Goal: Task Accomplishment & Management: Manage account settings

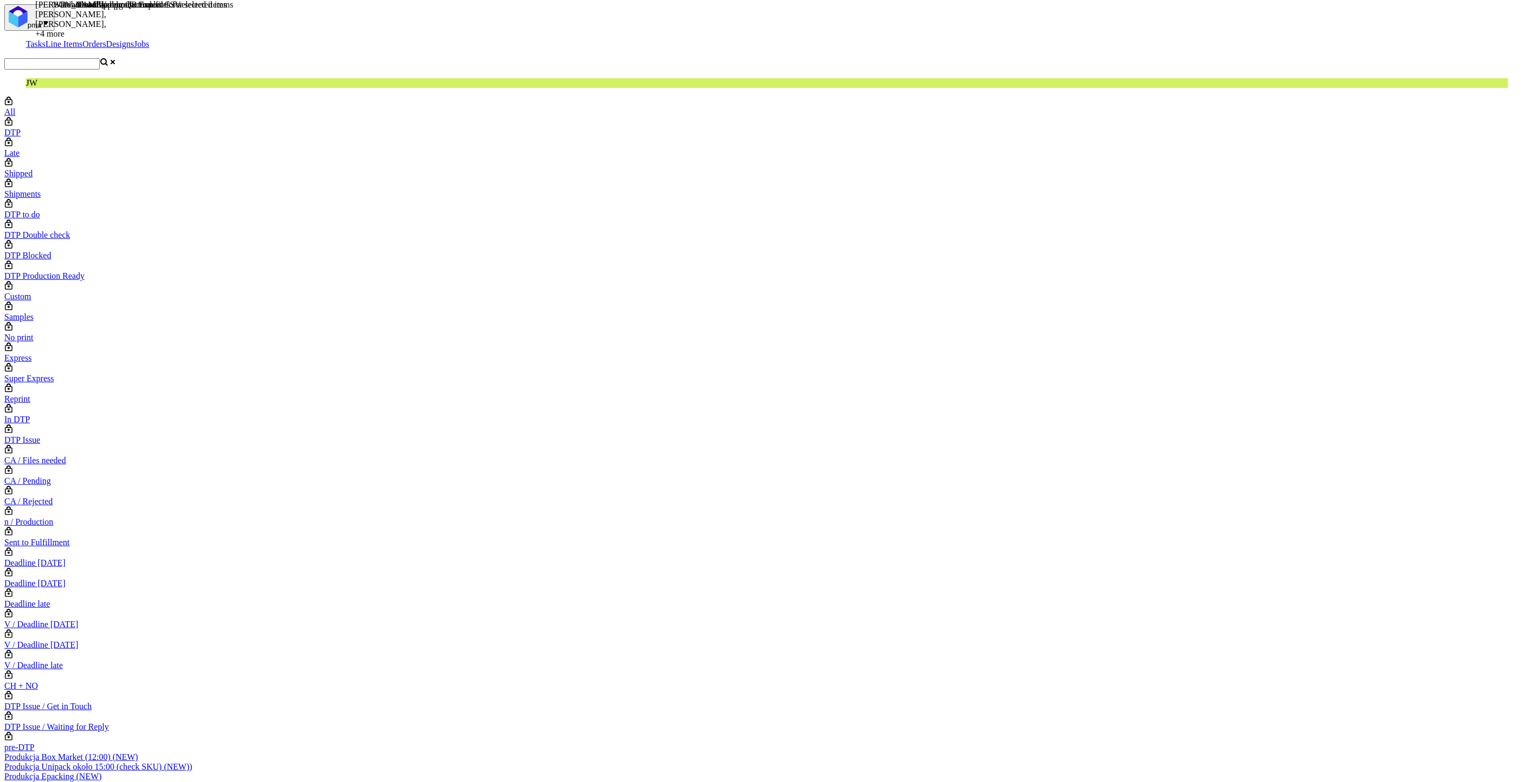
scroll to position [0, 2231]
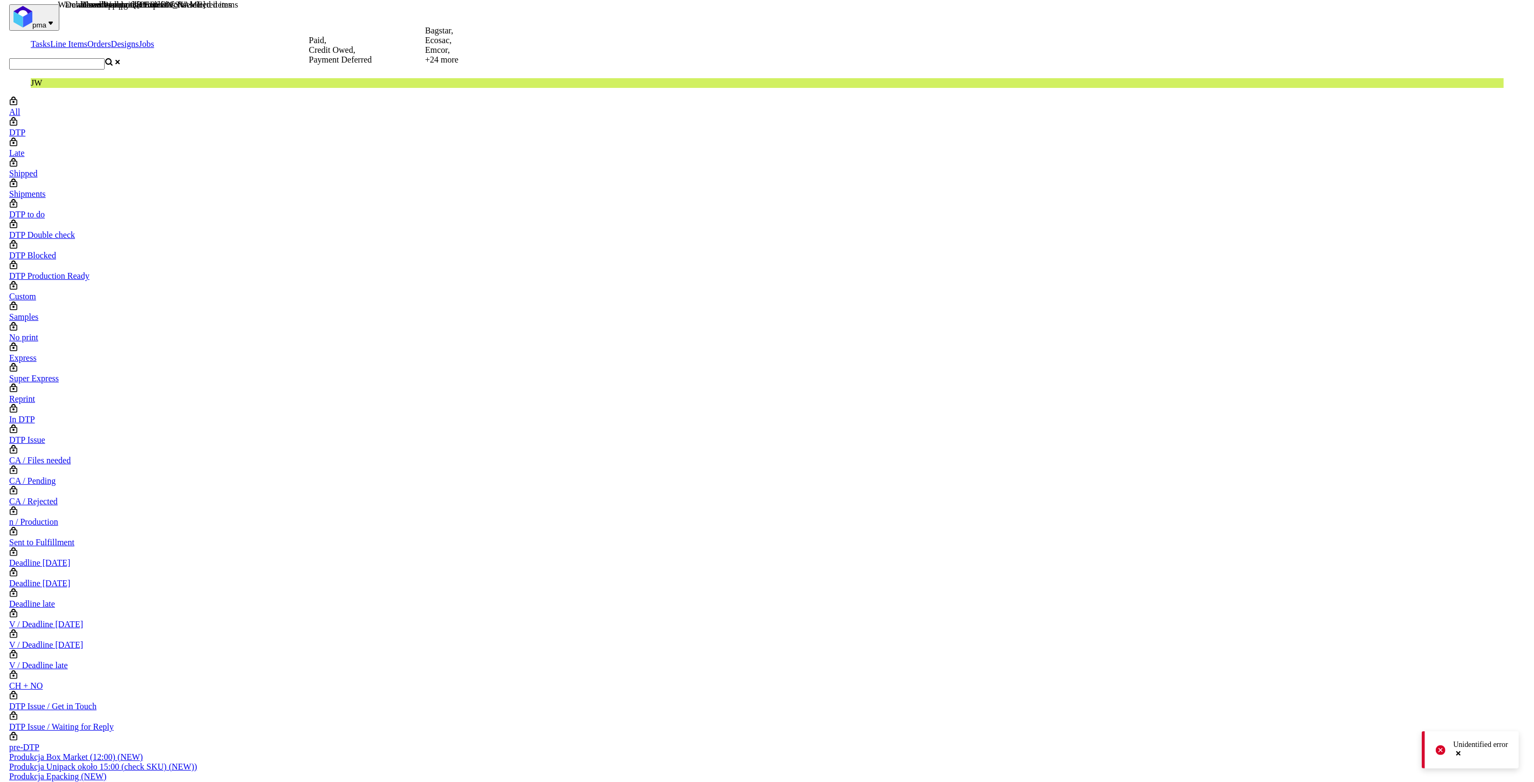
scroll to position [0, 1861]
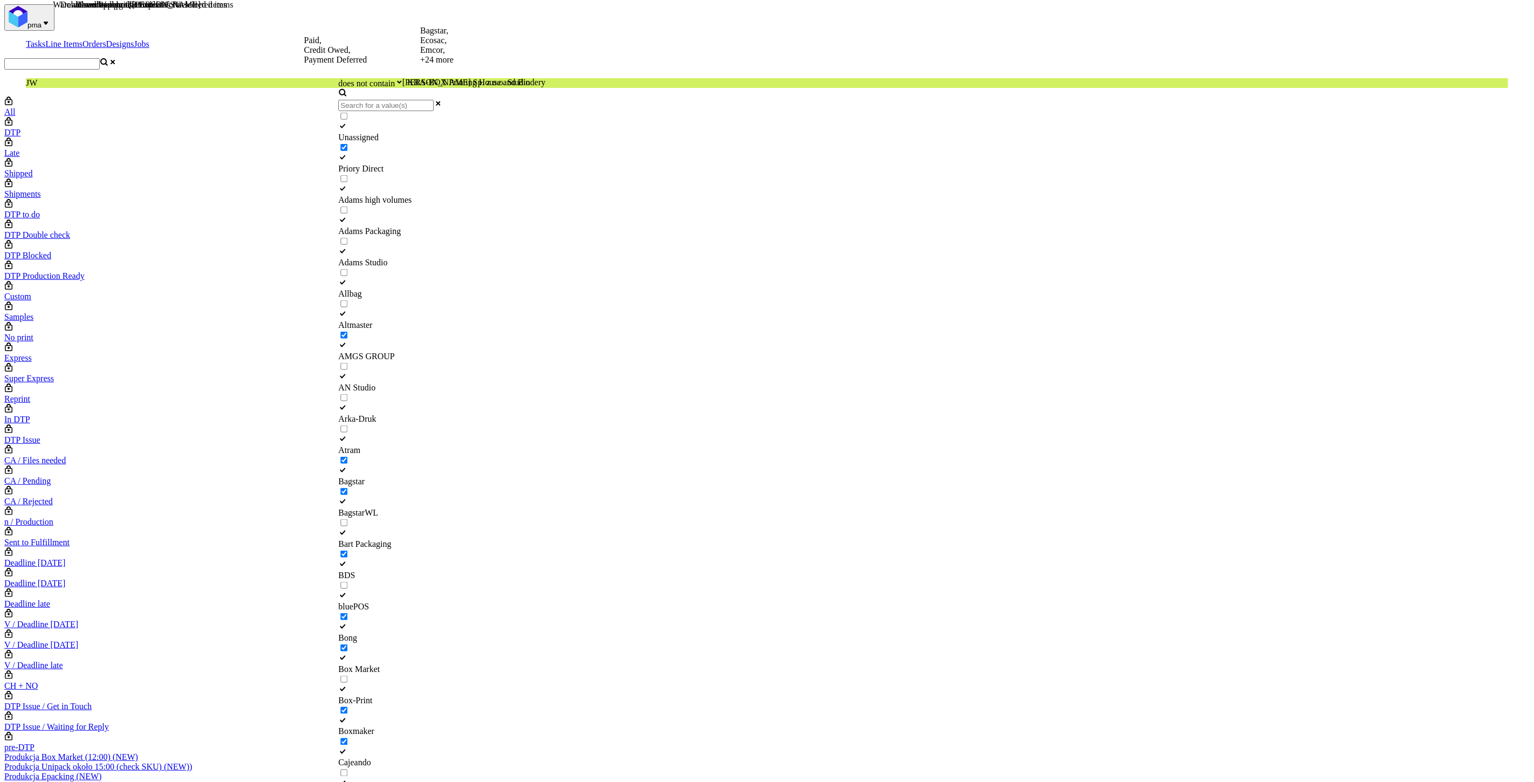
scroll to position [1318, 0]
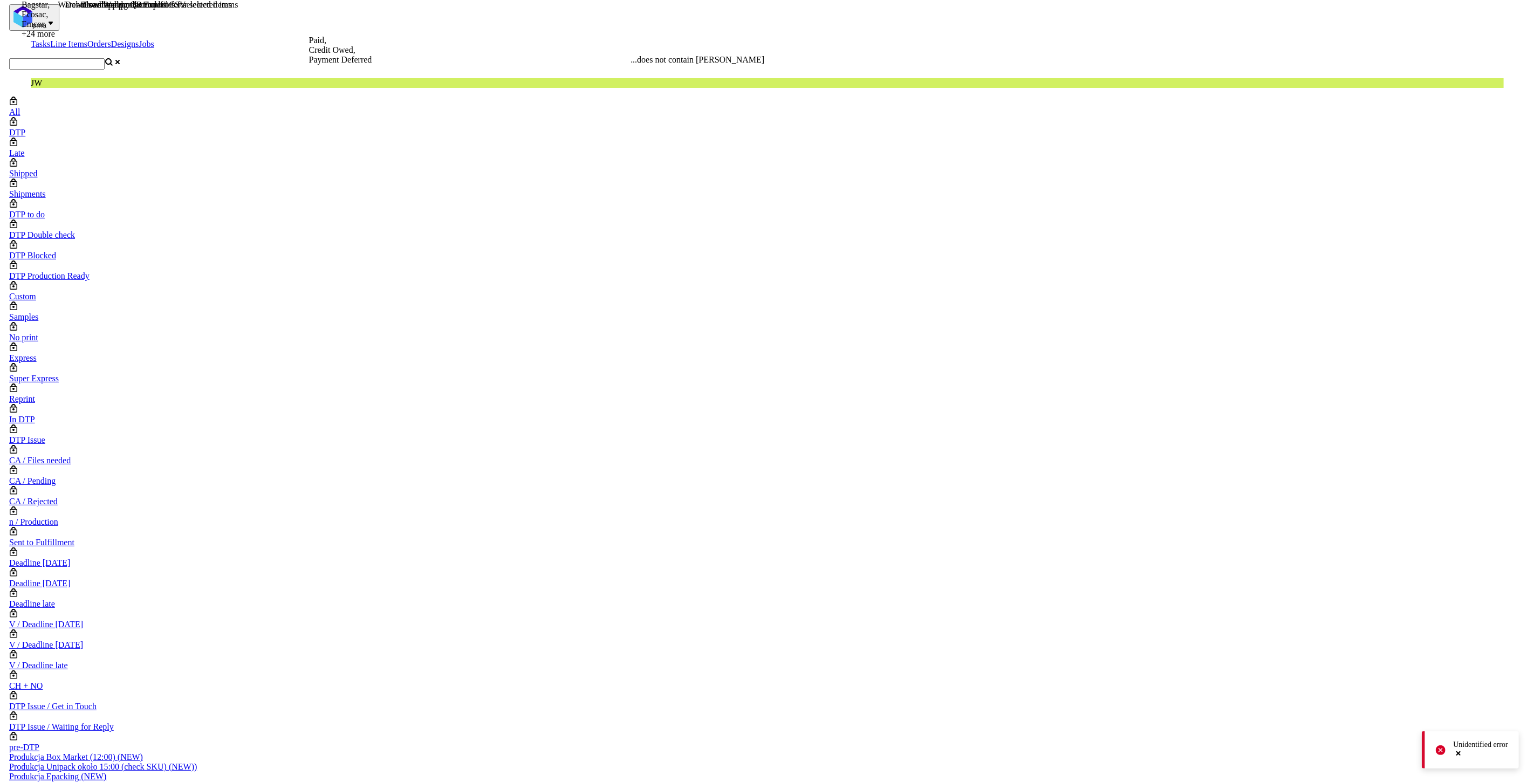
scroll to position [0, 1861]
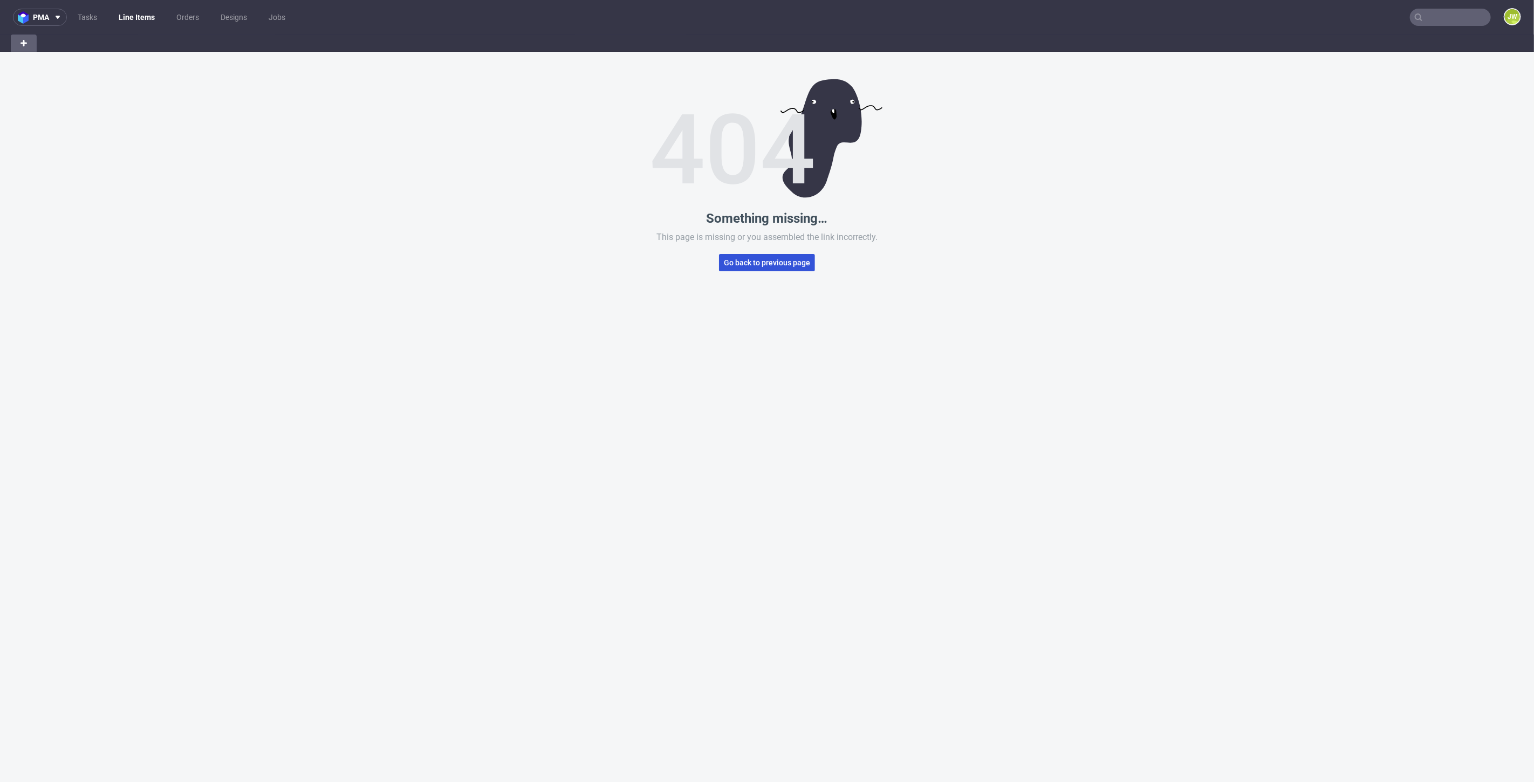
click at [793, 259] on span "Go back to previous page" at bounding box center [767, 263] width 86 height 8
click at [719, 263] on button "Go back to previous page" at bounding box center [767, 262] width 96 height 17
click at [734, 263] on span "Go back to previous page" at bounding box center [767, 263] width 86 height 8
click at [768, 262] on span "Go back to previous page" at bounding box center [767, 263] width 86 height 8
click at [536, 231] on div "Something missing… This page is missing or you assembled the link incorrectly. …" at bounding box center [767, 443] width 1534 height 782
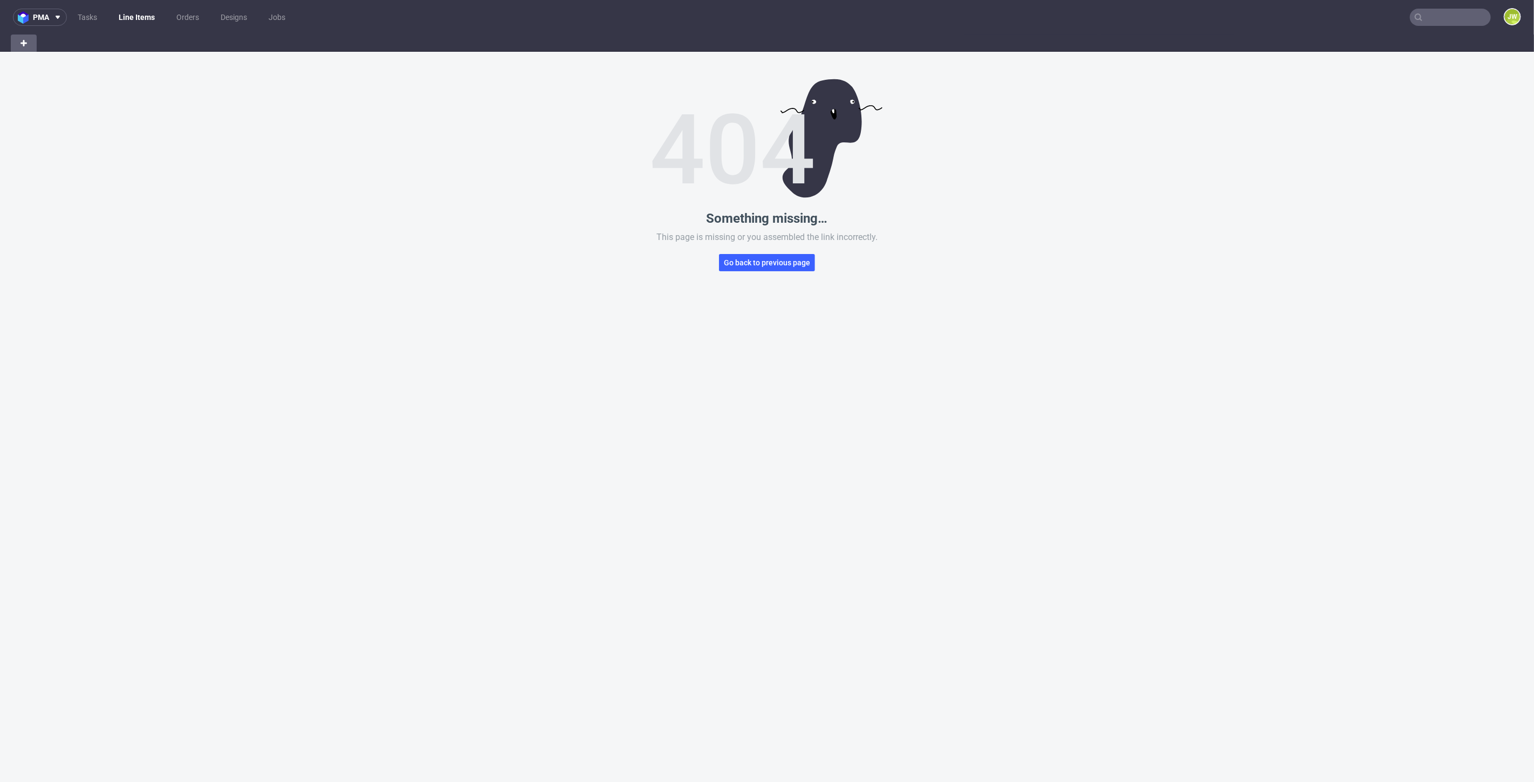
drag, startPoint x: 131, startPoint y: 18, endPoint x: 135, endPoint y: 25, distance: 8.5
click at [131, 18] on link "Line Items" at bounding box center [136, 17] width 49 height 17
click at [134, 16] on link "Line Items" at bounding box center [136, 17] width 49 height 17
click at [141, 17] on link "Line Items" at bounding box center [136, 17] width 49 height 17
click at [139, 18] on link "Line Items" at bounding box center [136, 17] width 49 height 17
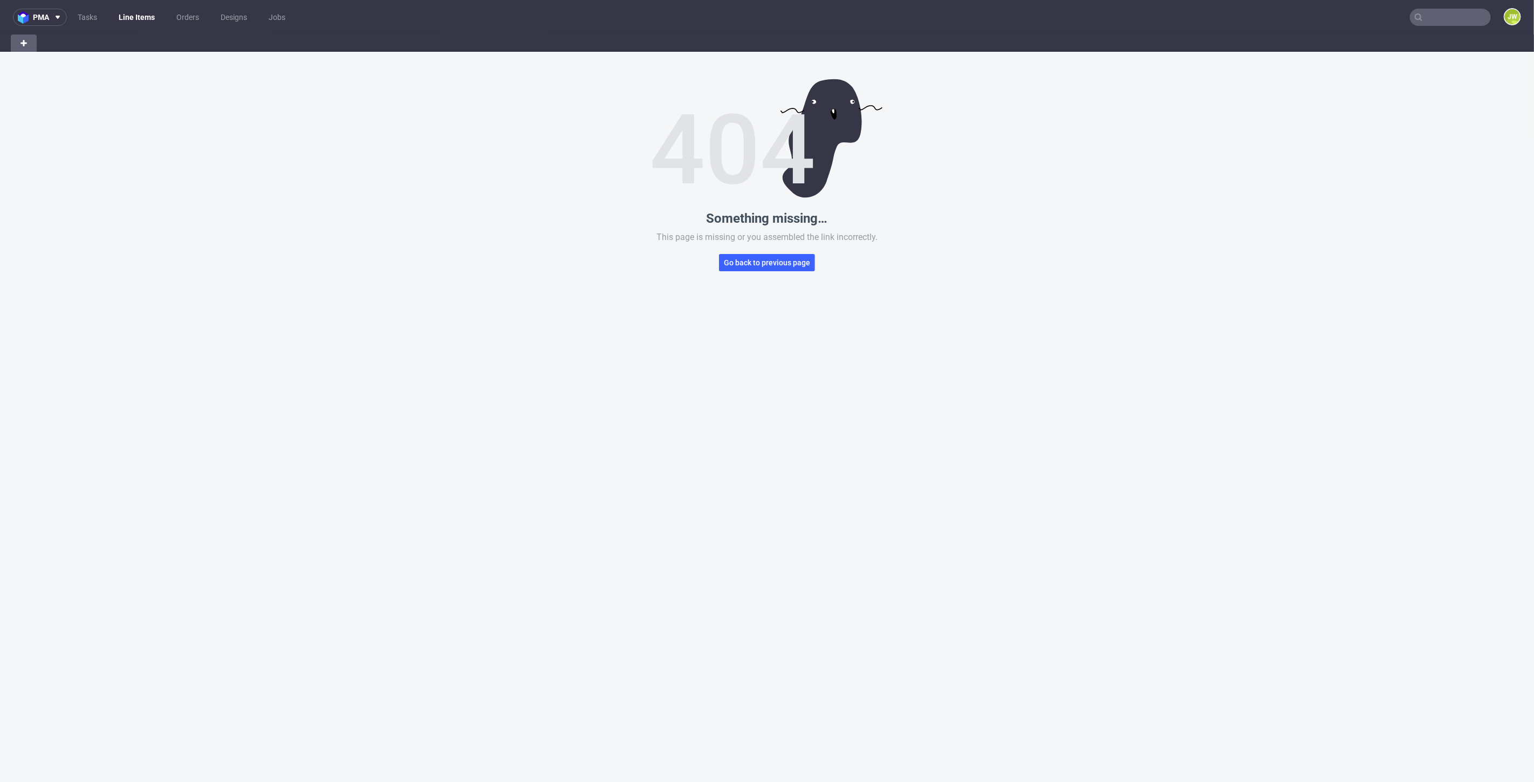
click at [458, 284] on div "Something missing… This page is missing or you assembled the link incorrectly. …" at bounding box center [767, 443] width 1534 height 782
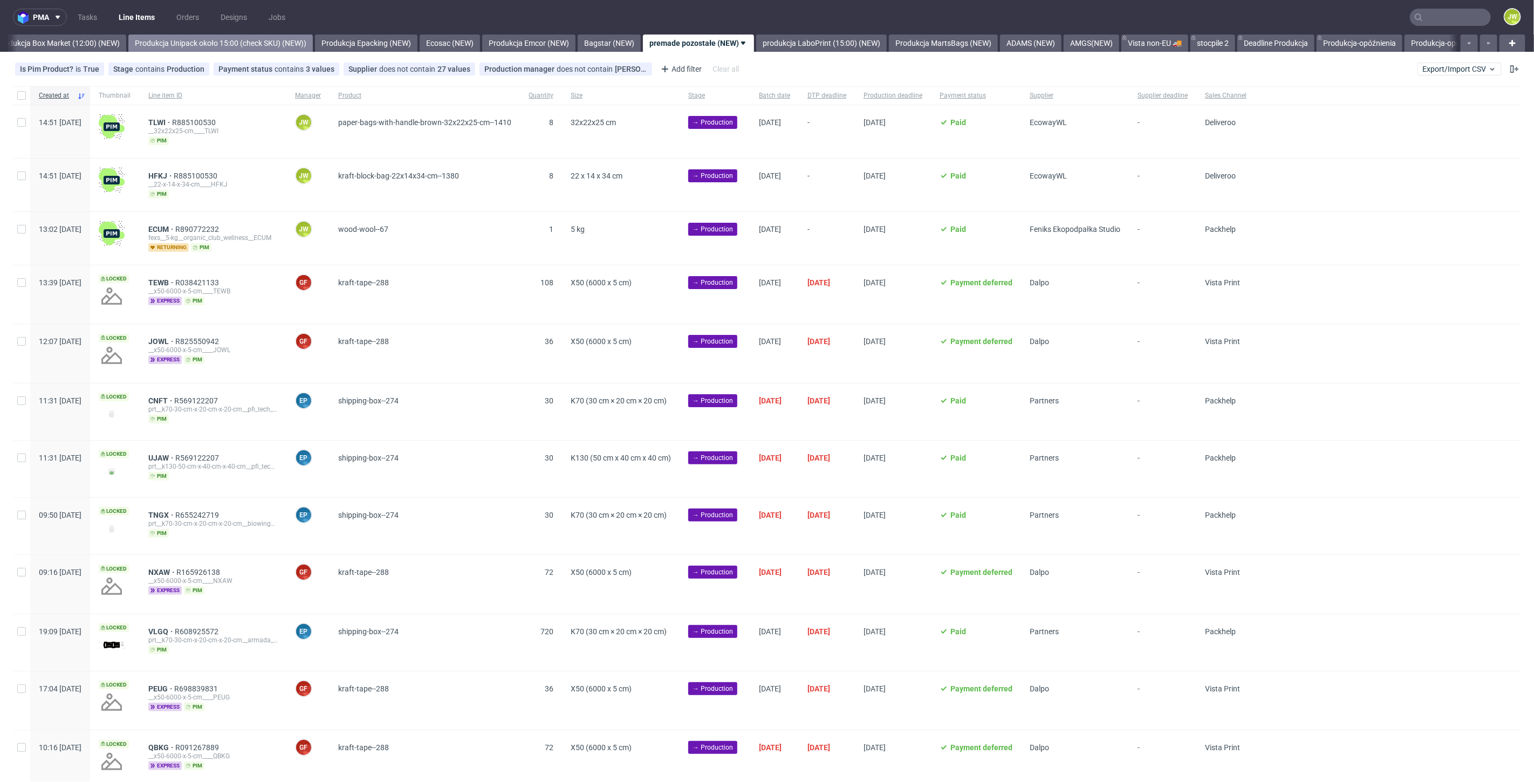
click at [229, 51] on link "Produkcja Unipack około 15:00 (check SKU) (NEW))" at bounding box center [220, 43] width 184 height 17
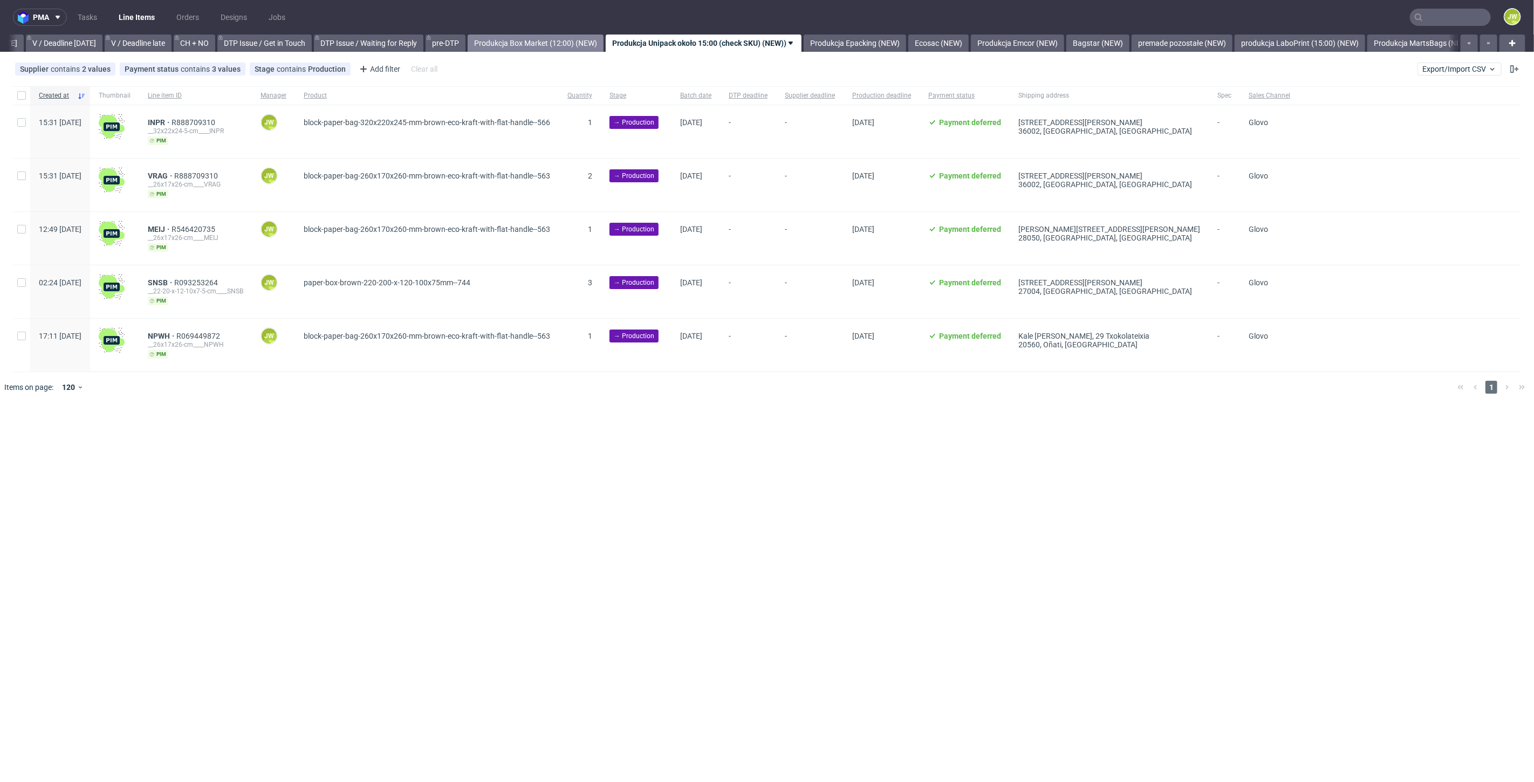
click at [557, 40] on link "Produkcja Box Market (12:00) (NEW)" at bounding box center [536, 43] width 136 height 17
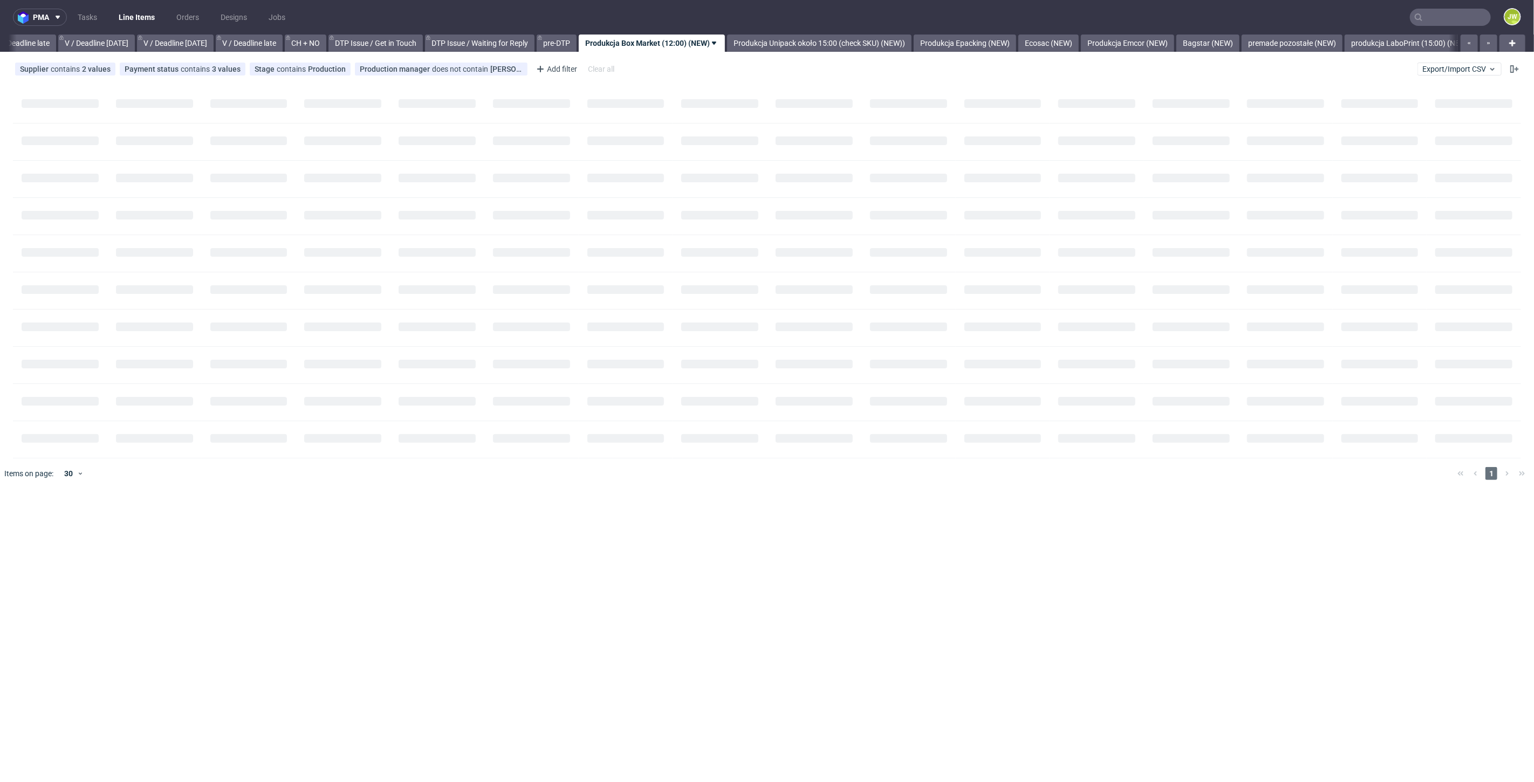
scroll to position [0, 1225]
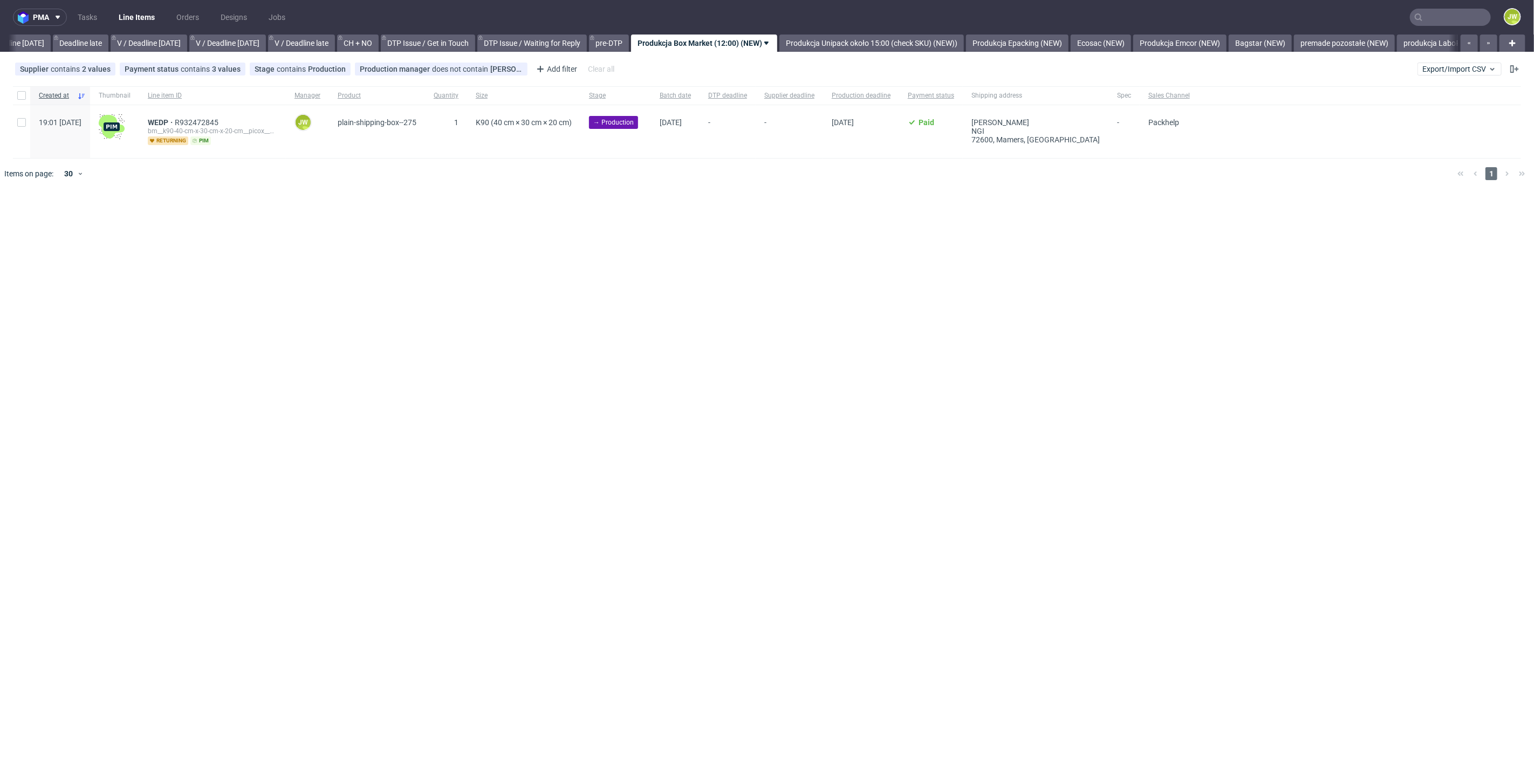
click at [394, 332] on div "pma Tasks Line Items Orders Designs Jobs JW All DTP Late Shipped Shipments DTP …" at bounding box center [767, 391] width 1534 height 782
click at [1481, 76] on div "Supplier contains 2 values Box Market, Mazop Group Payment status contains 3 va…" at bounding box center [767, 69] width 1534 height 26
click at [1465, 71] on span "Export/Import CSV" at bounding box center [1459, 69] width 74 height 9
click at [1402, 116] on link "Import shipments CSV" at bounding box center [1435, 112] width 126 height 17
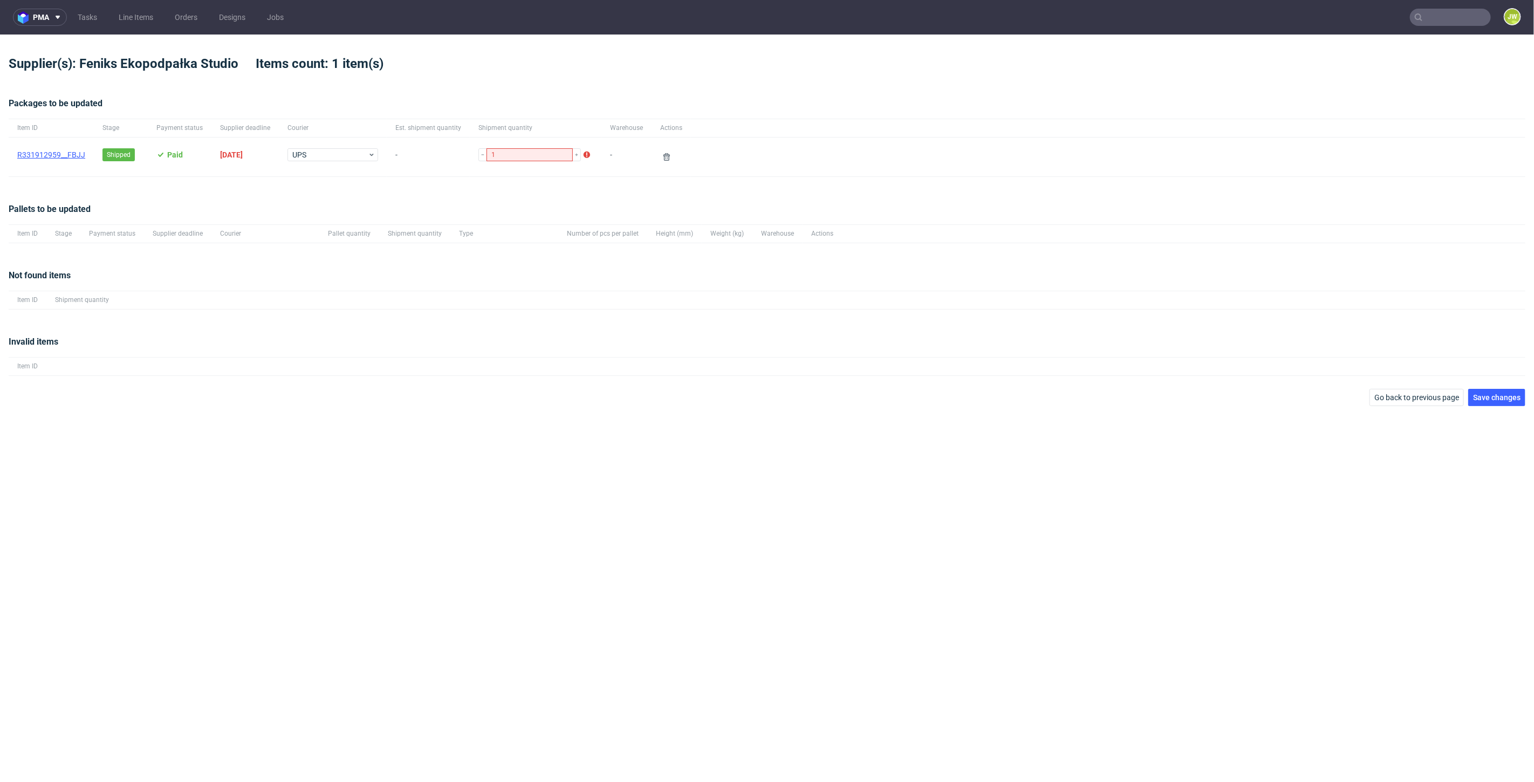
click at [70, 153] on link "R331912959__FBJJ" at bounding box center [51, 154] width 68 height 9
click at [1414, 404] on button "Go back to previous page" at bounding box center [1416, 397] width 94 height 17
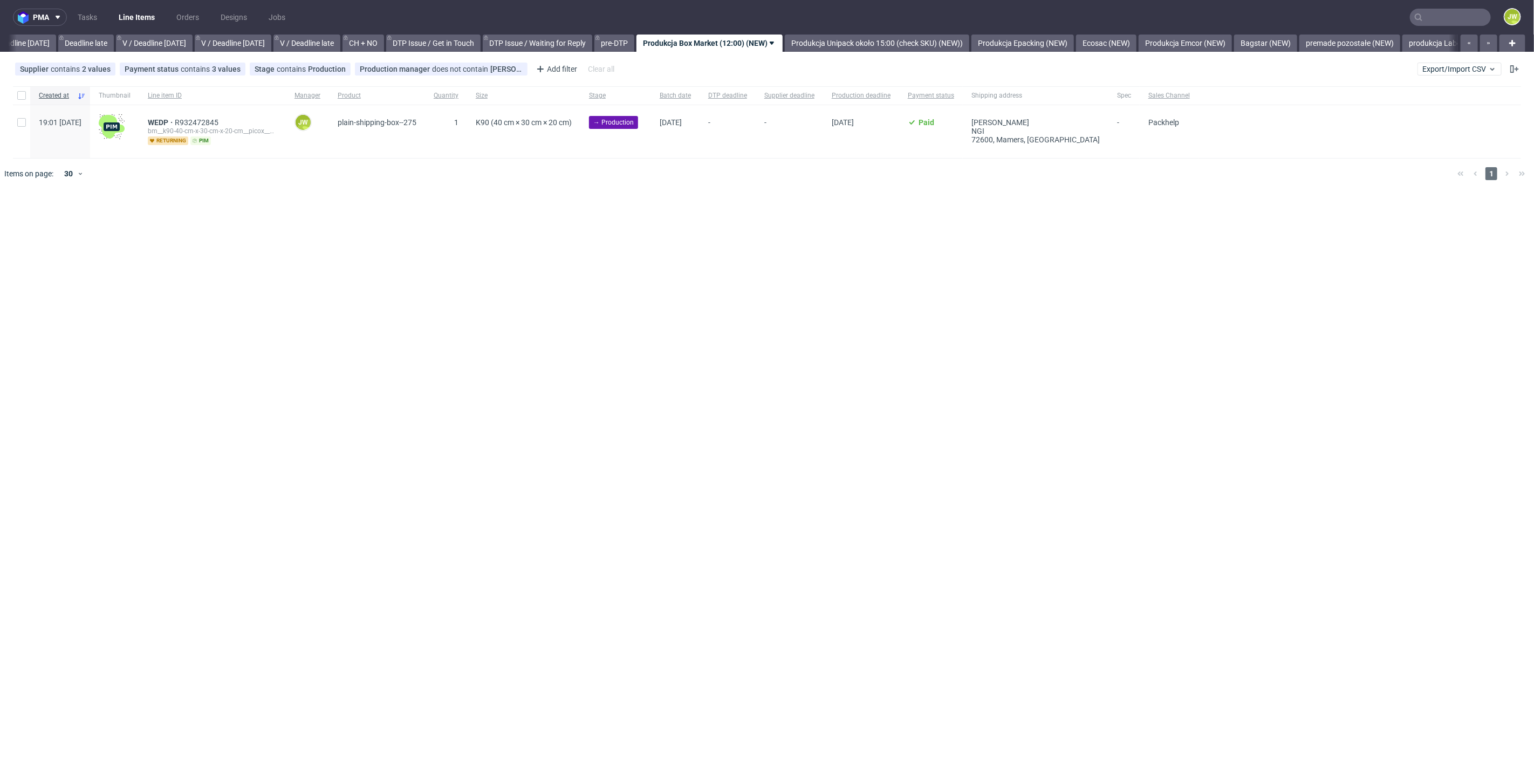
scroll to position [0, 1225]
click at [141, 13] on link "Line Items" at bounding box center [136, 17] width 49 height 17
click at [1457, 41] on div at bounding box center [1457, 43] width 0 height 17
drag, startPoint x: 1447, startPoint y: 43, endPoint x: 1437, endPoint y: 42, distance: 9.7
click at [1447, 43] on link "produkcja LaboPrint (15:00) (NEW)" at bounding box center [1462, 43] width 131 height 17
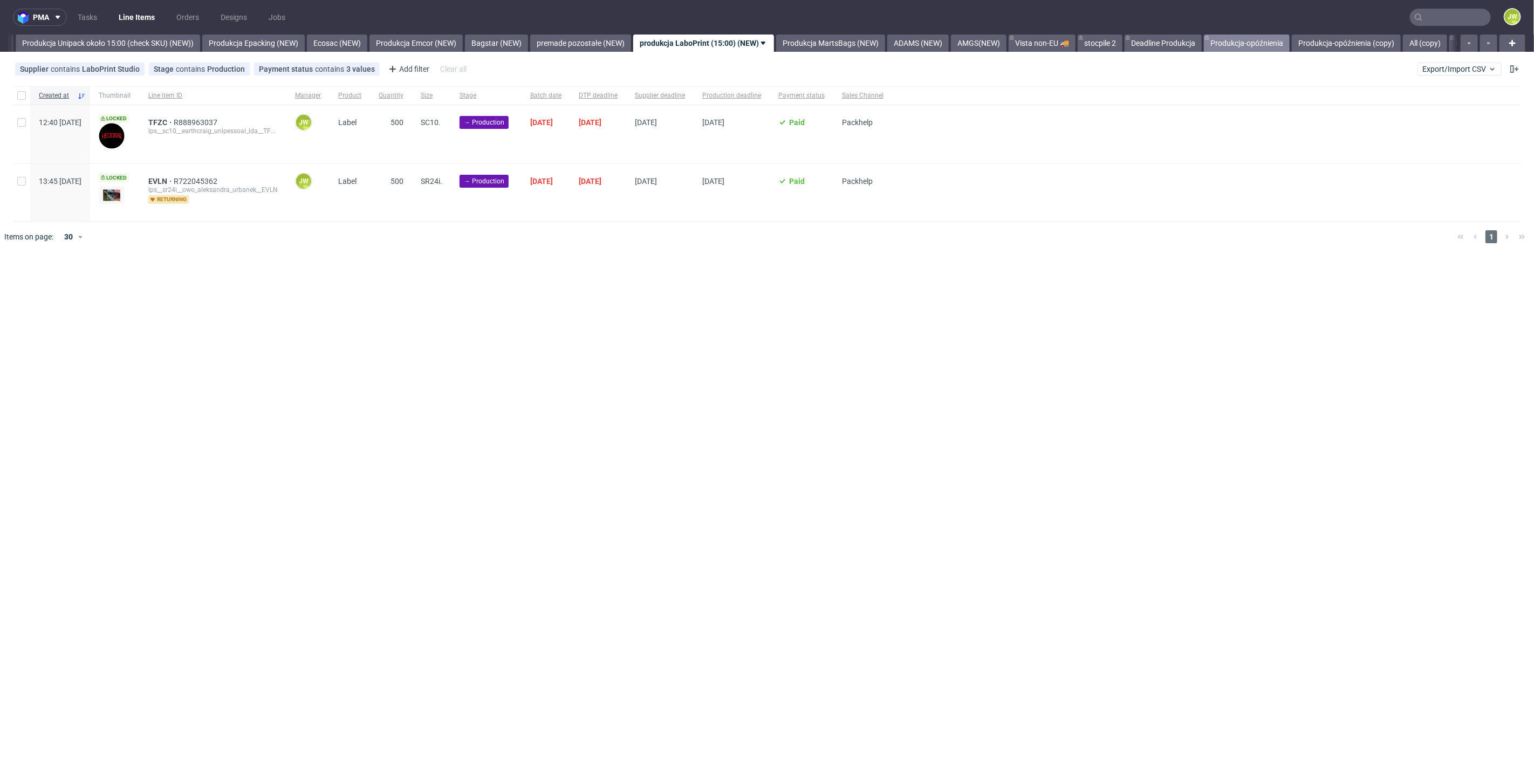
scroll to position [0, 1979]
click at [1434, 18] on input "text" at bounding box center [1450, 17] width 81 height 17
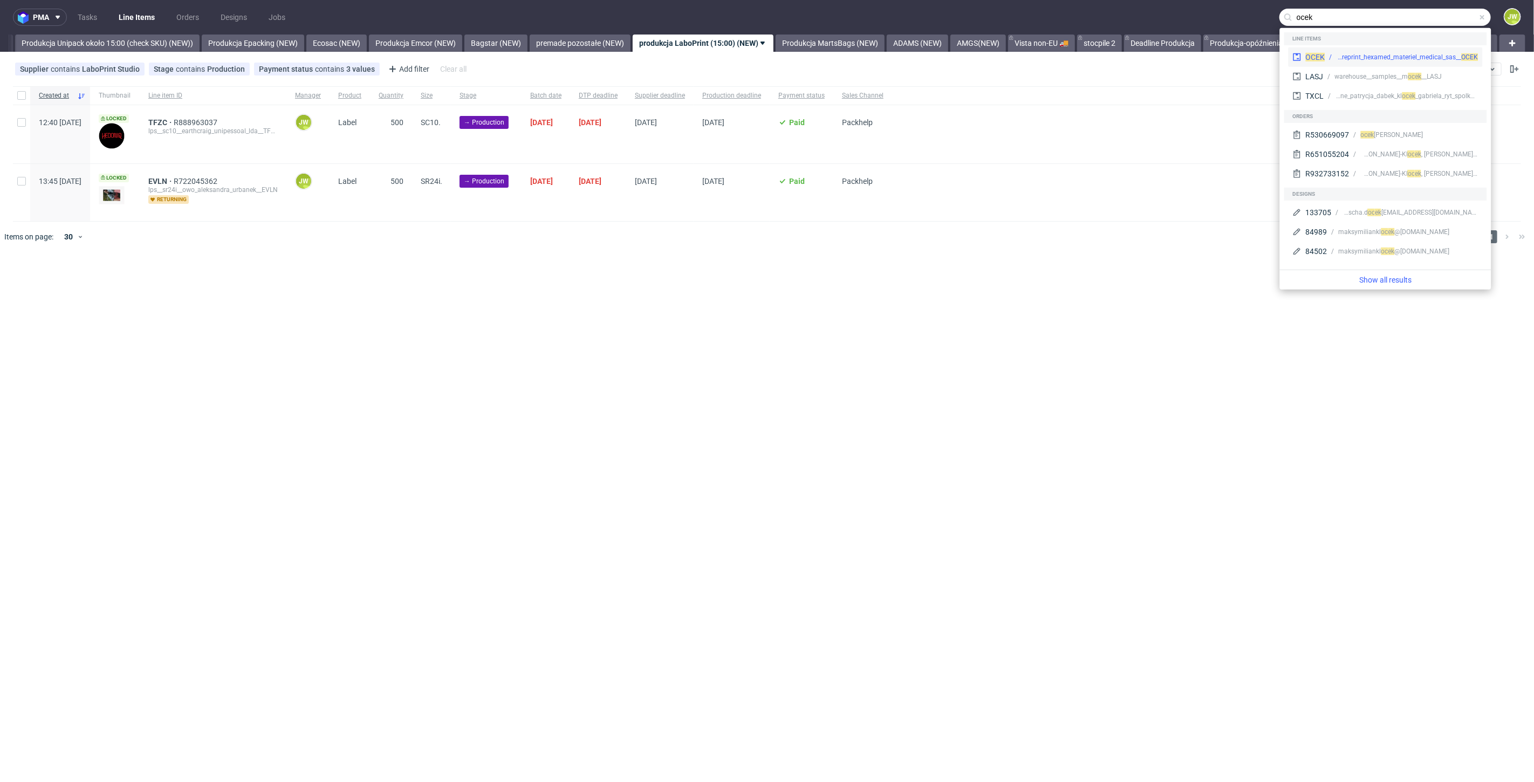
type input "ocek"
click at [1337, 65] on div "OCEK dlp__x50__reprint_hexamed_materiel_medical_sas__ OCEK" at bounding box center [1386, 56] width 194 height 19
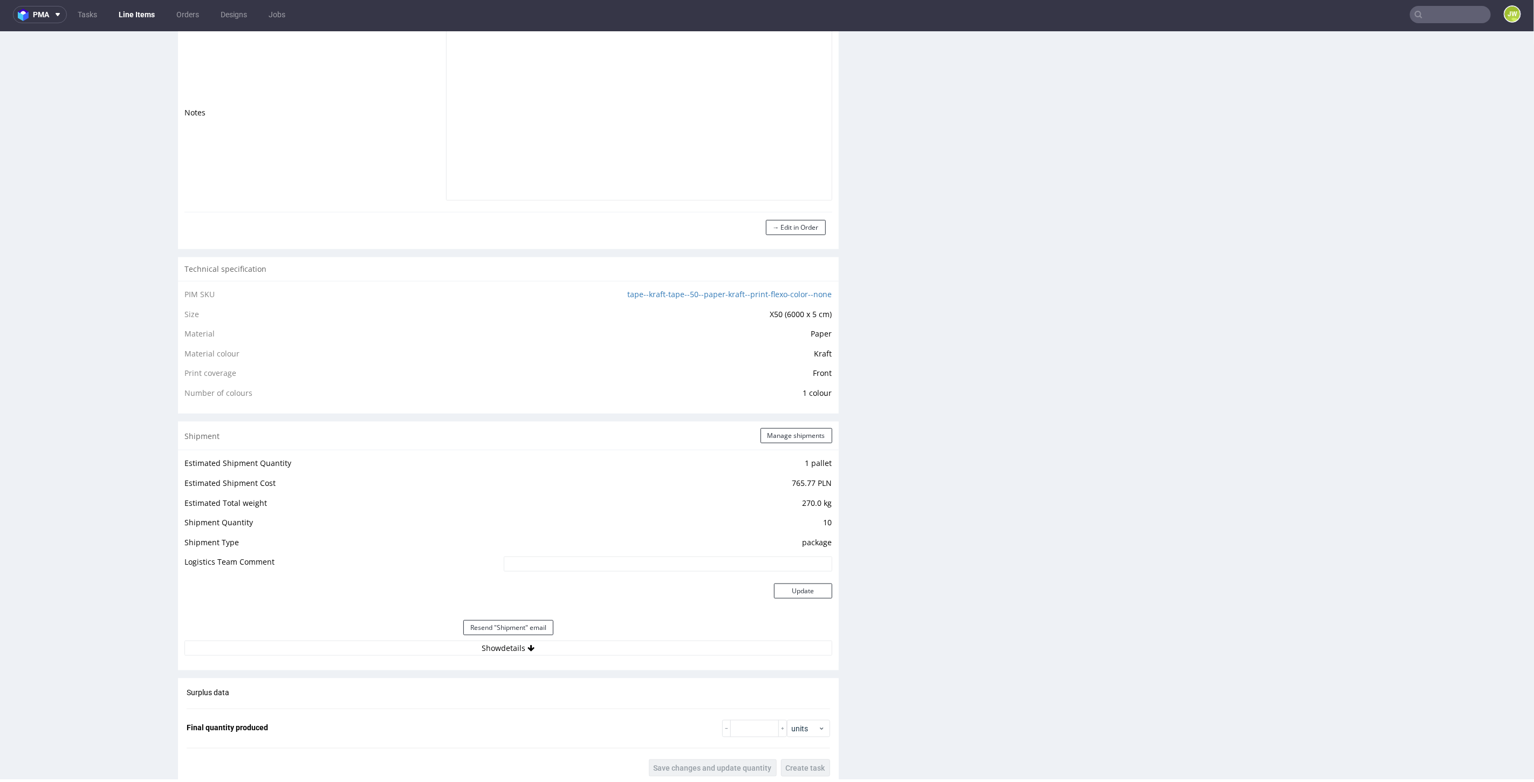
scroll to position [767, 0]
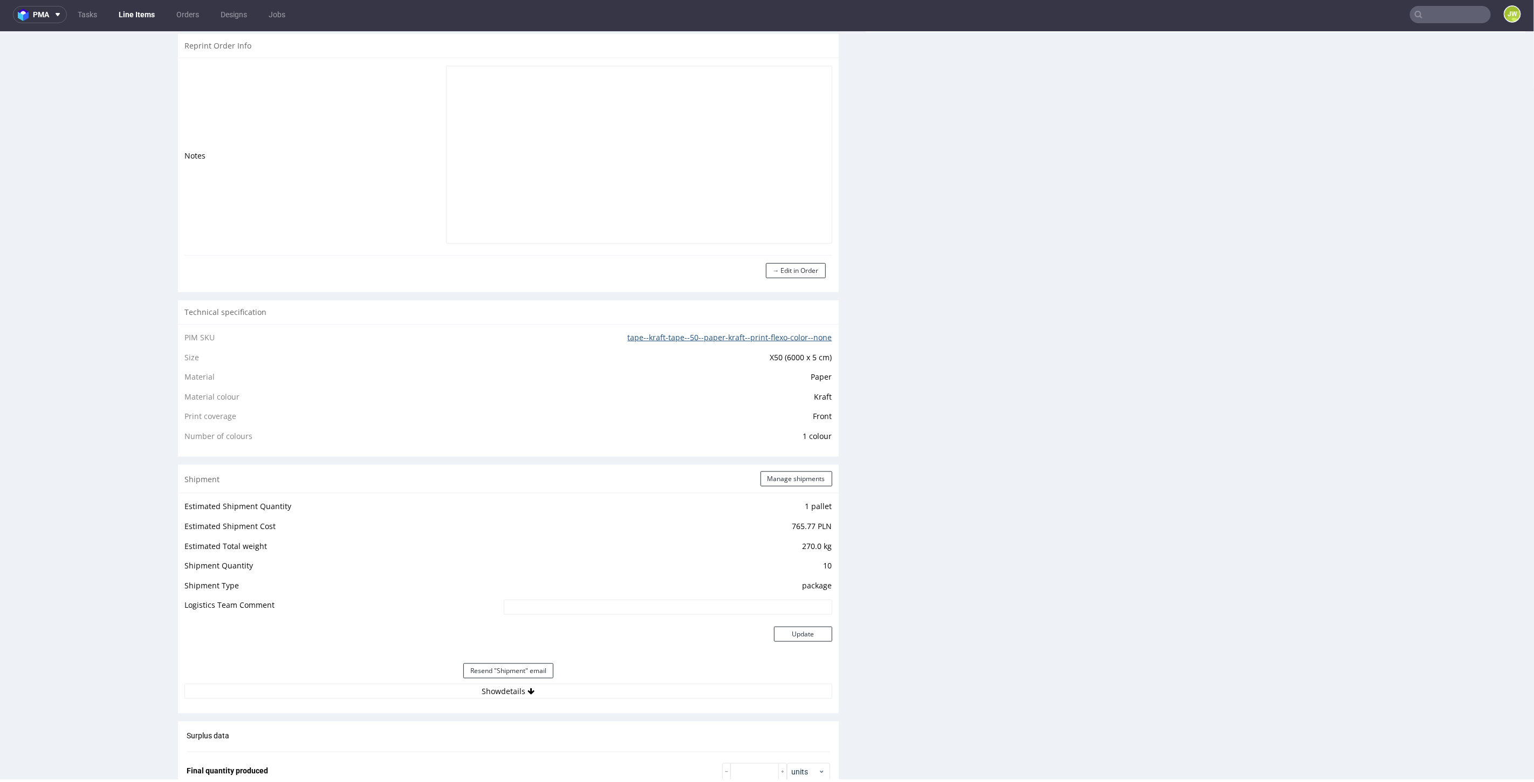
click at [697, 338] on link "tape--kraft-tape--50--paper-kraft--print-flexo-color--none" at bounding box center [730, 337] width 204 height 10
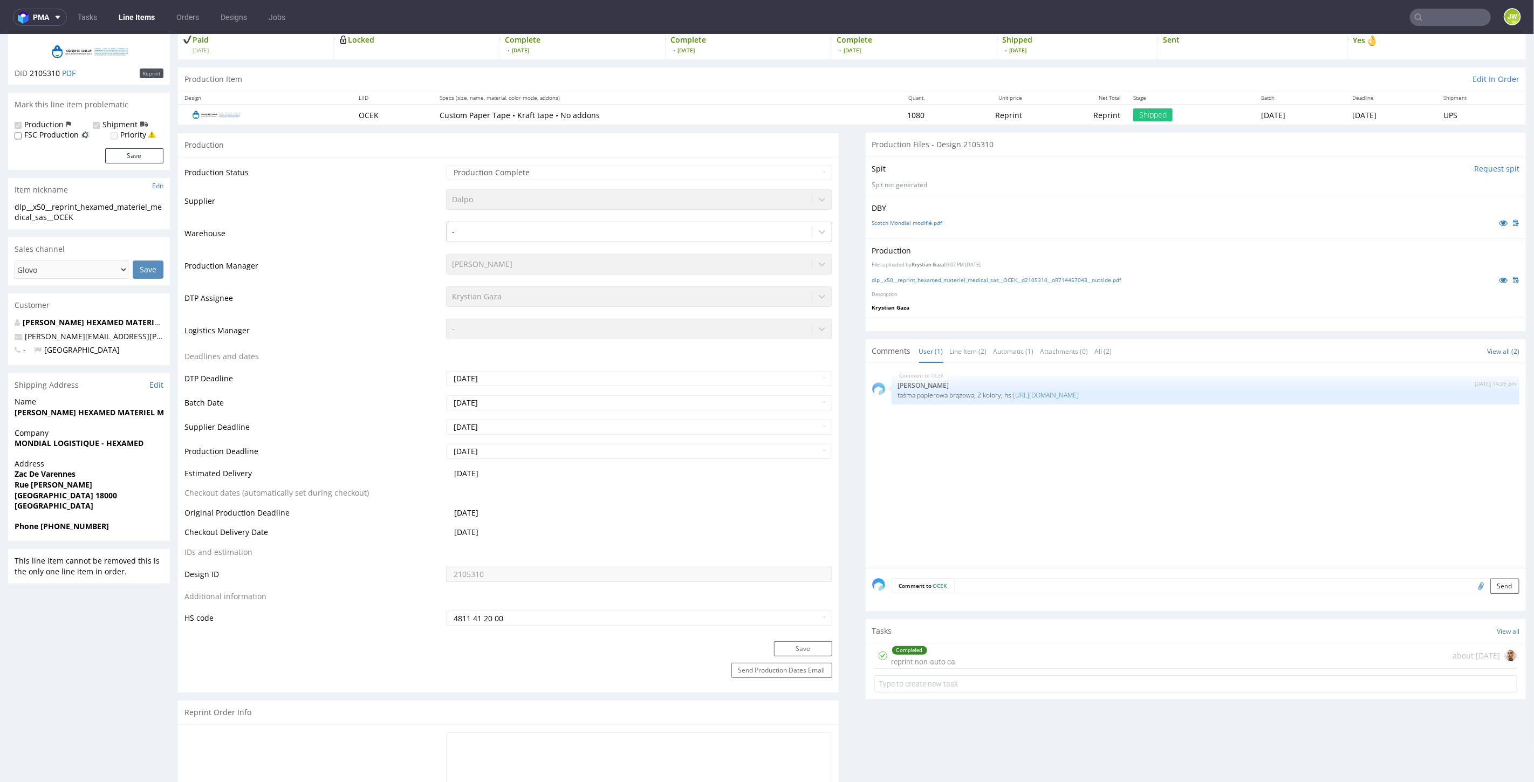
scroll to position [148, 0]
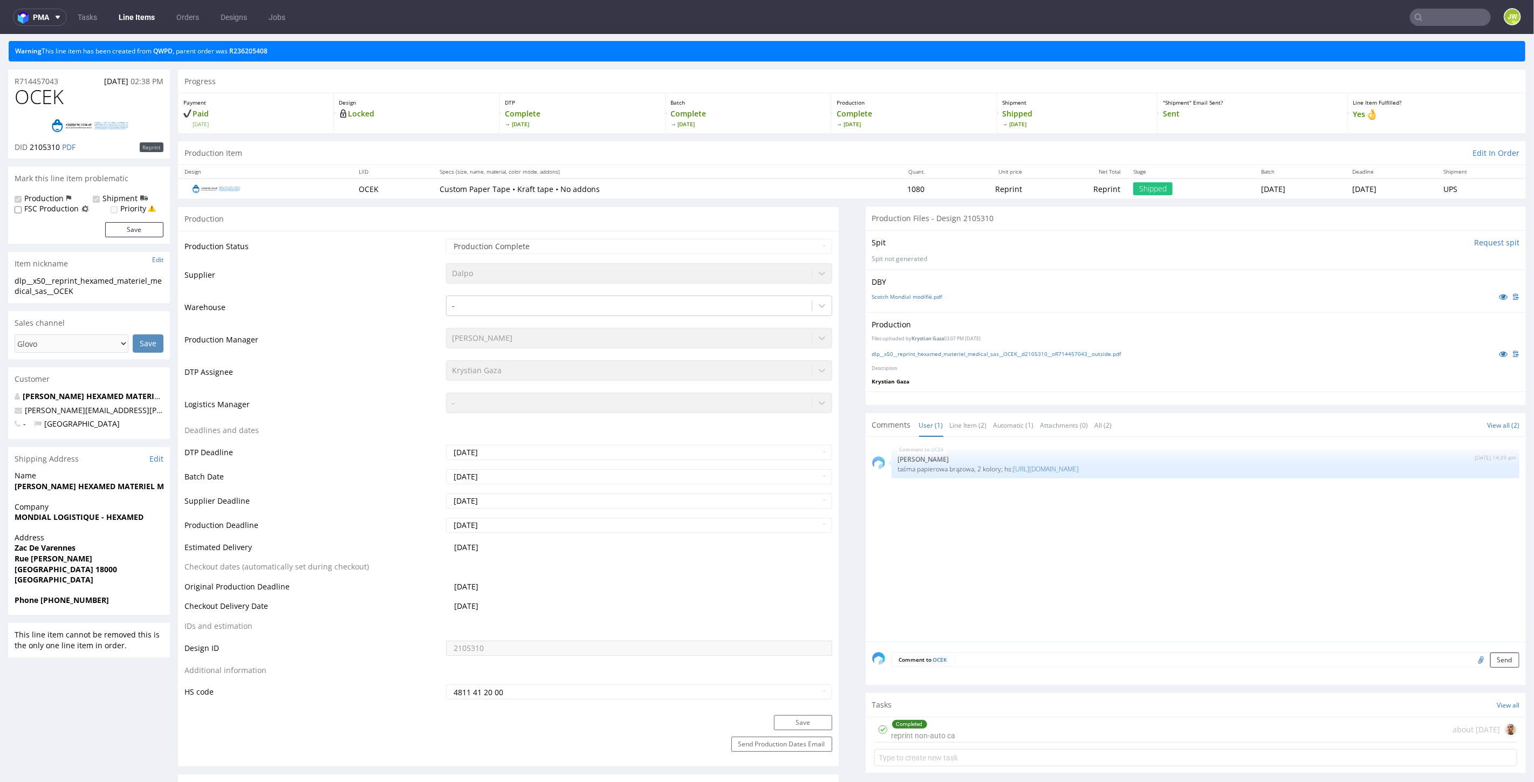
scroll to position [29, 0]
click at [597, 214] on div "Production" at bounding box center [508, 219] width 661 height 24
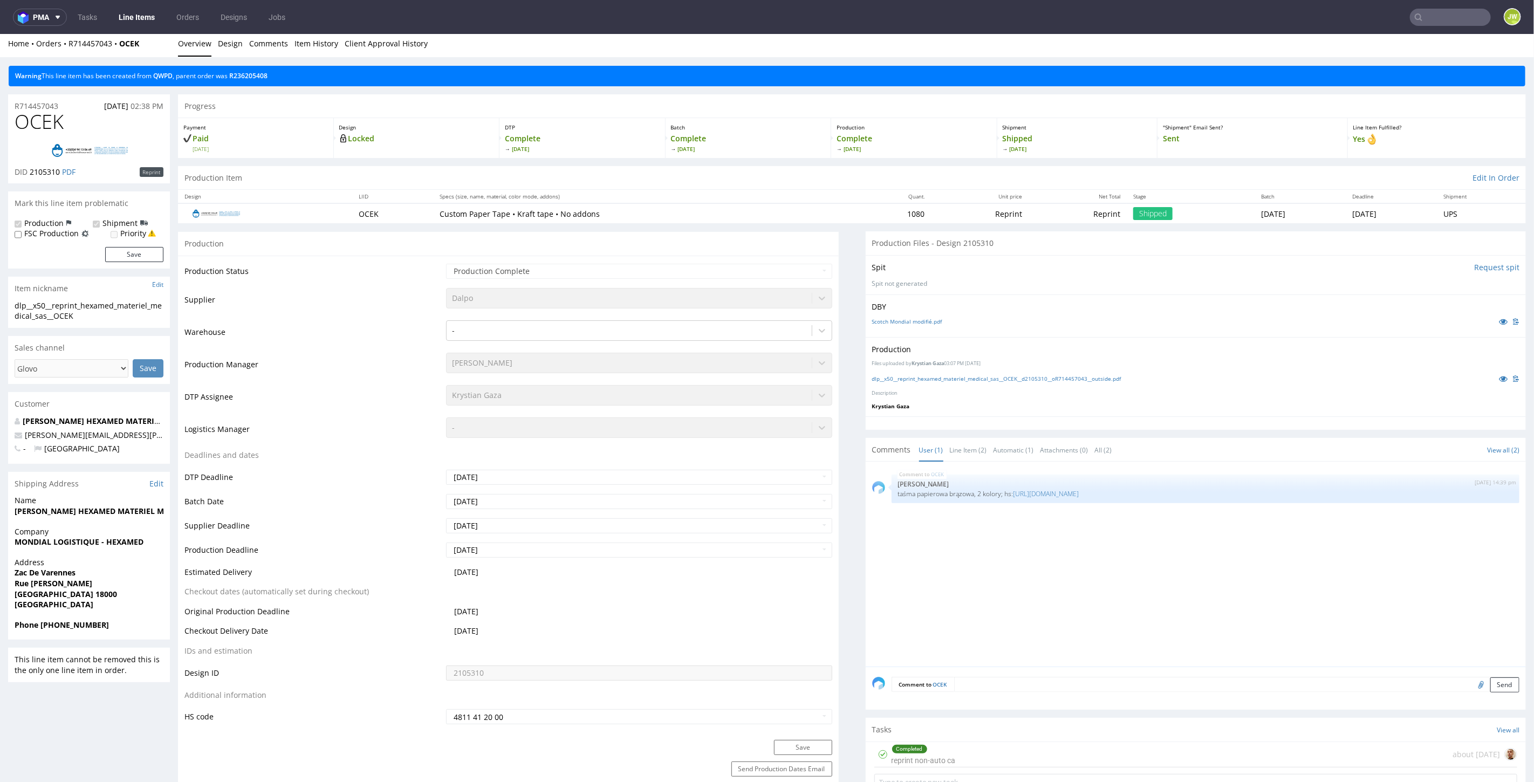
scroll to position [0, 0]
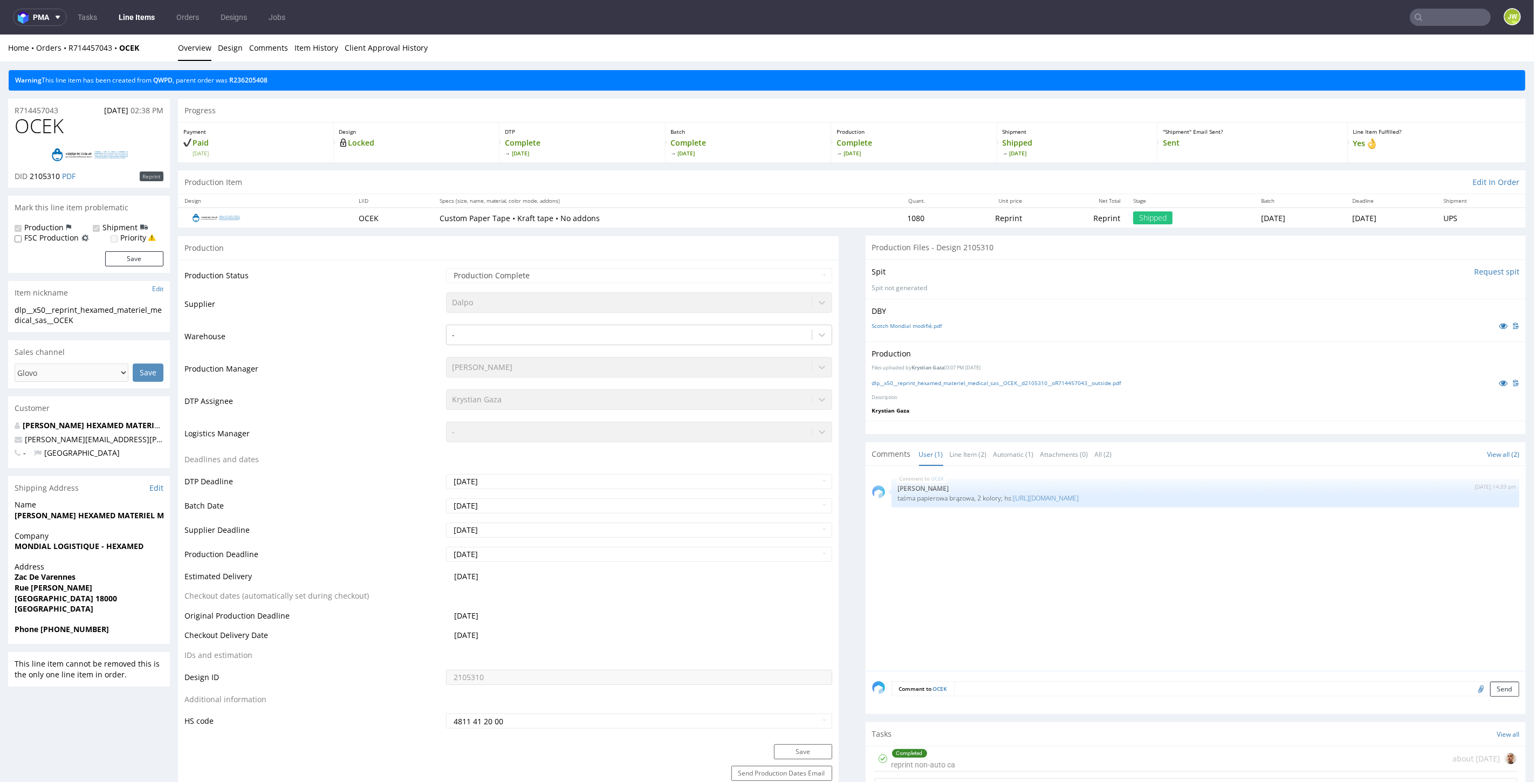
click at [487, 214] on p "Custom Paper Tape • Kraft tape • No addons" at bounding box center [645, 218] width 411 height 11
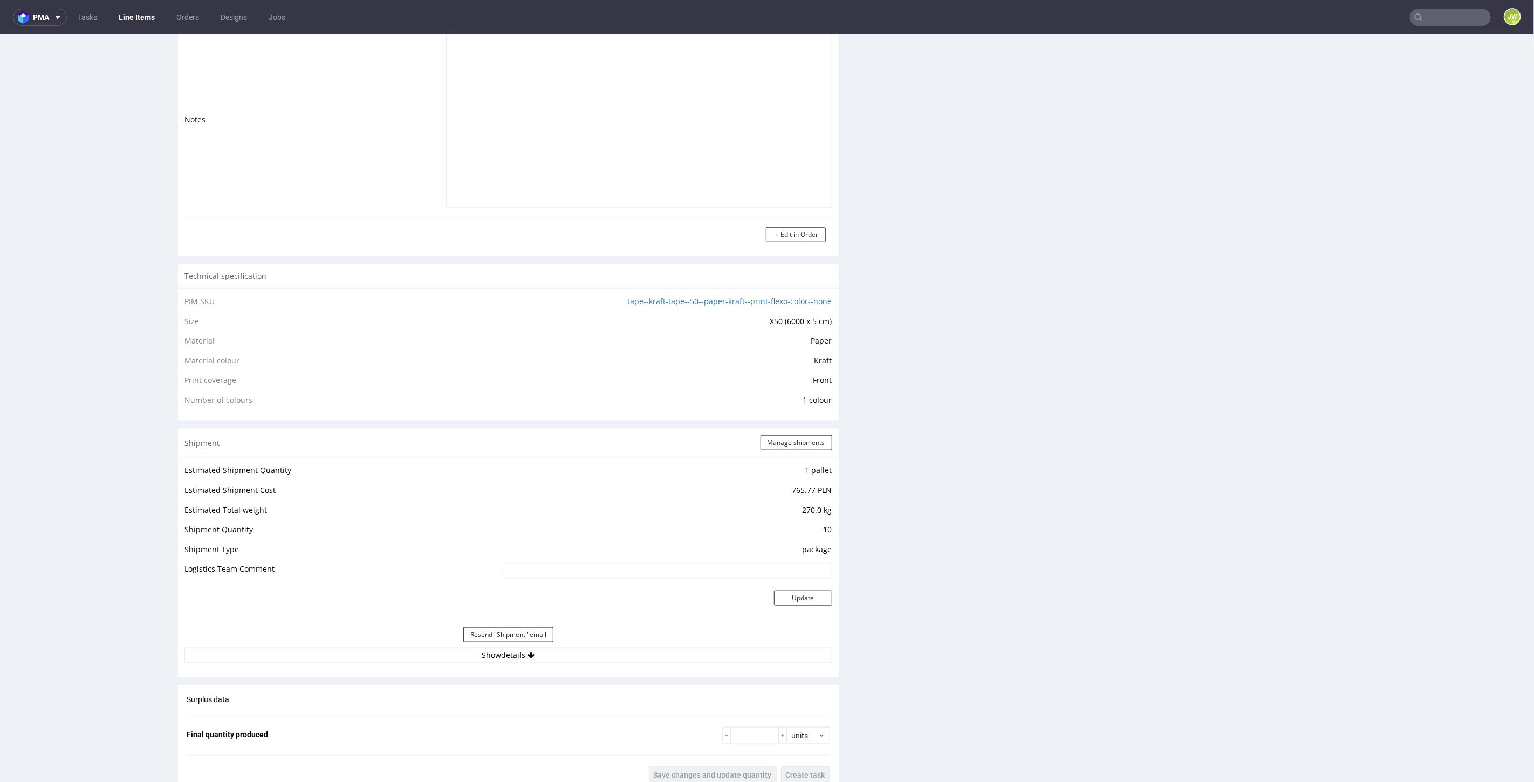
scroll to position [958, 0]
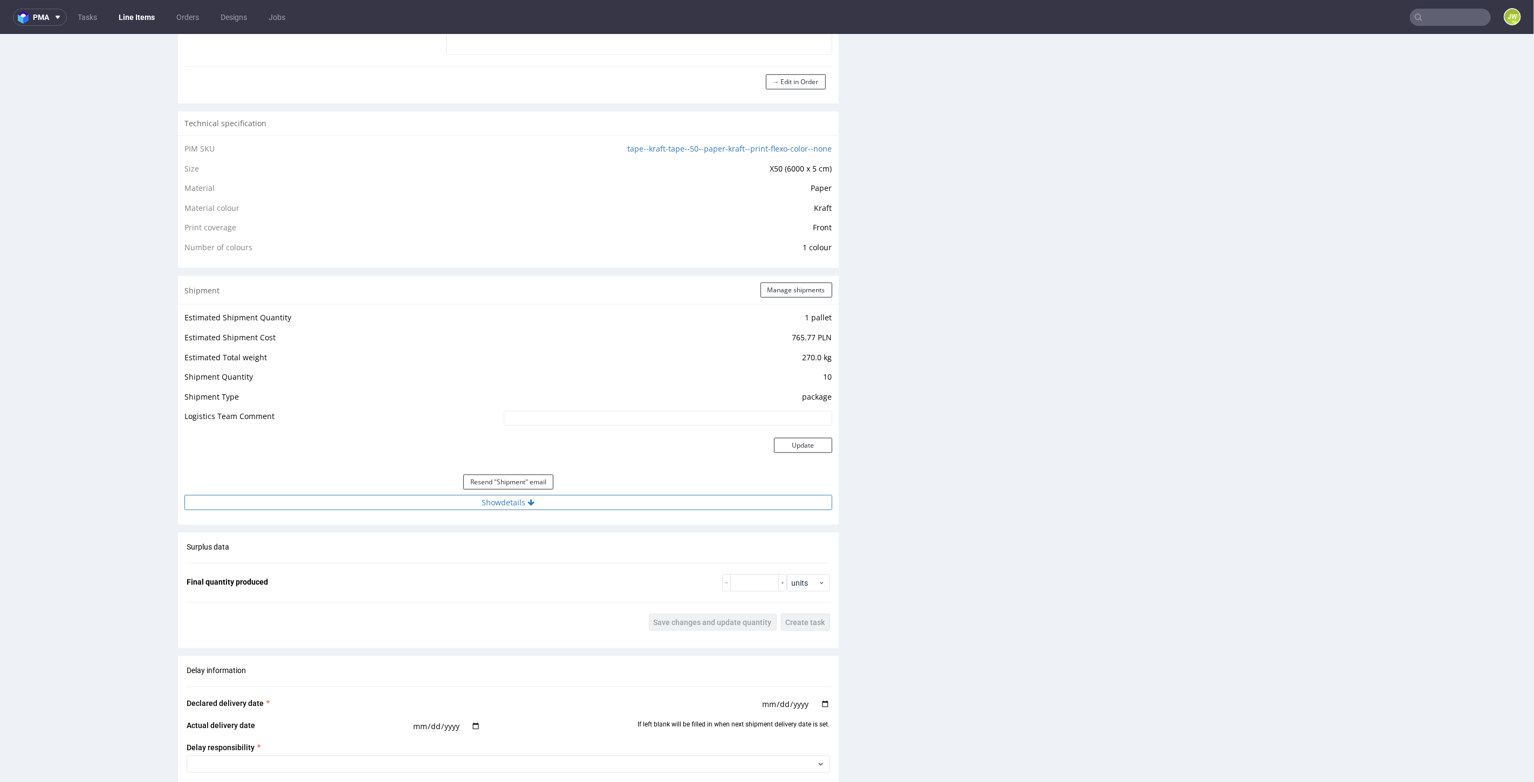
click at [504, 501] on button "Show details" at bounding box center [508, 502] width 648 height 15
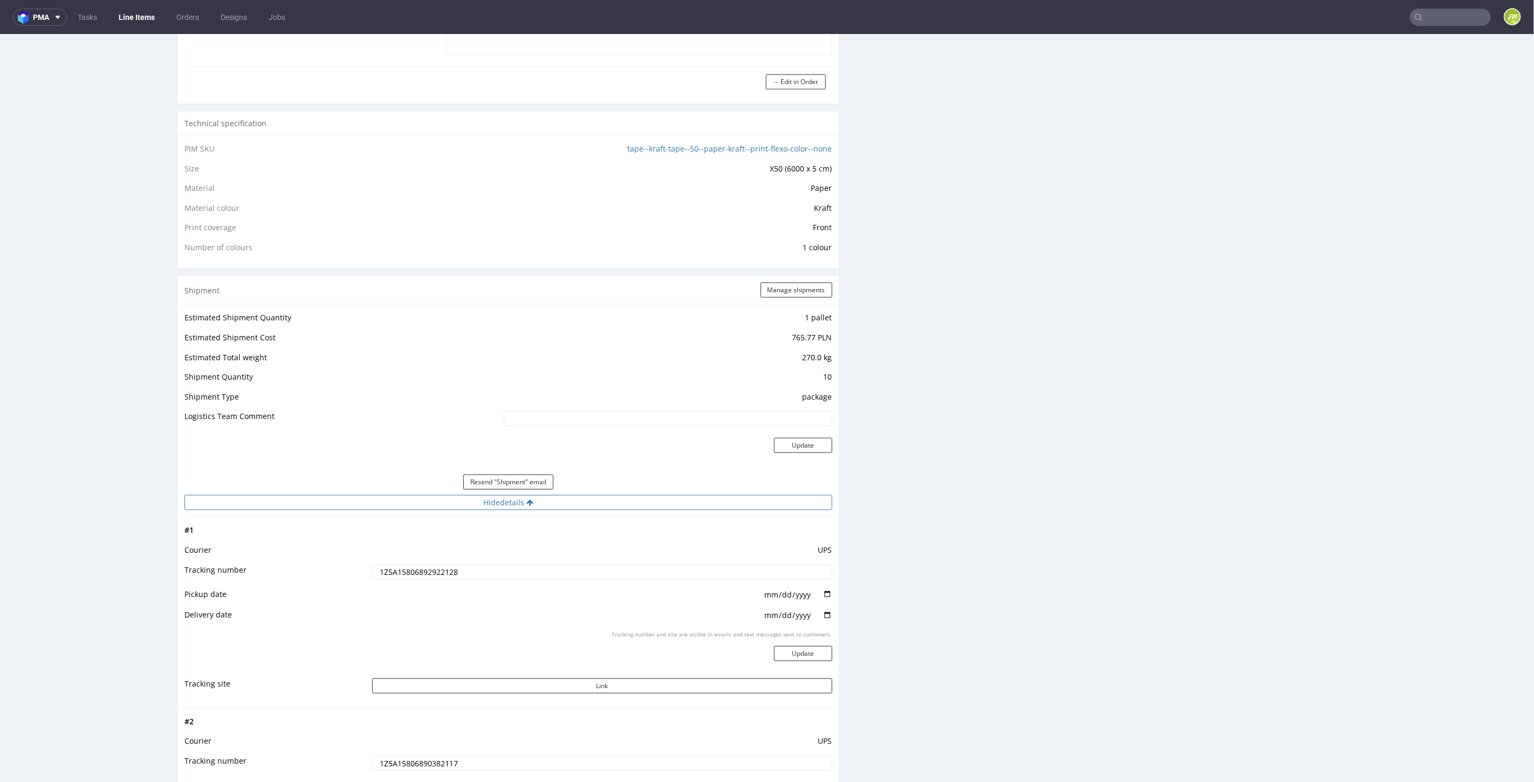
click at [508, 502] on button "Hide details" at bounding box center [508, 502] width 648 height 15
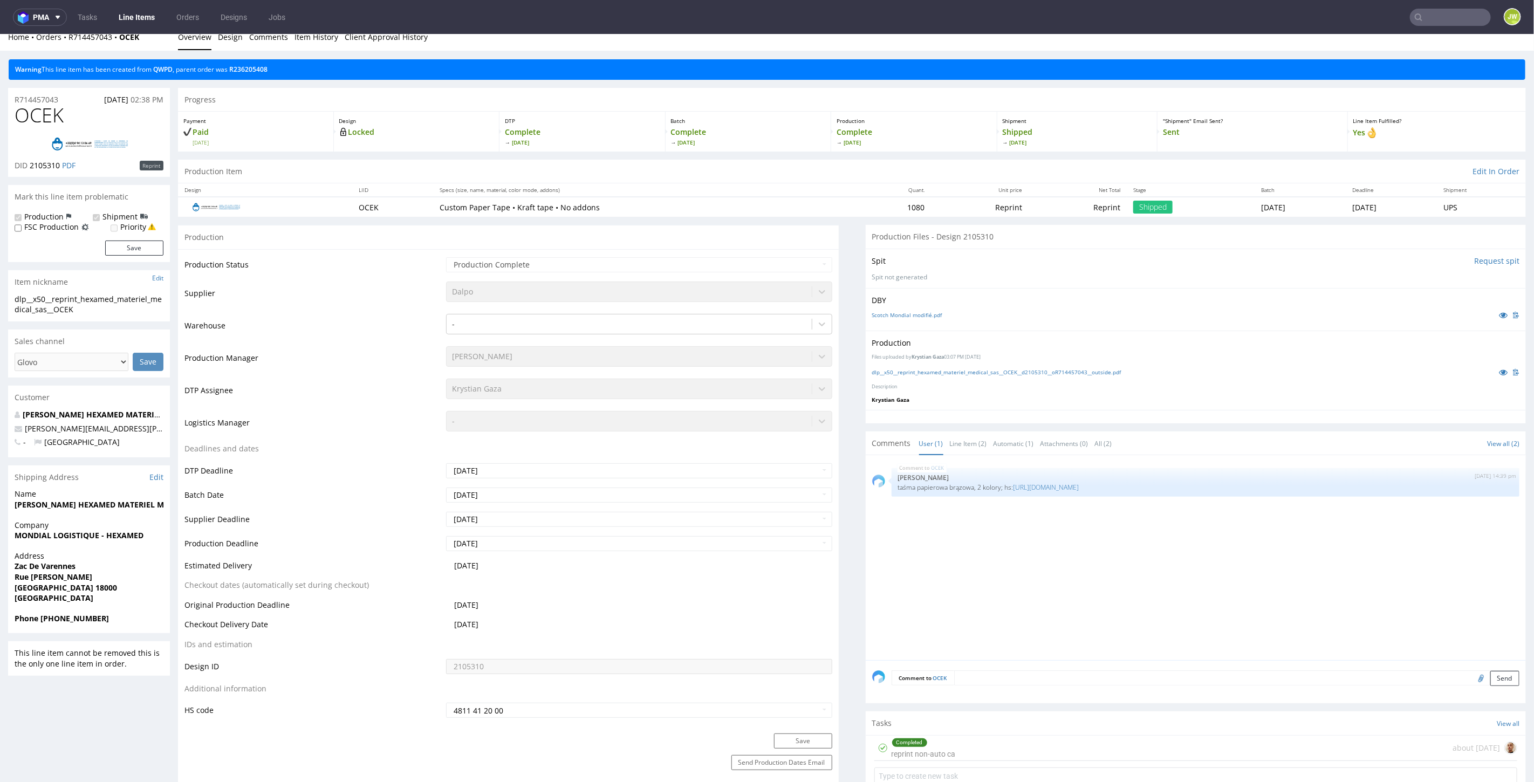
scroll to position [0, 0]
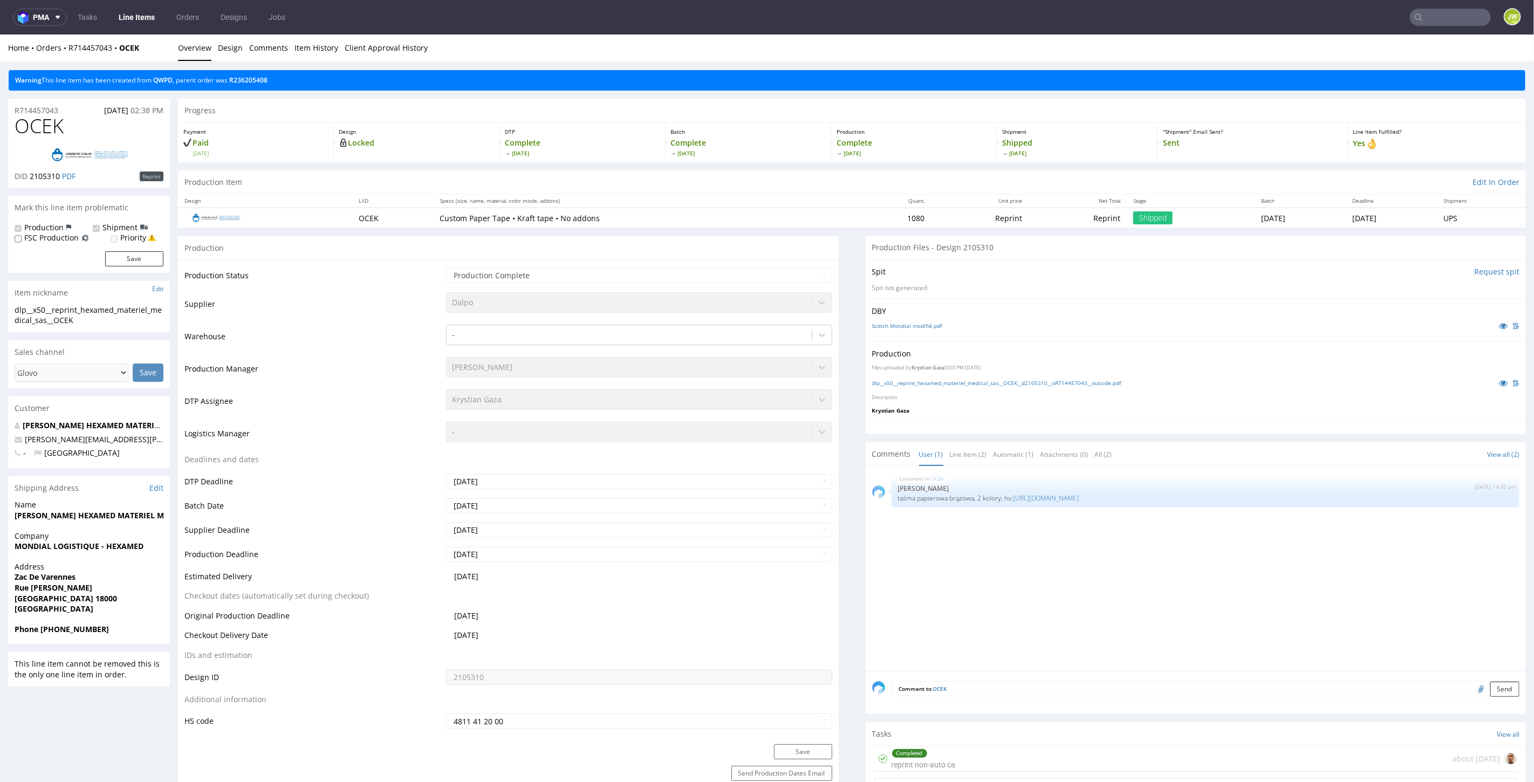
drag, startPoint x: 653, startPoint y: 182, endPoint x: 660, endPoint y: 177, distance: 7.8
click at [655, 181] on div "Production Item Edit In Order" at bounding box center [852, 182] width 1348 height 24
click at [857, 211] on td "1080" at bounding box center [894, 217] width 74 height 20
click at [142, 14] on link "Line Items" at bounding box center [136, 17] width 49 height 17
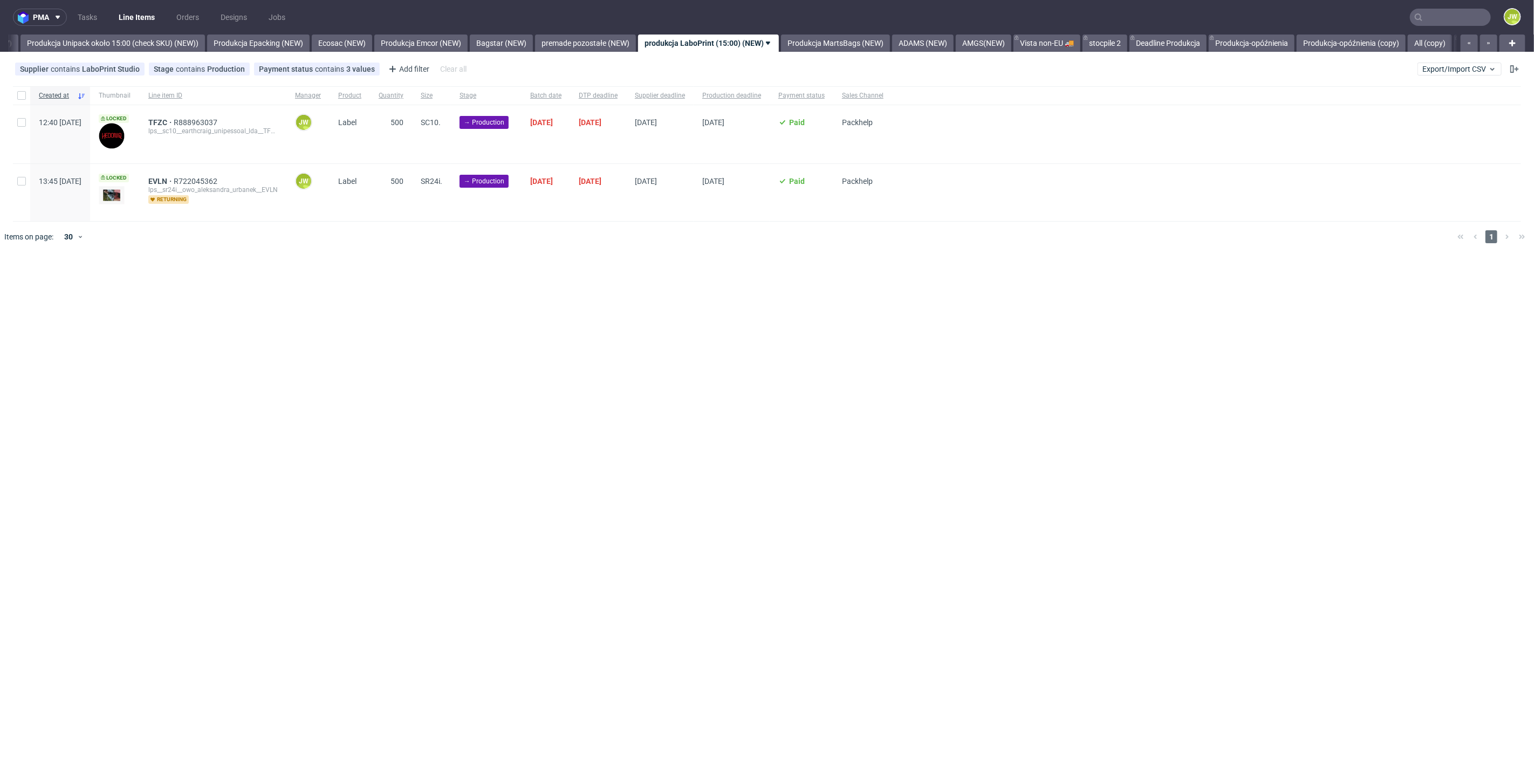
click at [1436, 76] on div "Supplier contains LaboPrint Studio Stage contains Production Payment status con…" at bounding box center [767, 69] width 1534 height 26
click at [1430, 71] on span "Export/Import CSV" at bounding box center [1459, 69] width 74 height 9
click at [1421, 107] on link "Import shipments CSV" at bounding box center [1435, 112] width 126 height 17
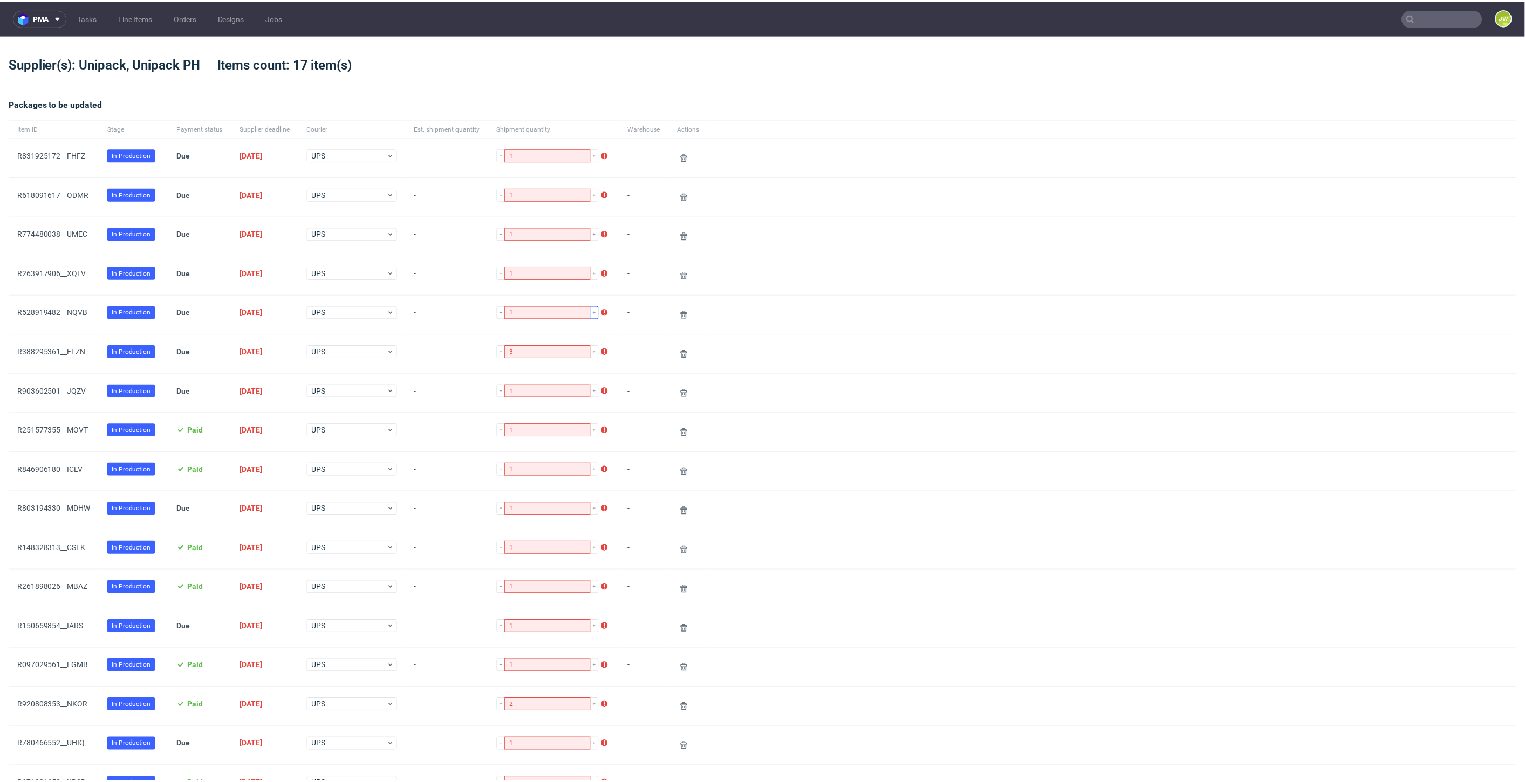
scroll to position [259, 0]
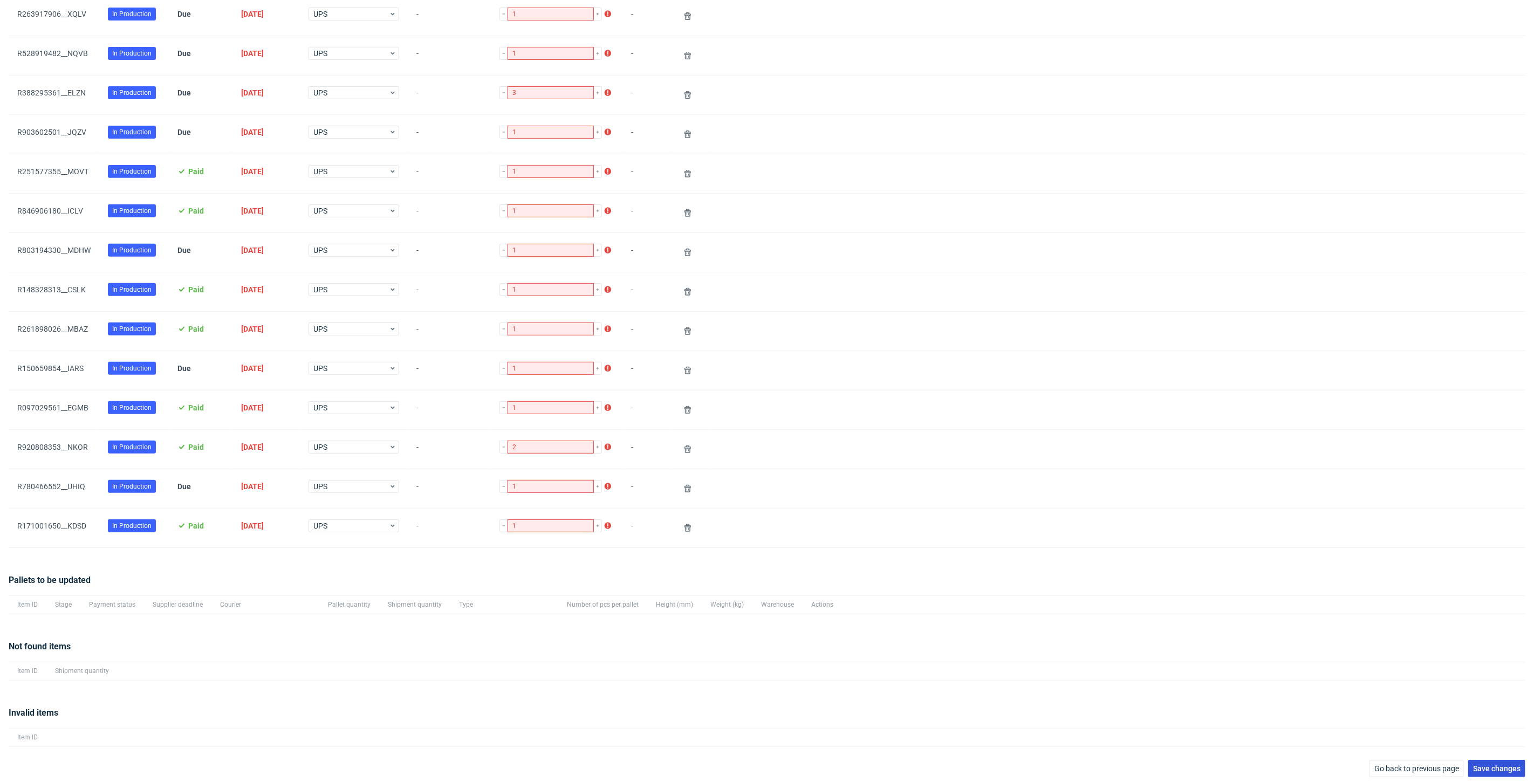
click at [1476, 772] on button "Save changes" at bounding box center [1496, 768] width 57 height 17
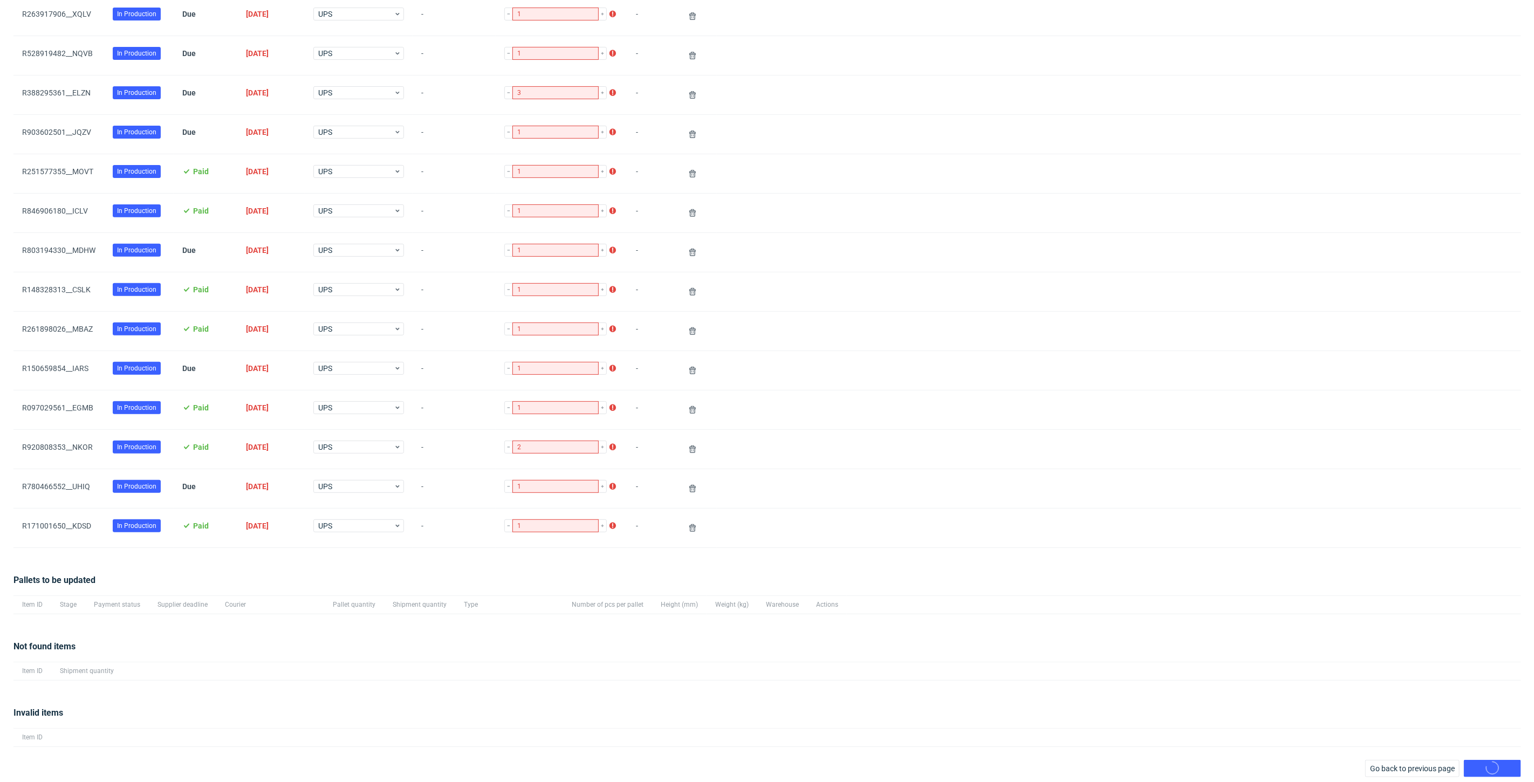
scroll to position [52, 0]
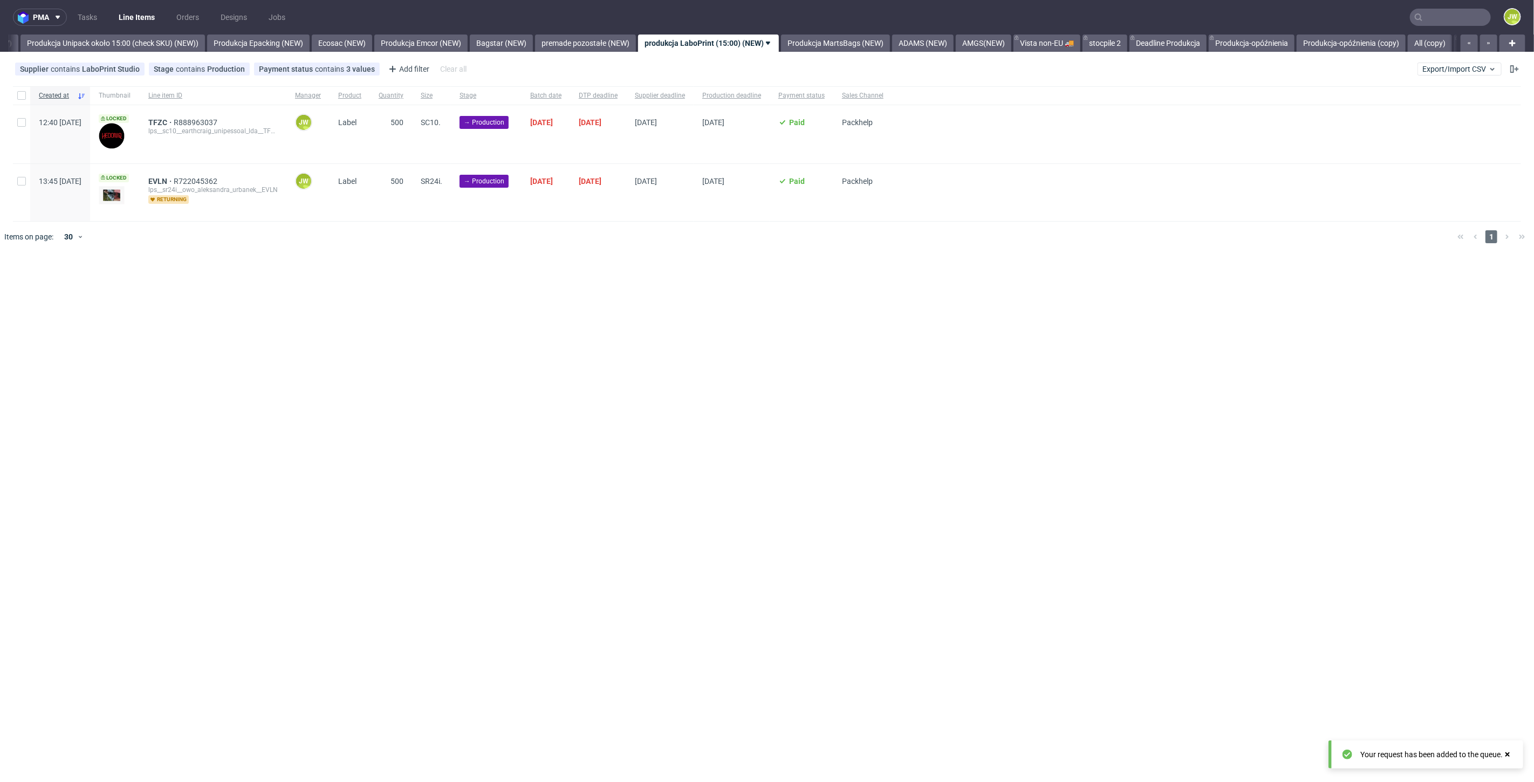
scroll to position [0, 1979]
drag, startPoint x: 548, startPoint y: 263, endPoint x: 566, endPoint y: 263, distance: 17.8
click at [549, 264] on div "pma Tasks Line Items Orders Designs Jobs JW All DTP Late Shipped Shipments DTP …" at bounding box center [767, 391] width 1534 height 782
click at [100, 33] on nav "pma Tasks Line Items Orders Designs Jobs JW" at bounding box center [767, 17] width 1534 height 35
click at [87, 40] on link "Produkcja Unipack około 15:00 (check SKU) (NEW))" at bounding box center [107, 43] width 184 height 17
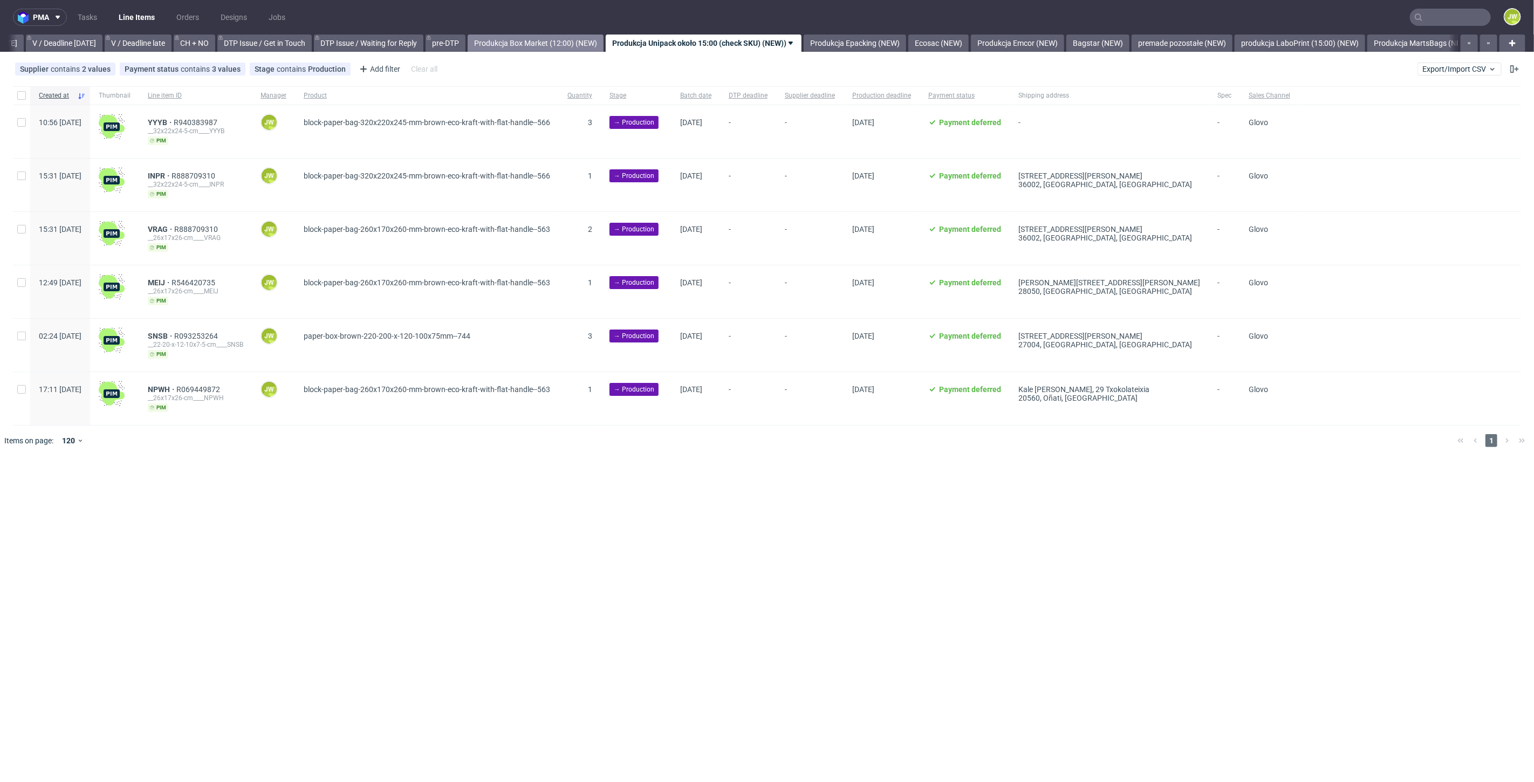
click at [518, 45] on link "Produkcja Box Market (12:00) (NEW)" at bounding box center [536, 43] width 136 height 17
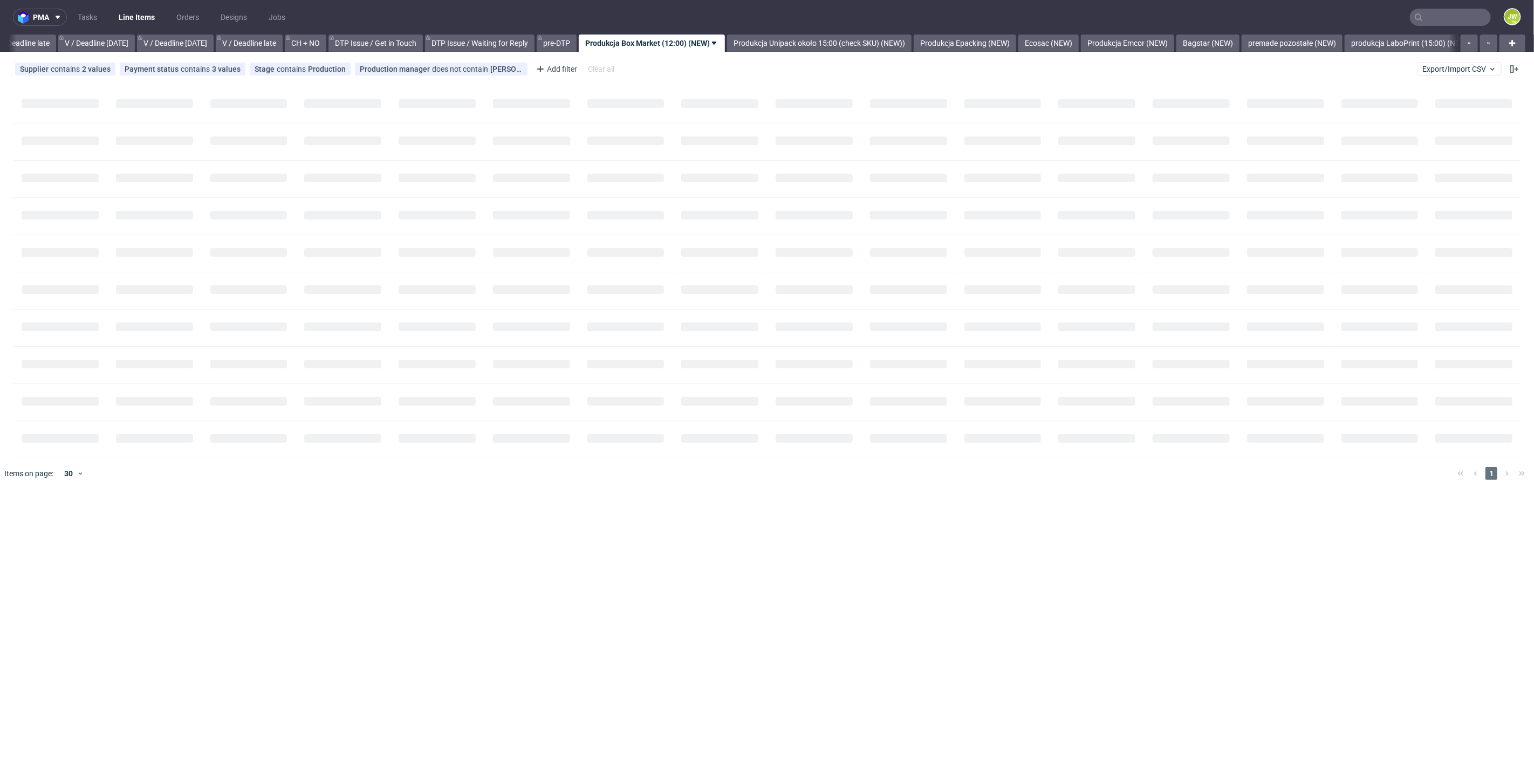
scroll to position [0, 1225]
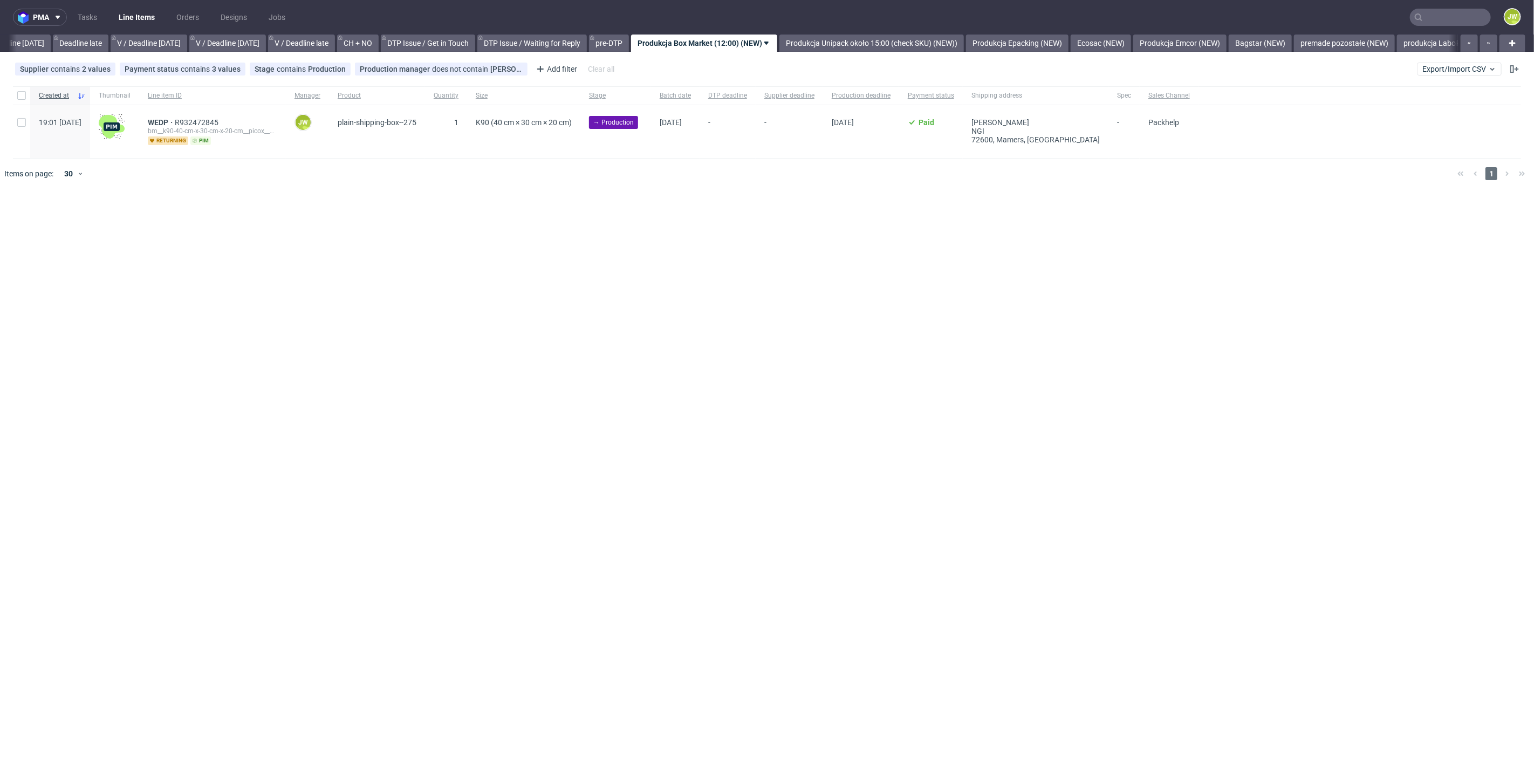
click at [406, 247] on div "pma Tasks Line Items Orders Designs Jobs JW All DTP Late Shipped Shipments DTP …" at bounding box center [767, 391] width 1534 height 782
click at [1473, 65] on span "Export/Import CSV" at bounding box center [1459, 69] width 74 height 9
click at [1410, 107] on link "Import shipments CSV" at bounding box center [1435, 112] width 126 height 17
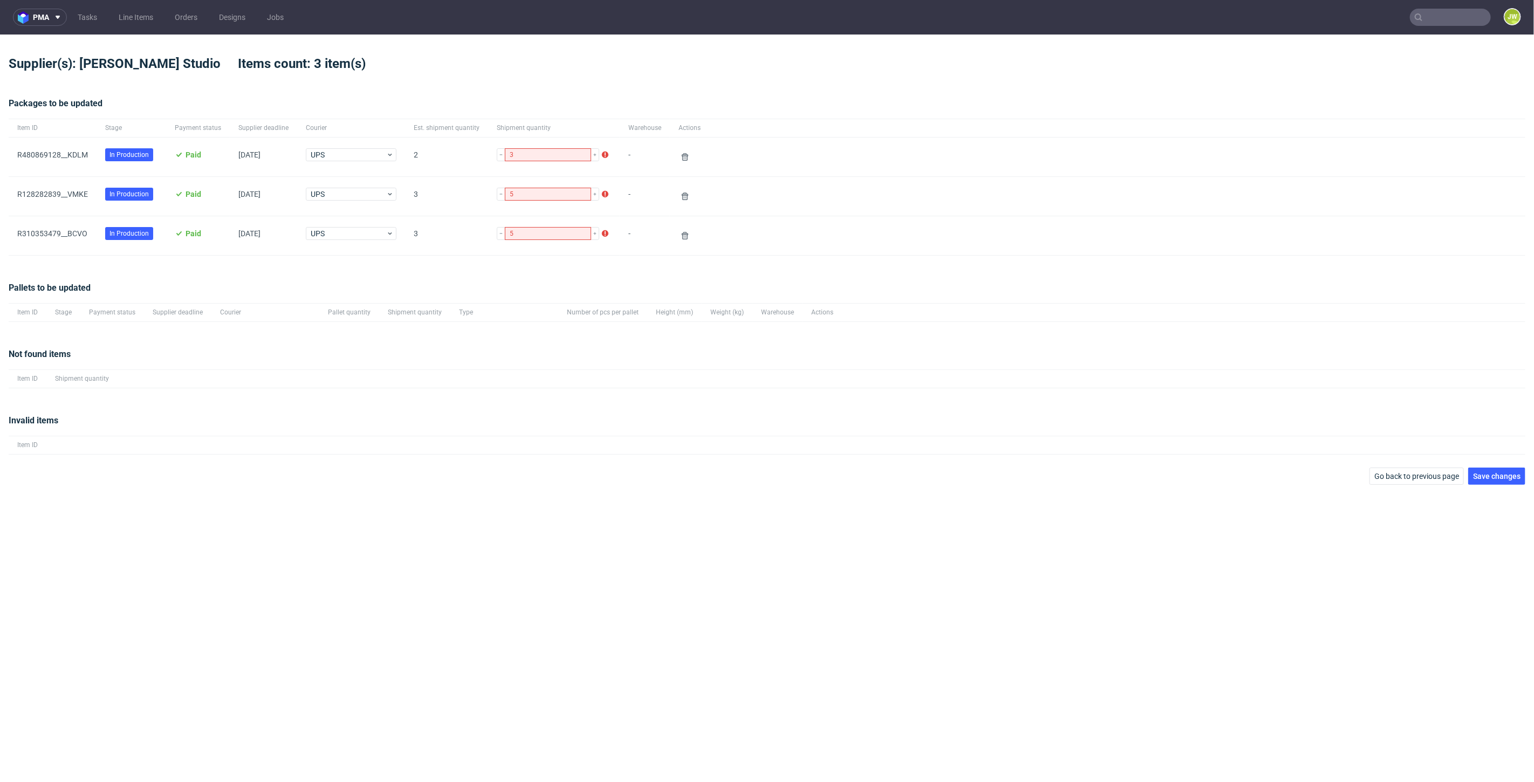
click at [303, 263] on div "Packages to be updated Item ID Stage Payment status Supplier deadline Courier E…" at bounding box center [767, 176] width 1517 height 184
click at [1496, 472] on span "Save changes" at bounding box center [1496, 476] width 47 height 8
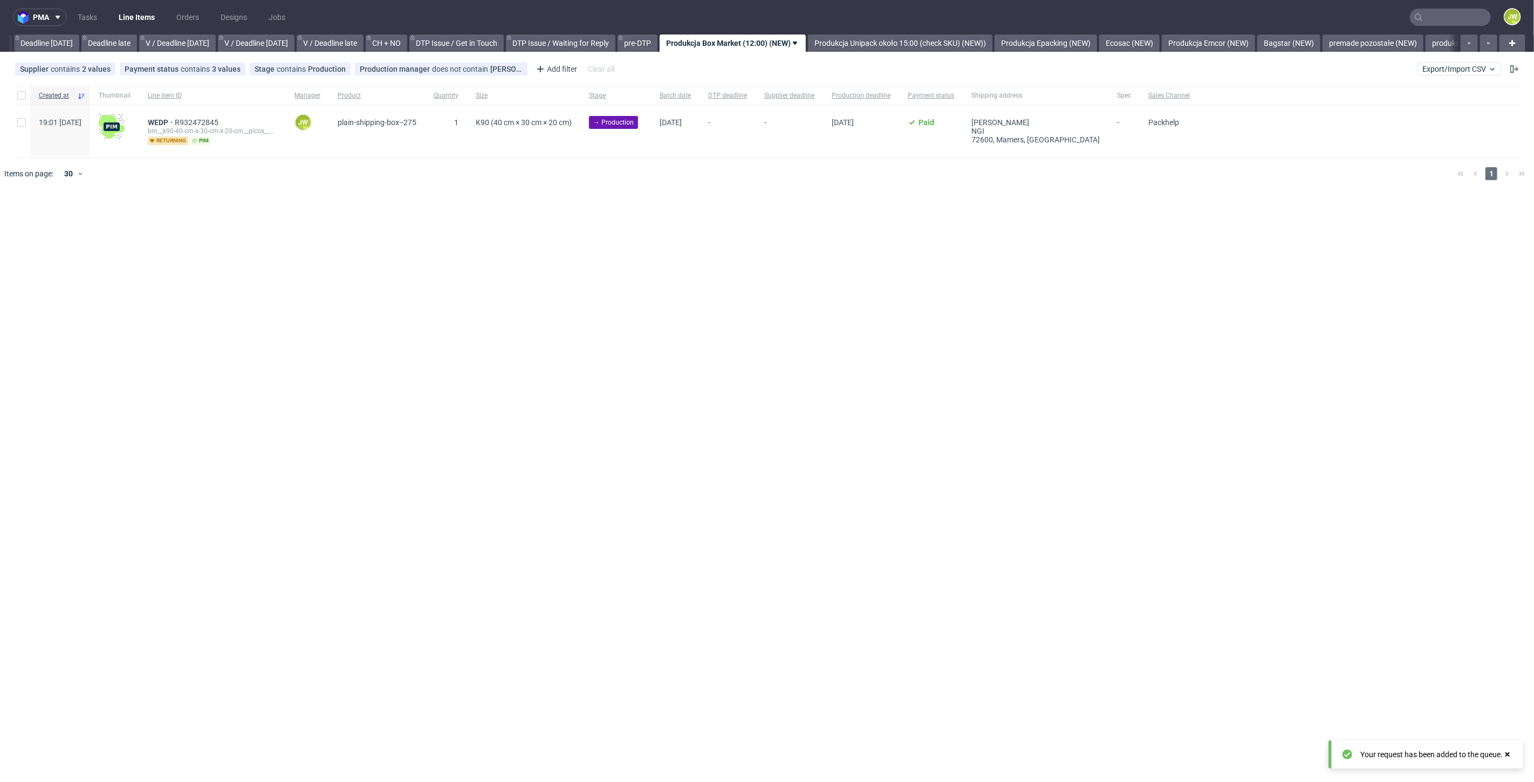
scroll to position [0, 1225]
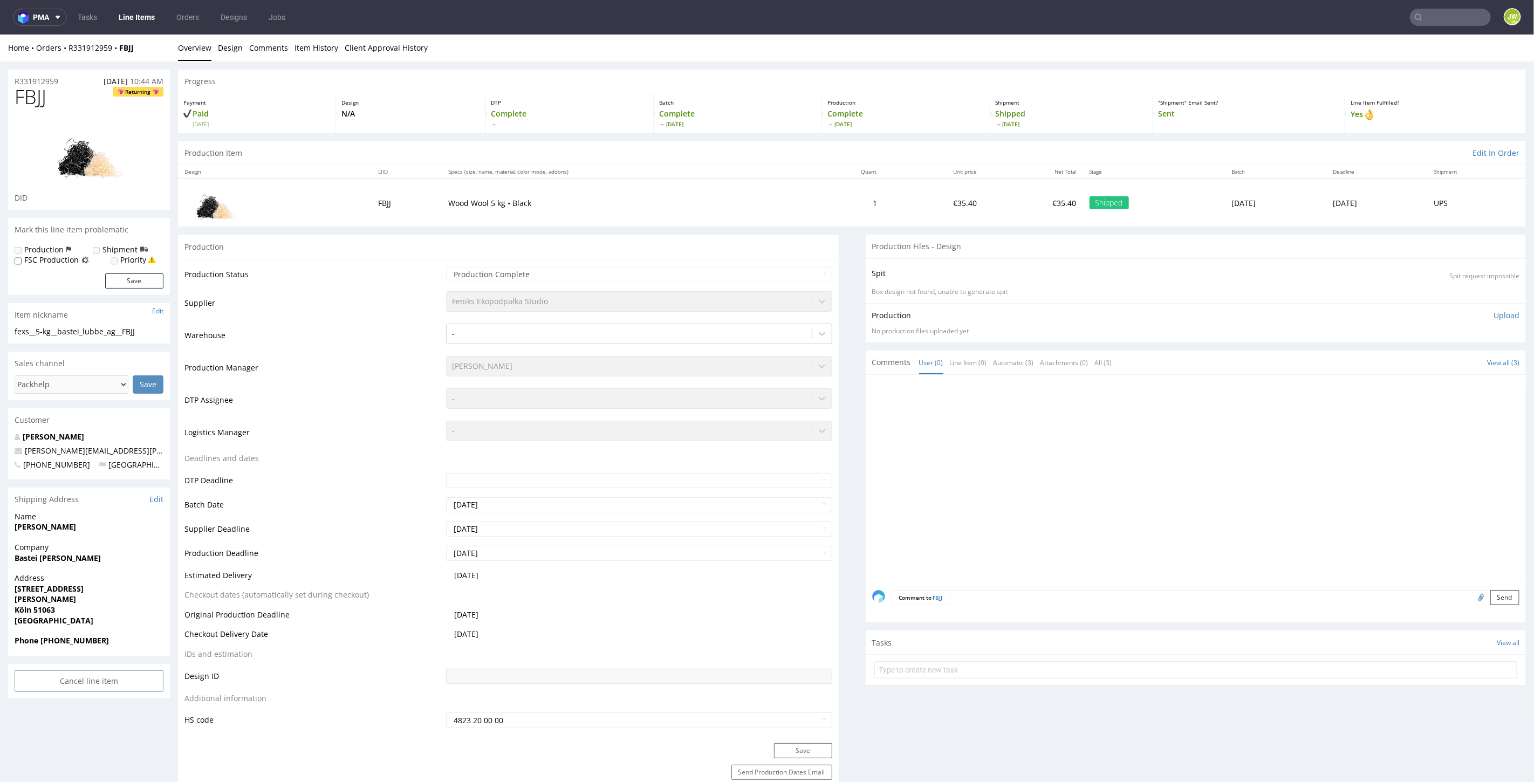
click at [143, 19] on link "Line Items" at bounding box center [136, 17] width 49 height 17
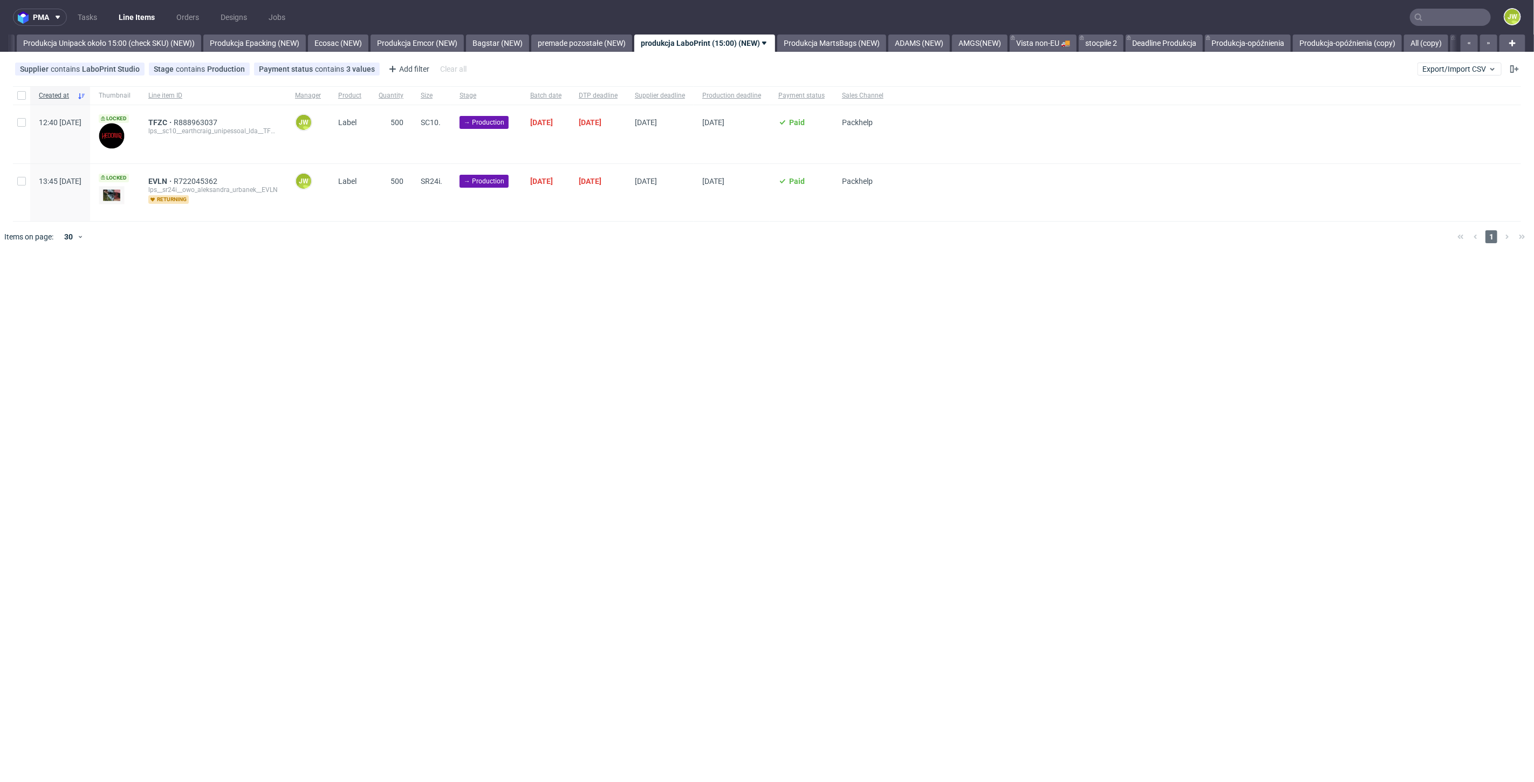
scroll to position [0, 1979]
click at [432, 262] on div "pma Tasks Line Items Orders Designs Jobs JW All DTP Late Shipped Shipments DTP …" at bounding box center [767, 391] width 1534 height 782
click at [174, 122] on span "TFZC" at bounding box center [160, 122] width 25 height 9
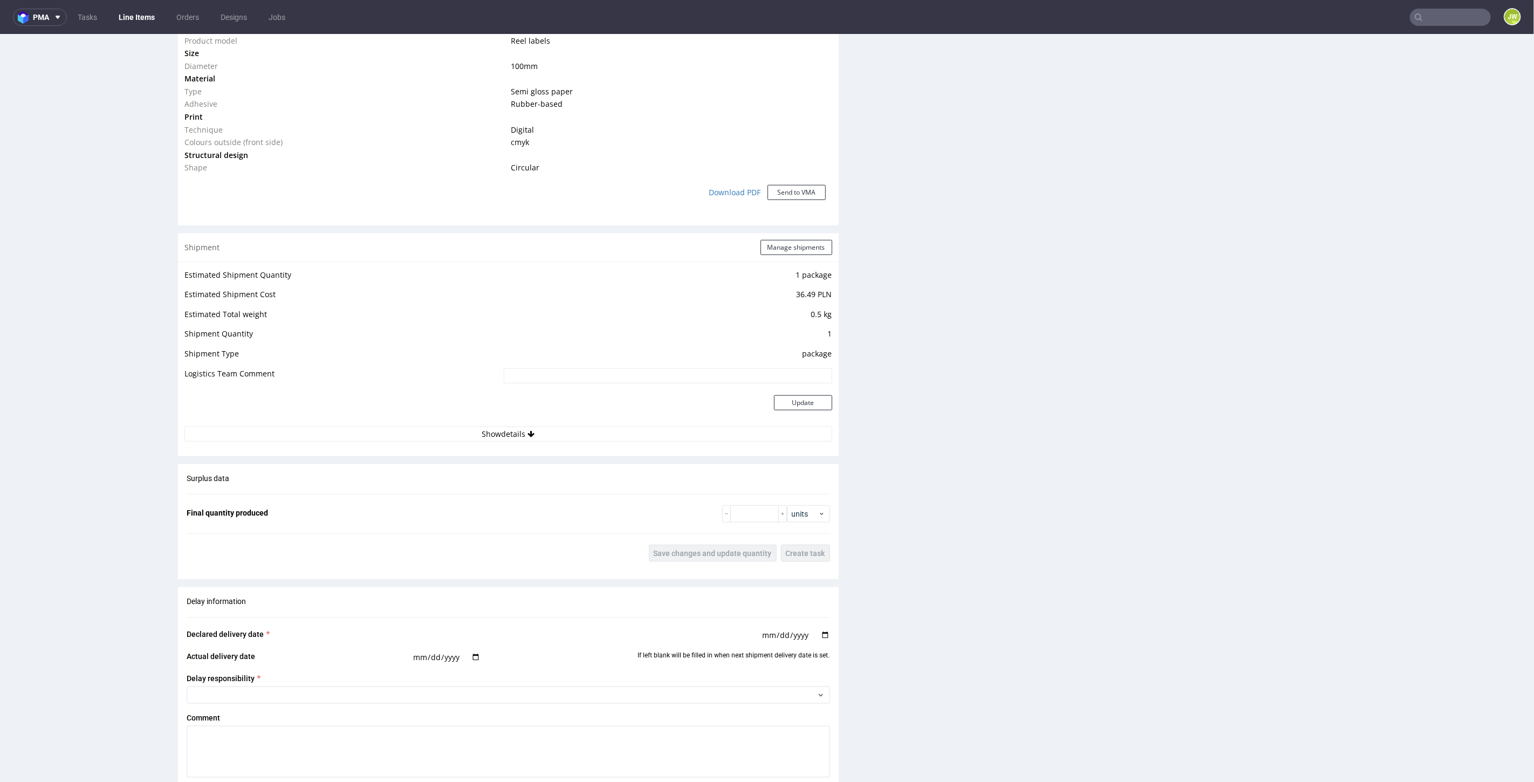
scroll to position [839, 0]
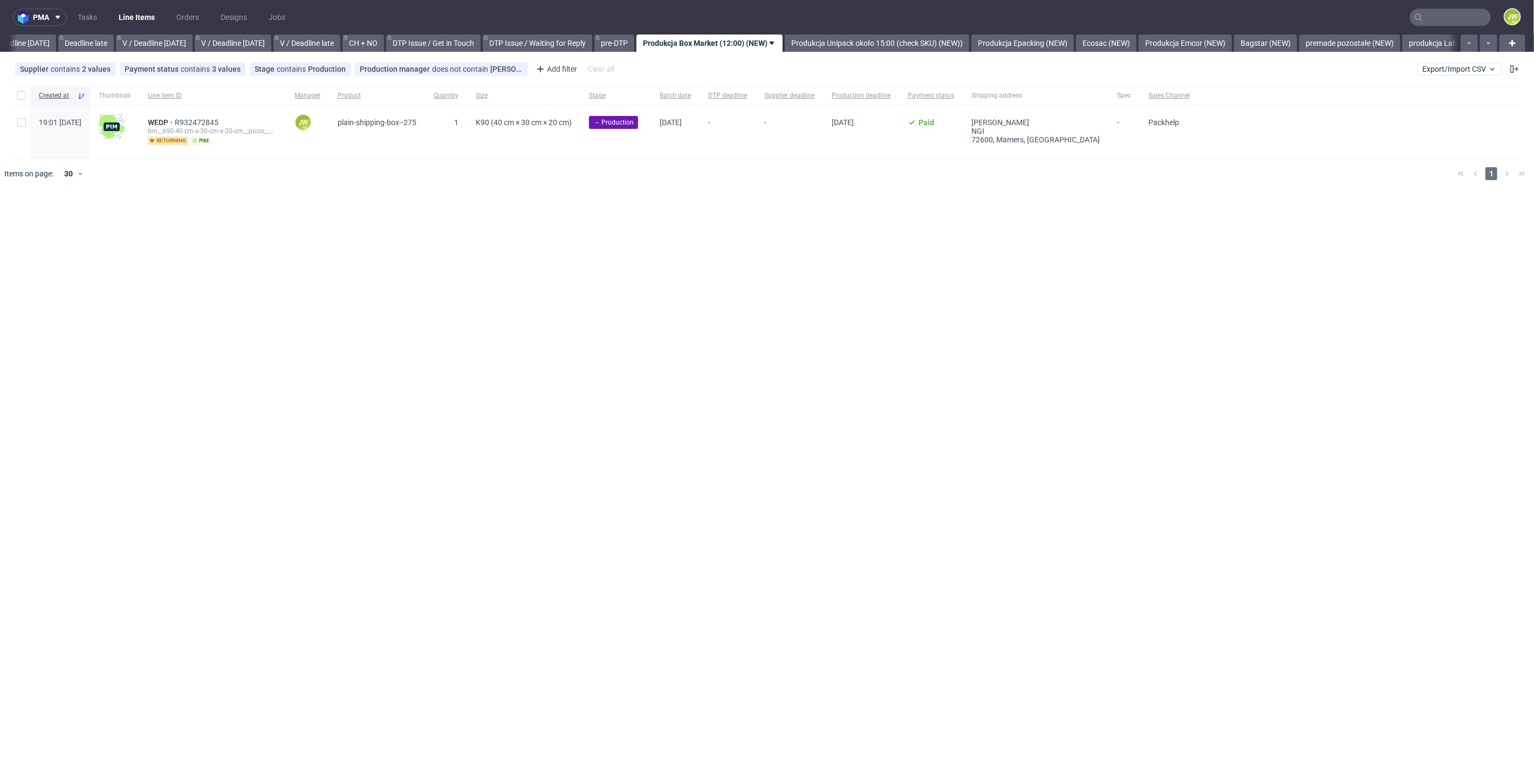
scroll to position [0, 1225]
click at [30, 91] on div at bounding box center [21, 95] width 17 height 18
checkbox input "true"
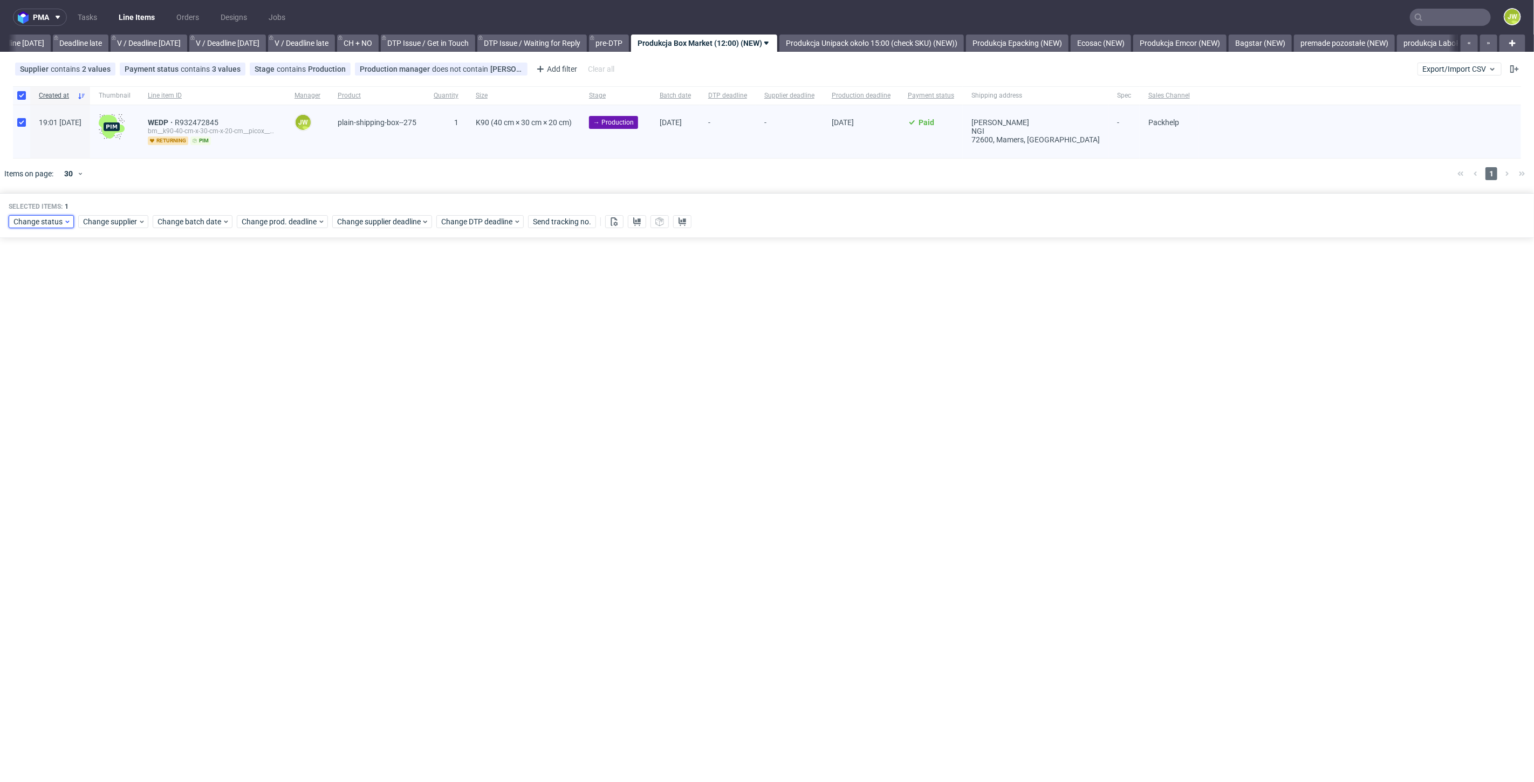
click at [26, 222] on span "Change status" at bounding box center [38, 221] width 50 height 11
click at [111, 211] on div "Selected items: 1 Change status Change supplier Change batch date Change prod. …" at bounding box center [767, 215] width 1534 height 45
click at [195, 222] on span "Change batch date" at bounding box center [189, 221] width 65 height 11
click at [189, 294] on span "1" at bounding box center [190, 290] width 4 height 11
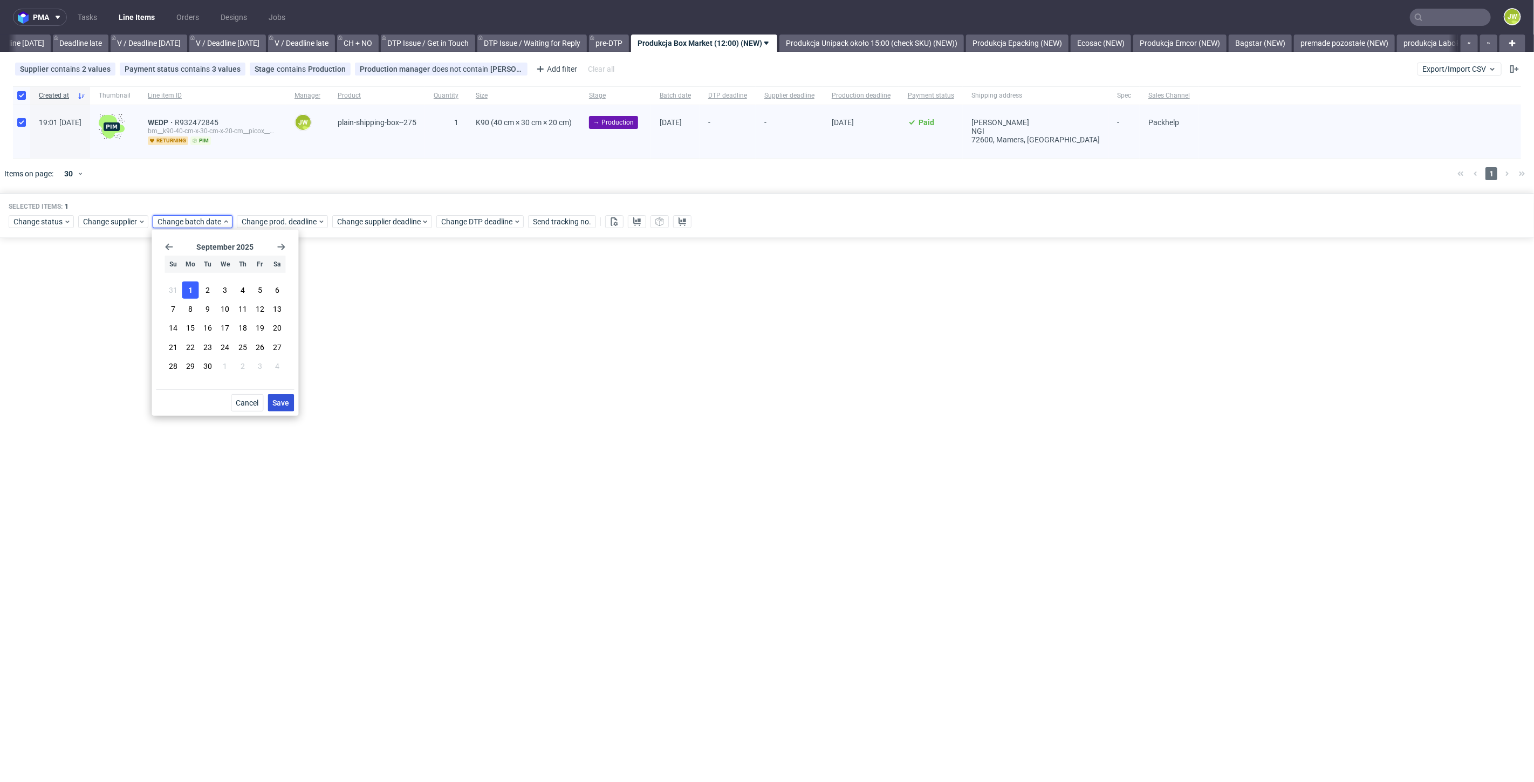
click at [272, 403] on button "Save" at bounding box center [281, 402] width 26 height 17
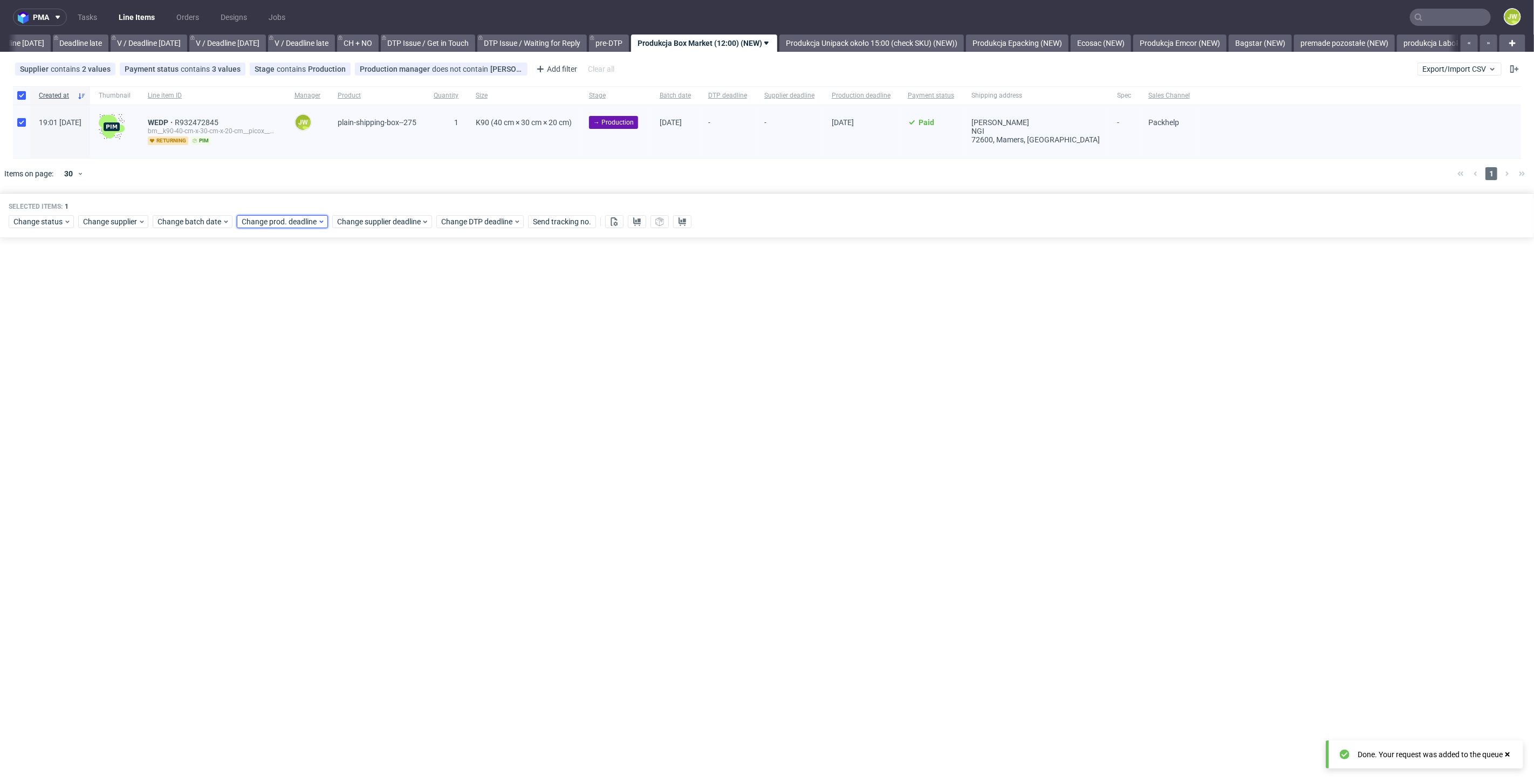
click at [255, 221] on span "Change prod. deadline" at bounding box center [280, 221] width 76 height 11
click at [291, 292] on span "2" at bounding box center [291, 290] width 4 height 11
click at [362, 405] on span "Save" at bounding box center [364, 403] width 17 height 8
drag, startPoint x: 352, startPoint y: 218, endPoint x: 359, endPoint y: 224, distance: 9.3
click at [352, 218] on span "Change supplier deadline" at bounding box center [379, 221] width 84 height 11
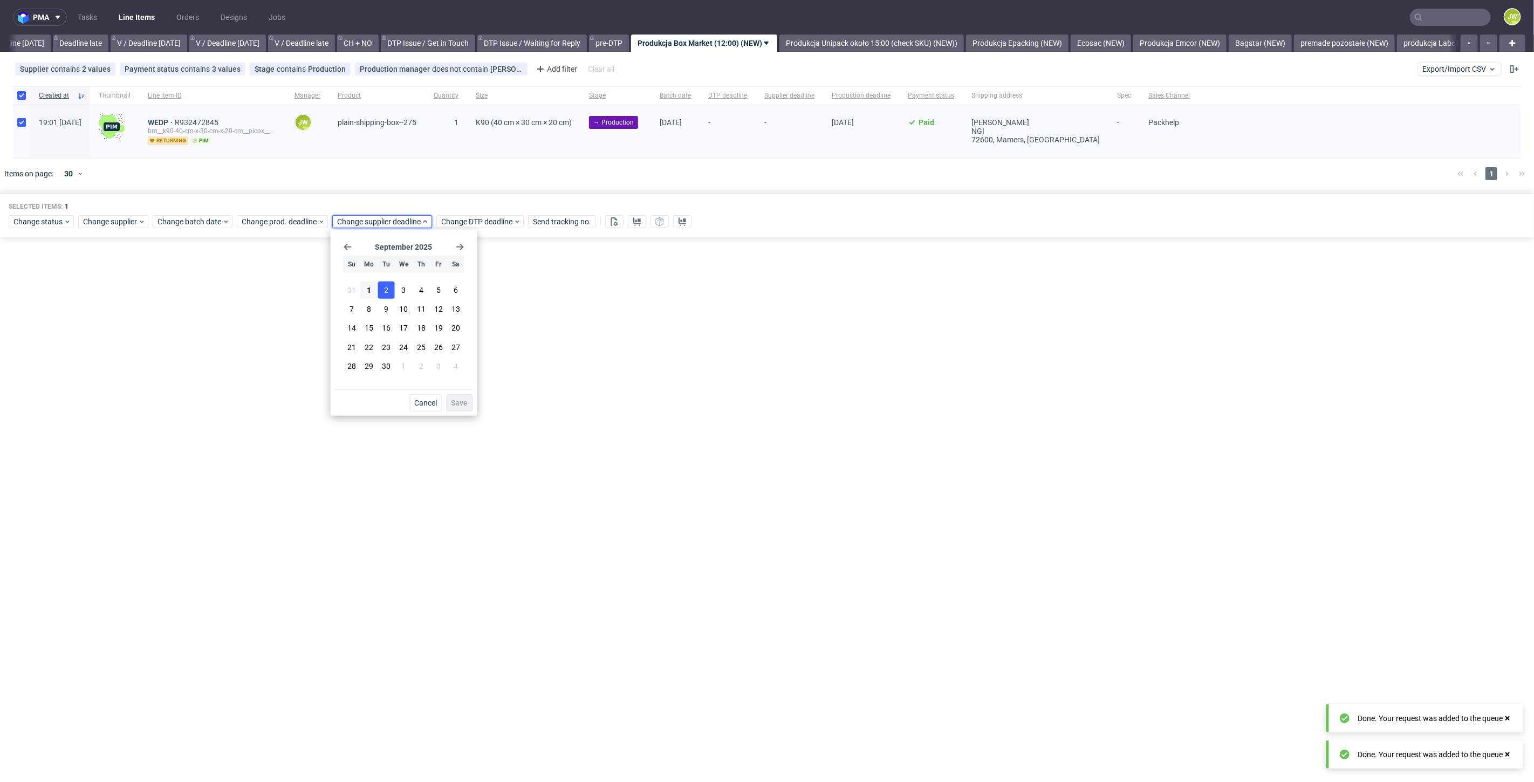
click at [384, 291] on span "2" at bounding box center [386, 290] width 4 height 11
click at [463, 405] on span "Save" at bounding box center [459, 403] width 17 height 8
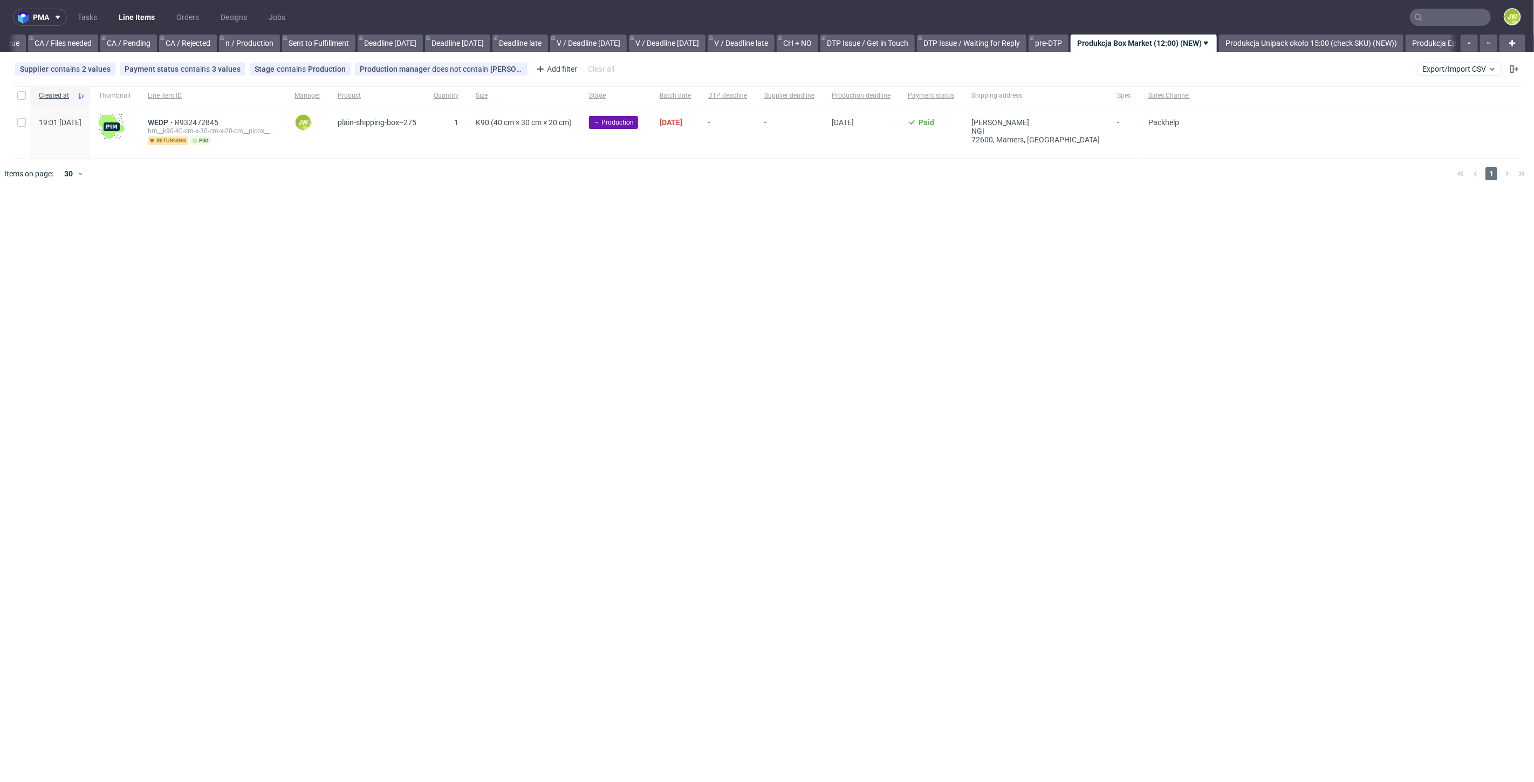
scroll to position [0, 1008]
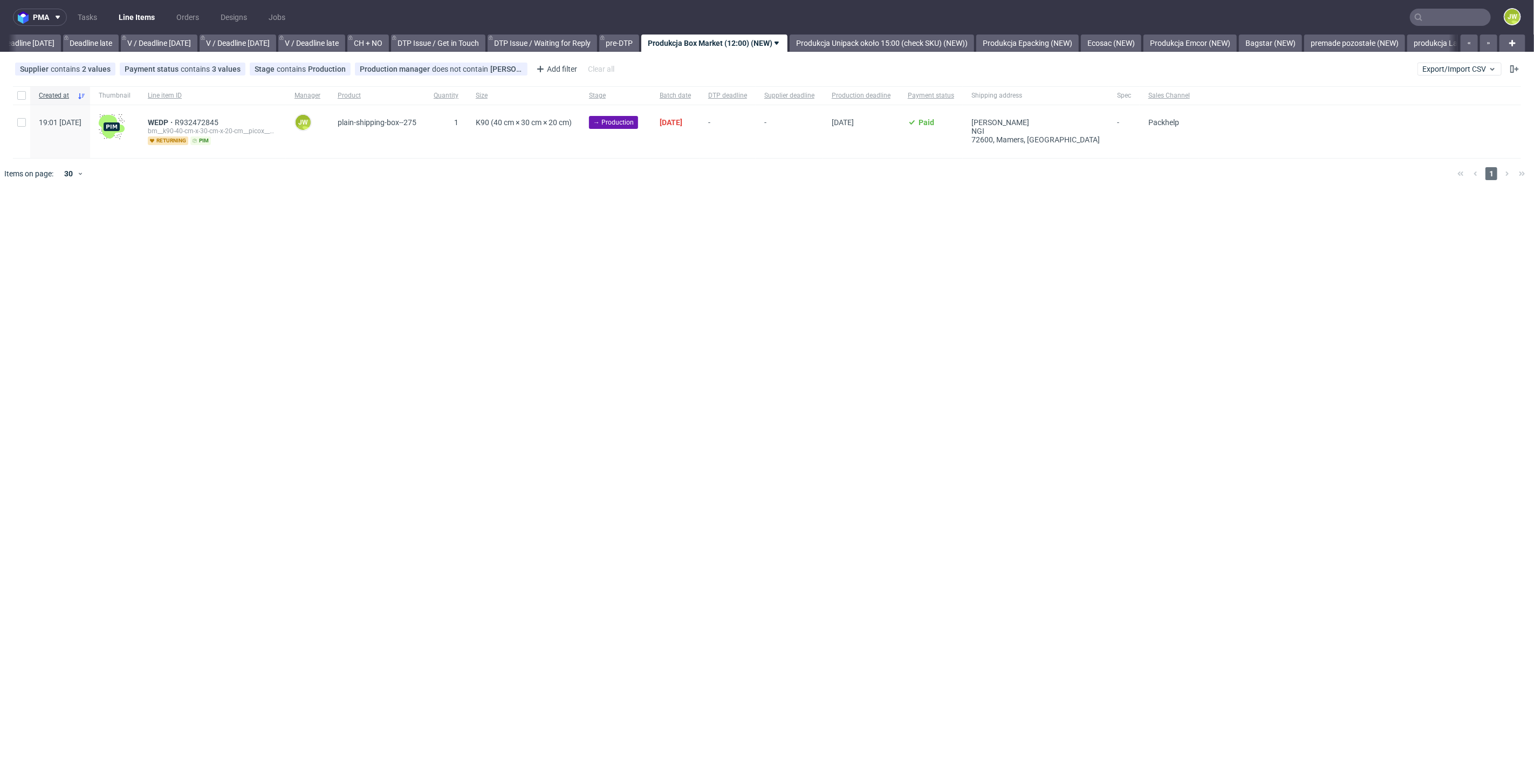
scroll to position [0, 1225]
click at [612, 198] on div "pma Tasks Line Items Orders Designs Jobs JW All DTP Late Shipped Shipments DTP …" at bounding box center [767, 391] width 1534 height 782
click at [783, 258] on div "pma Tasks Line Items Orders Designs Jobs JW All DTP Late Shipped Shipments DTP …" at bounding box center [767, 391] width 1534 height 782
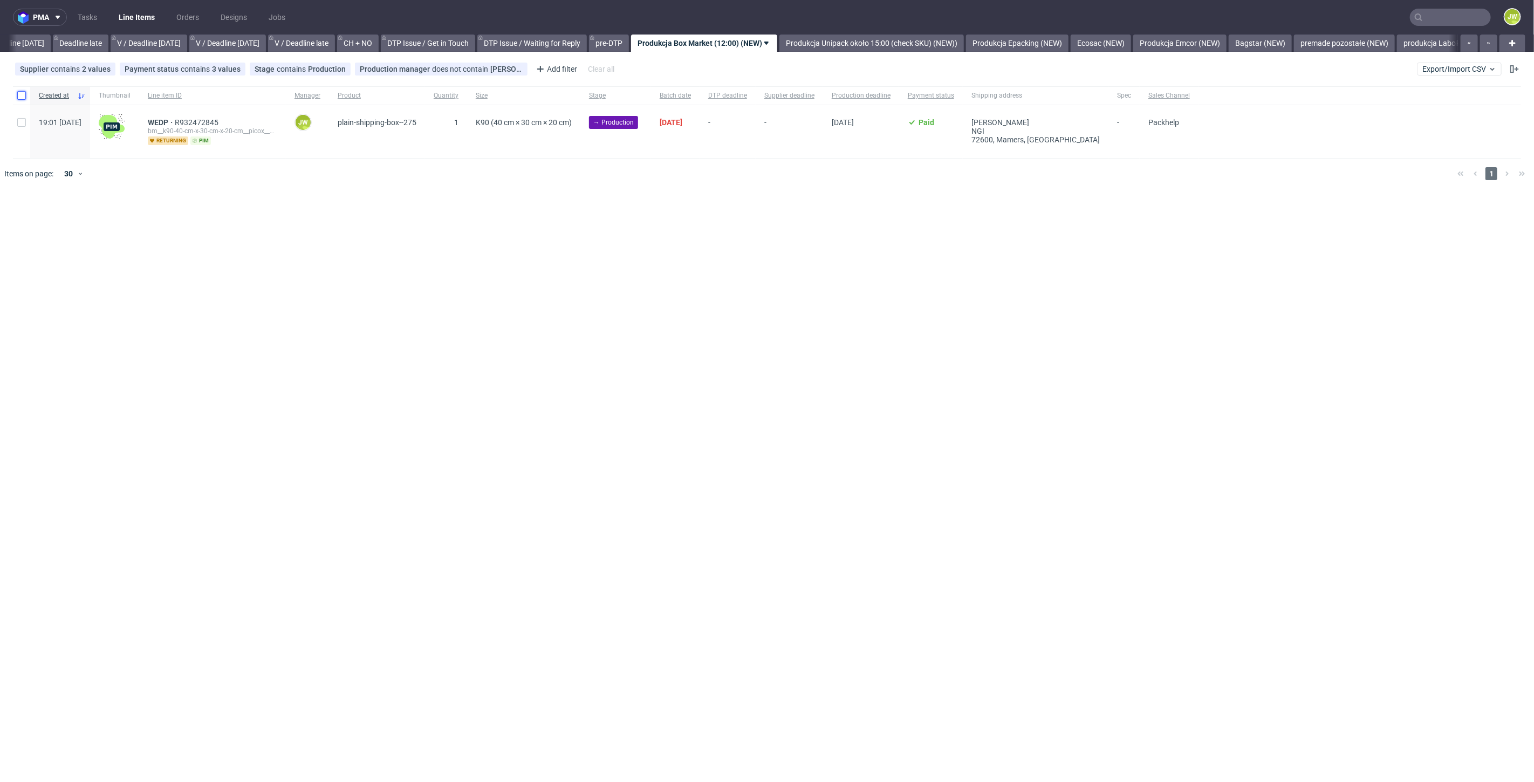
click at [21, 97] on input "checkbox" at bounding box center [21, 95] width 9 height 9
checkbox input "true"
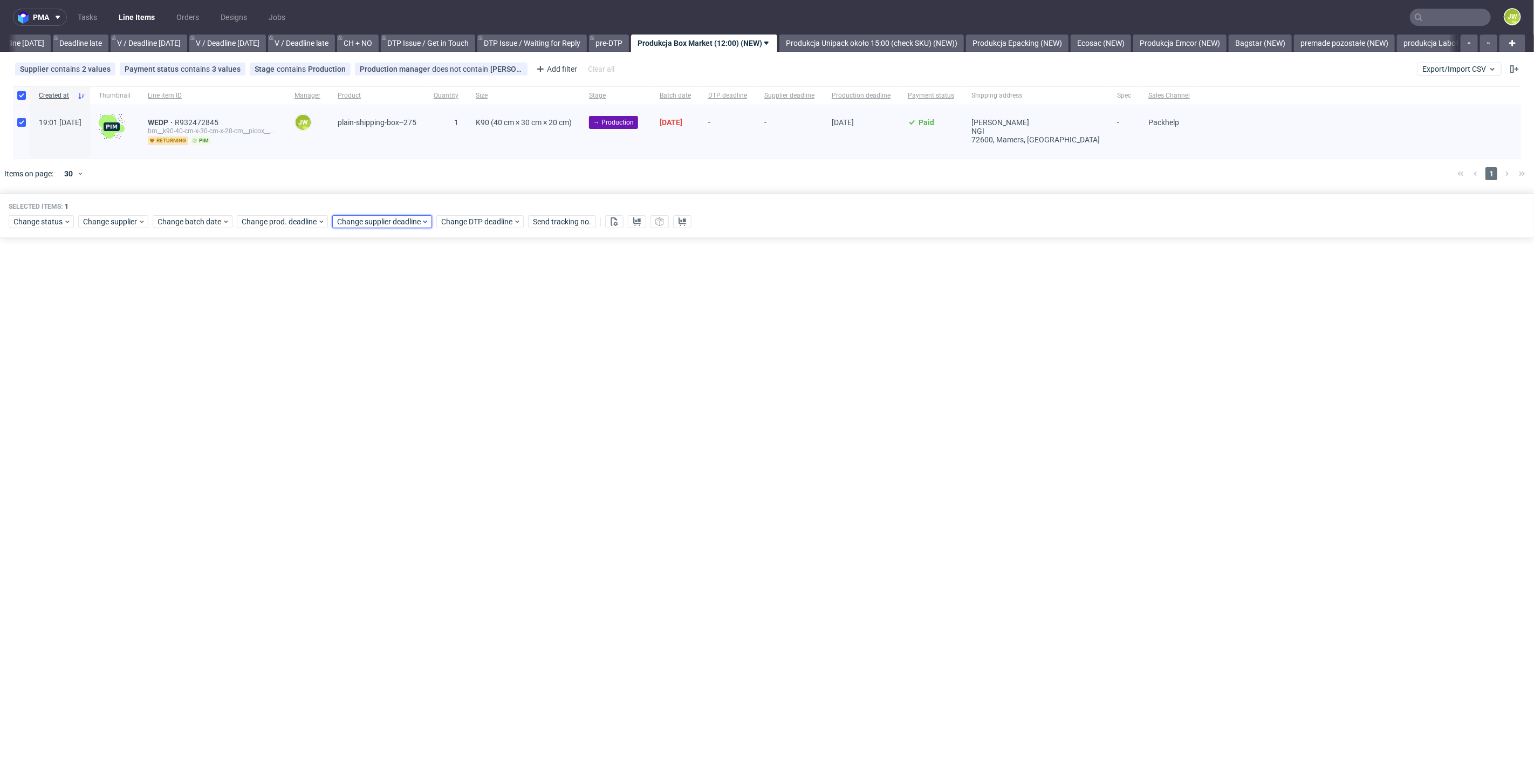
click at [381, 226] on span "Change supplier deadline" at bounding box center [379, 221] width 84 height 11
click at [383, 289] on button "2" at bounding box center [386, 290] width 17 height 17
click at [467, 402] on span "Save" at bounding box center [459, 403] width 17 height 8
click at [840, 39] on link "Produkcja Unipack około 15:00 (check SKU) (NEW))" at bounding box center [871, 43] width 184 height 17
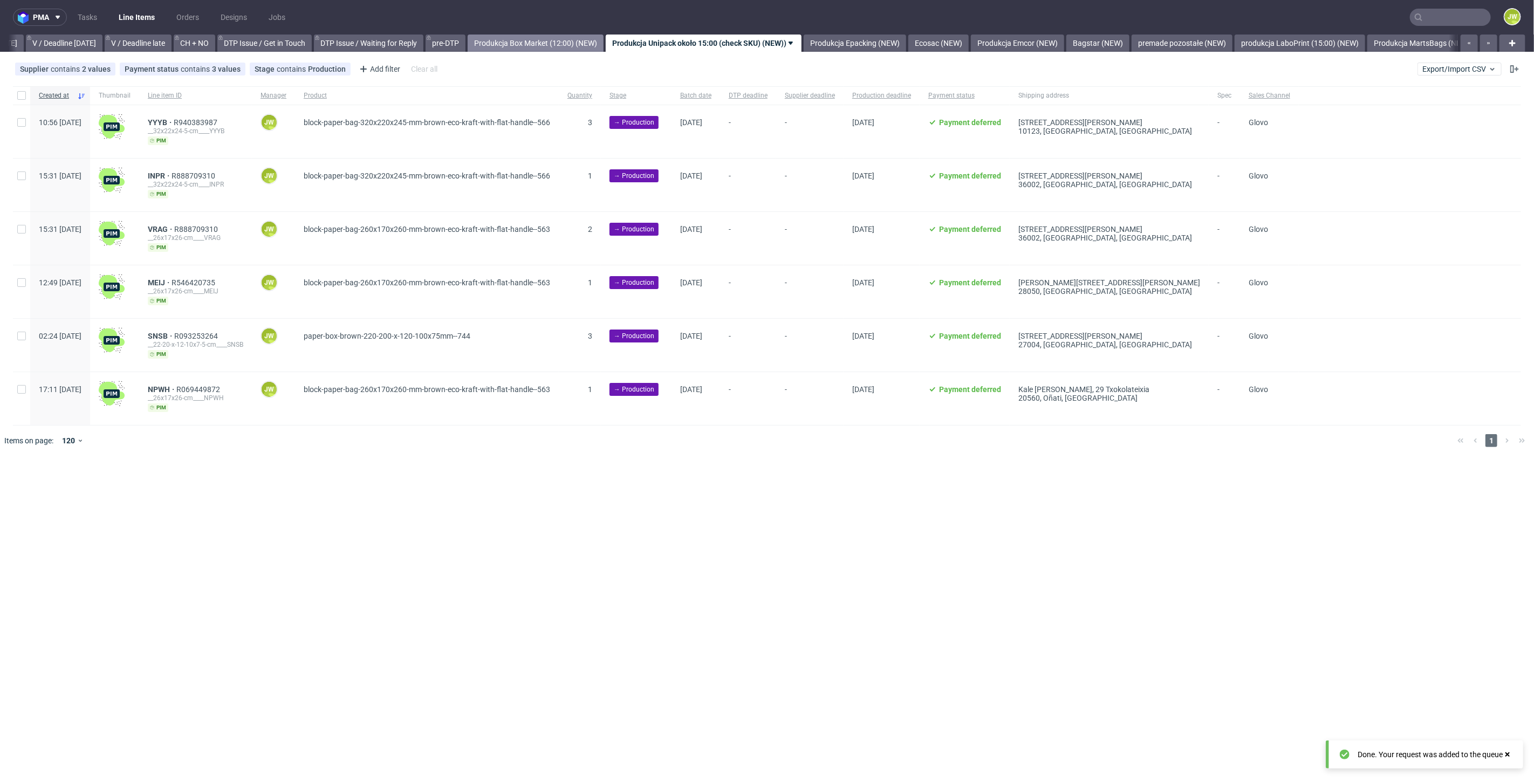
click at [604, 42] on link "Produkcja Box Market (12:00) (NEW)" at bounding box center [536, 43] width 136 height 17
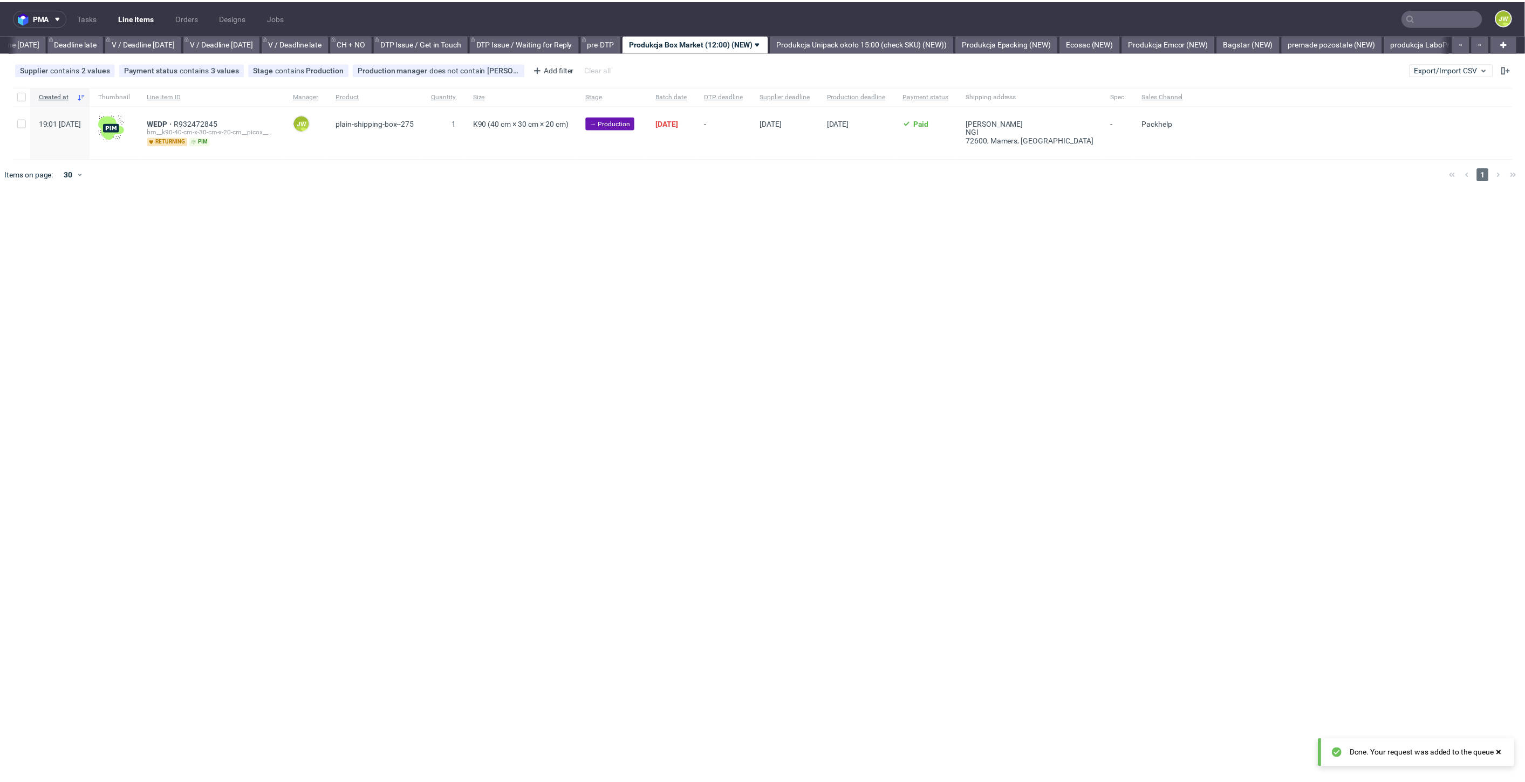
scroll to position [0, 1225]
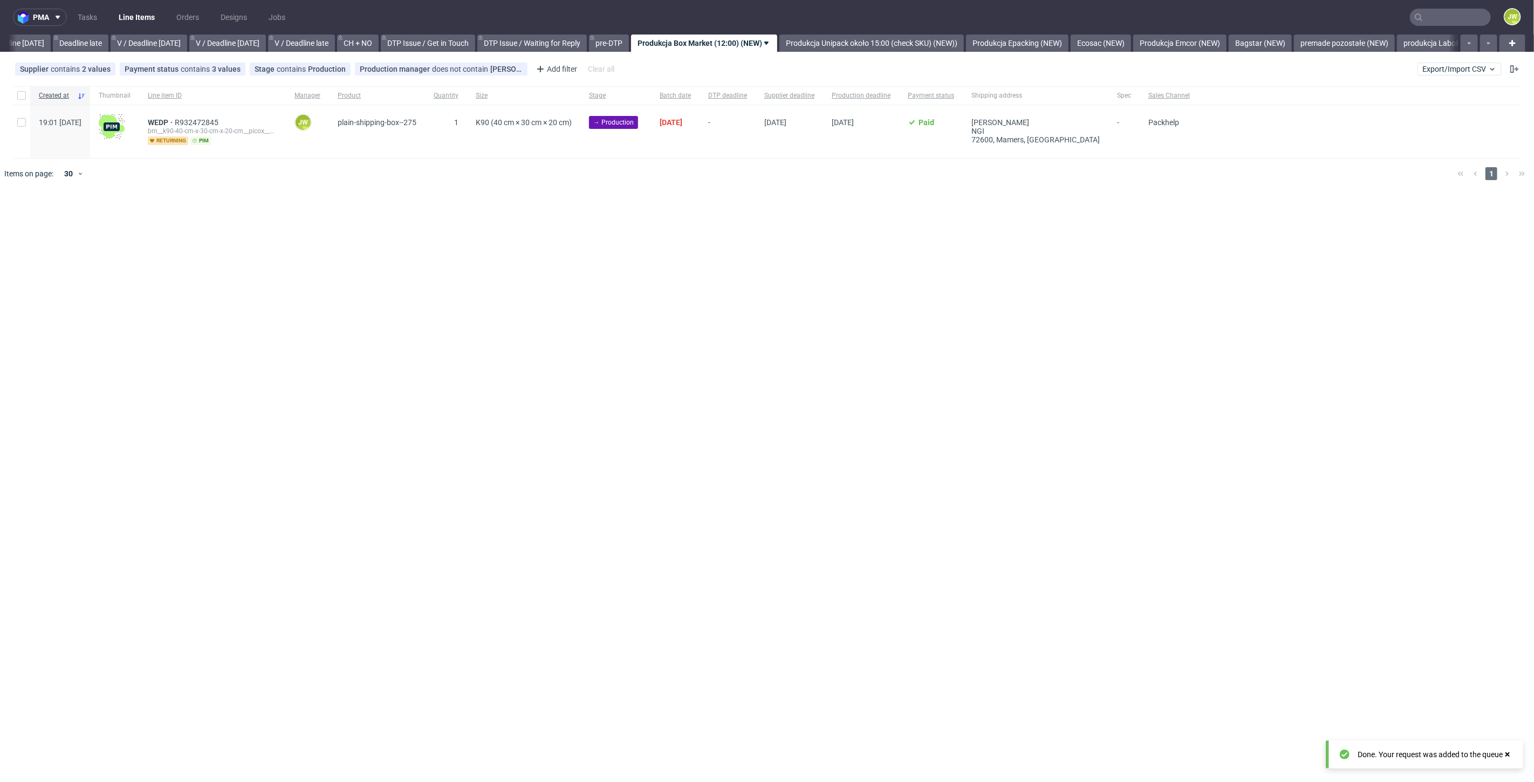
click at [685, 276] on div "pma Tasks Line Items Orders Designs Jobs JW All DTP Late Shipped Shipments DTP …" at bounding box center [767, 391] width 1534 height 782
drag, startPoint x: 17, startPoint y: 93, endPoint x: 54, endPoint y: 105, distance: 39.2
click at [18, 92] on input "checkbox" at bounding box center [21, 95] width 9 height 9
checkbox input "true"
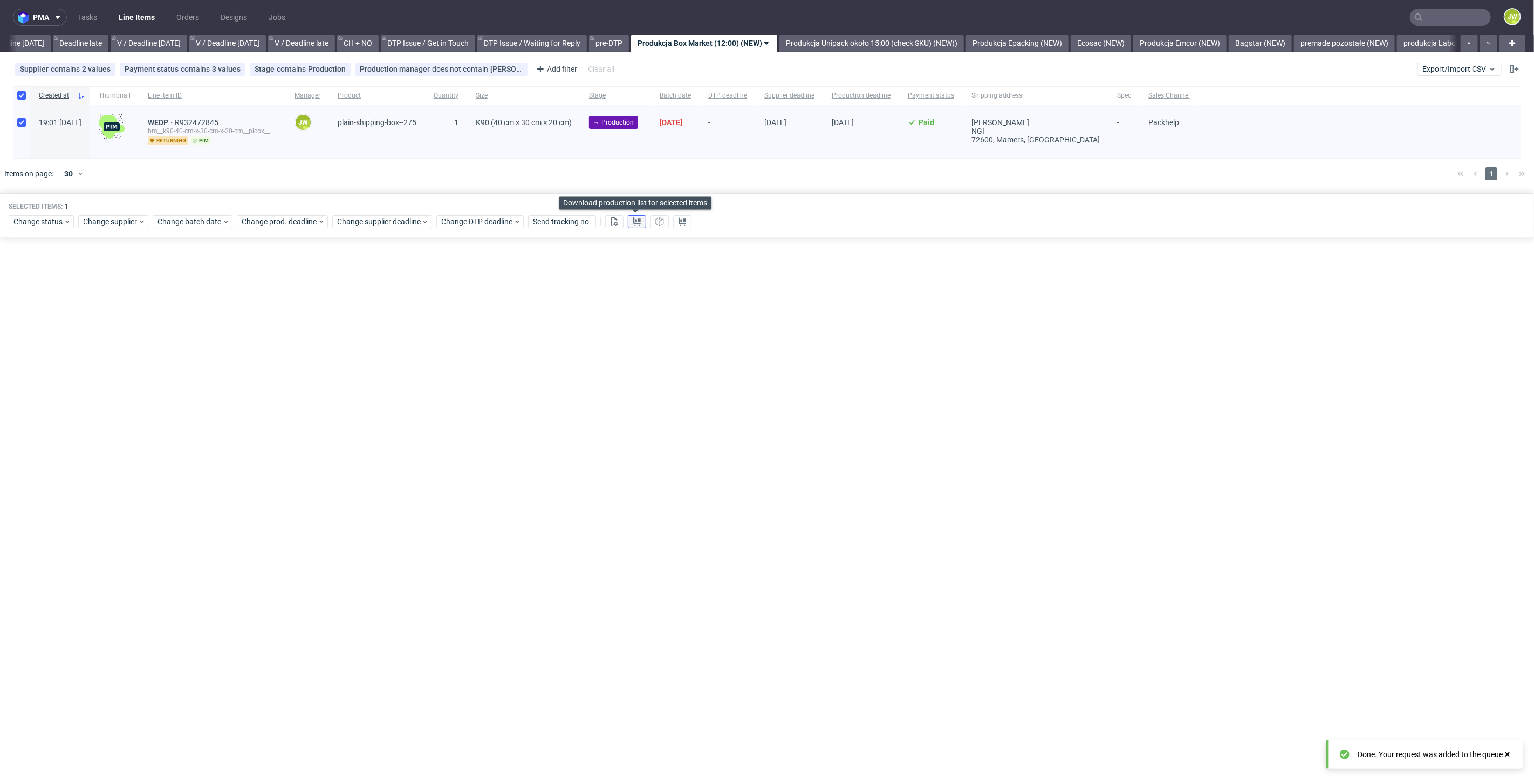
click at [638, 220] on use at bounding box center [637, 221] width 8 height 9
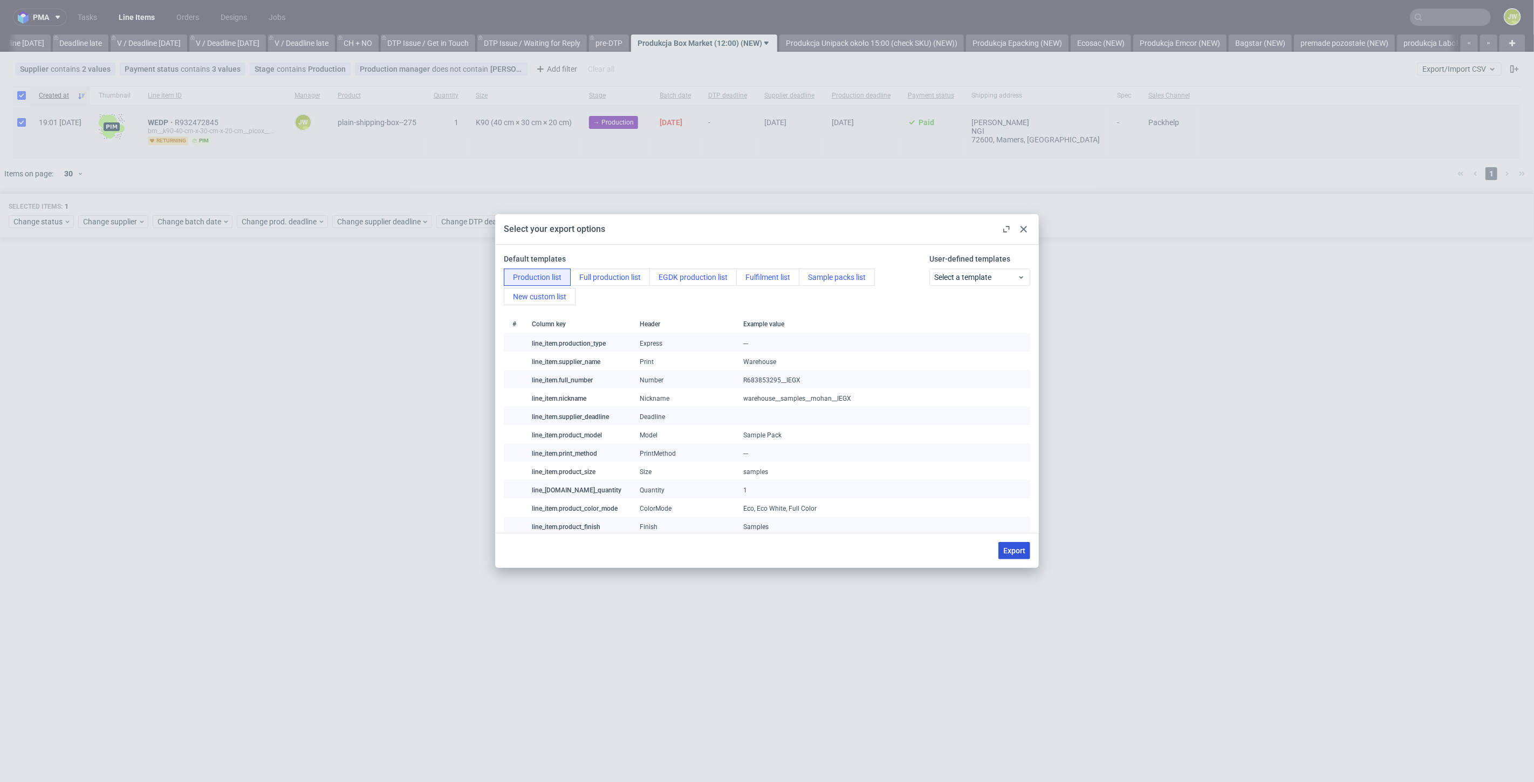
click at [1009, 547] on span "Export" at bounding box center [1014, 551] width 22 height 8
checkbox input "false"
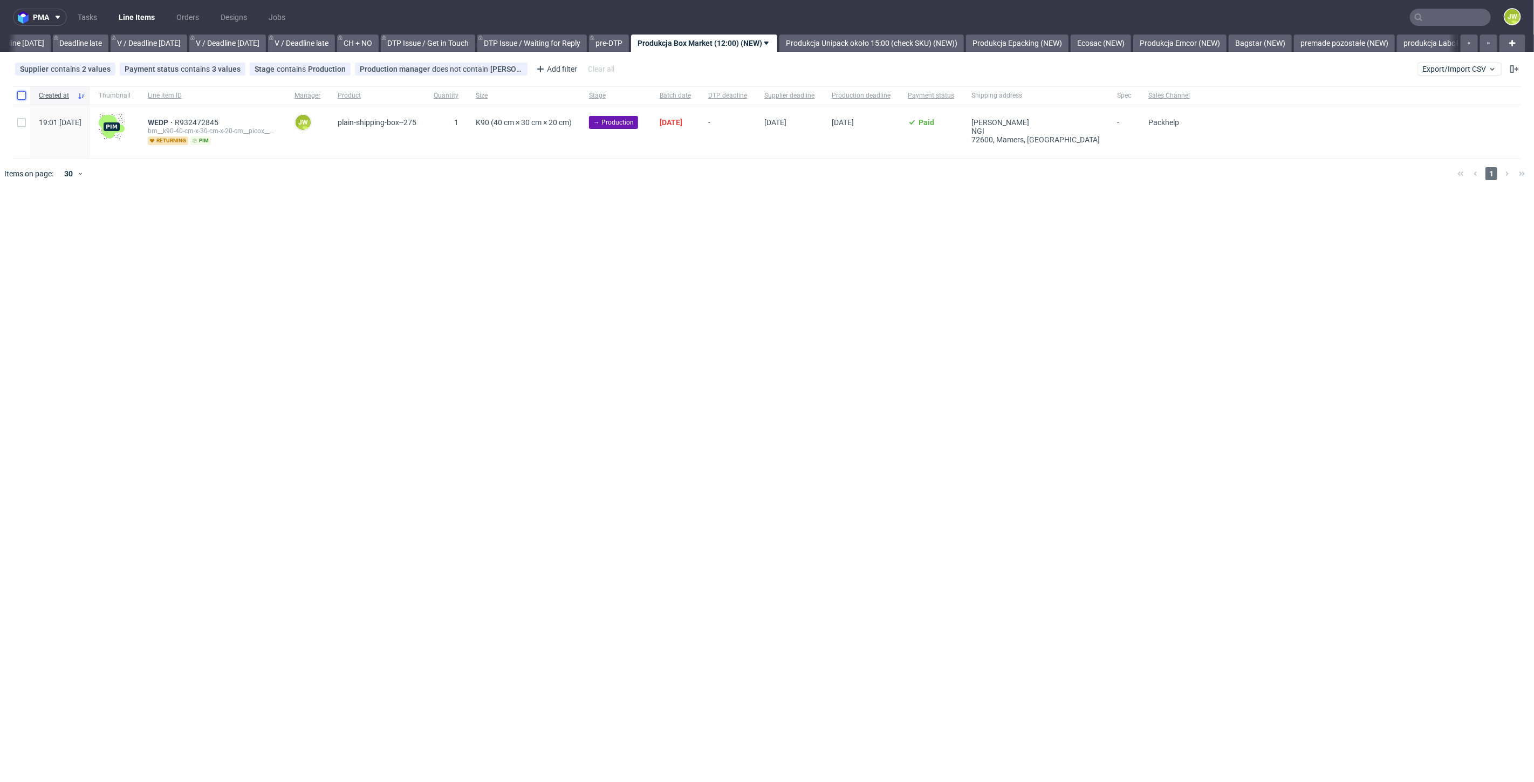
click at [24, 98] on input "checkbox" at bounding box center [21, 95] width 9 height 9
checkbox input "true"
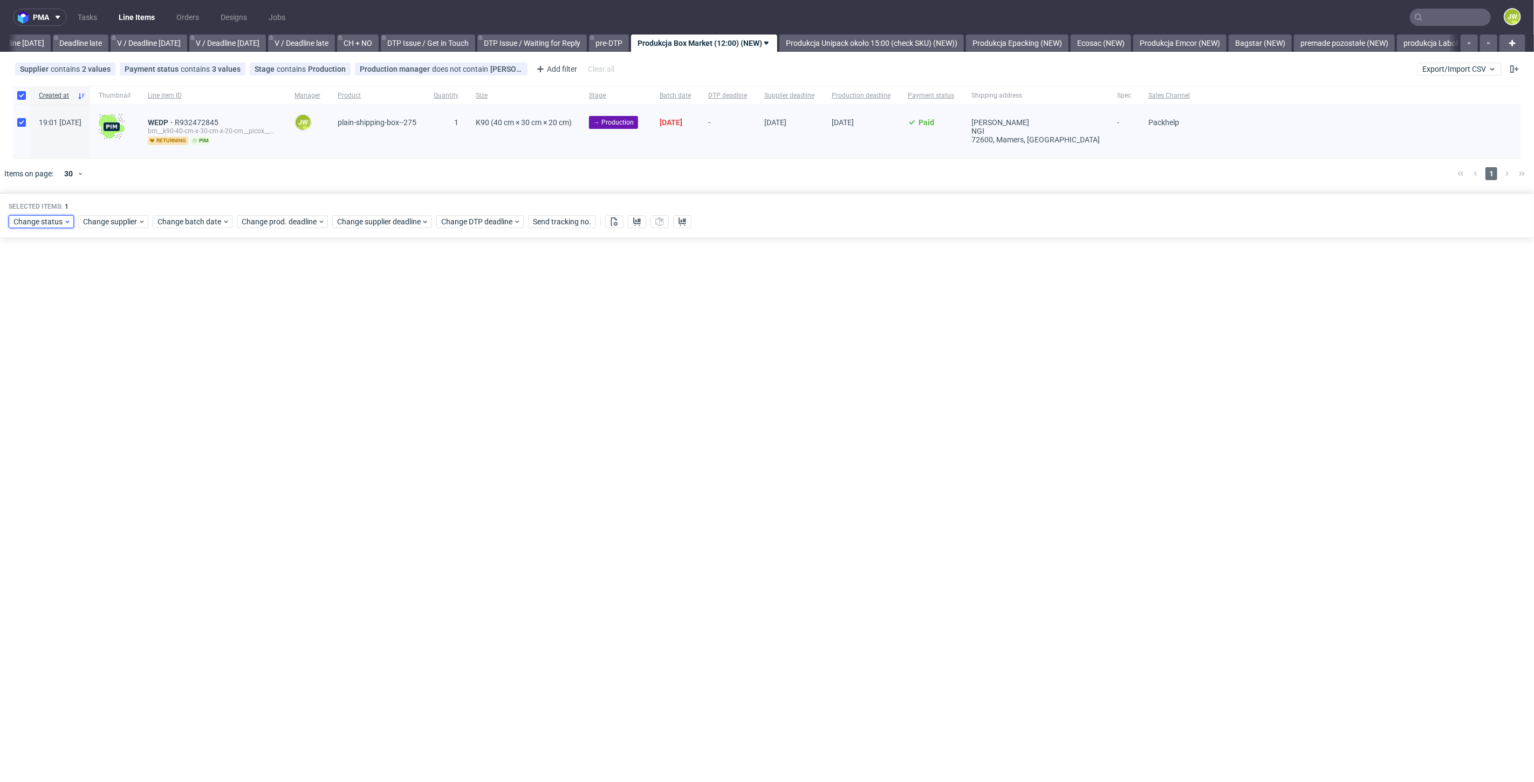
click at [23, 218] on span "Change status" at bounding box center [38, 221] width 50 height 11
click at [42, 361] on span "In Production" at bounding box center [40, 360] width 54 height 15
click at [124, 379] on span "Save" at bounding box center [123, 381] width 17 height 8
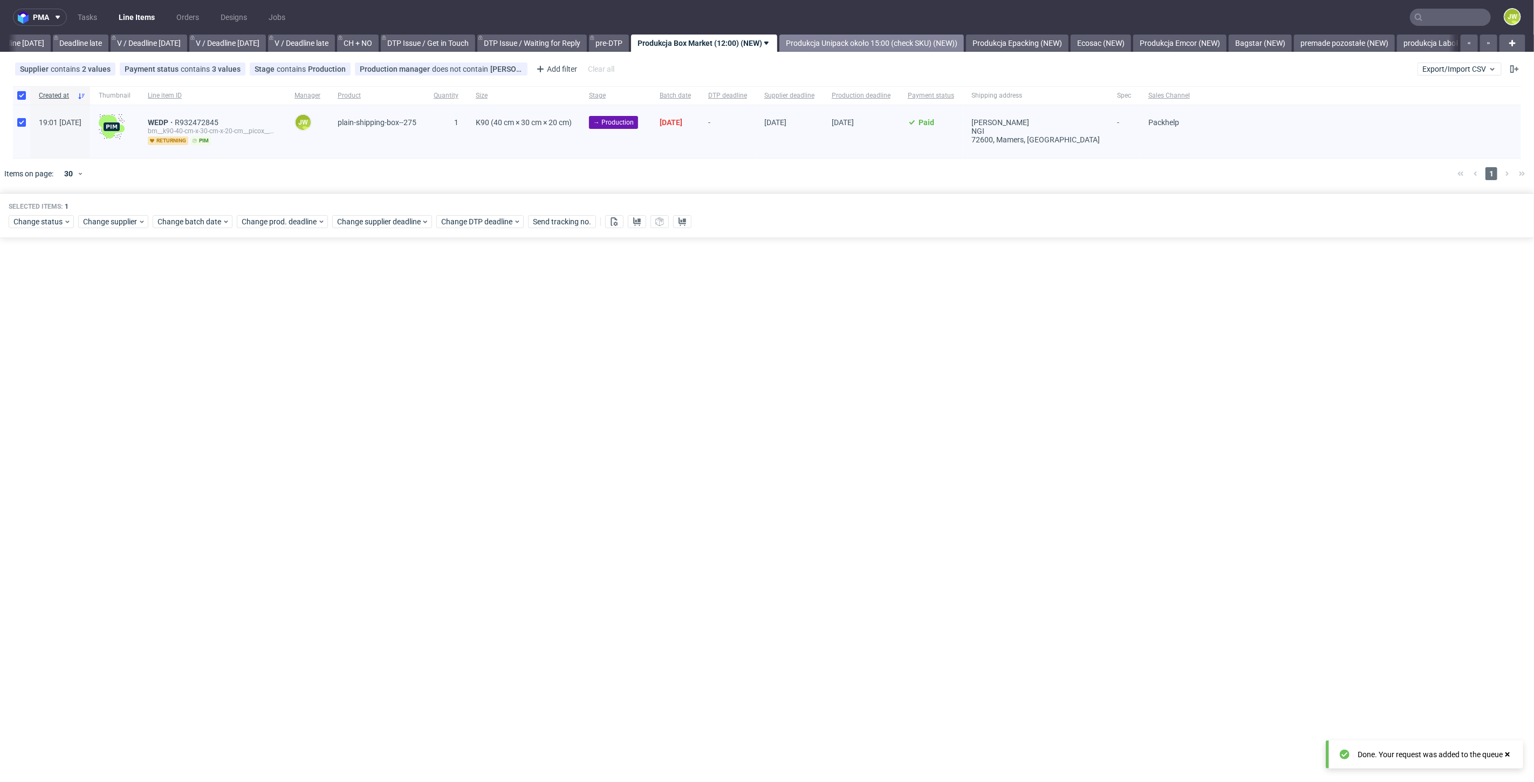
click at [839, 42] on link "Produkcja Unipack około 15:00 (check SKU) (NEW))" at bounding box center [871, 43] width 184 height 17
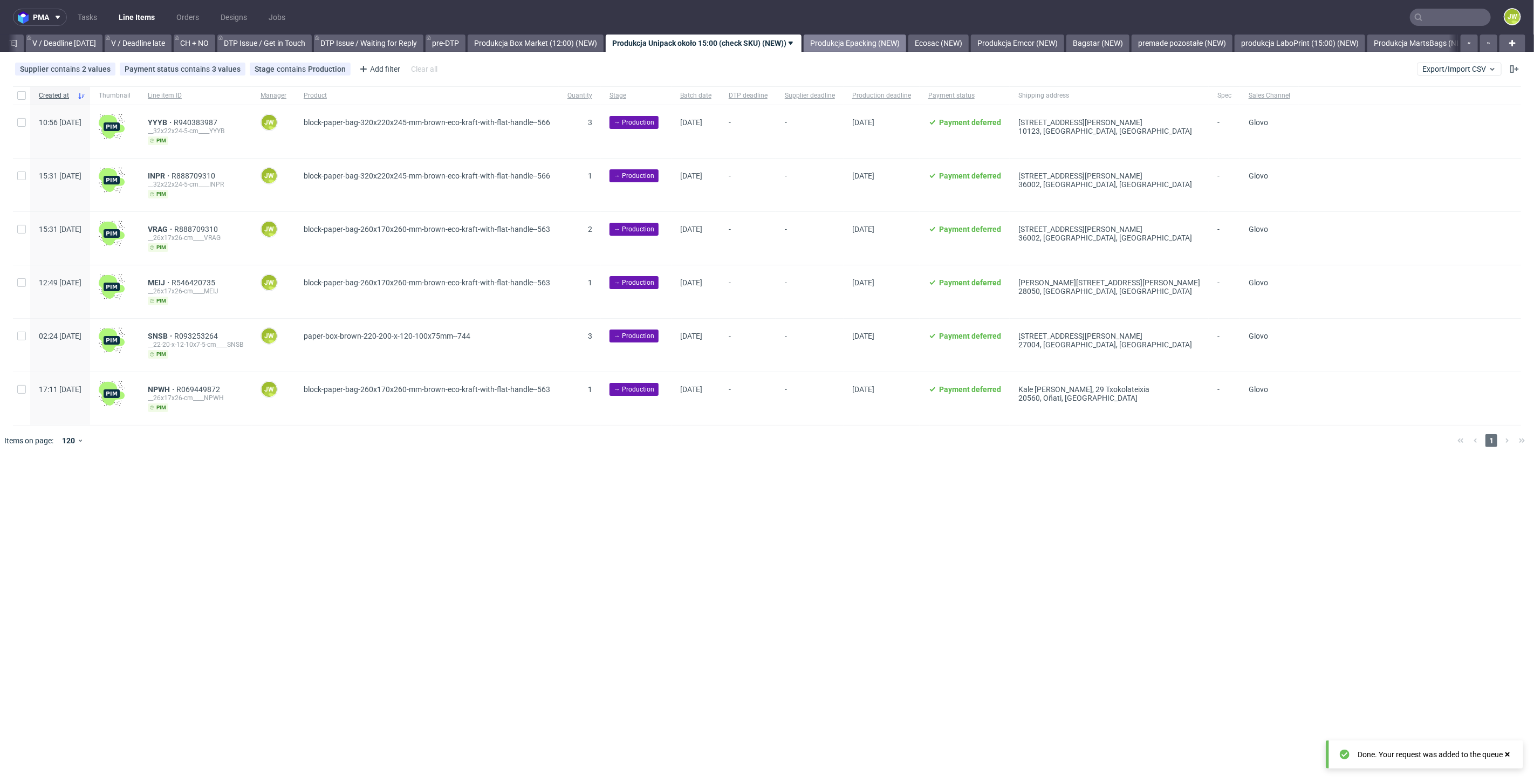
click at [854, 41] on link "Produkcja Epacking (NEW)" at bounding box center [855, 43] width 102 height 17
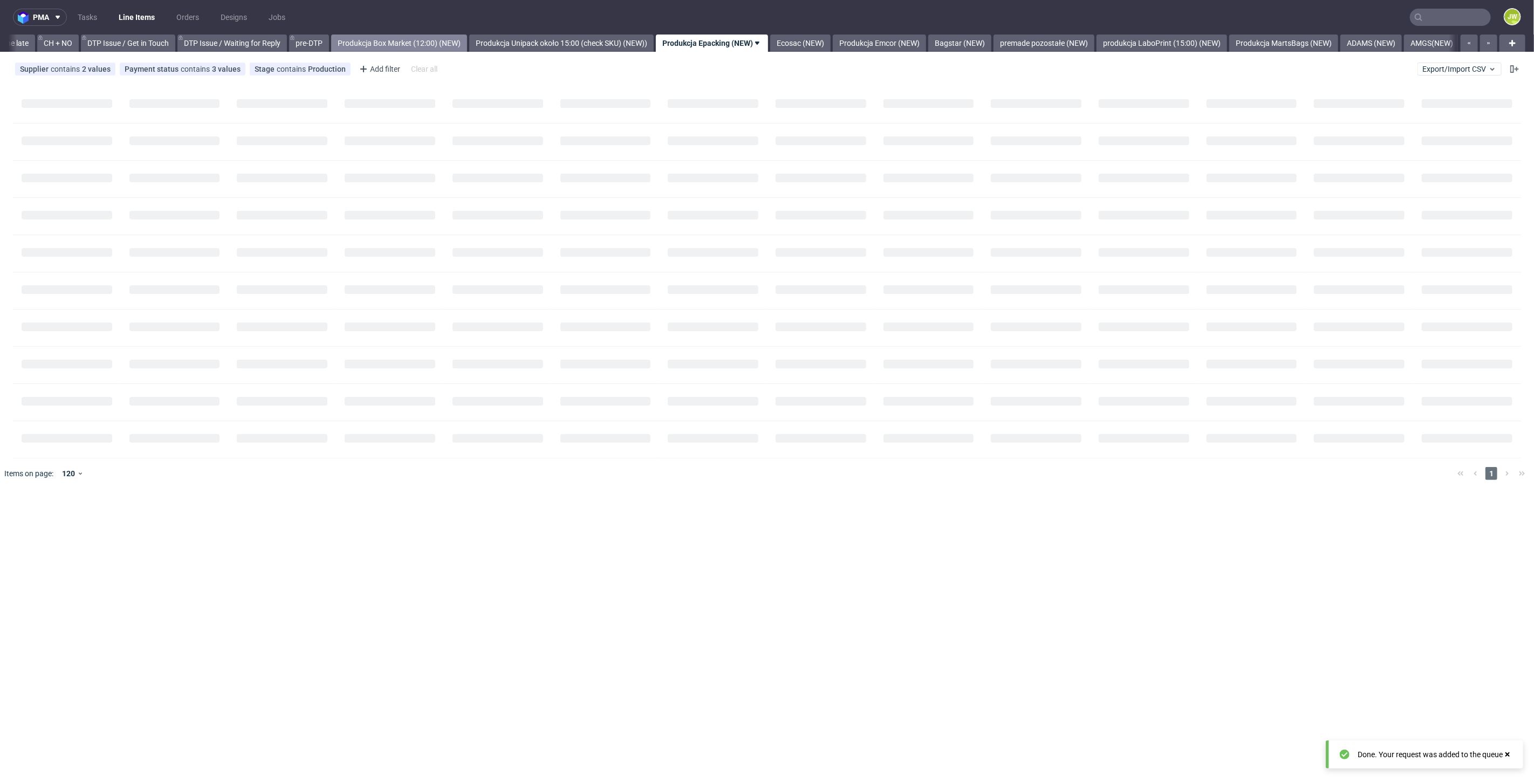
scroll to position [0, 1534]
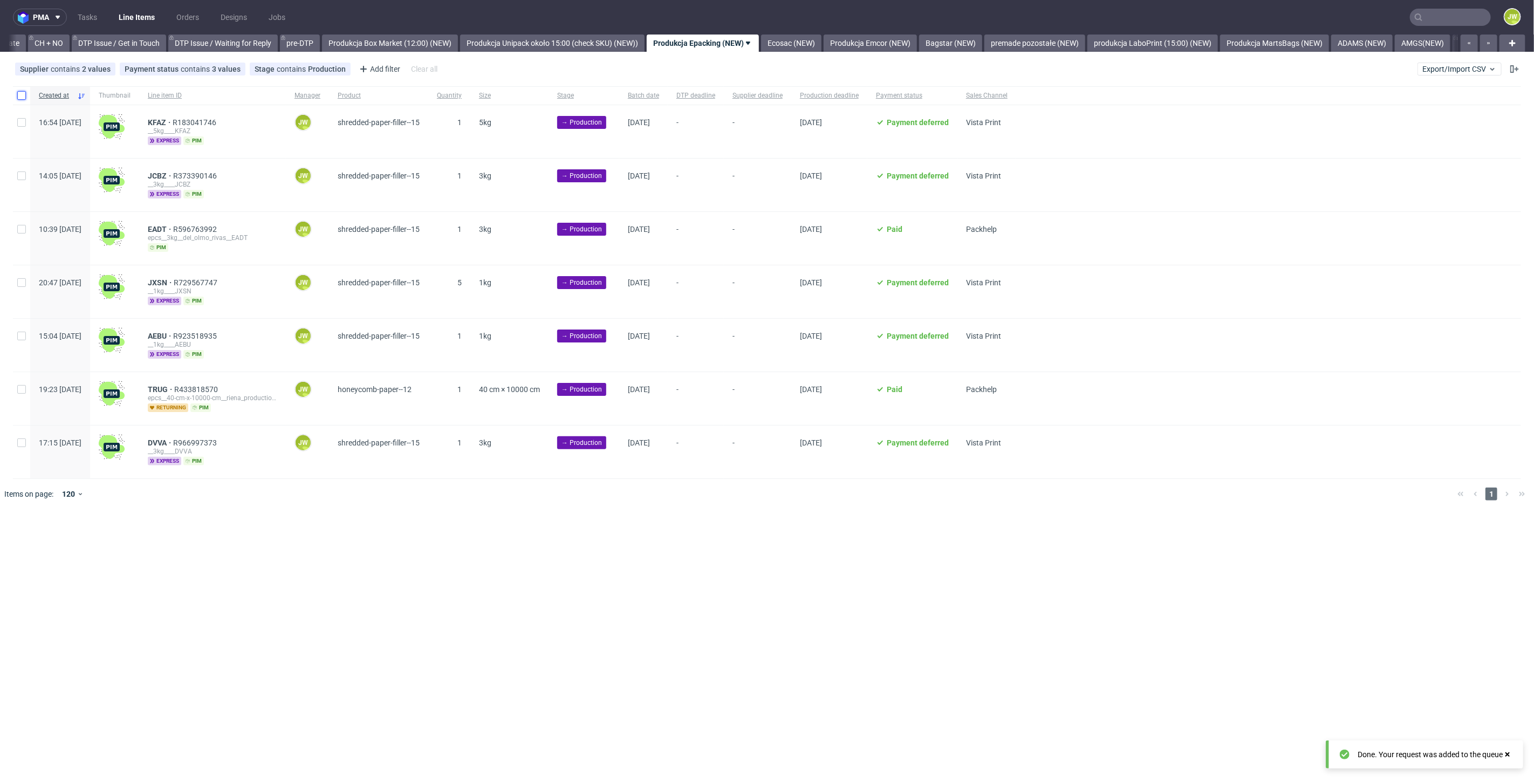
click at [17, 96] on input "checkbox" at bounding box center [21, 95] width 9 height 9
checkbox input "true"
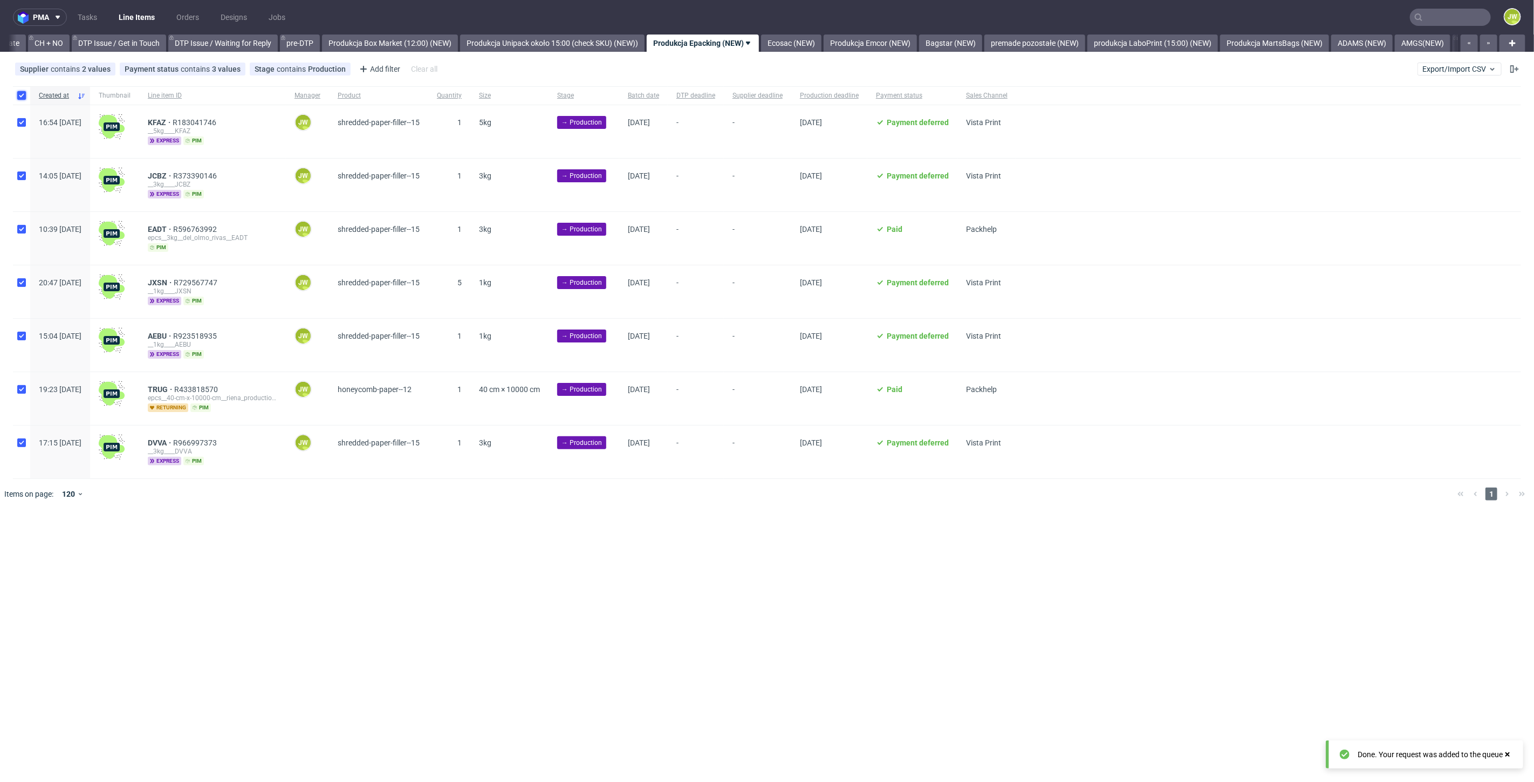
checkbox input "true"
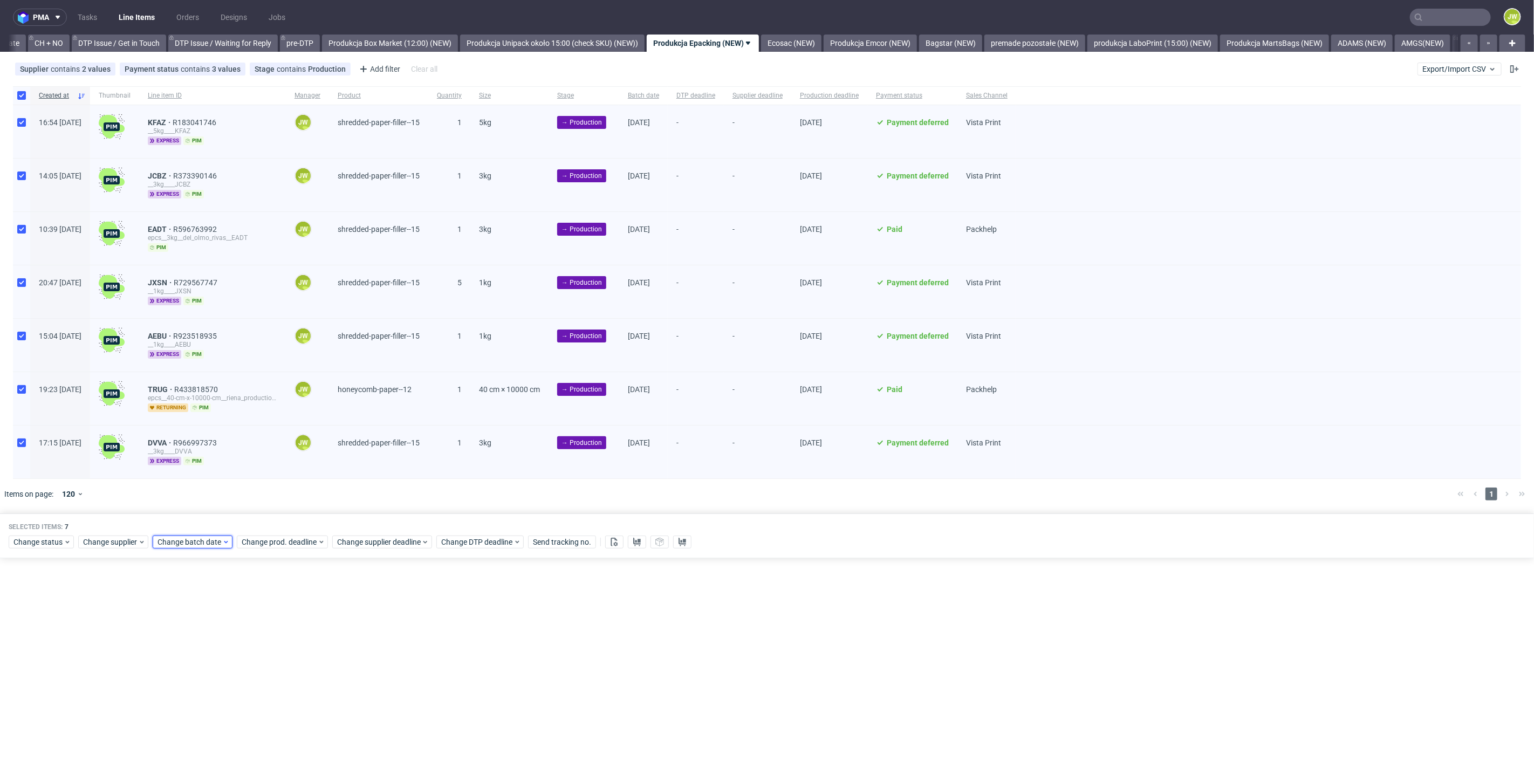
click at [187, 537] on span "Change batch date" at bounding box center [189, 542] width 65 height 11
click at [184, 612] on button "1" at bounding box center [190, 608] width 17 height 17
drag, startPoint x: 282, startPoint y: 729, endPoint x: 290, endPoint y: 687, distance: 42.8
click at [283, 725] on button "Save" at bounding box center [281, 721] width 26 height 17
click at [294, 546] on div "Change status Change supplier Change batch date Change prod. deadline Change su…" at bounding box center [767, 541] width 1517 height 16
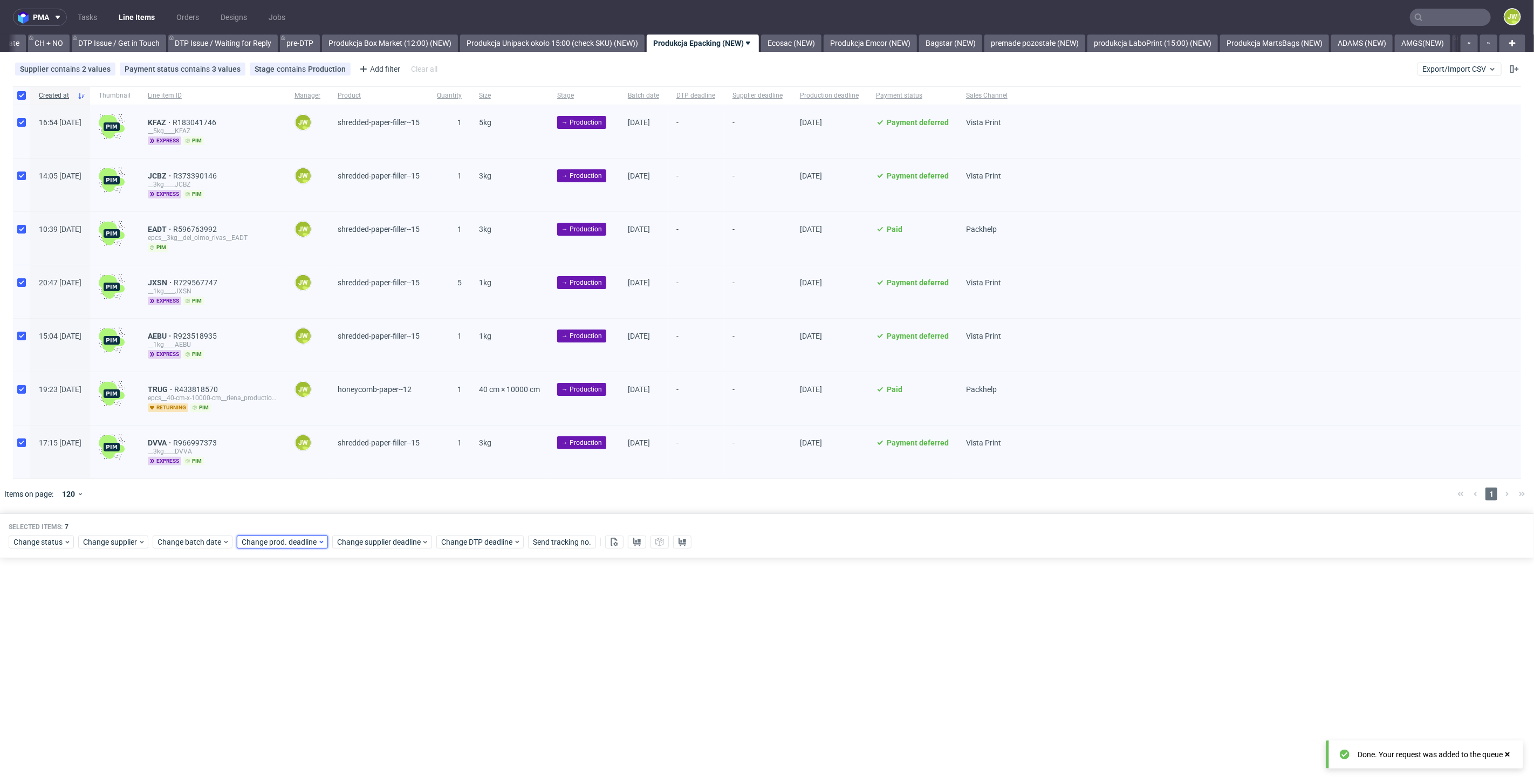
click at [293, 538] on span "Change prod. deadline" at bounding box center [280, 542] width 76 height 11
click at [289, 600] on button "2" at bounding box center [291, 608] width 17 height 17
click at [361, 717] on span "Save" at bounding box center [364, 721] width 17 height 8
click at [354, 542] on span "Change supplier deadline" at bounding box center [379, 542] width 84 height 11
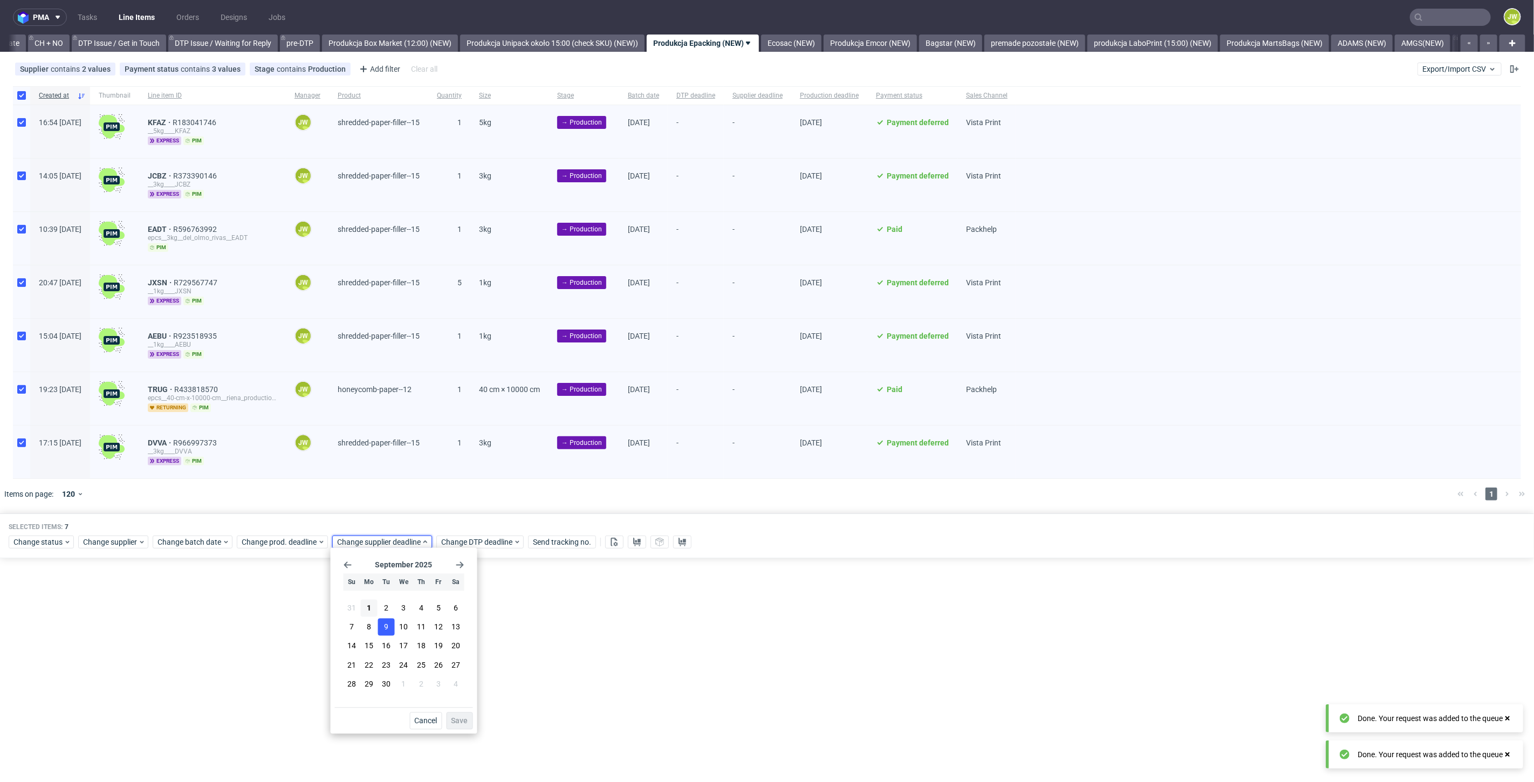
click at [381, 620] on button "9" at bounding box center [386, 627] width 17 height 17
click at [382, 614] on button "2" at bounding box center [386, 608] width 17 height 17
click at [461, 723] on span "Save" at bounding box center [459, 721] width 17 height 8
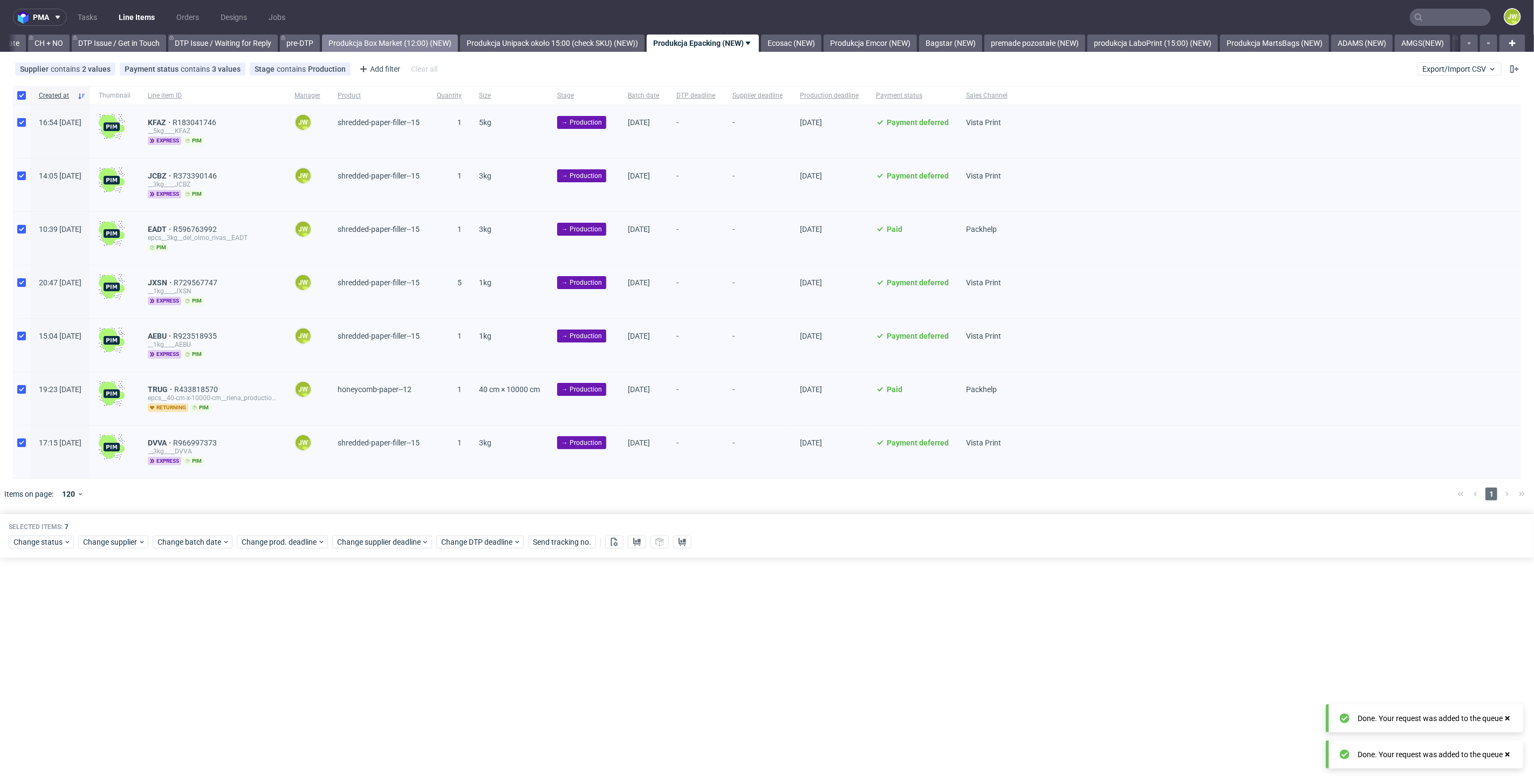
click at [424, 50] on link "Produkcja Box Market (12:00) (NEW)" at bounding box center [390, 43] width 136 height 17
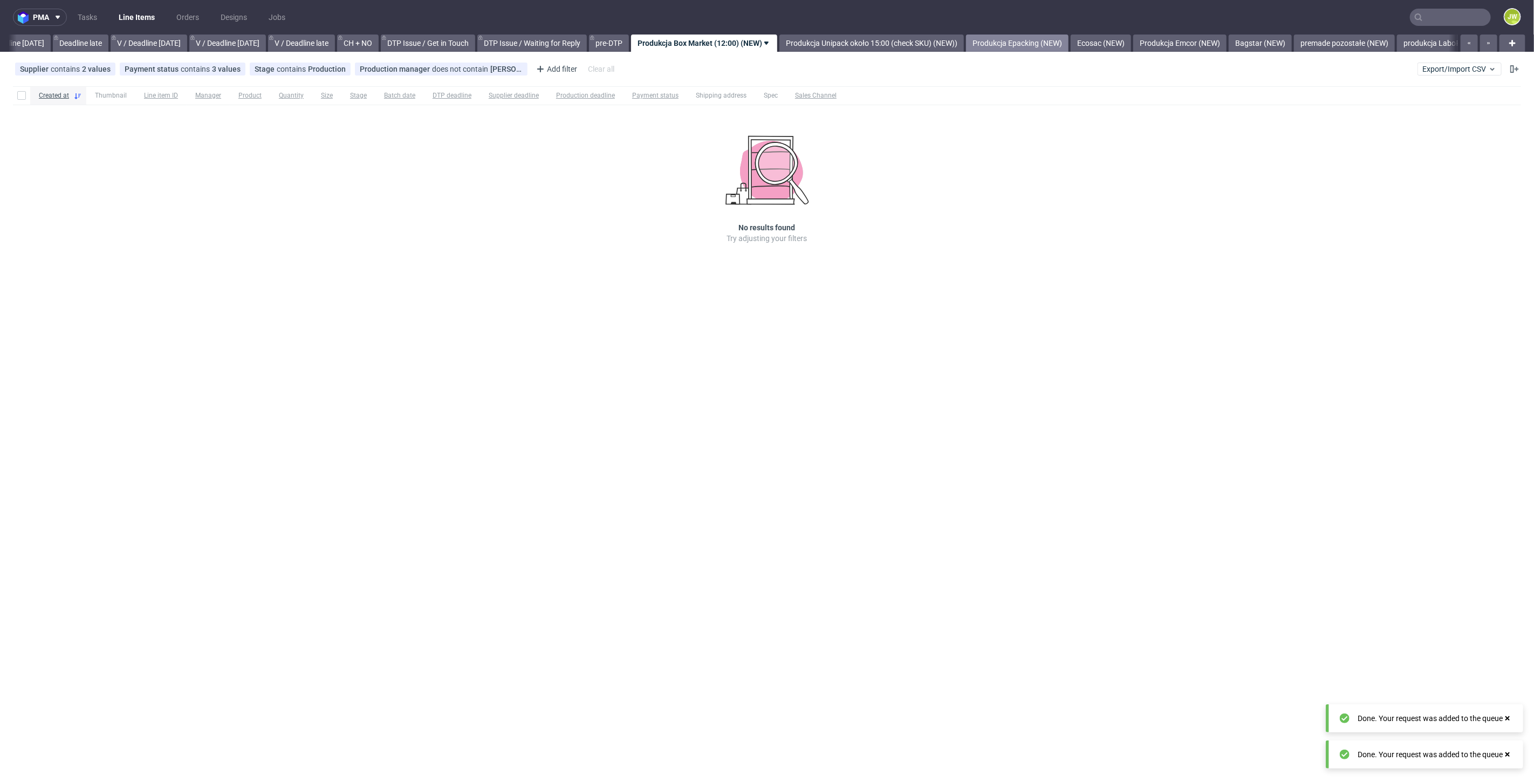
click at [1056, 43] on link "Produkcja Epacking (NEW)" at bounding box center [1017, 43] width 102 height 17
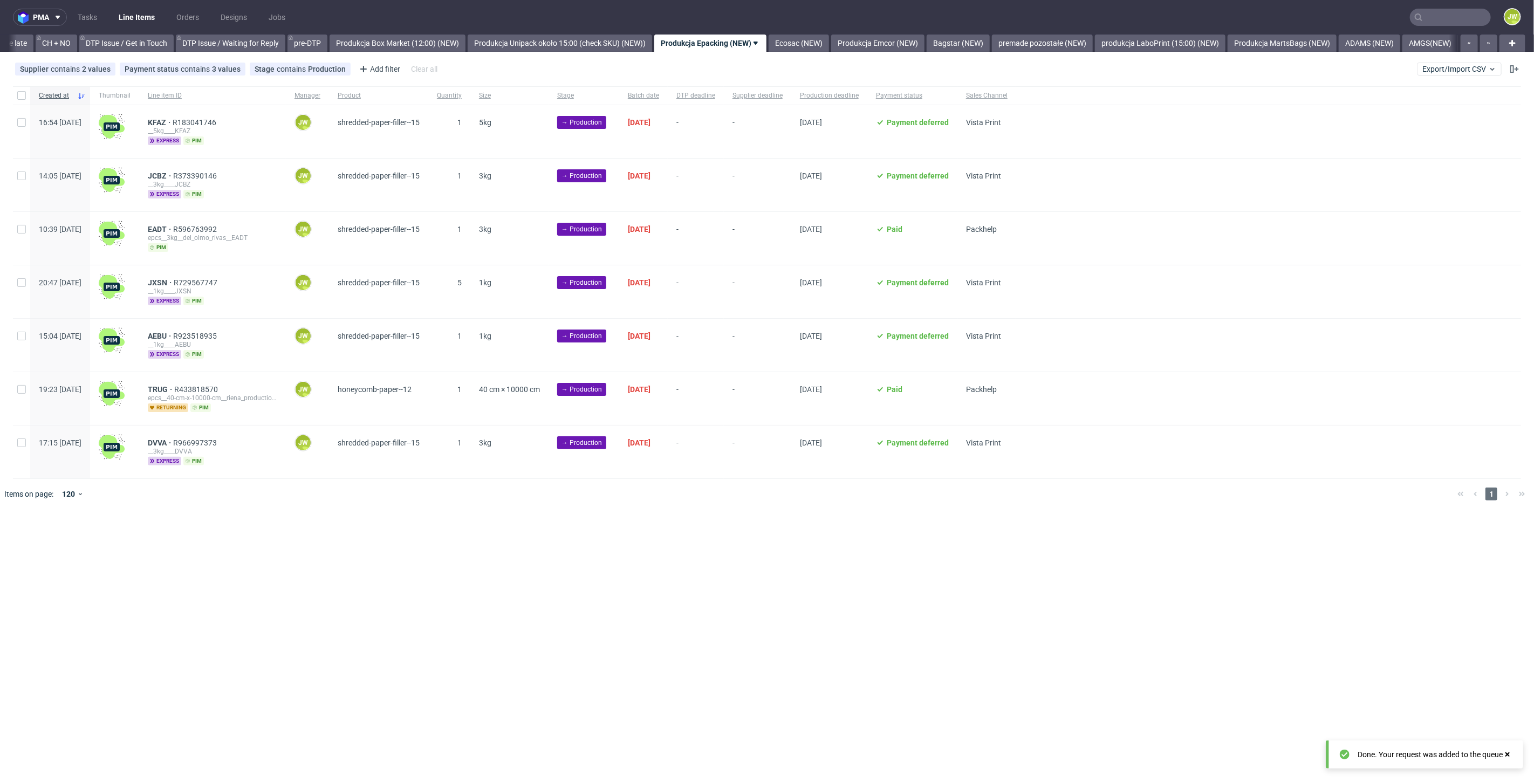
scroll to position [0, 1534]
click at [445, 500] on div at bounding box center [783, 494] width 1332 height 30
click at [22, 102] on div at bounding box center [21, 95] width 17 height 18
checkbox input "true"
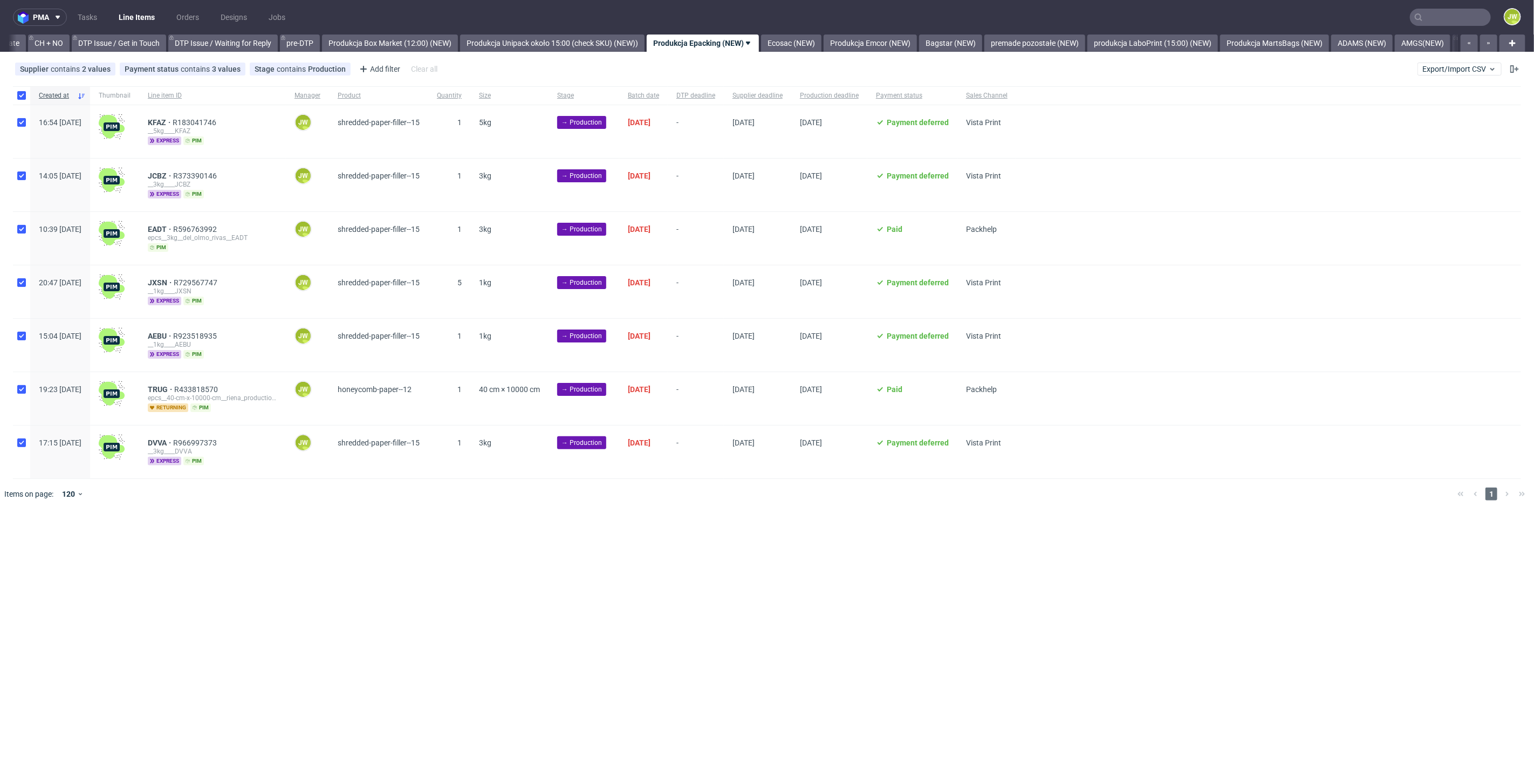
checkbox input "true"
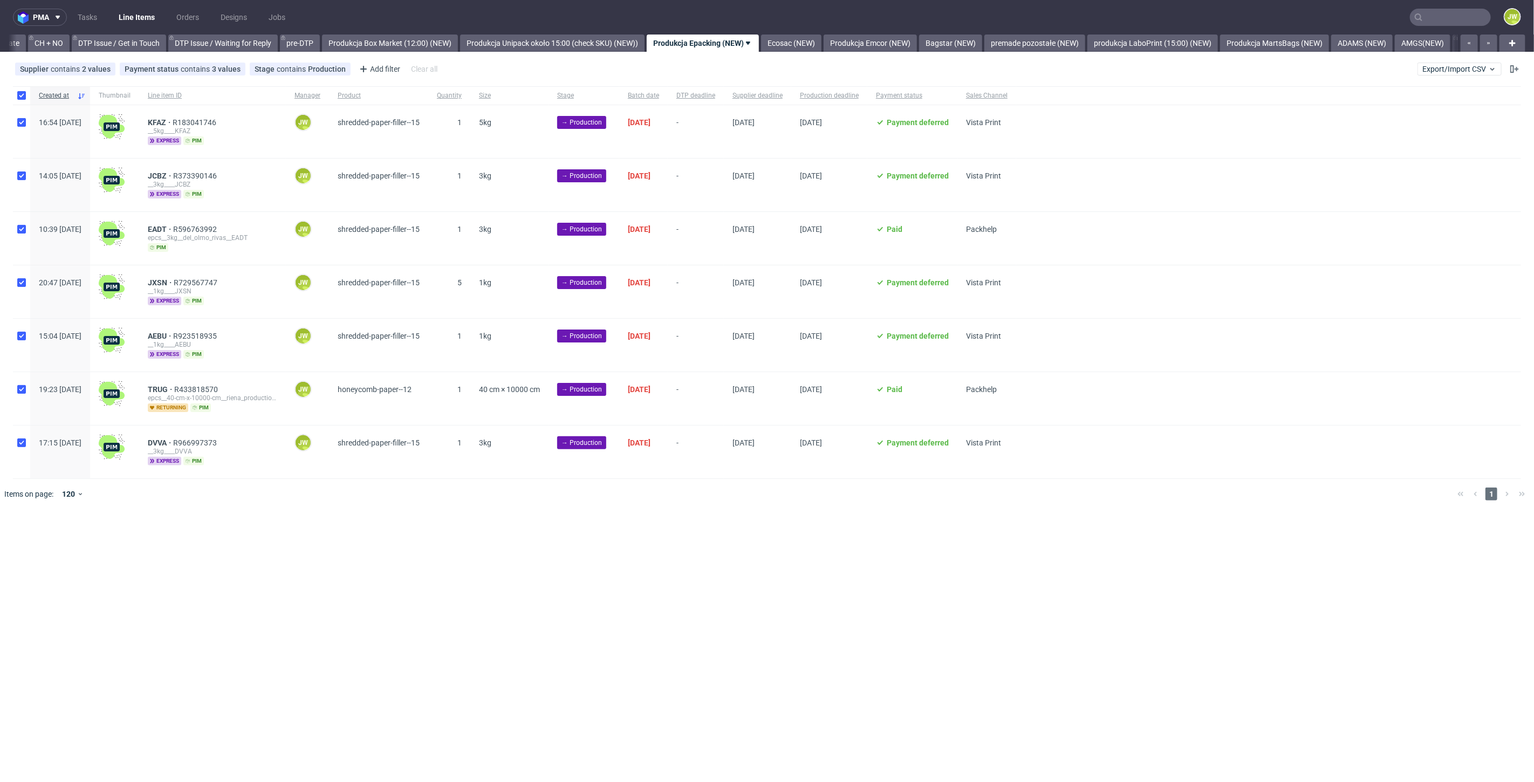
checkbox input "true"
click at [187, 537] on span "Change batch date" at bounding box center [189, 542] width 65 height 11
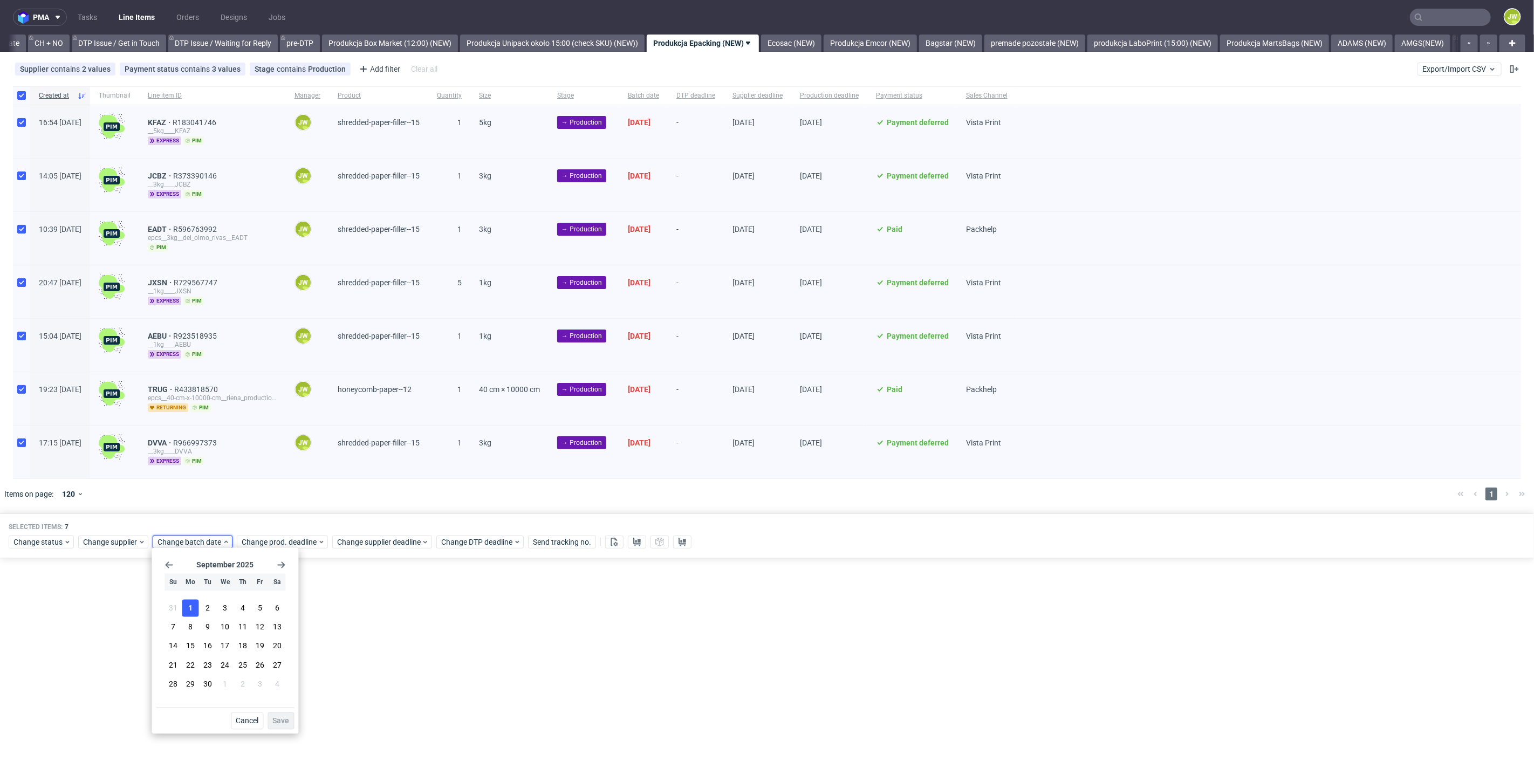
click at [195, 609] on button "1" at bounding box center [190, 608] width 17 height 17
drag, startPoint x: 282, startPoint y: 724, endPoint x: 564, endPoint y: 684, distance: 284.4
click at [564, 685] on body "pma Tasks Line Items Orders Designs Jobs JW All DTP Late Shipped Shipments DTP …" at bounding box center [767, 391] width 1534 height 782
click at [563, 684] on div "pma Tasks Line Items Orders Designs Jobs JW All DTP Late Shipped Shipments DTP …" at bounding box center [767, 391] width 1534 height 782
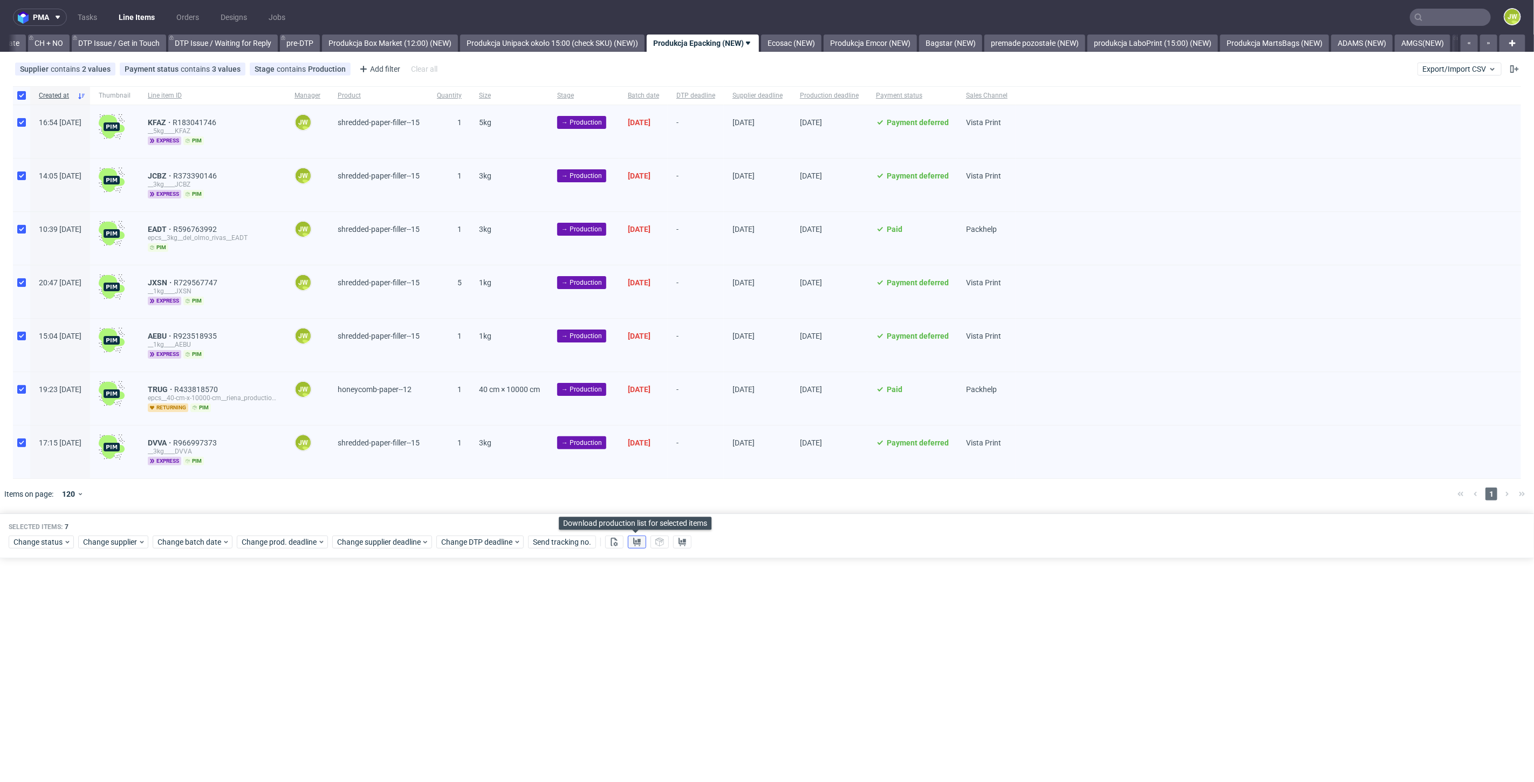
click at [633, 542] on icon at bounding box center [637, 542] width 9 height 9
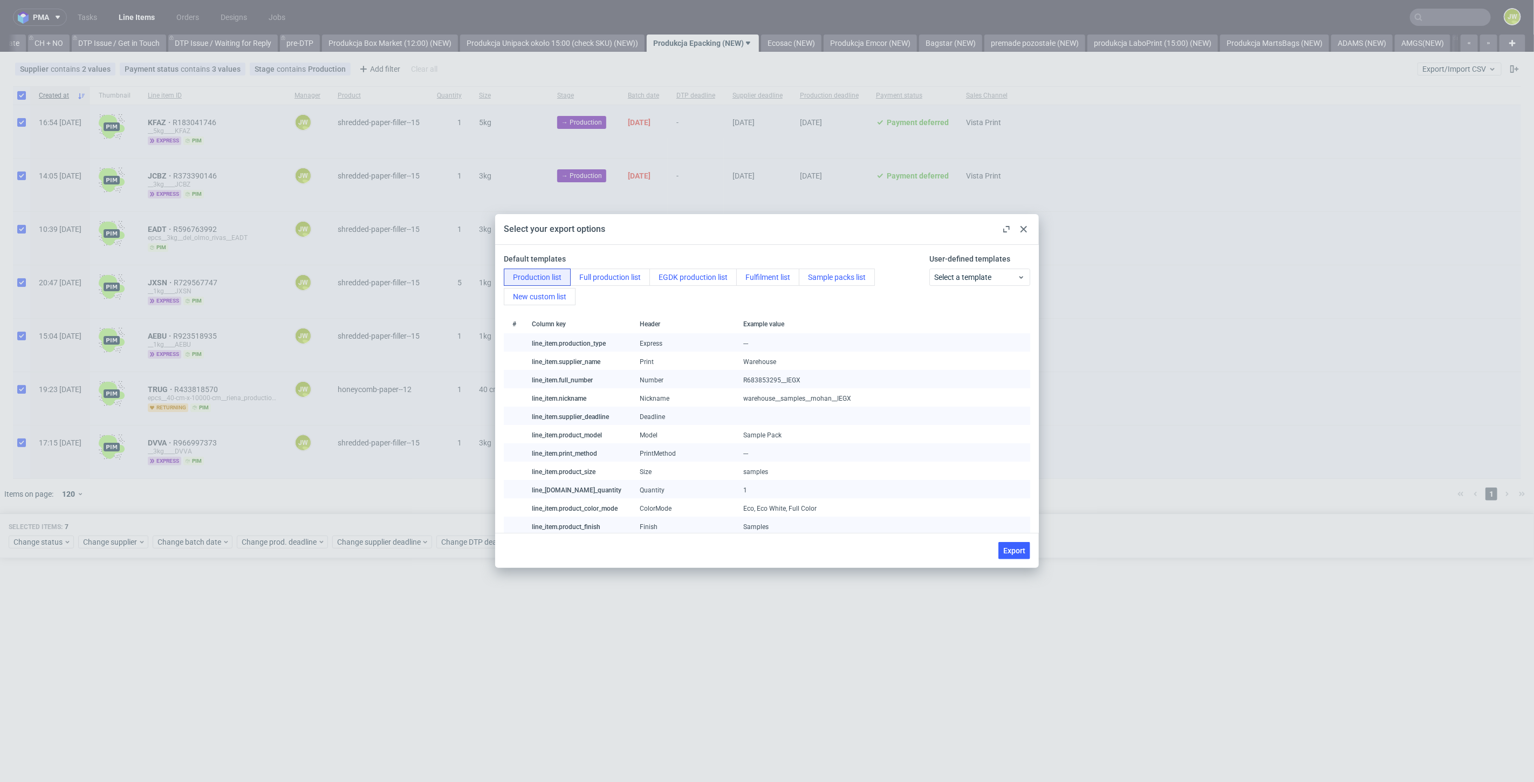
click at [1017, 552] on span "Export" at bounding box center [1014, 551] width 22 height 8
checkbox input "false"
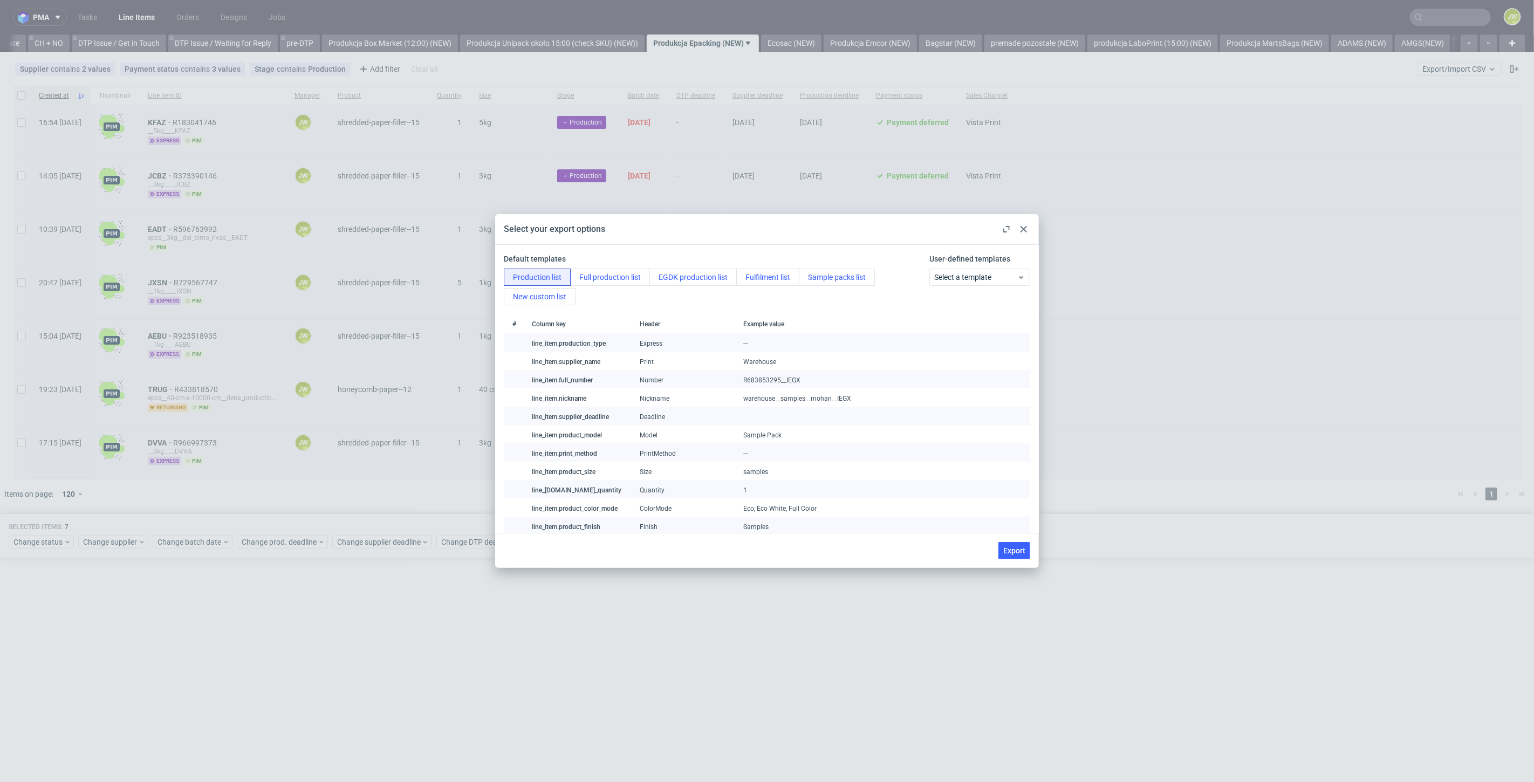
checkbox input "false"
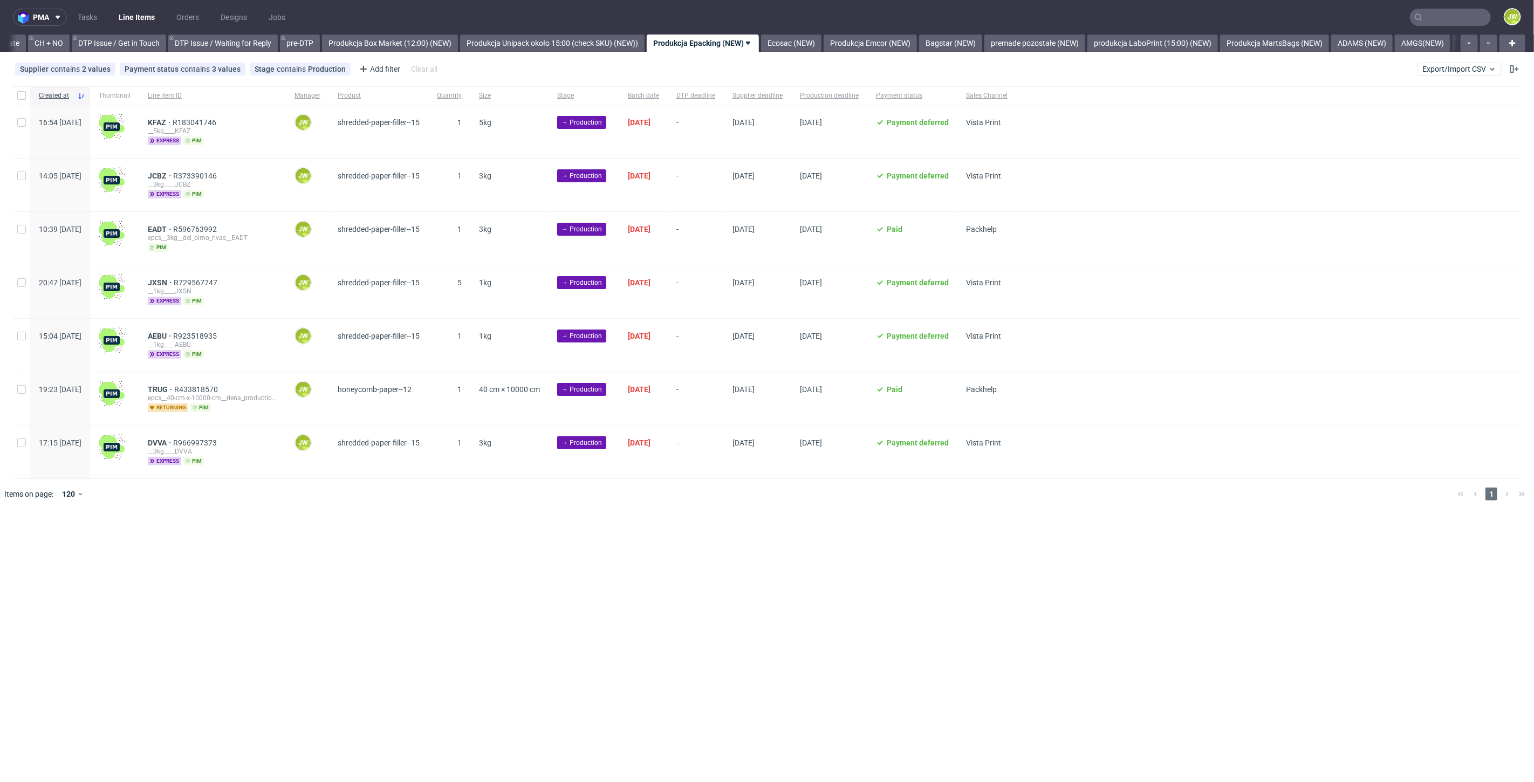
drag, startPoint x: 26, startPoint y: 94, endPoint x: 29, endPoint y: 107, distance: 13.3
click at [25, 94] on div at bounding box center [21, 95] width 17 height 18
checkbox input "true"
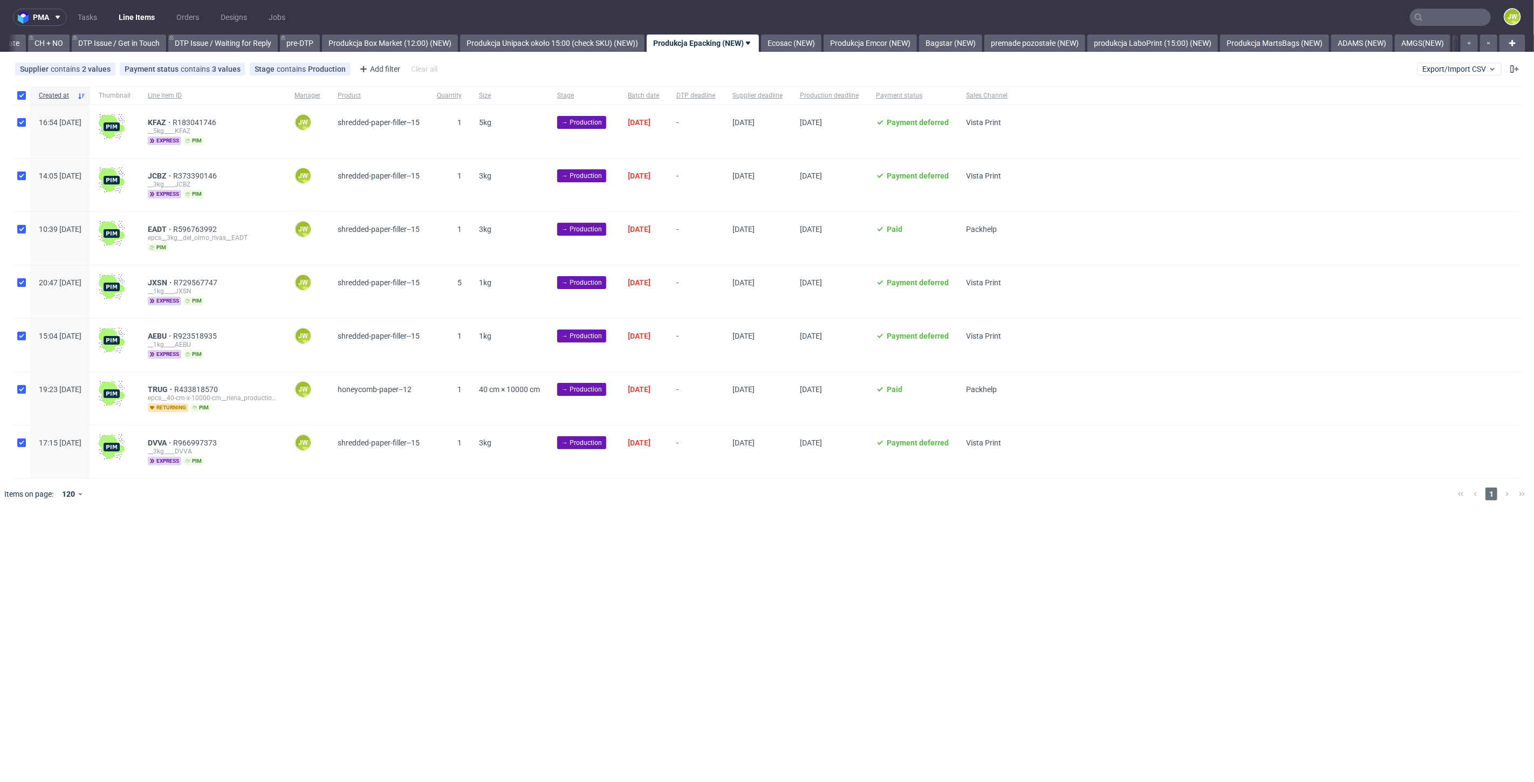
checkbox input "true"
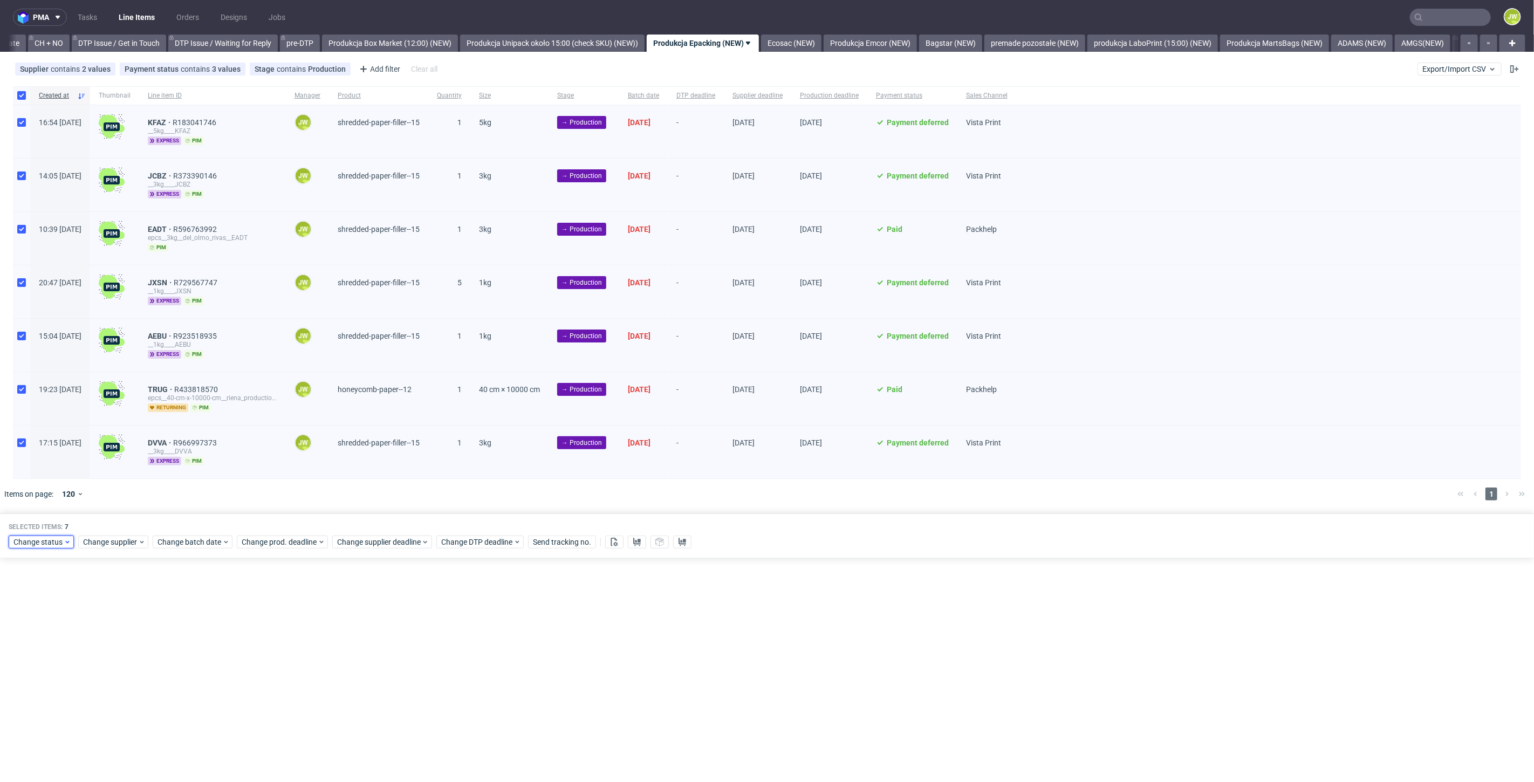
click at [33, 536] on div "Change status" at bounding box center [41, 542] width 65 height 13
click at [42, 615] on span "In Production" at bounding box center [40, 619] width 54 height 15
drag, startPoint x: 120, startPoint y: 696, endPoint x: 128, endPoint y: 686, distance: 13.2
click at [121, 696] on span "Save" at bounding box center [123, 699] width 17 height 8
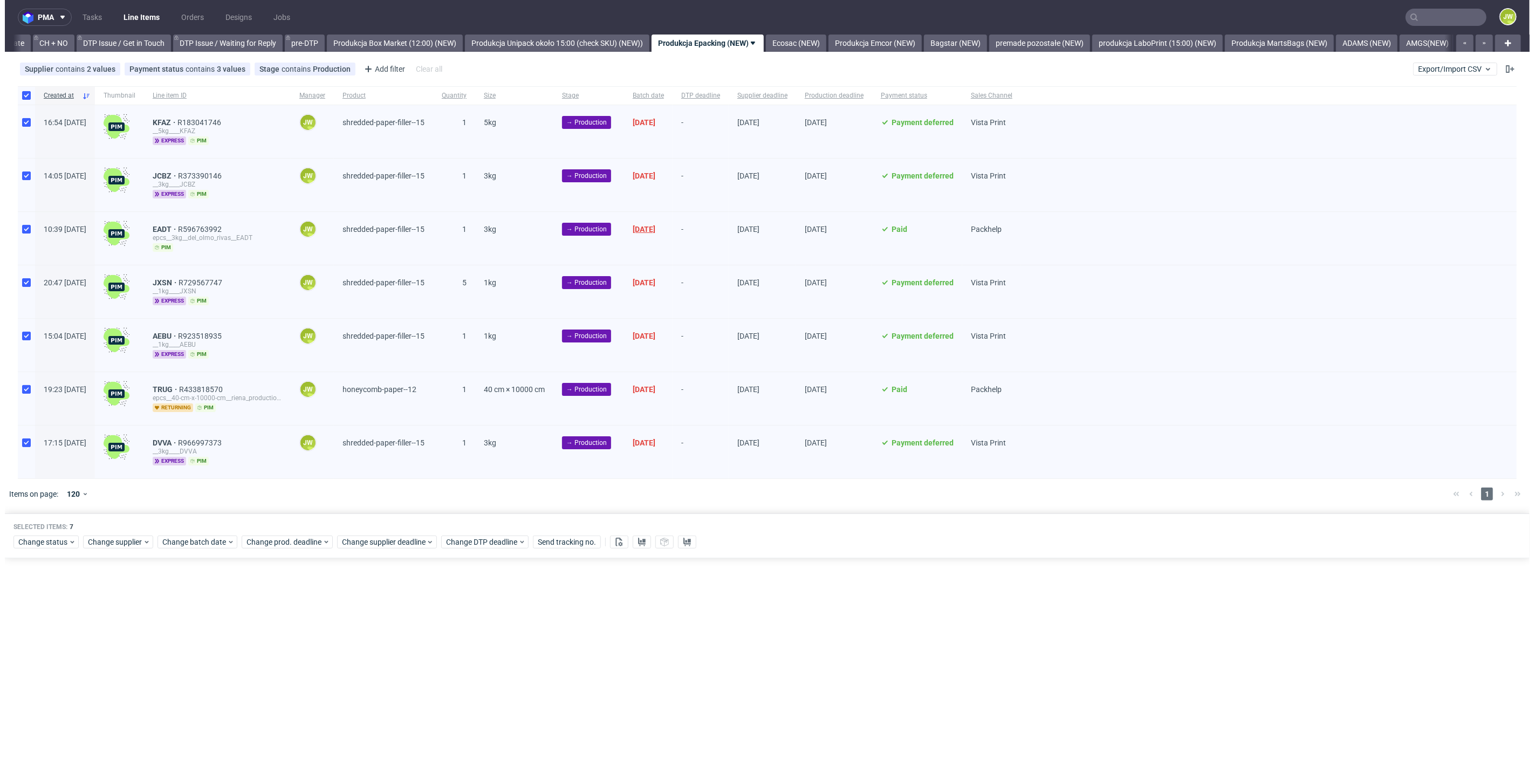
scroll to position [0, 1534]
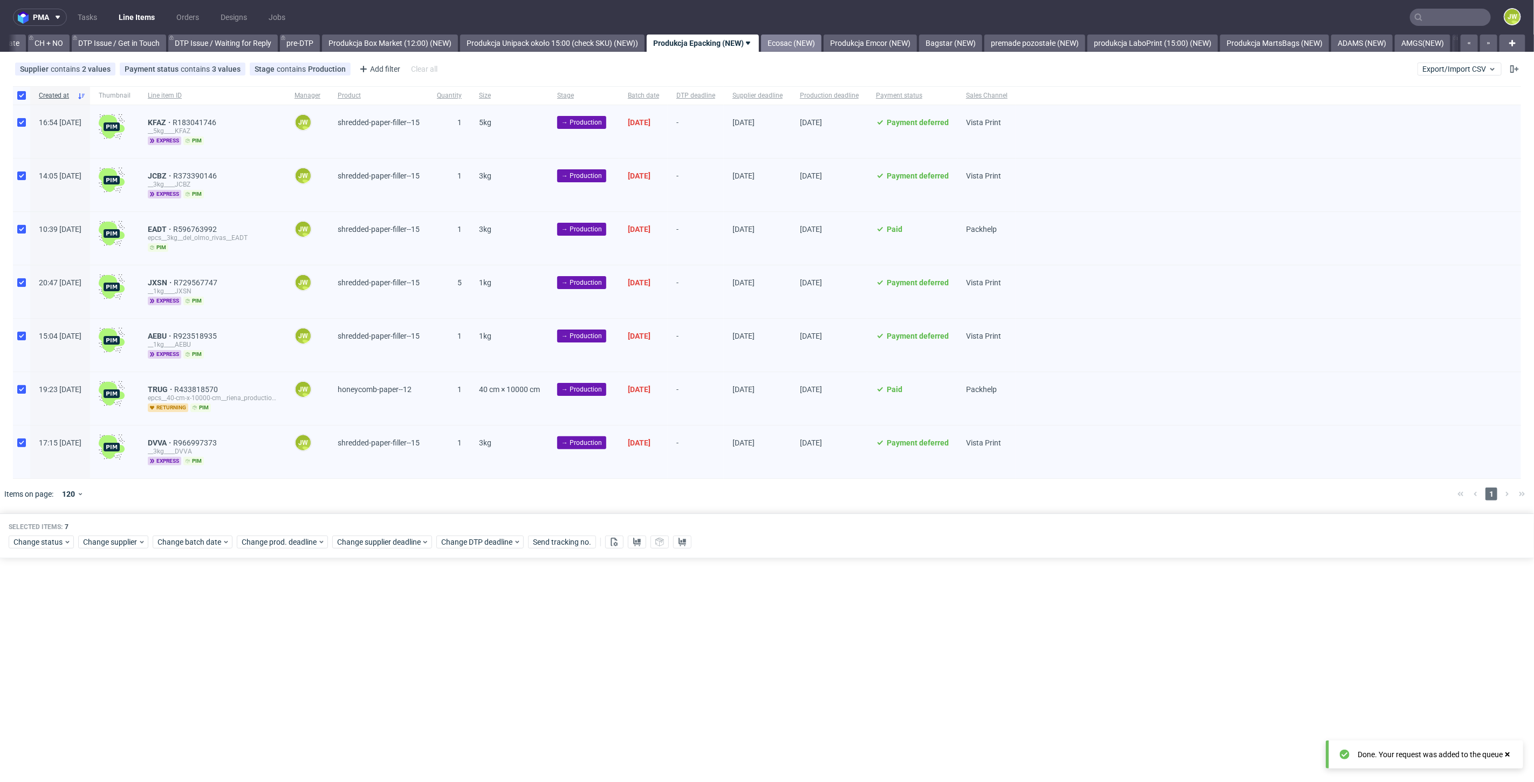
click at [805, 45] on link "Ecosac (NEW)" at bounding box center [791, 43] width 60 height 17
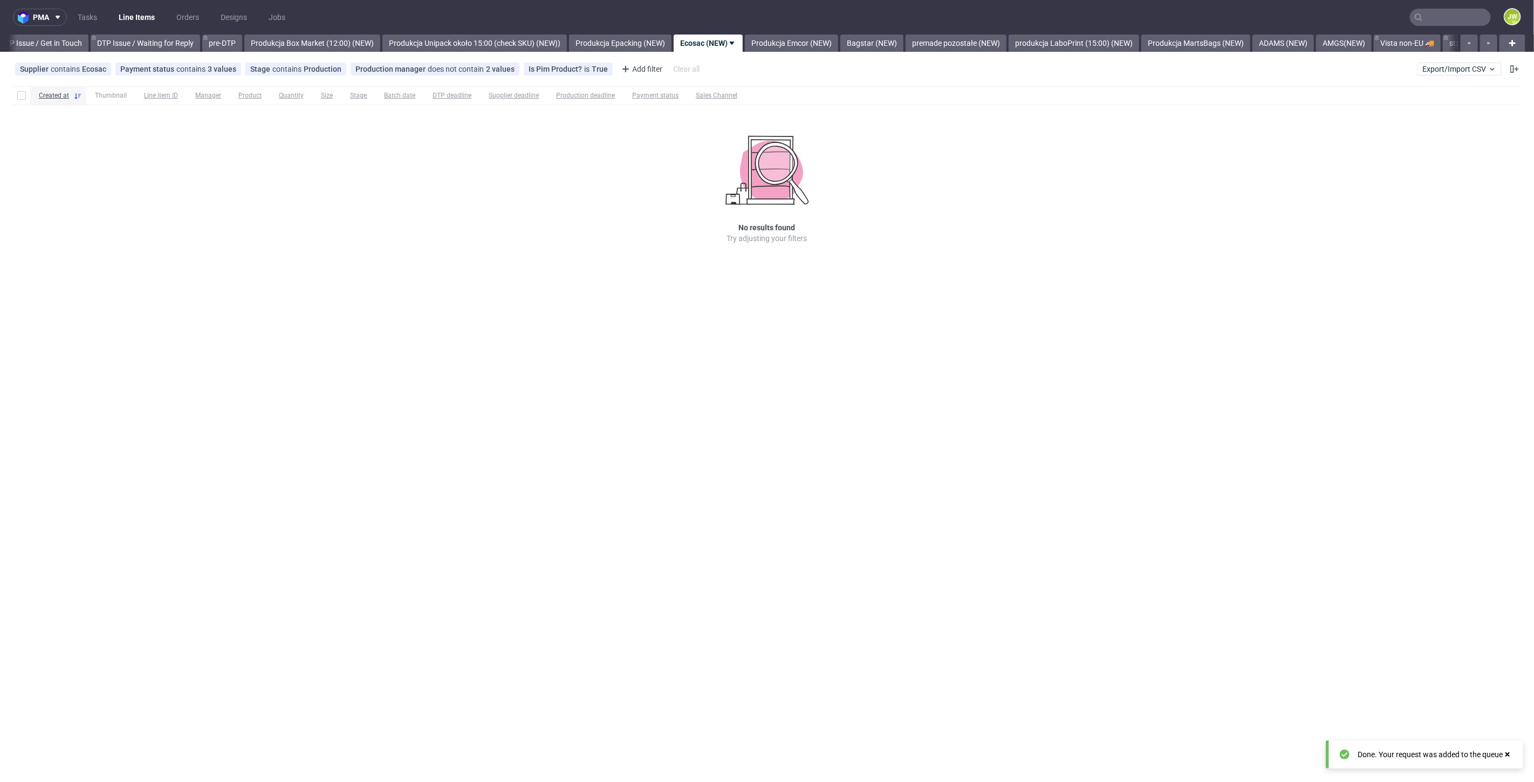
scroll to position [0, 1617]
click at [817, 47] on link "Produkcja Emcor (NEW)" at bounding box center [785, 43] width 93 height 17
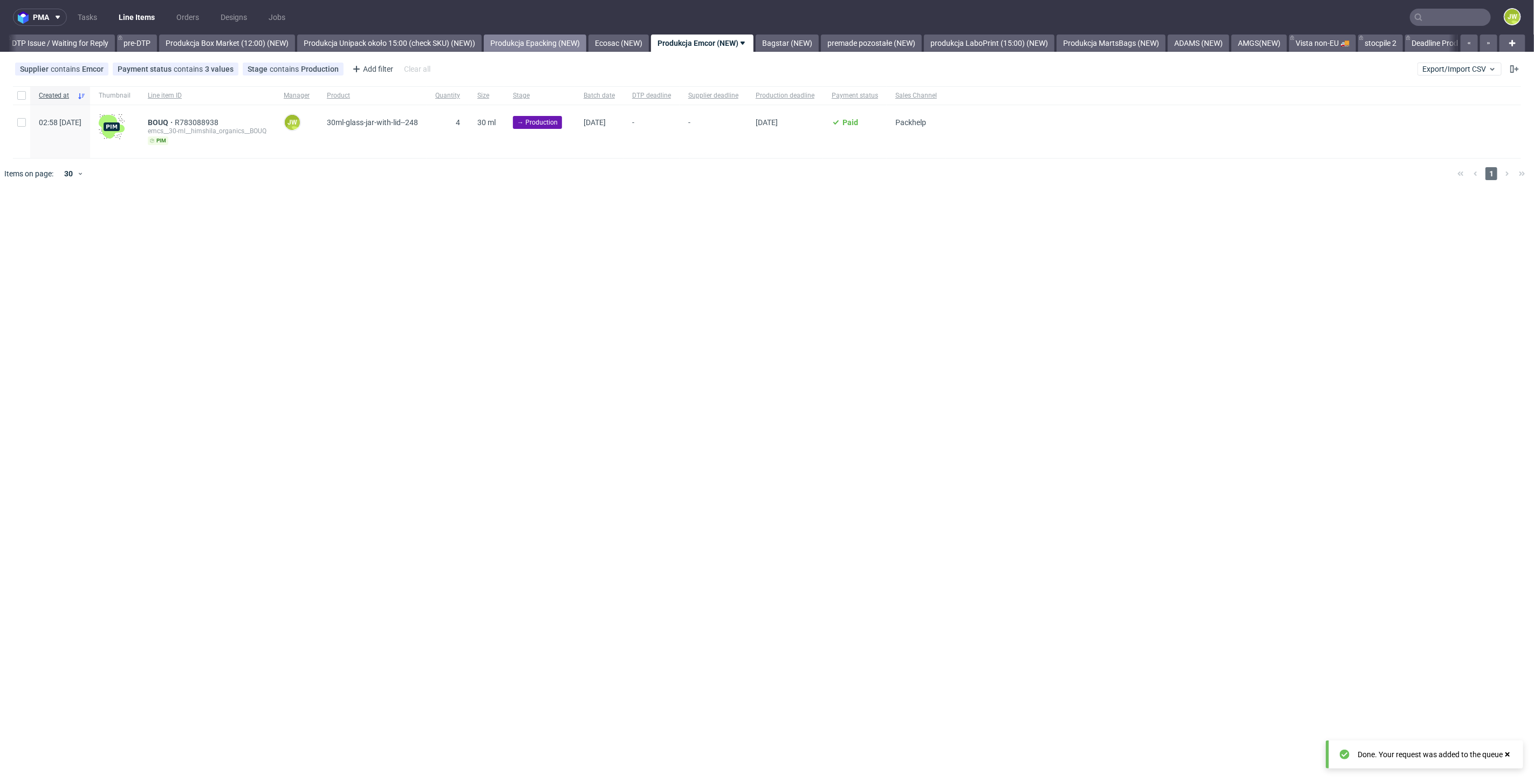
click at [554, 40] on link "Produkcja Epacking (NEW)" at bounding box center [535, 43] width 102 height 17
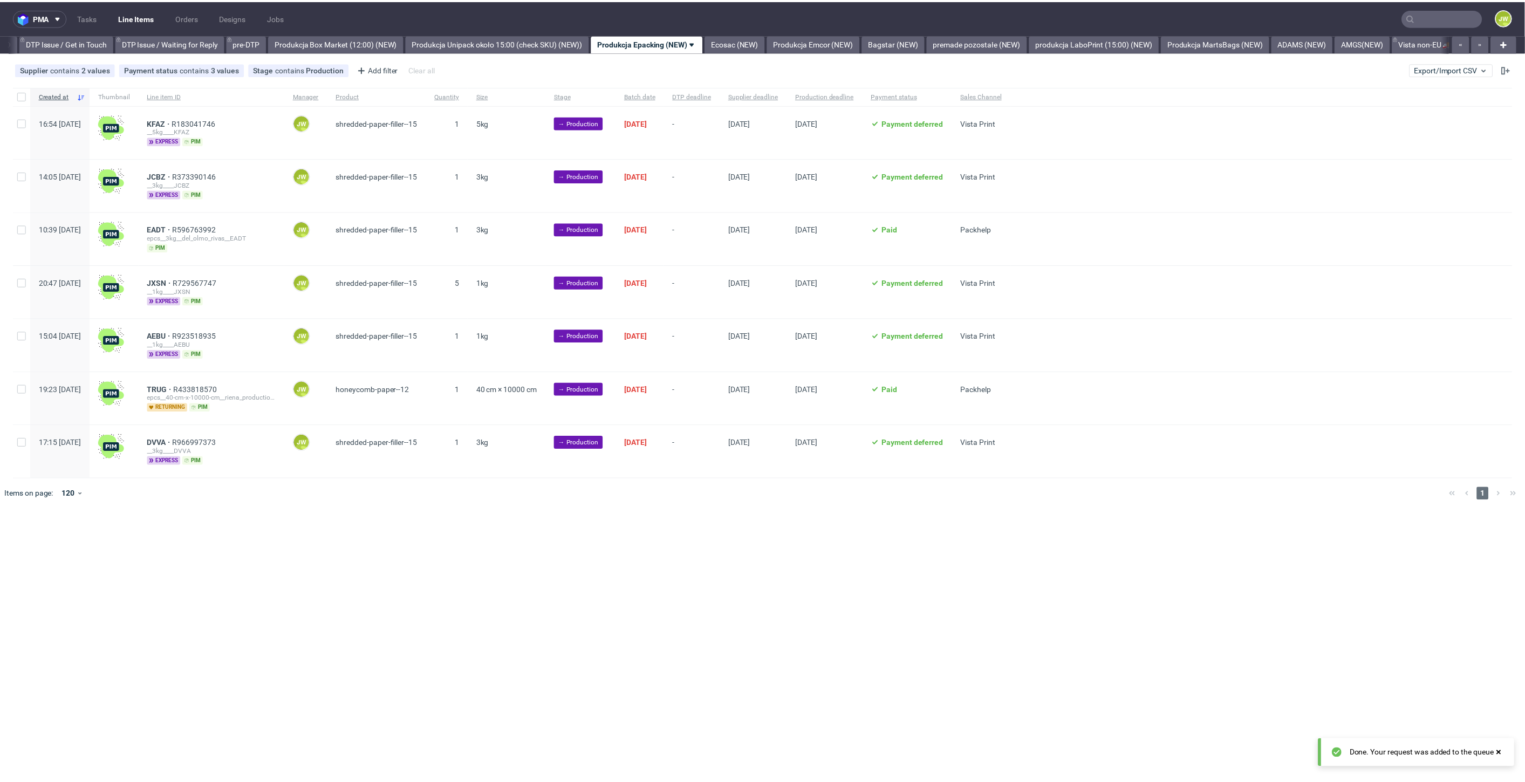
scroll to position [0, 1534]
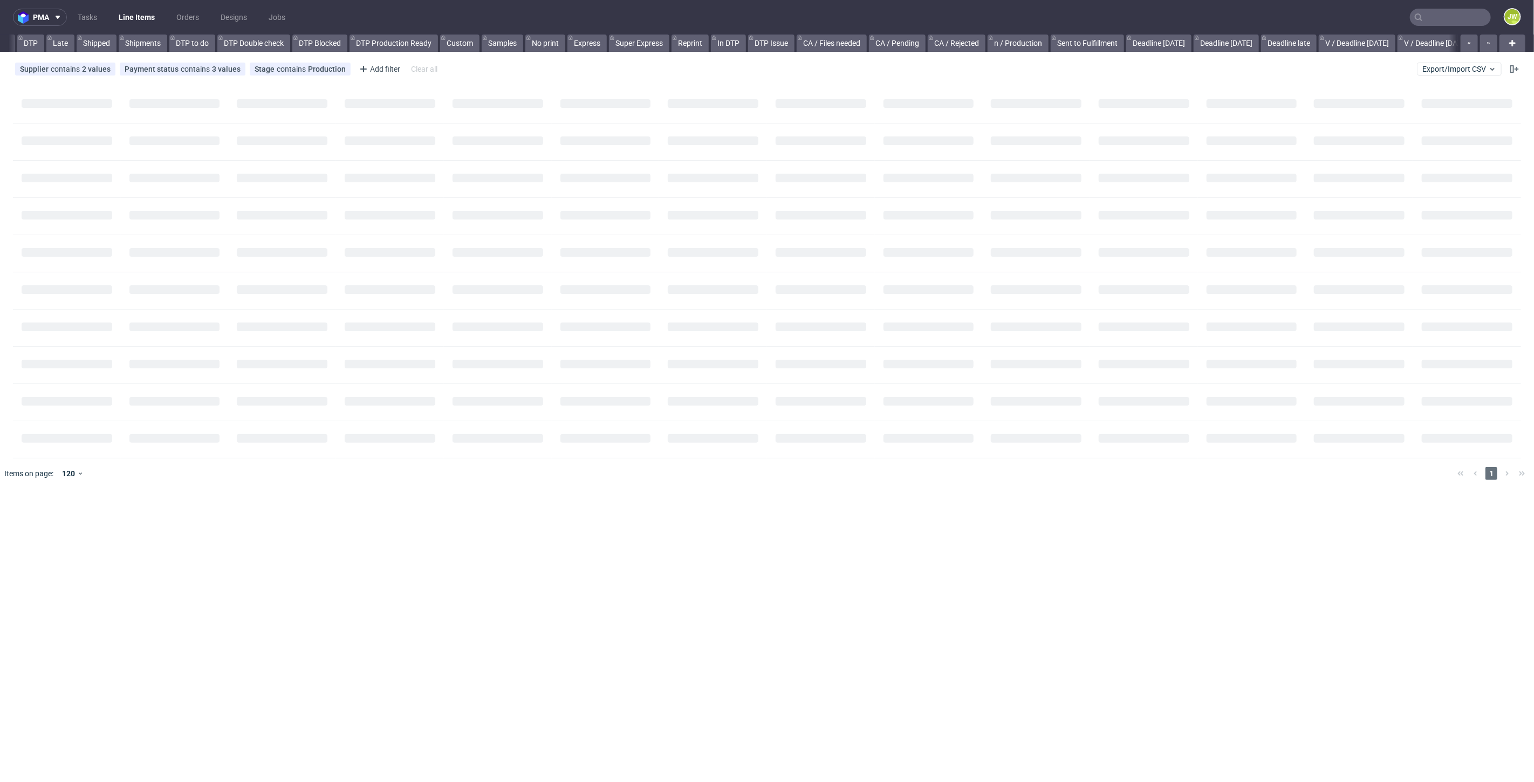
scroll to position [0, 214]
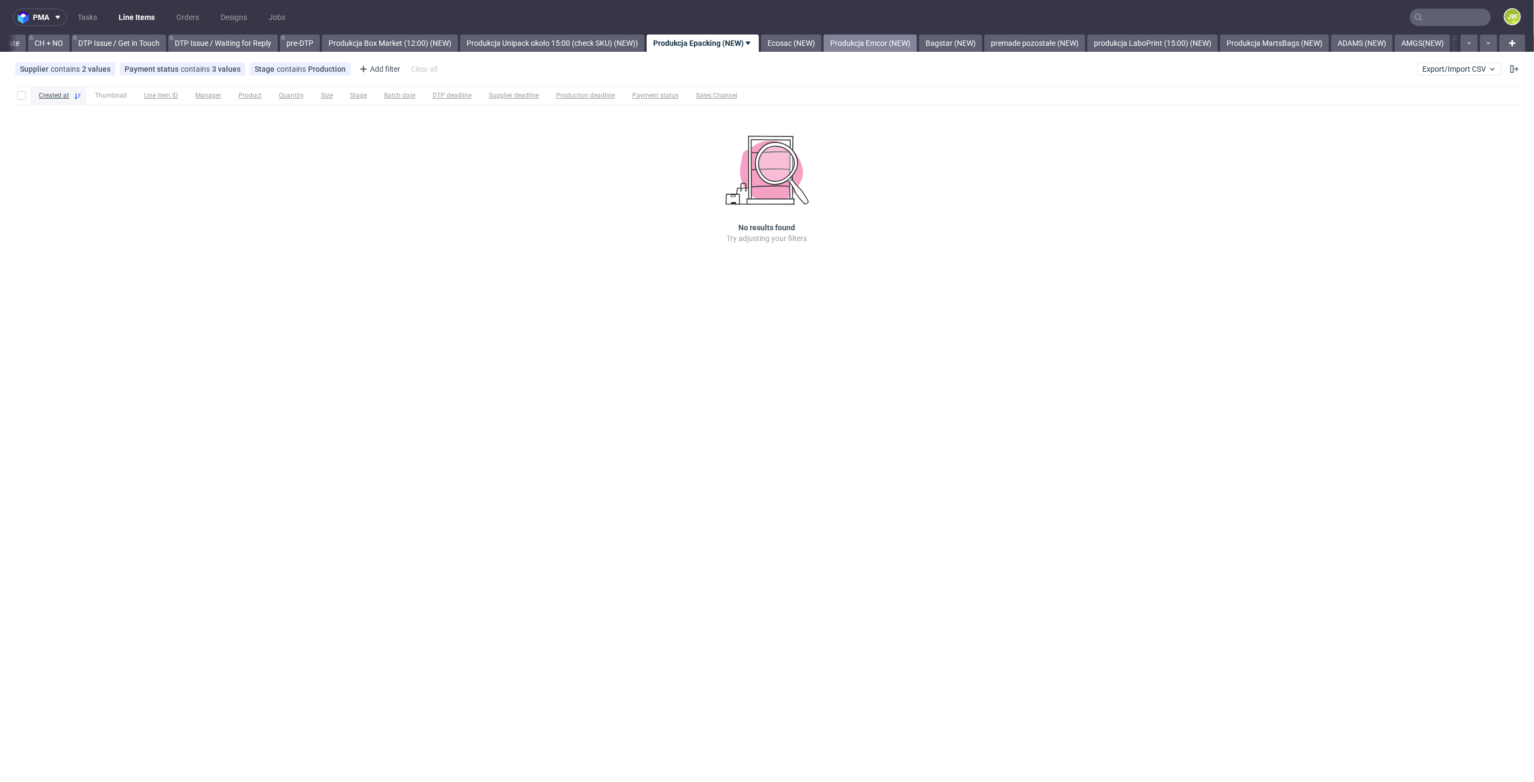
click at [890, 38] on link "Produkcja Emcor (NEW)" at bounding box center [870, 43] width 93 height 17
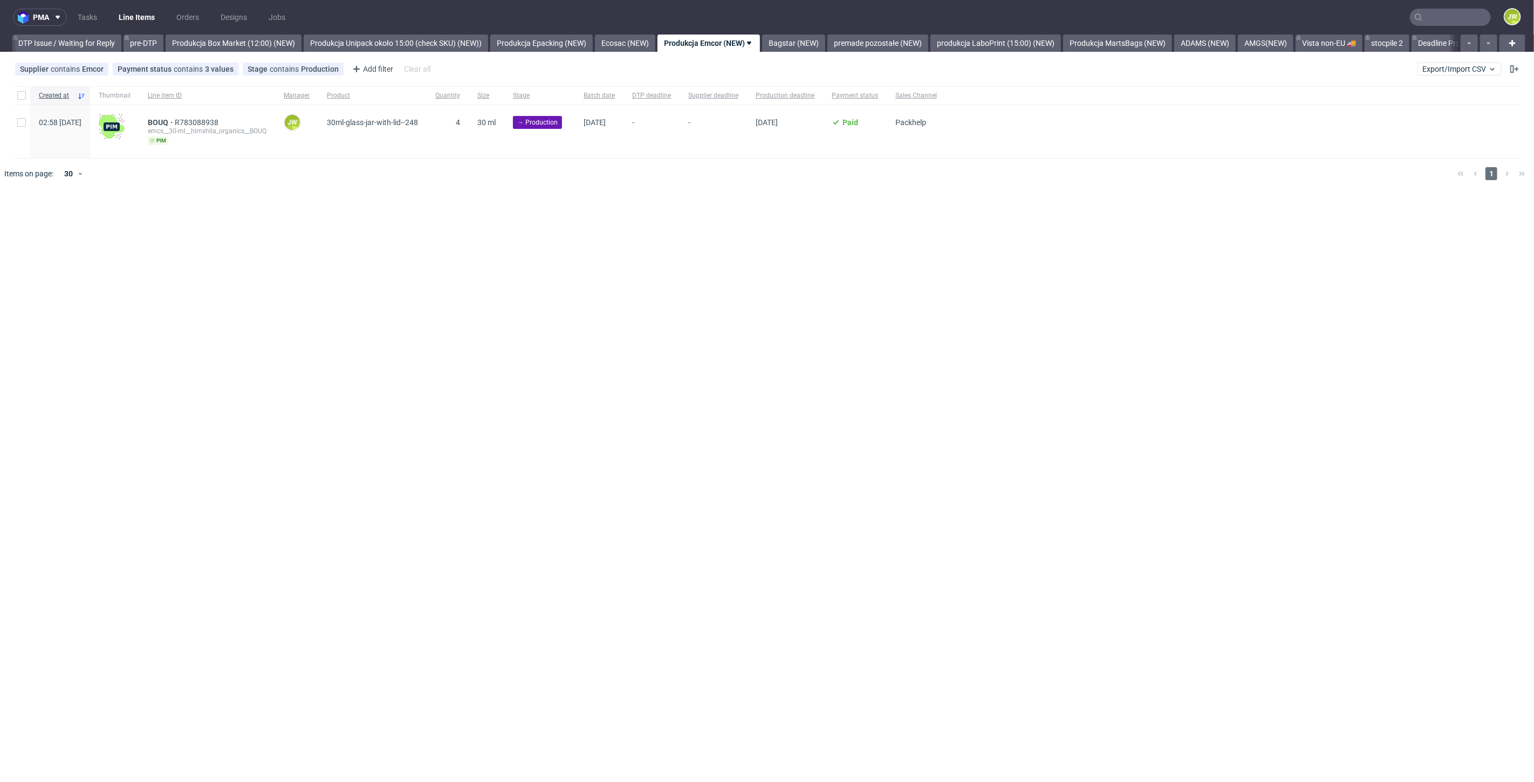
scroll to position [0, 1697]
click at [29, 100] on div at bounding box center [21, 95] width 17 height 18
checkbox input "true"
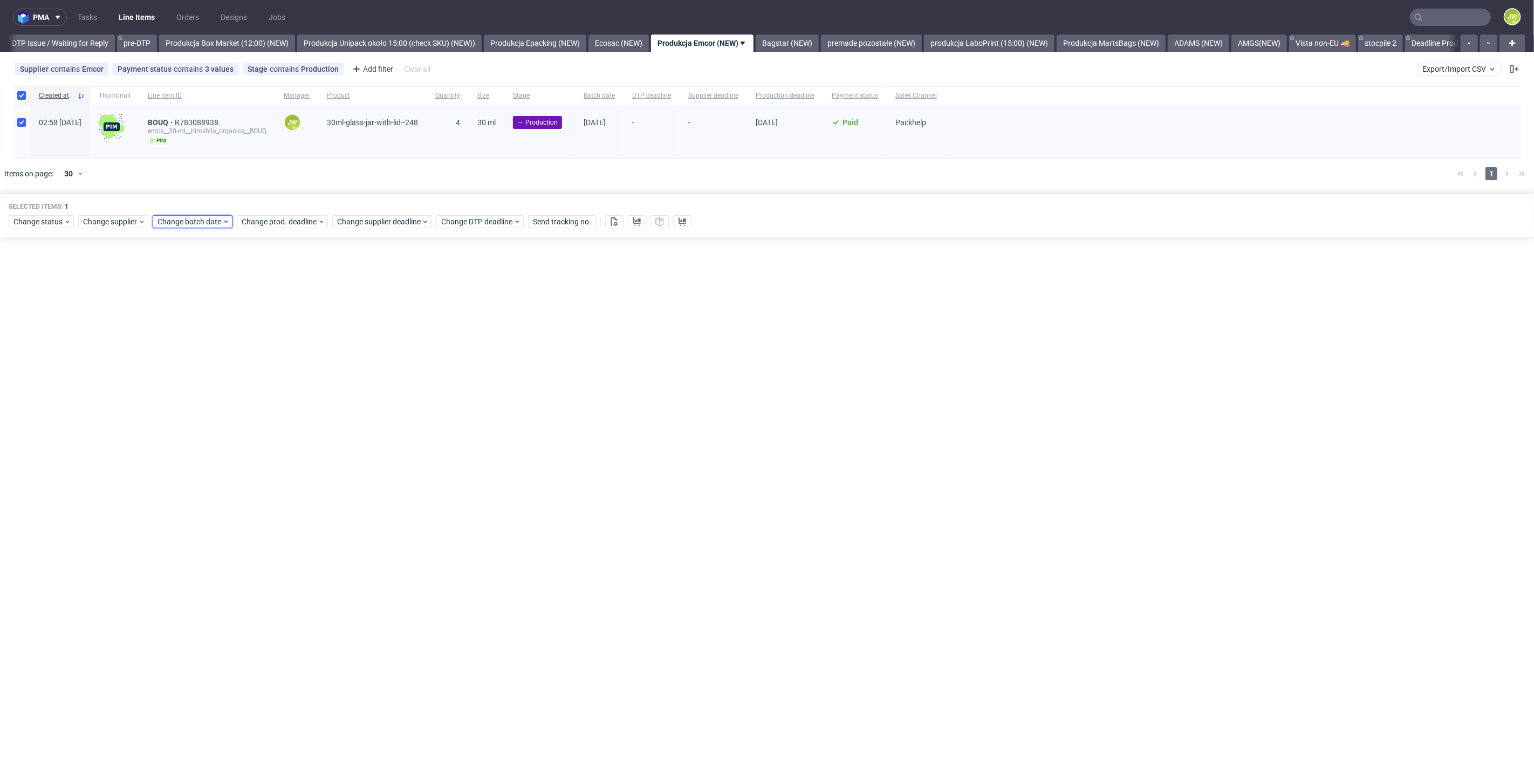
click at [180, 217] on span "Change batch date" at bounding box center [189, 221] width 65 height 11
click at [194, 292] on button "1" at bounding box center [190, 290] width 17 height 17
click at [279, 392] on div "Cancel Save" at bounding box center [225, 400] width 138 height 22
drag, startPoint x: 277, startPoint y: 400, endPoint x: 272, endPoint y: 361, distance: 38.5
click at [276, 400] on span "Save" at bounding box center [280, 403] width 17 height 8
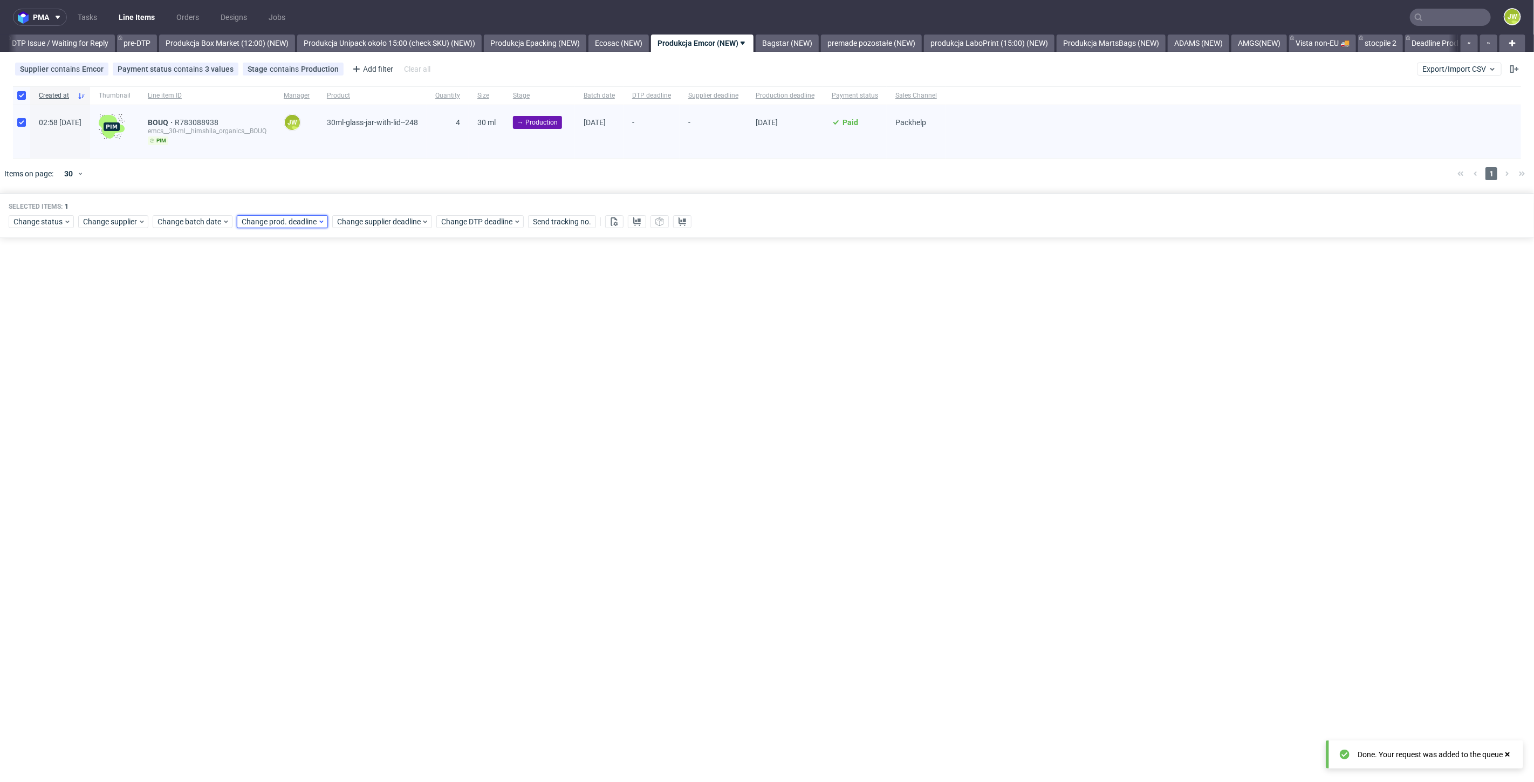
click at [265, 227] on div "Change prod. deadline" at bounding box center [282, 221] width 91 height 13
click at [290, 292] on span "2" at bounding box center [291, 290] width 4 height 11
click at [368, 407] on span "Save" at bounding box center [364, 403] width 17 height 8
click at [359, 218] on span "Change supplier deadline" at bounding box center [379, 221] width 84 height 11
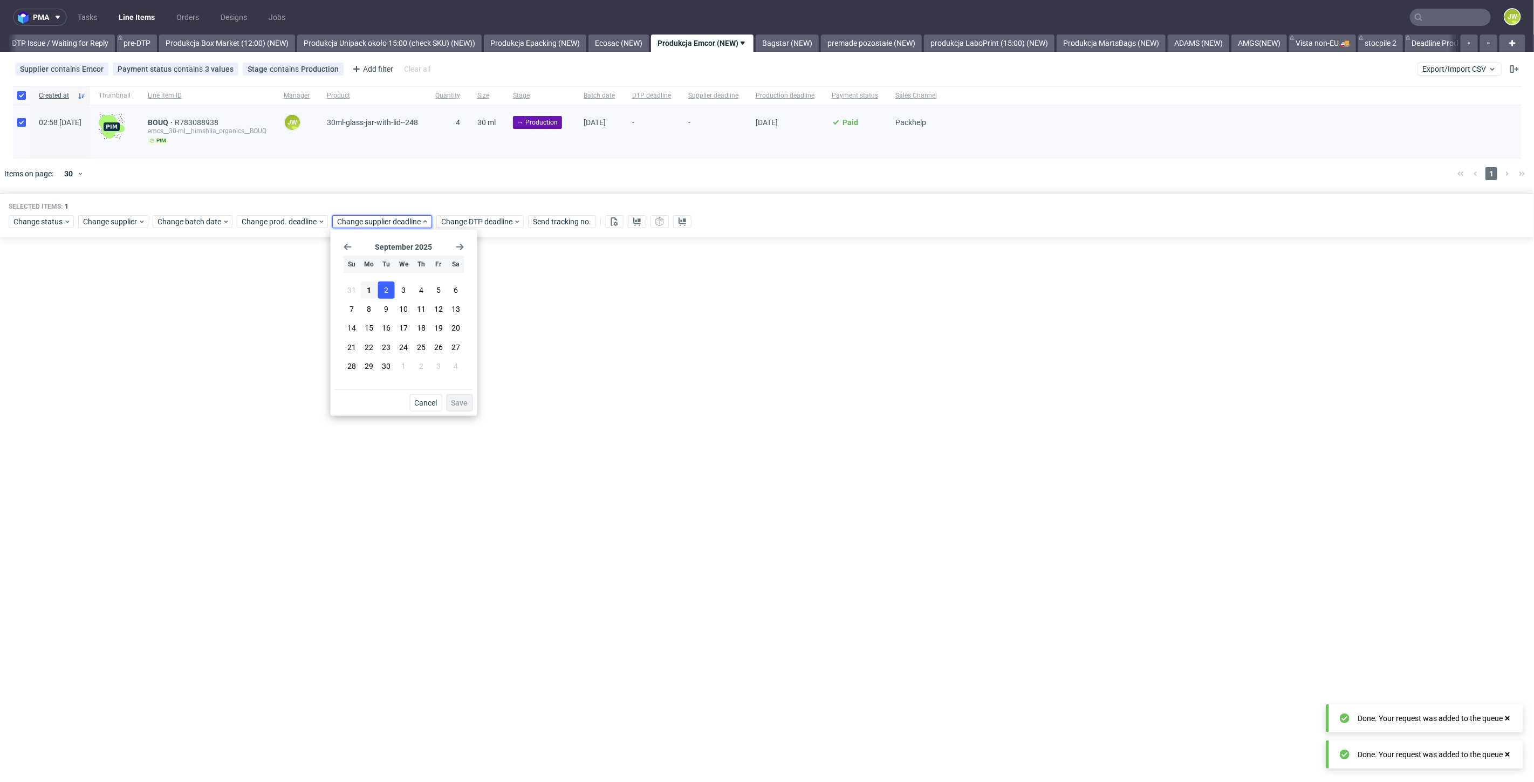
click at [383, 290] on button "2" at bounding box center [386, 290] width 17 height 17
click at [464, 396] on button "Save" at bounding box center [460, 402] width 26 height 17
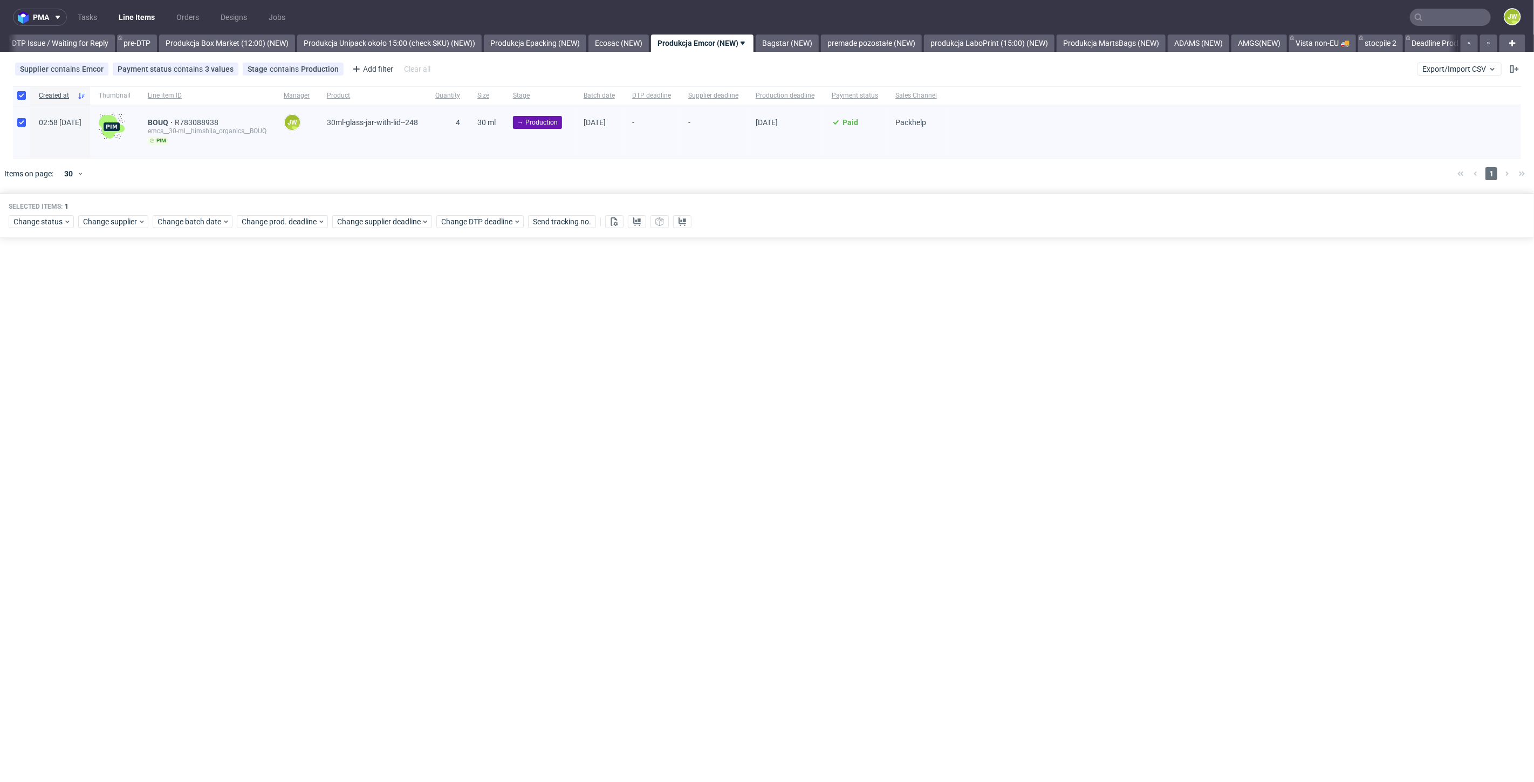
click at [421, 330] on div "pma Tasks Line Items Orders Designs Jobs JW All DTP Late Shipped Shipments DTP …" at bounding box center [767, 391] width 1534 height 782
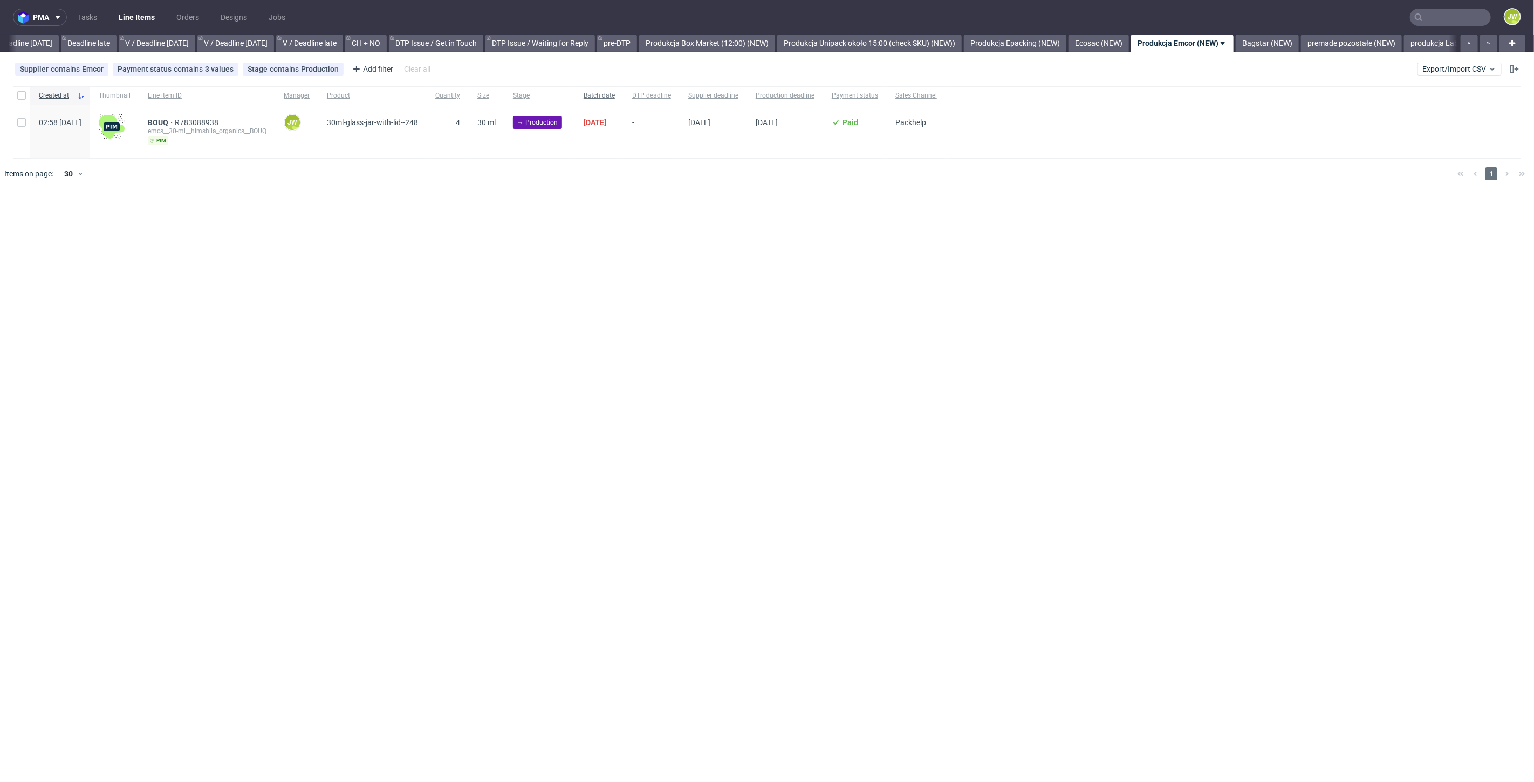
scroll to position [0, 1524]
drag, startPoint x: 658, startPoint y: 303, endPoint x: 650, endPoint y: 303, distance: 8.1
click at [655, 303] on div "pma Tasks Line Items Orders Designs Jobs JW All DTP Late Shipped Shipments DTP …" at bounding box center [767, 391] width 1534 height 782
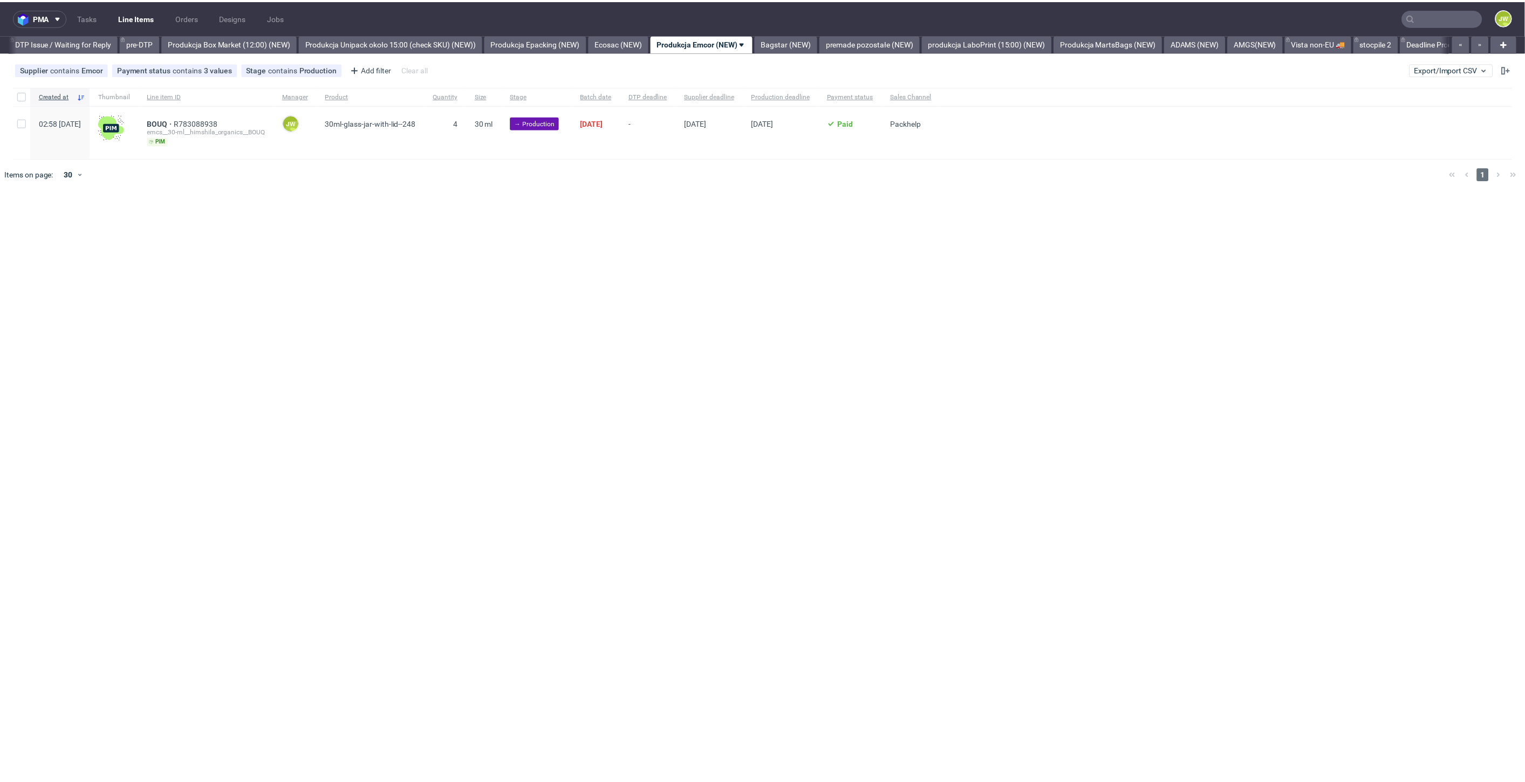
scroll to position [0, 1697]
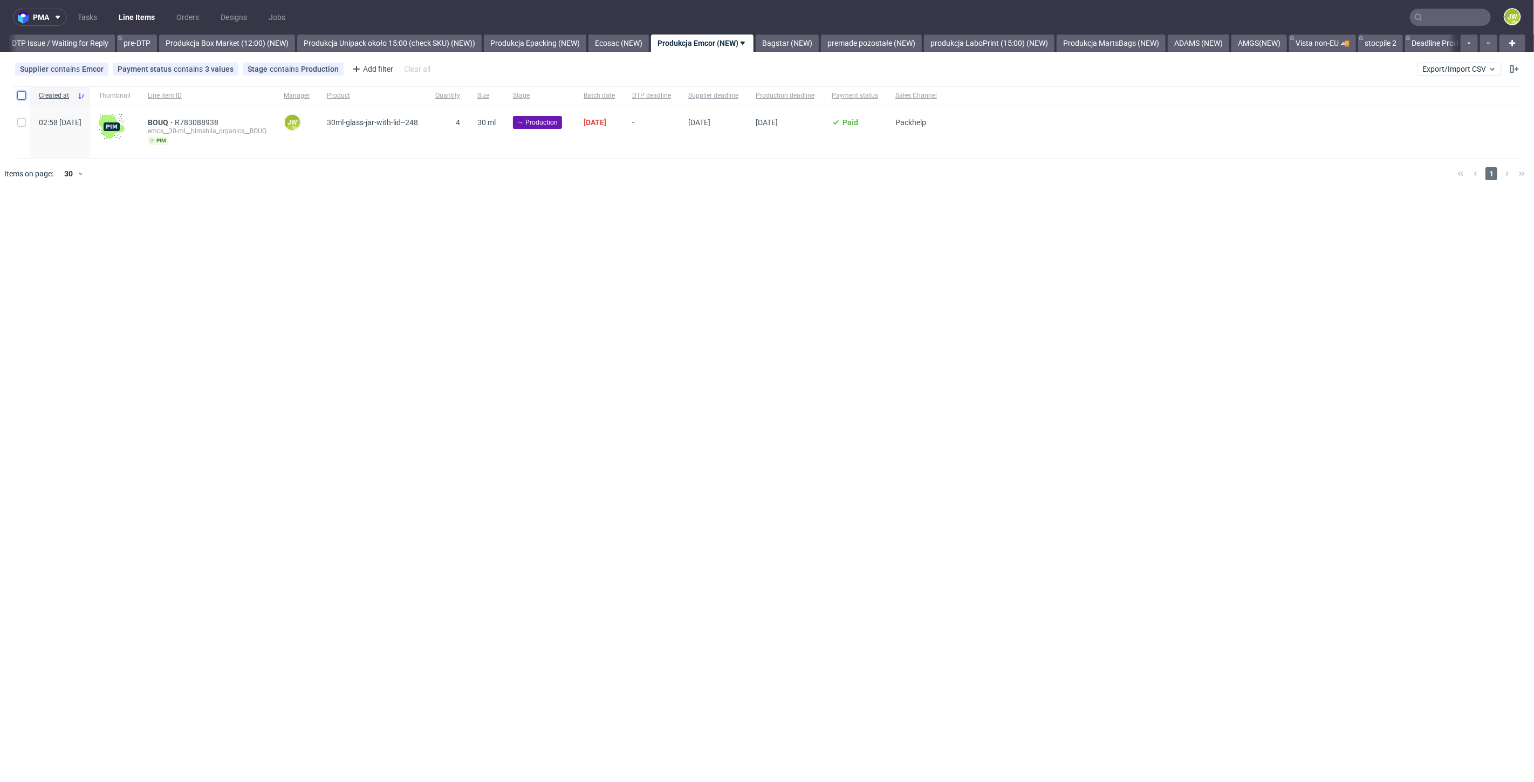
click at [22, 97] on input "checkbox" at bounding box center [21, 95] width 9 height 9
checkbox input "true"
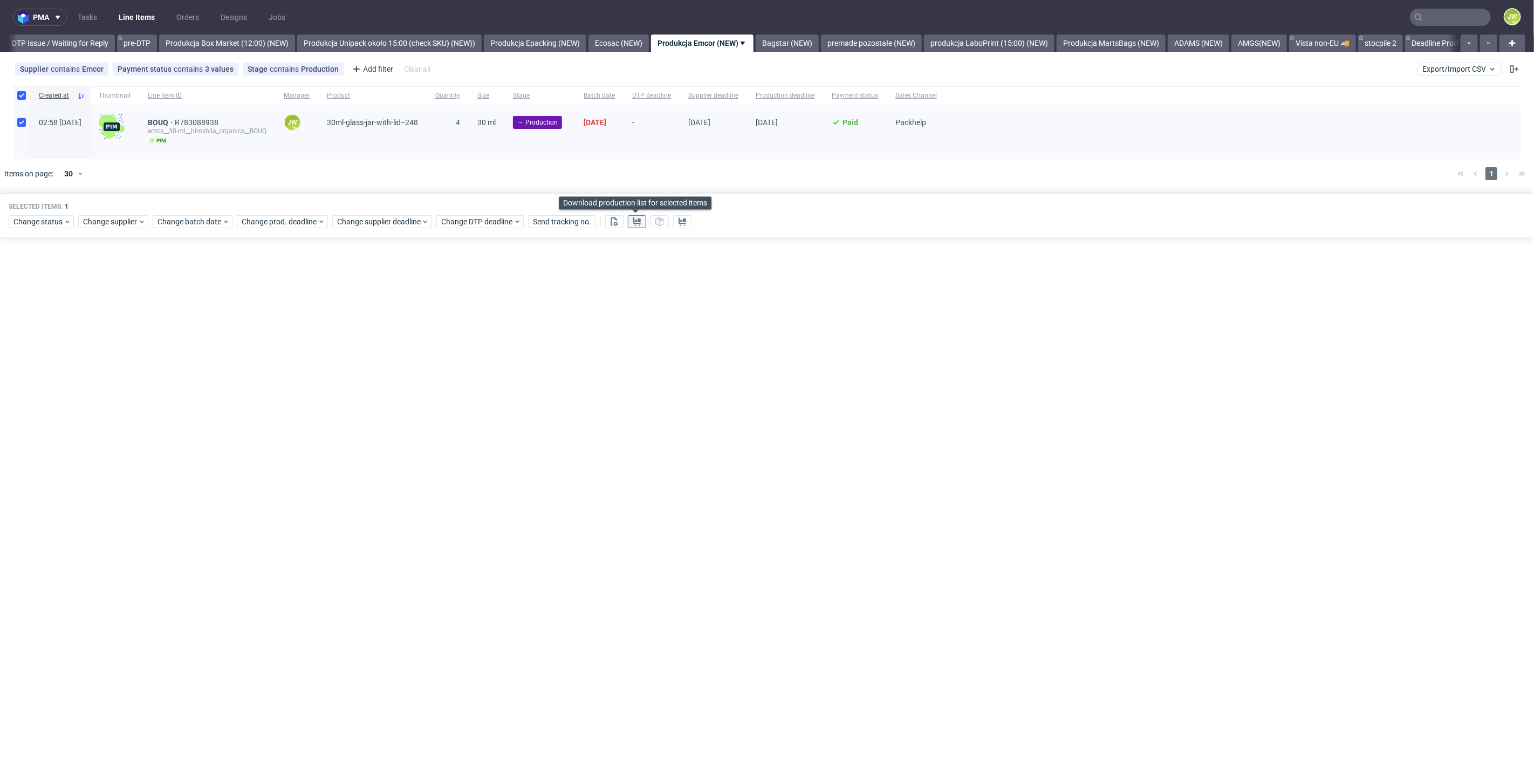
click at [639, 224] on icon at bounding box center [637, 221] width 9 height 9
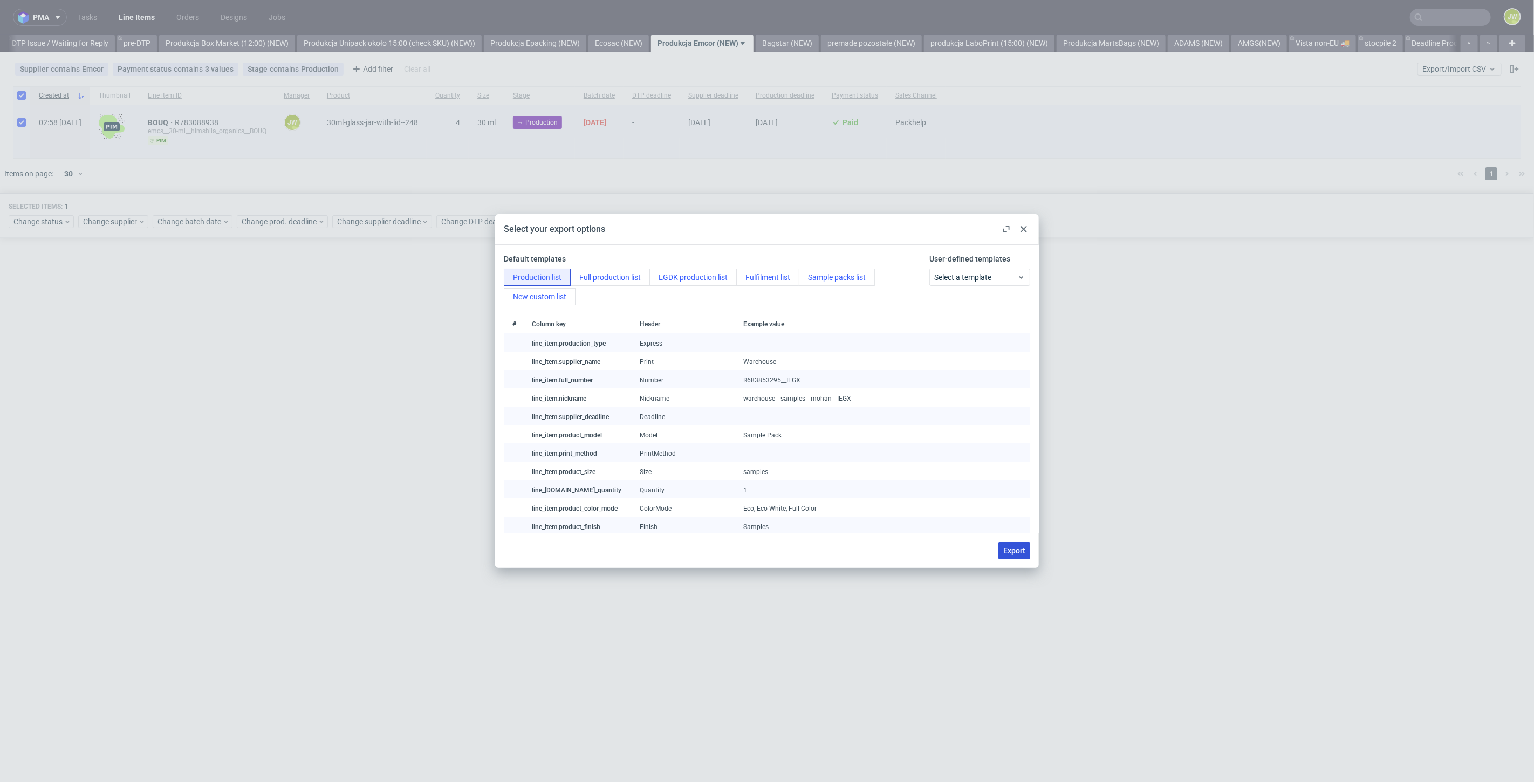
click at [1014, 549] on span "Export" at bounding box center [1014, 551] width 22 height 8
checkbox input "false"
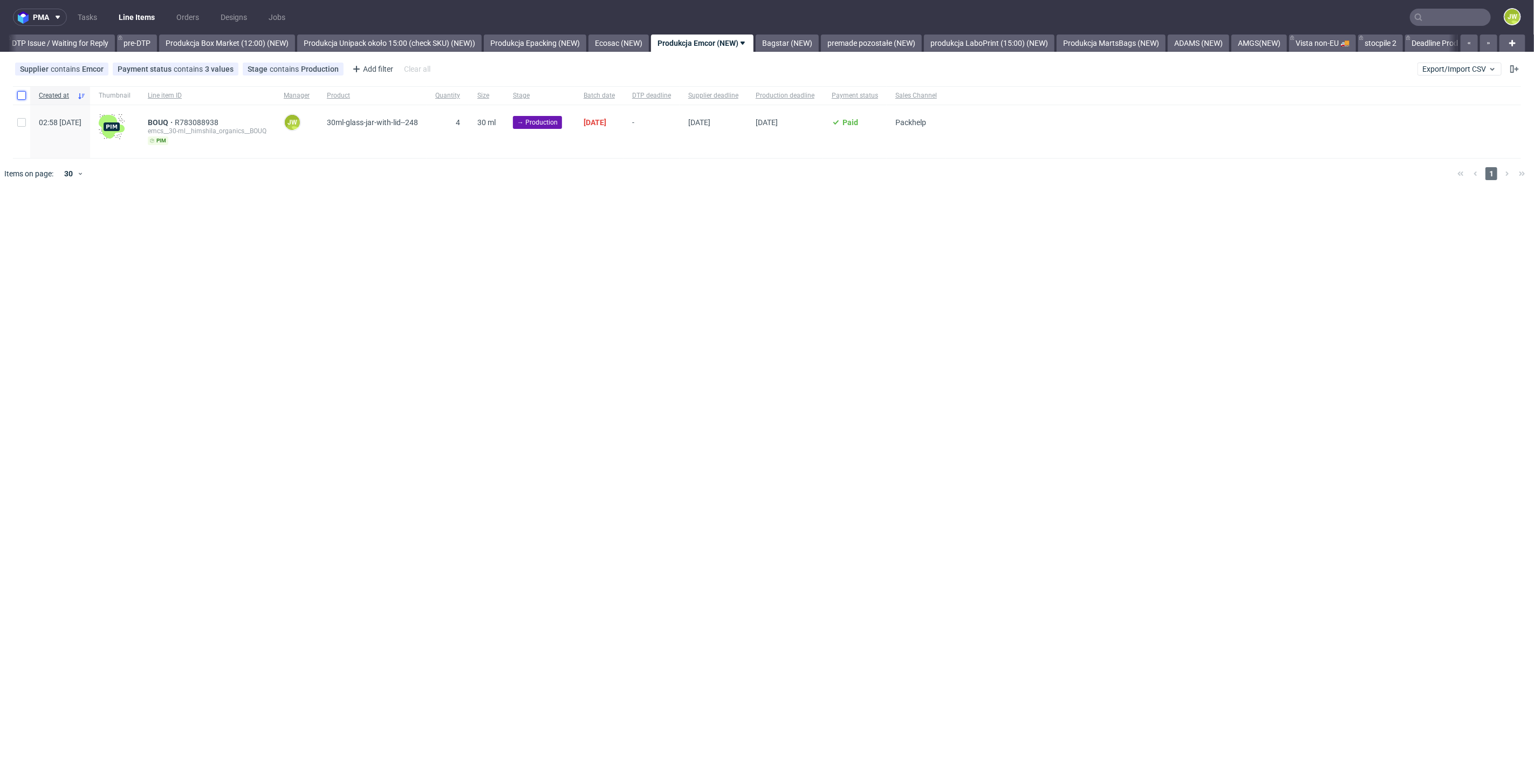
click at [24, 95] on input "checkbox" at bounding box center [21, 95] width 9 height 9
checkbox input "true"
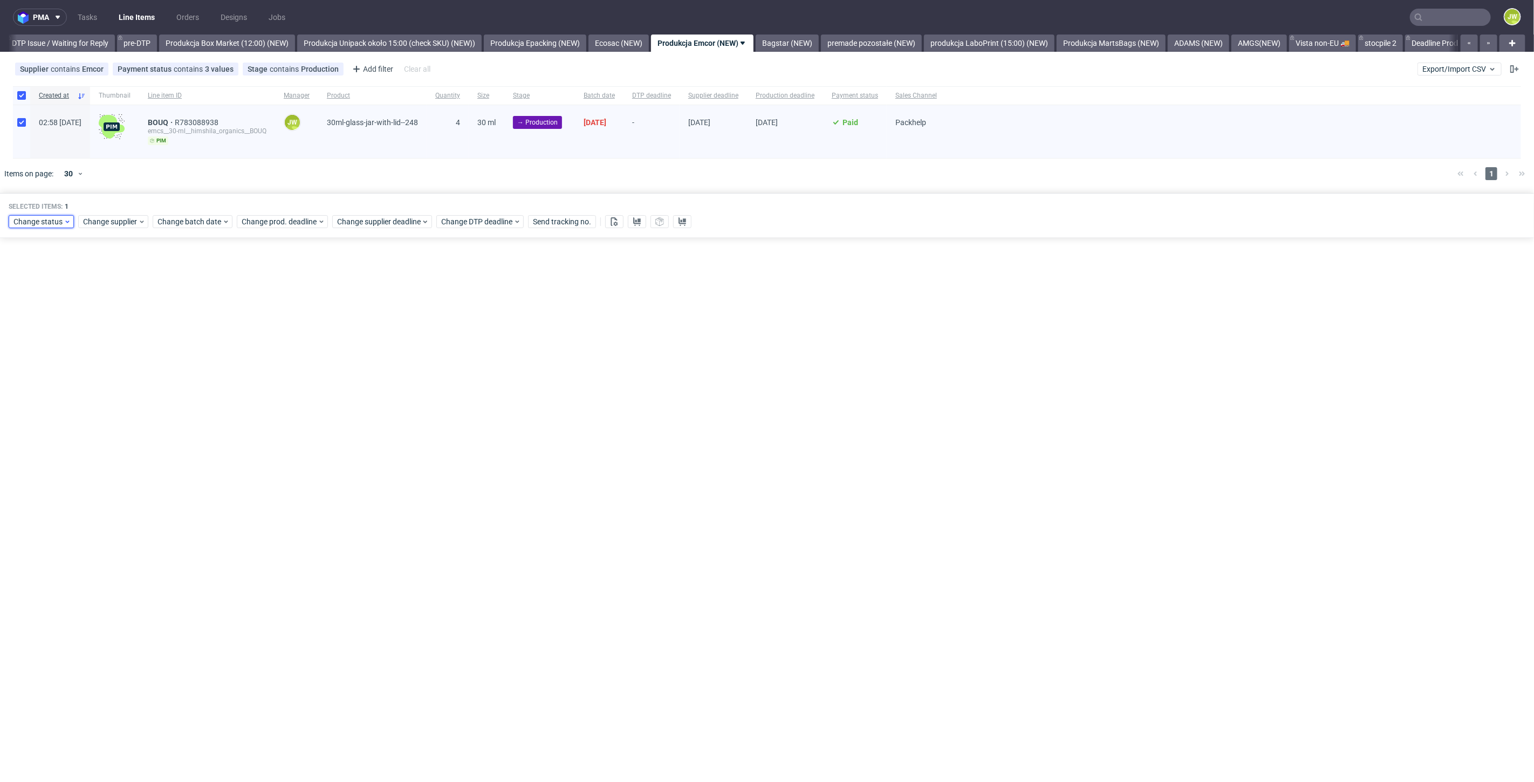
click at [42, 222] on span "Change status" at bounding box center [38, 221] width 50 height 11
click at [41, 357] on span "In Production" at bounding box center [40, 360] width 54 height 15
click at [124, 383] on span "Save" at bounding box center [123, 381] width 17 height 8
click at [819, 49] on link "Bagstar (NEW)" at bounding box center [787, 43] width 63 height 17
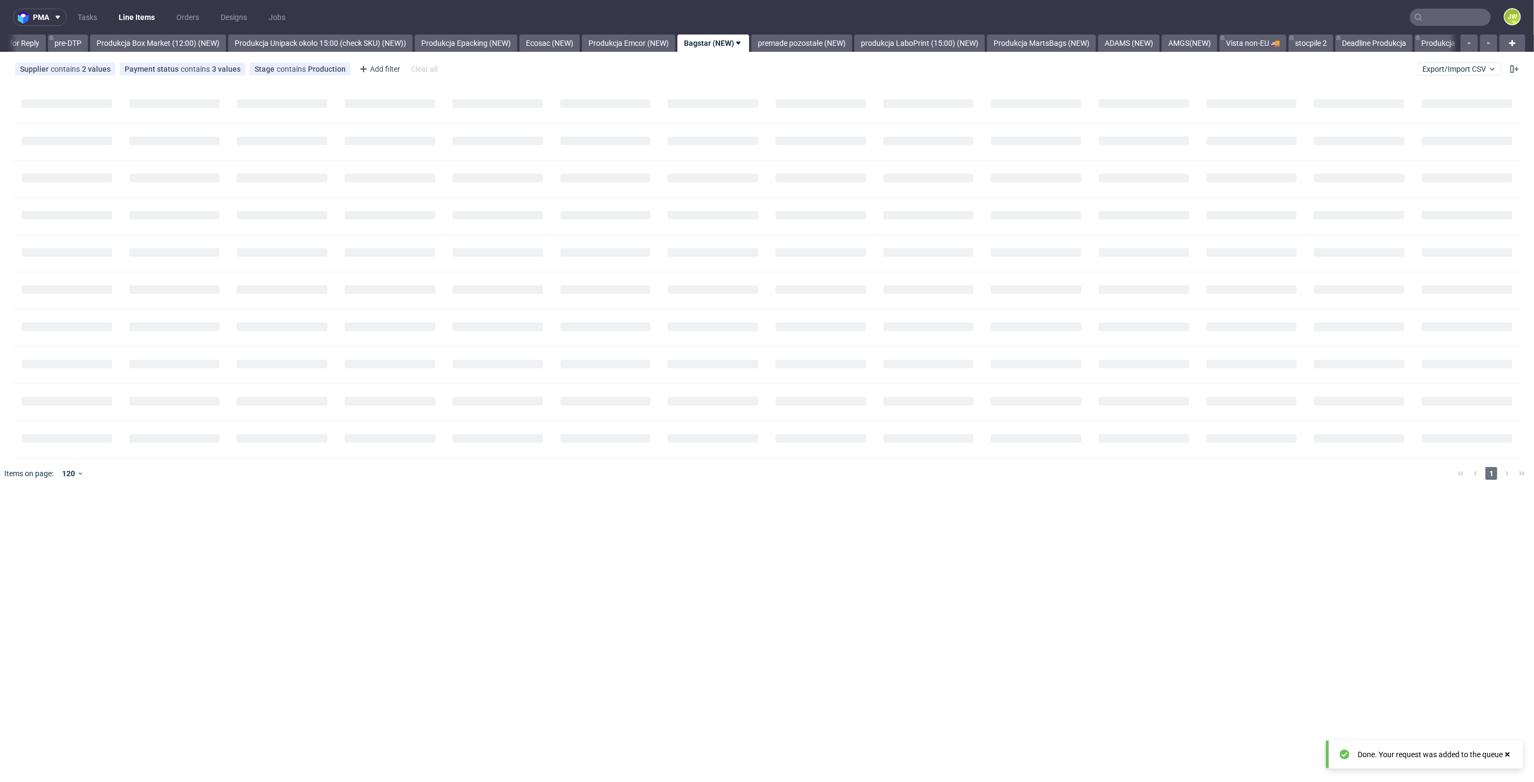
scroll to position [0, 1777]
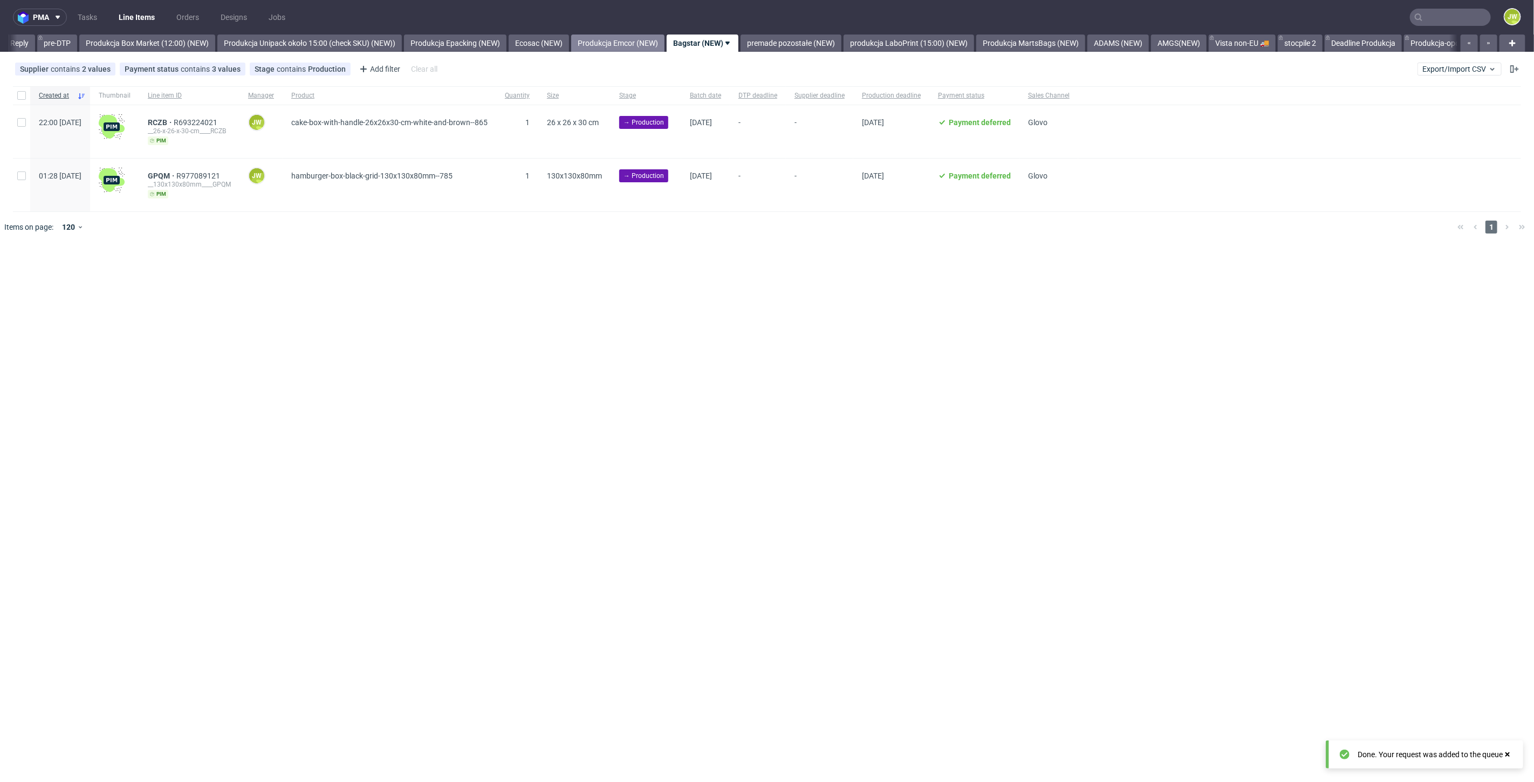
click at [635, 39] on link "Produkcja Emcor (NEW)" at bounding box center [617, 43] width 93 height 17
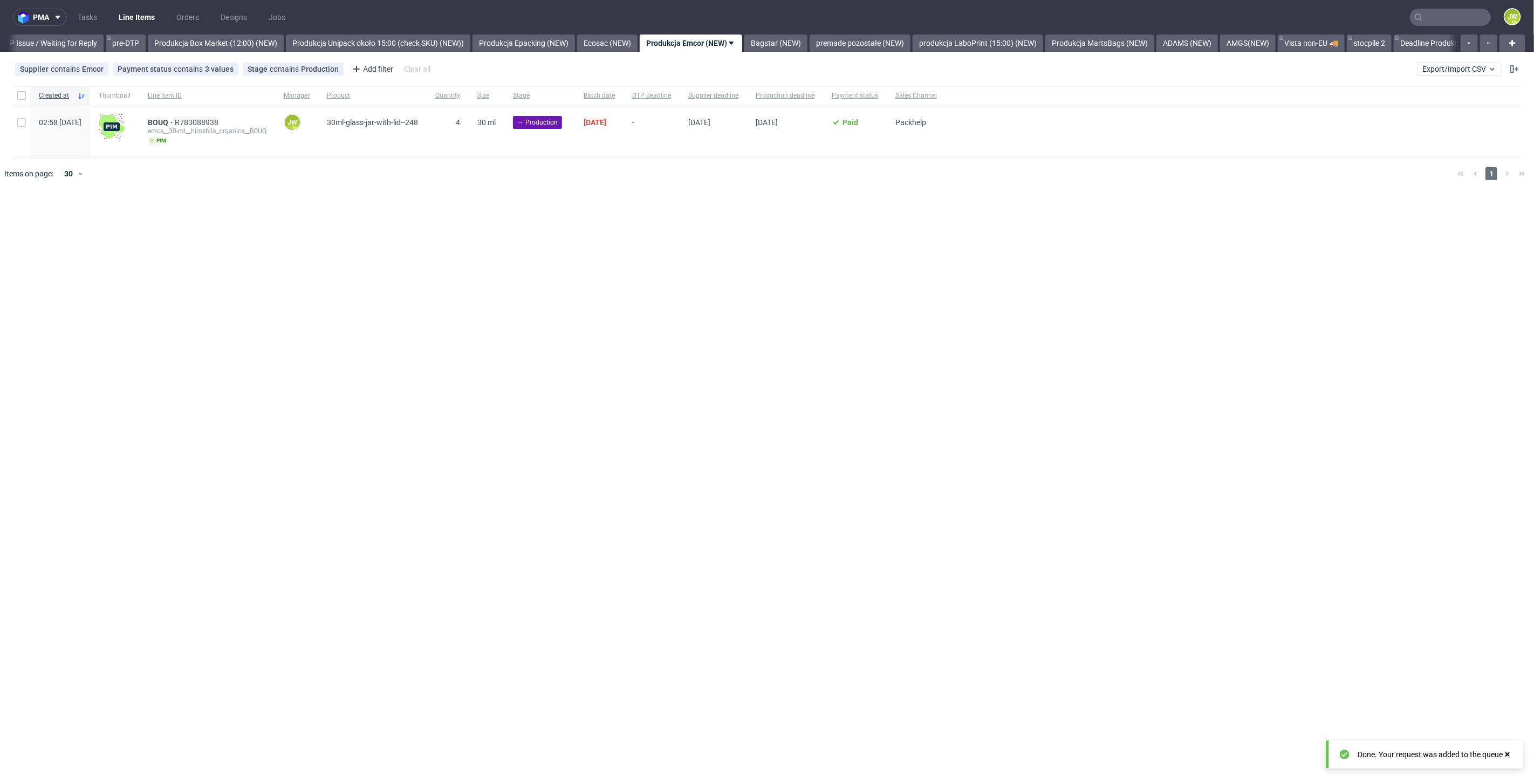
scroll to position [0, 1697]
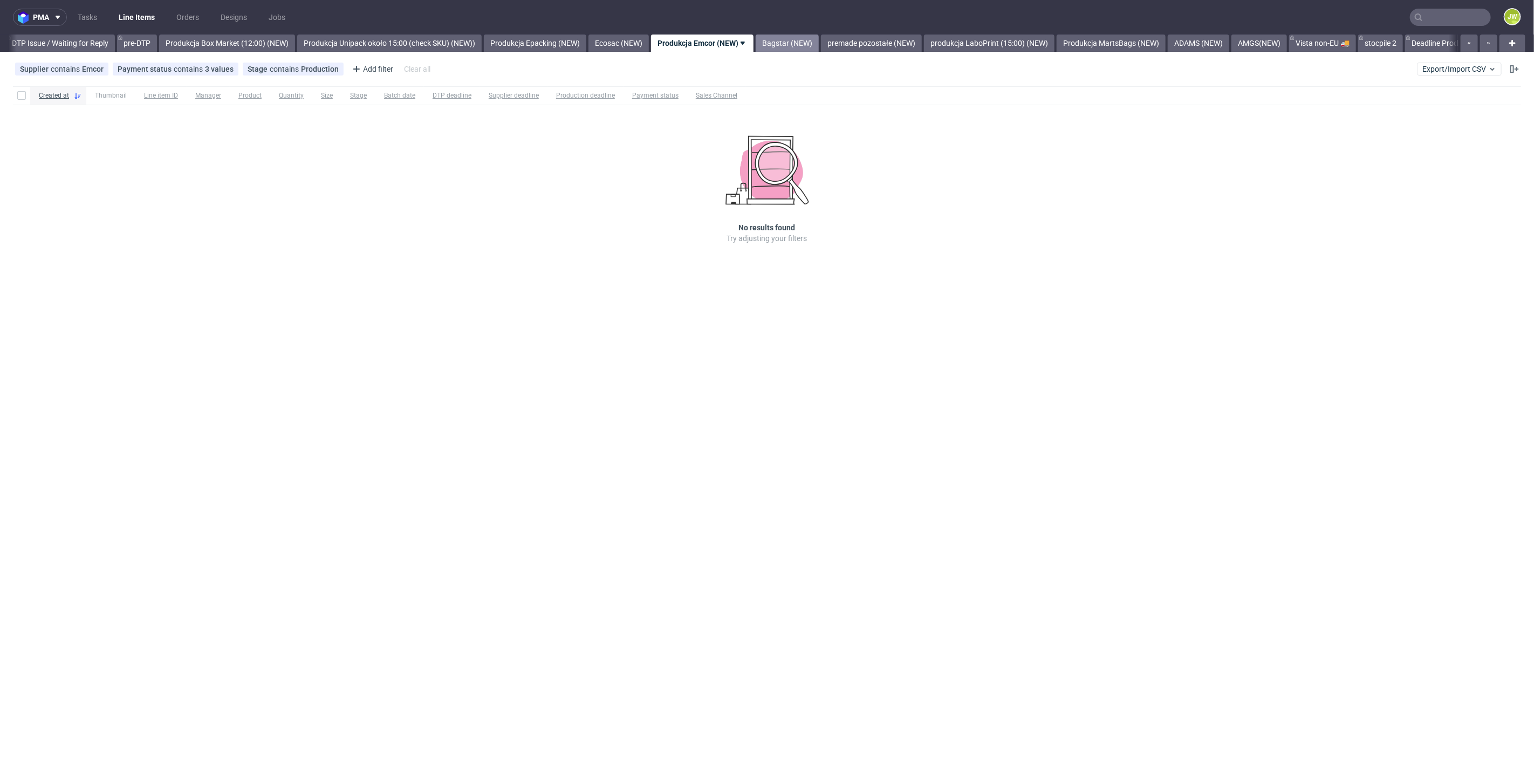
click at [818, 36] on link "Bagstar (NEW)" at bounding box center [787, 43] width 63 height 17
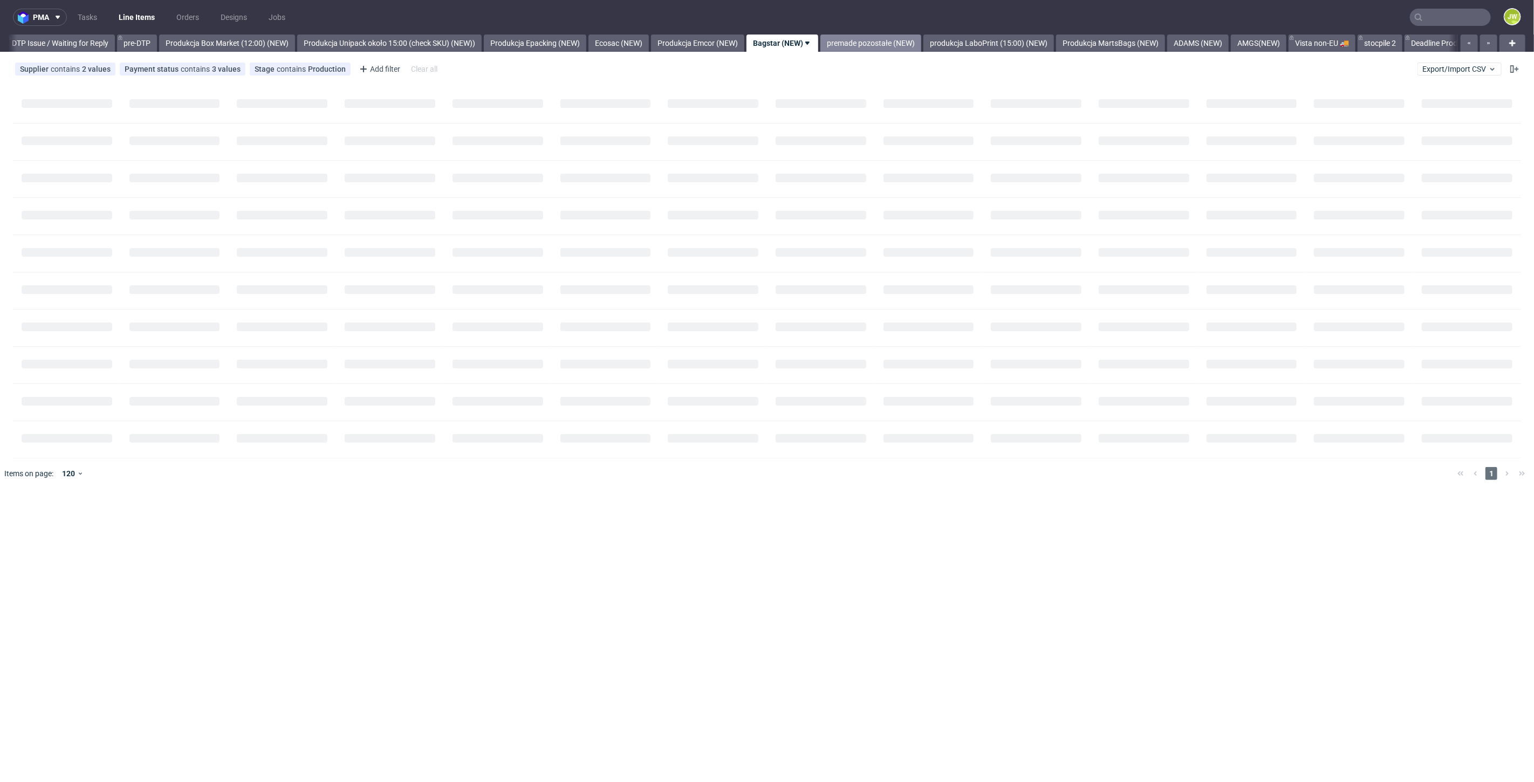
scroll to position [0, 1777]
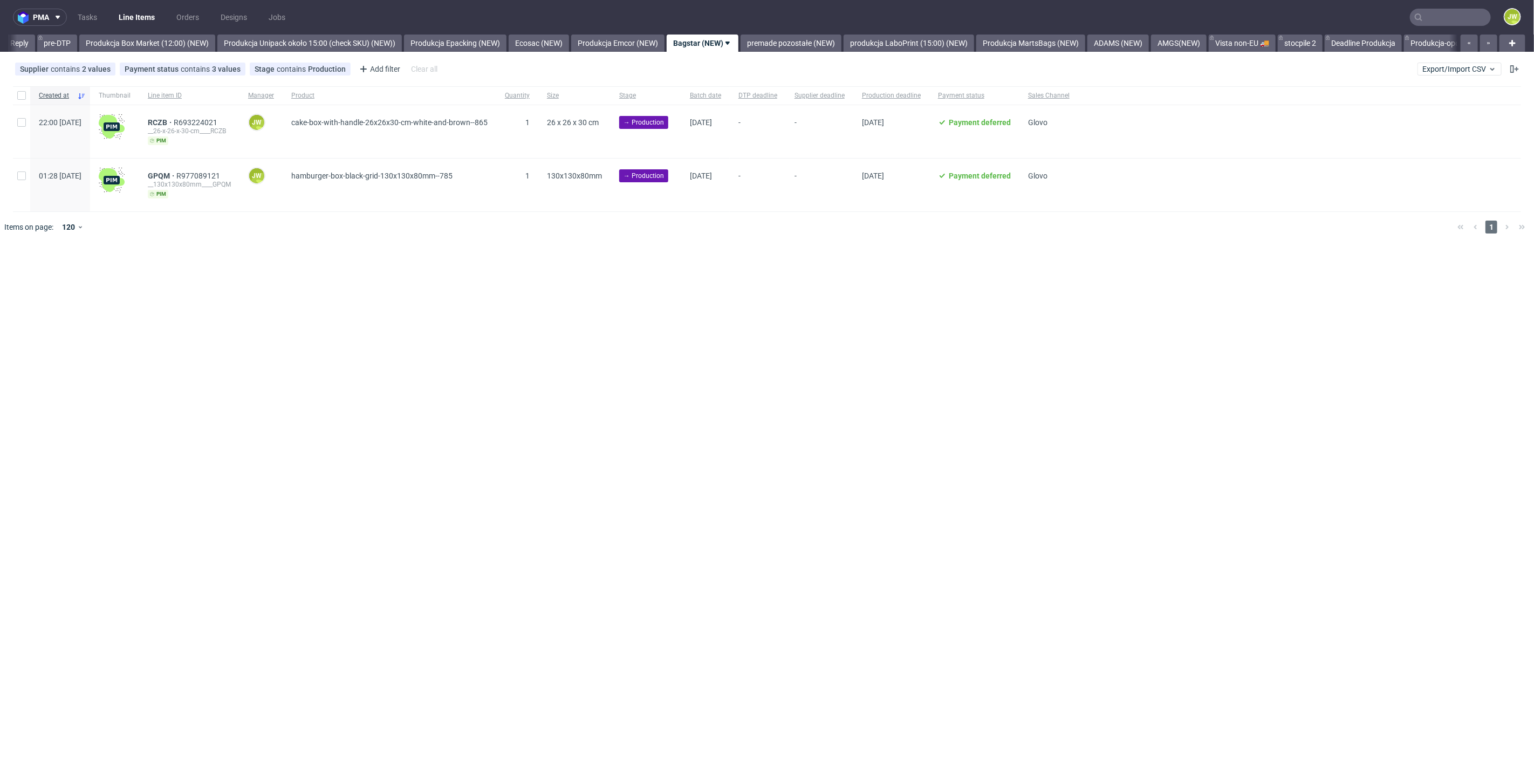
click at [24, 102] on div at bounding box center [21, 95] width 17 height 18
checkbox input "true"
click at [191, 273] on span "Change batch date" at bounding box center [189, 275] width 65 height 11
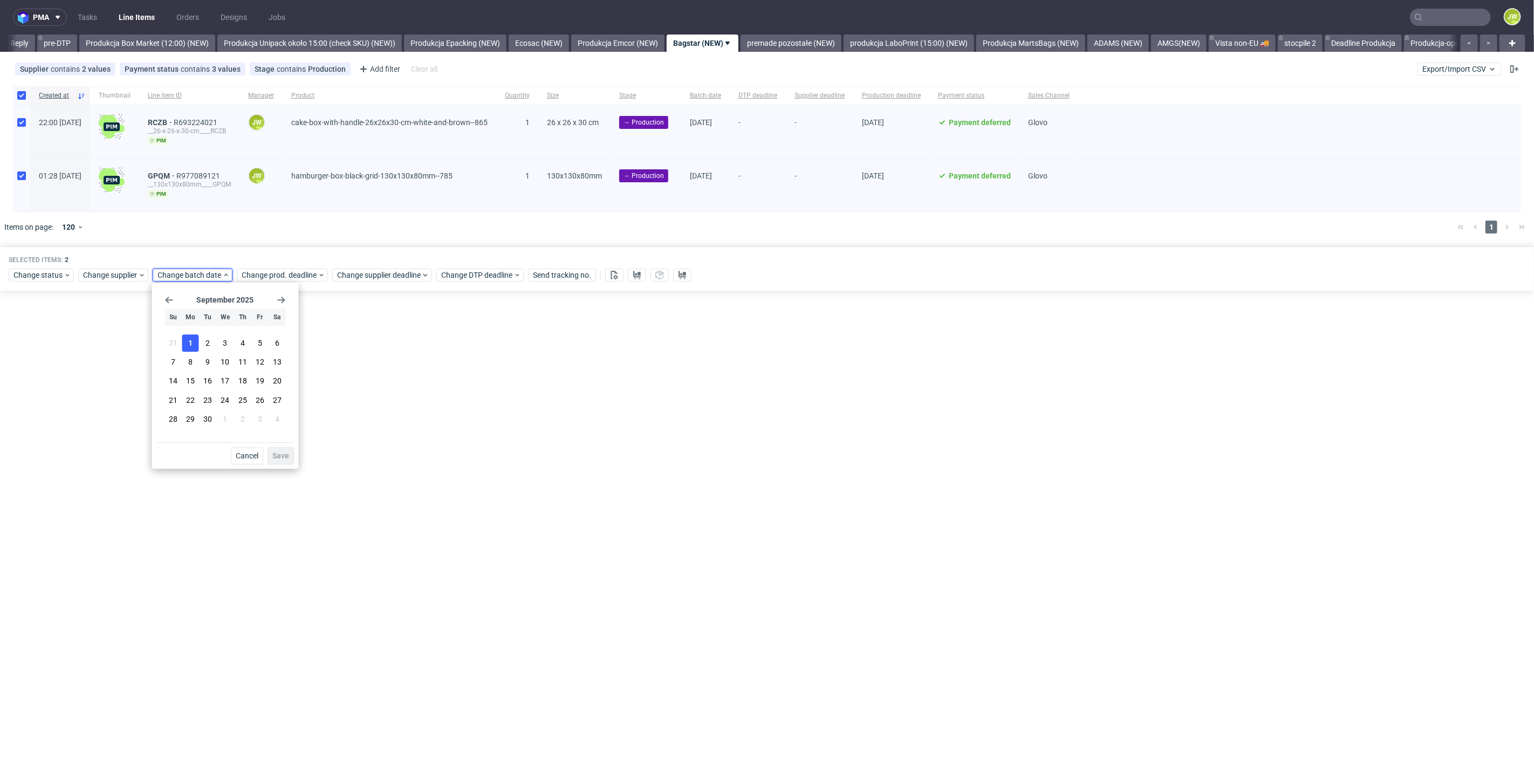
click at [194, 350] on button "1" at bounding box center [190, 342] width 17 height 17
click at [277, 458] on span "Save" at bounding box center [280, 456] width 17 height 8
click at [254, 280] on div "Change status Change supplier Change batch date Change prod. deadline Change su…" at bounding box center [767, 274] width 1517 height 16
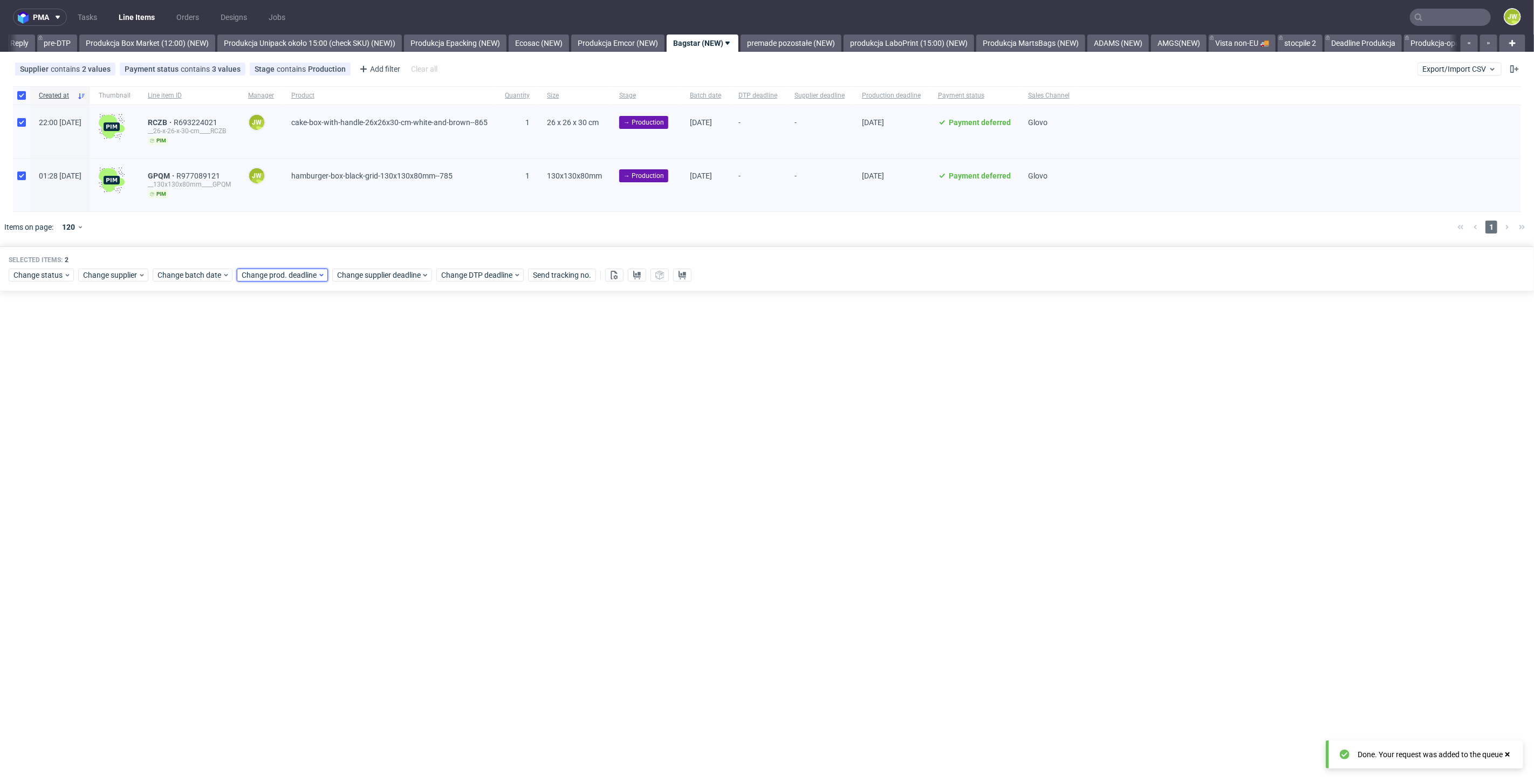
click at [252, 274] on span "Change prod. deadline" at bounding box center [280, 275] width 76 height 11
click at [286, 347] on button "2" at bounding box center [291, 342] width 17 height 17
drag, startPoint x: 358, startPoint y: 457, endPoint x: 354, endPoint y: 389, distance: 68.6
click at [358, 458] on span "Save" at bounding box center [364, 456] width 17 height 8
click at [365, 278] on span "Change supplier deadline" at bounding box center [379, 275] width 84 height 11
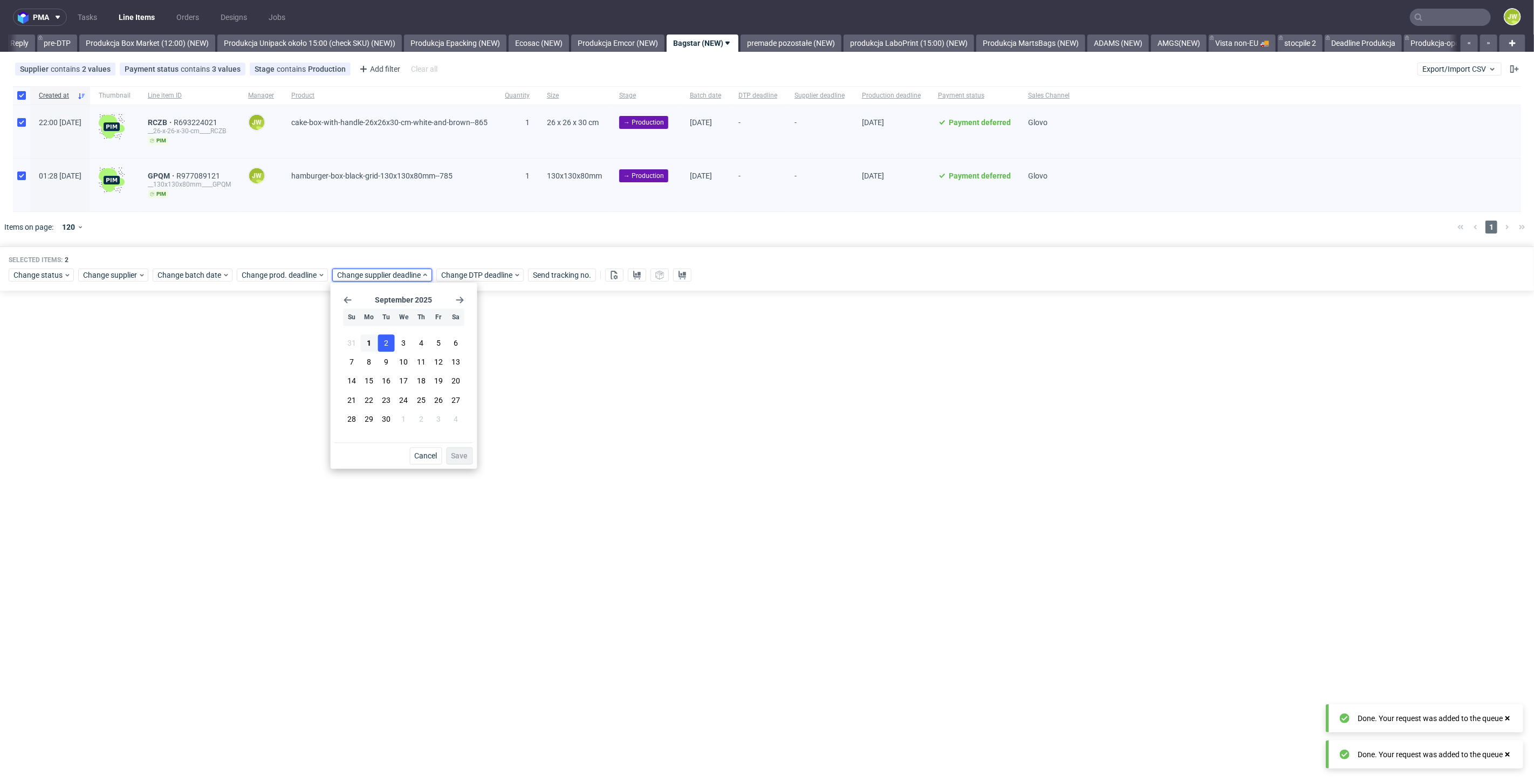
click at [387, 340] on span "2" at bounding box center [386, 343] width 4 height 11
click at [462, 460] on button "Save" at bounding box center [460, 455] width 26 height 17
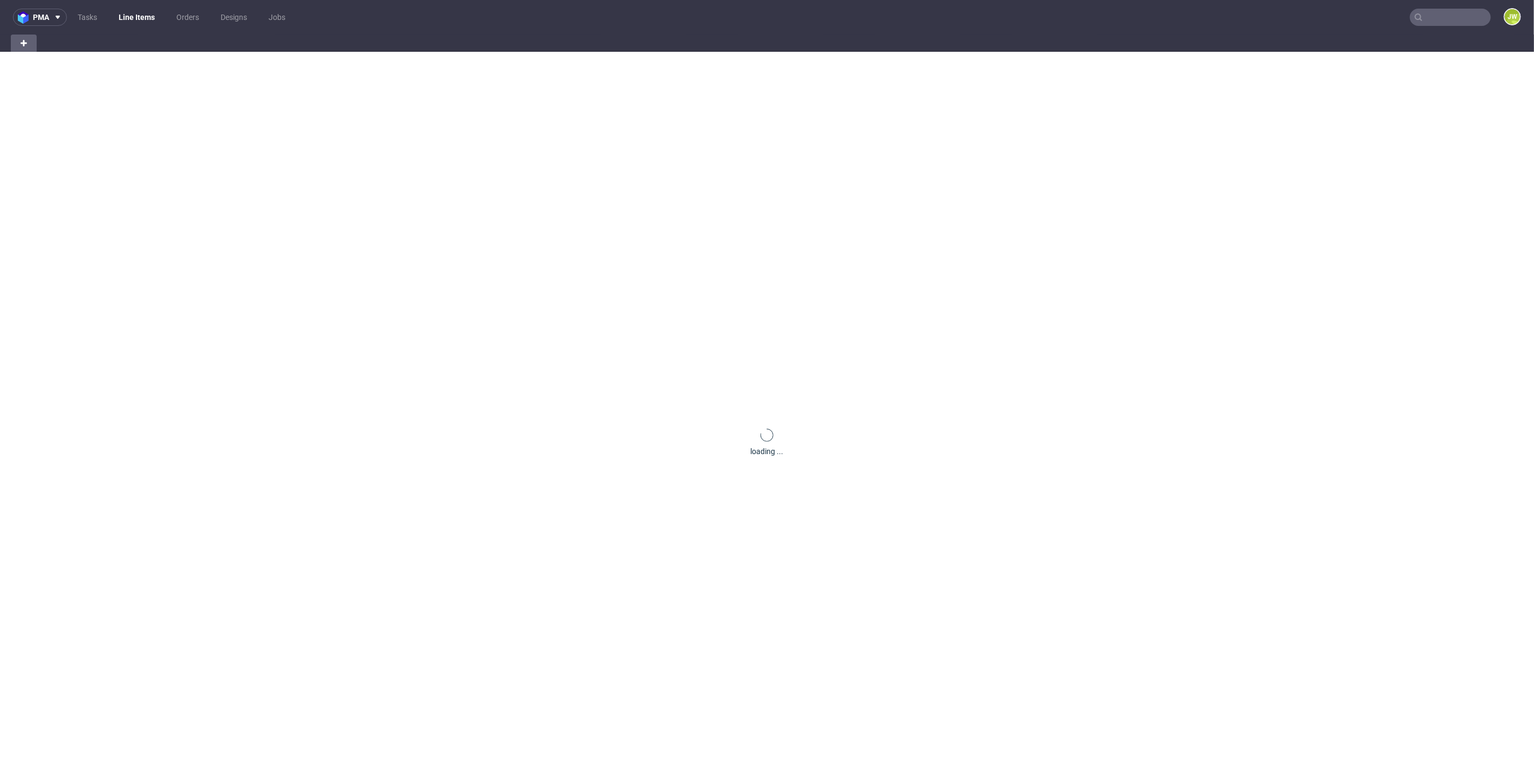
scroll to position [0, 17]
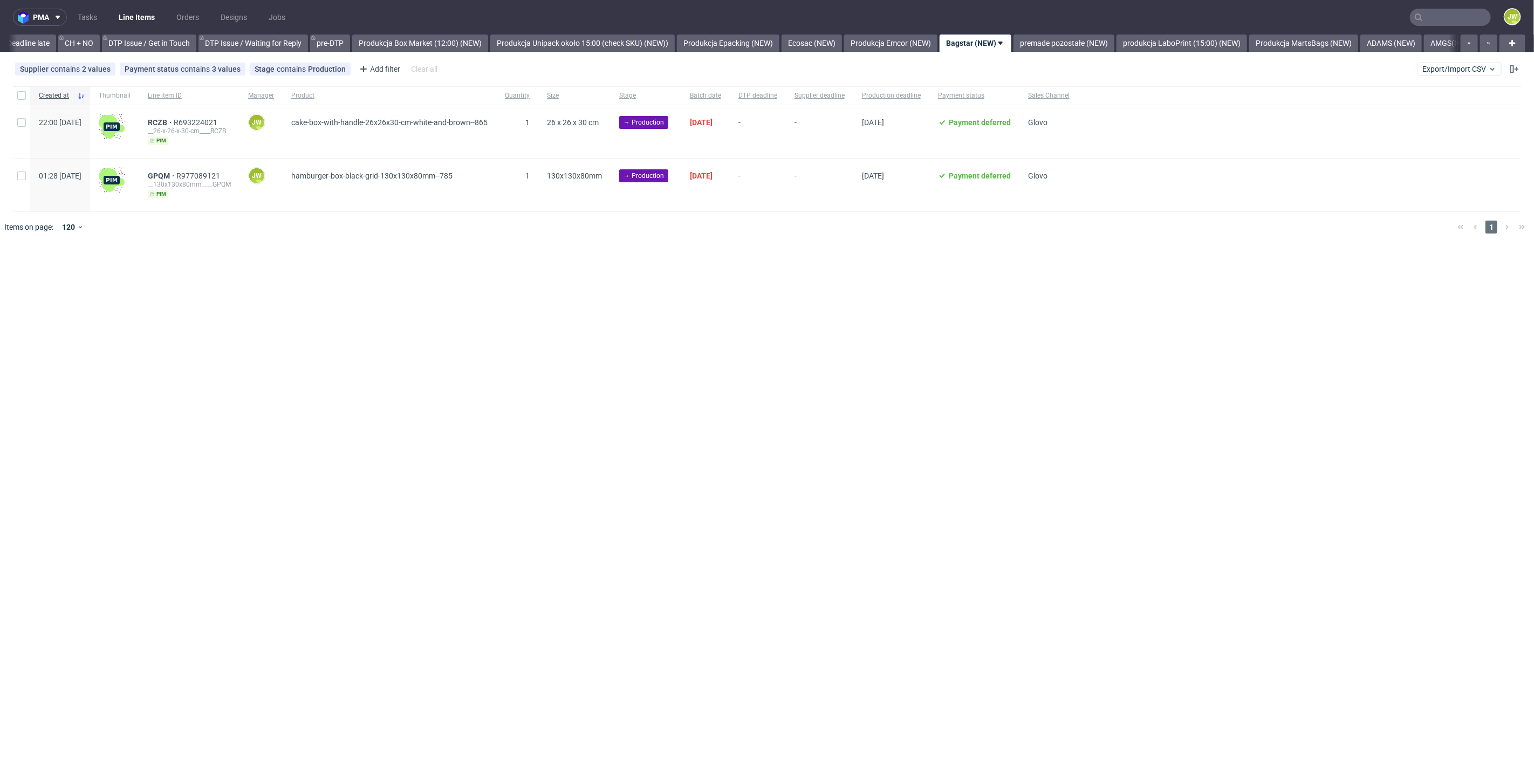
scroll to position [0, 1641]
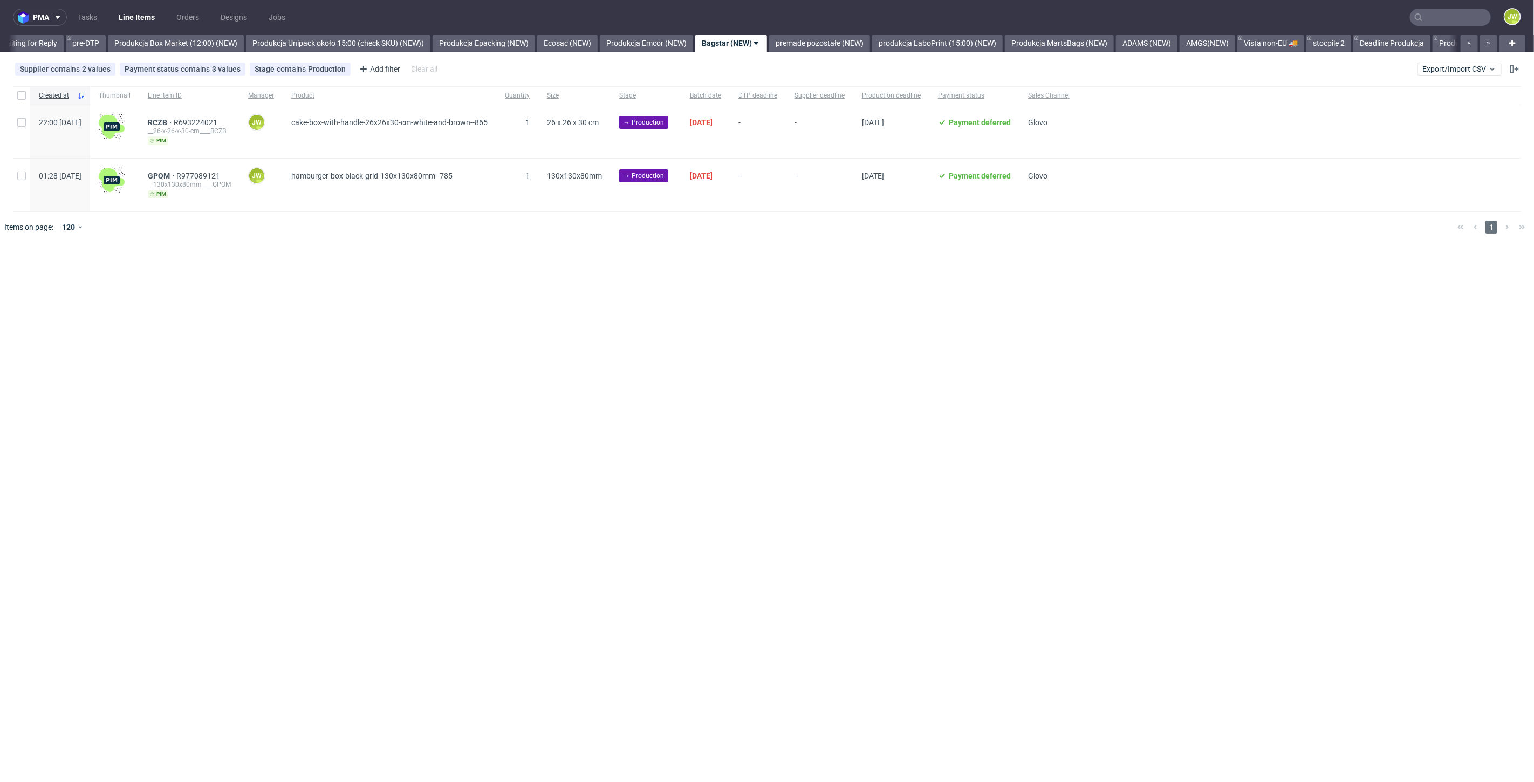
scroll to position [0, 1771]
click at [22, 93] on input "checkbox" at bounding box center [21, 95] width 9 height 9
checkbox input "true"
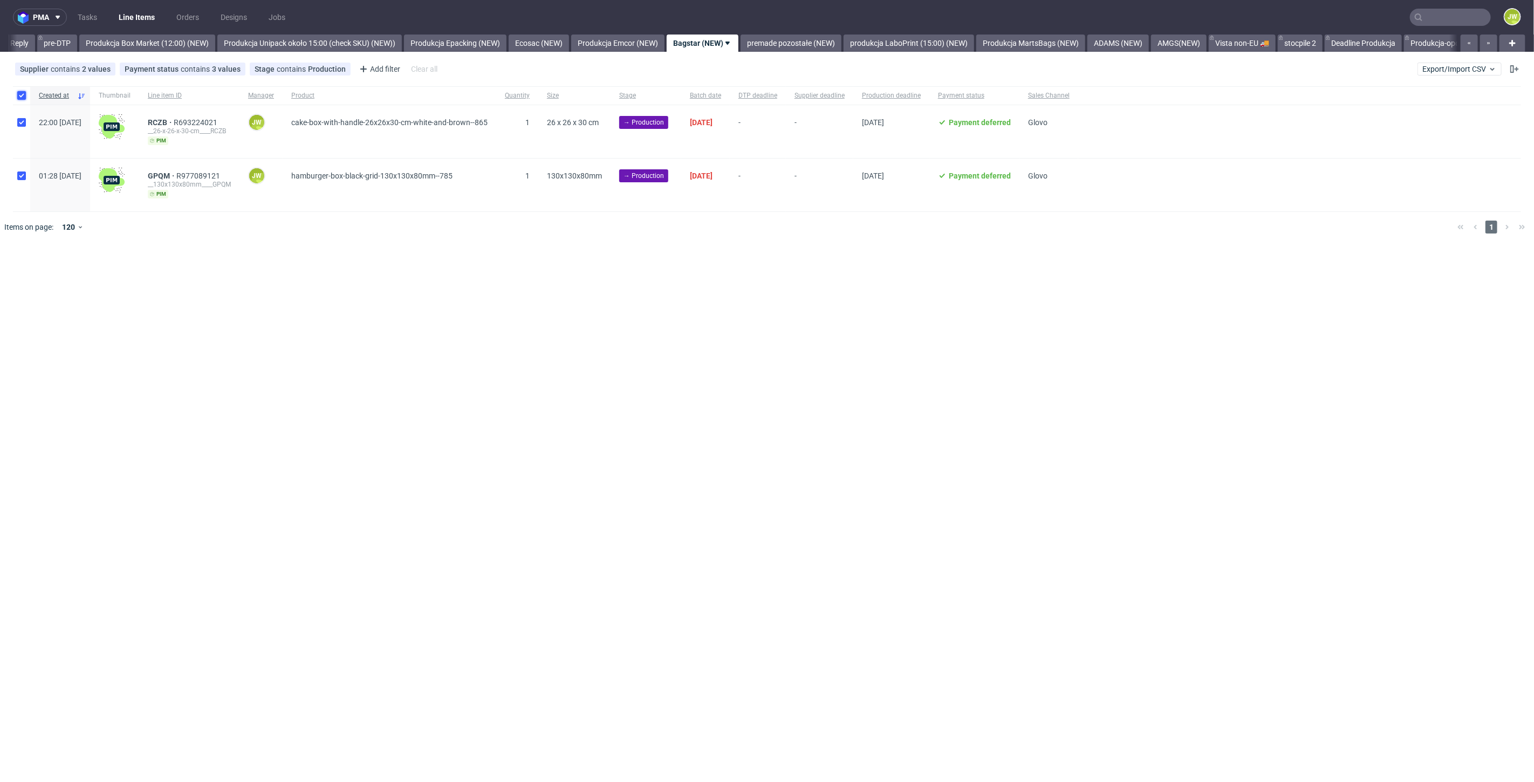
checkbox input "true"
click at [549, 325] on div "pma Tasks Line Items Orders Designs Jobs JW All DTP Late Shipped Shipments DTP …" at bounding box center [767, 391] width 1534 height 782
click at [26, 95] on div at bounding box center [21, 95] width 17 height 18
checkbox input "true"
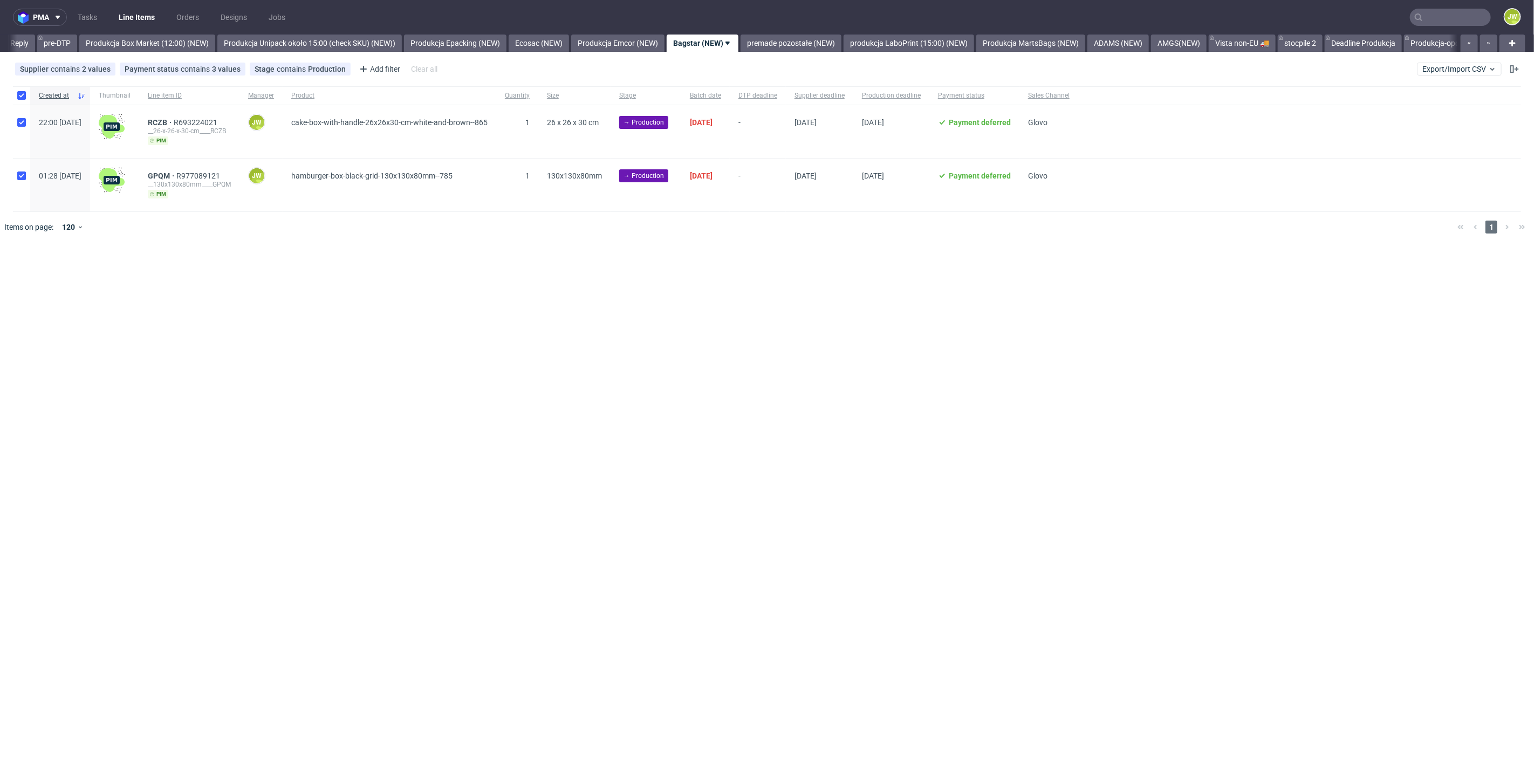
checkbox input "true"
click at [628, 275] on button at bounding box center [637, 275] width 18 height 13
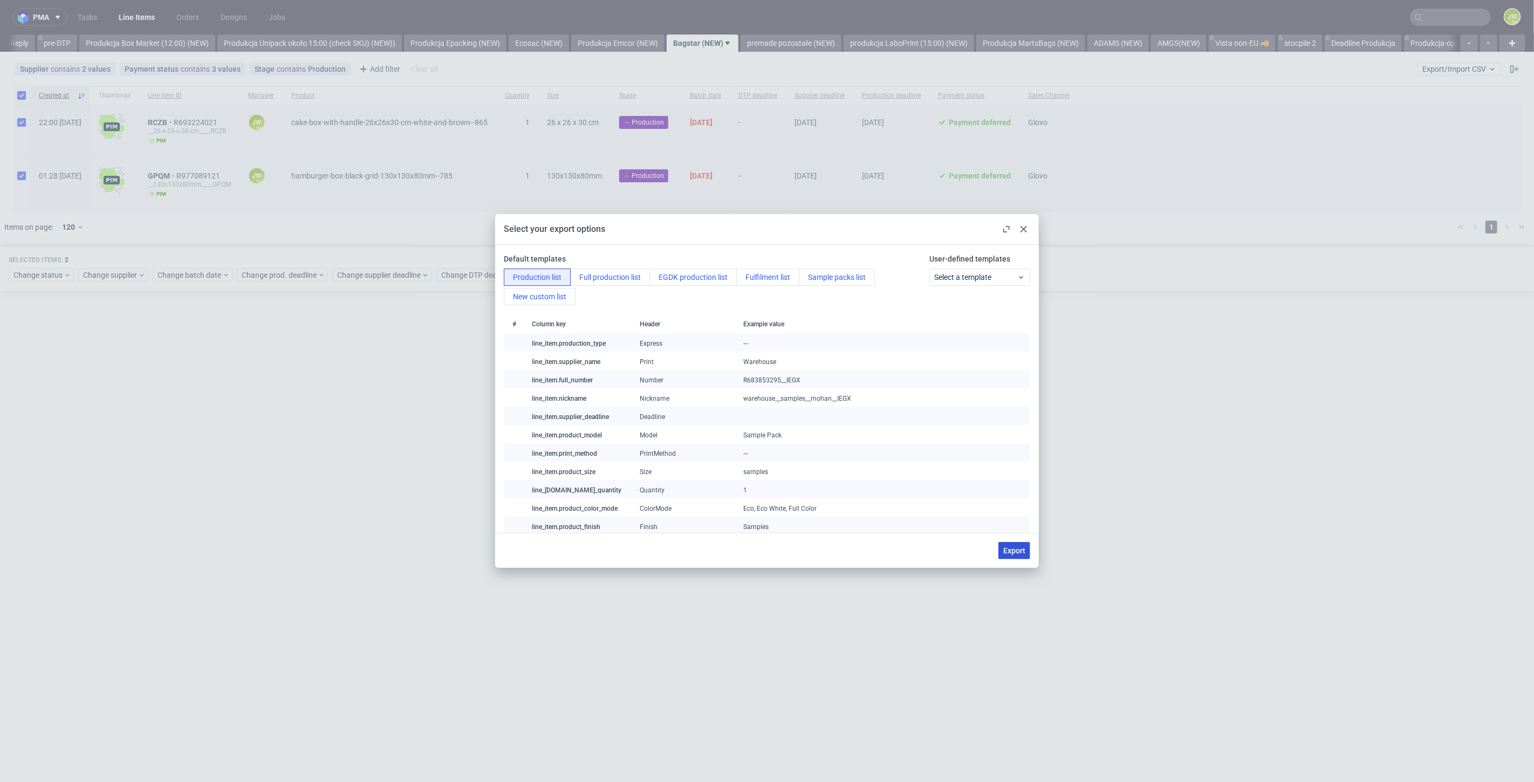
click at [1014, 552] on span "Export" at bounding box center [1014, 551] width 22 height 8
checkbox input "false"
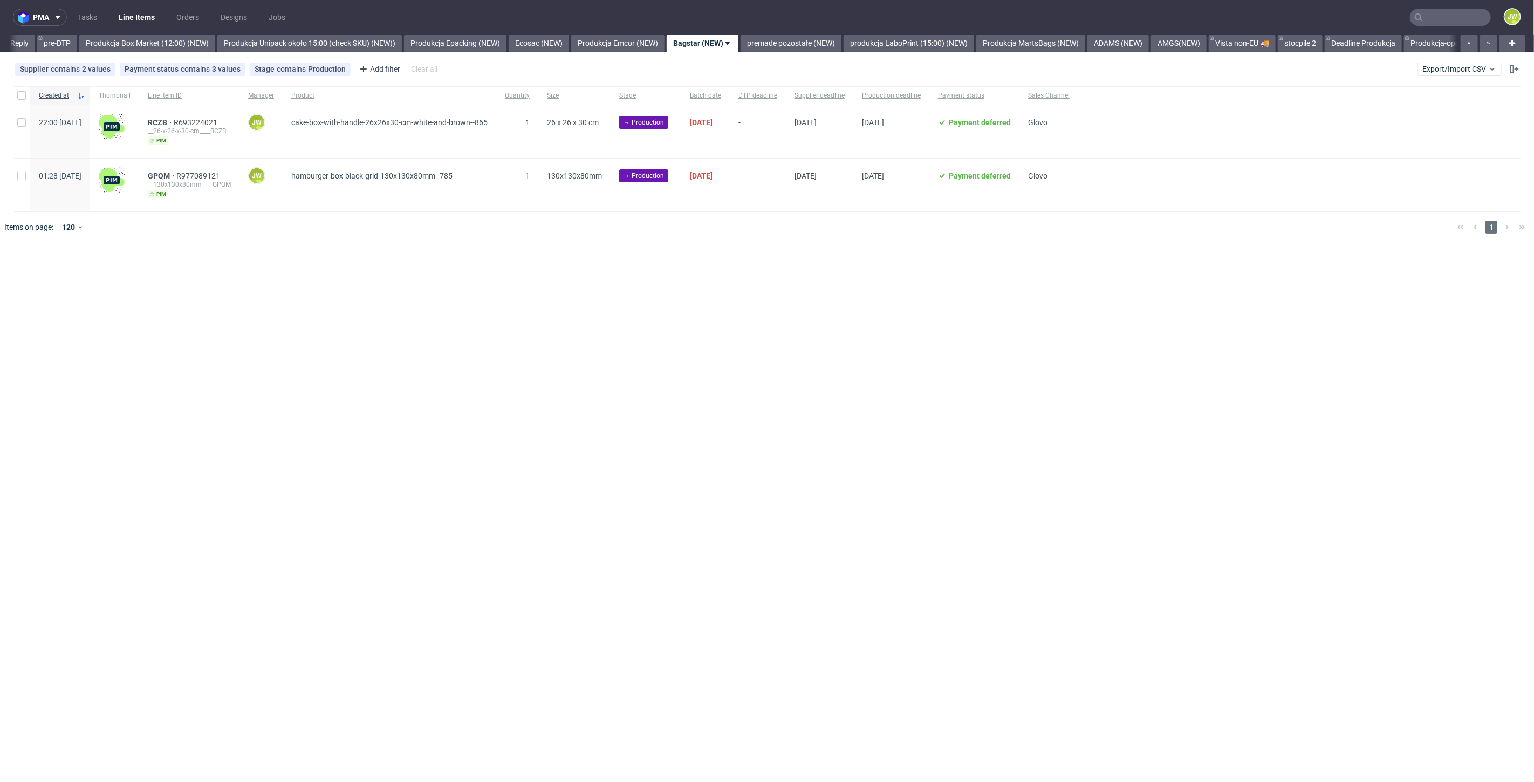
click at [396, 496] on div "pma Tasks Line Items Orders Designs Jobs JW All DTP Late Shipped Shipments DTP …" at bounding box center [767, 391] width 1534 height 782
drag, startPoint x: 31, startPoint y: 99, endPoint x: 26, endPoint y: 92, distance: 9.0
click at [29, 99] on div "Created at Thumbnail Line item ID Manager Product Quantity Size Stage Batch dat…" at bounding box center [767, 95] width 1508 height 19
click at [26, 92] on div at bounding box center [21, 95] width 17 height 18
checkbox input "true"
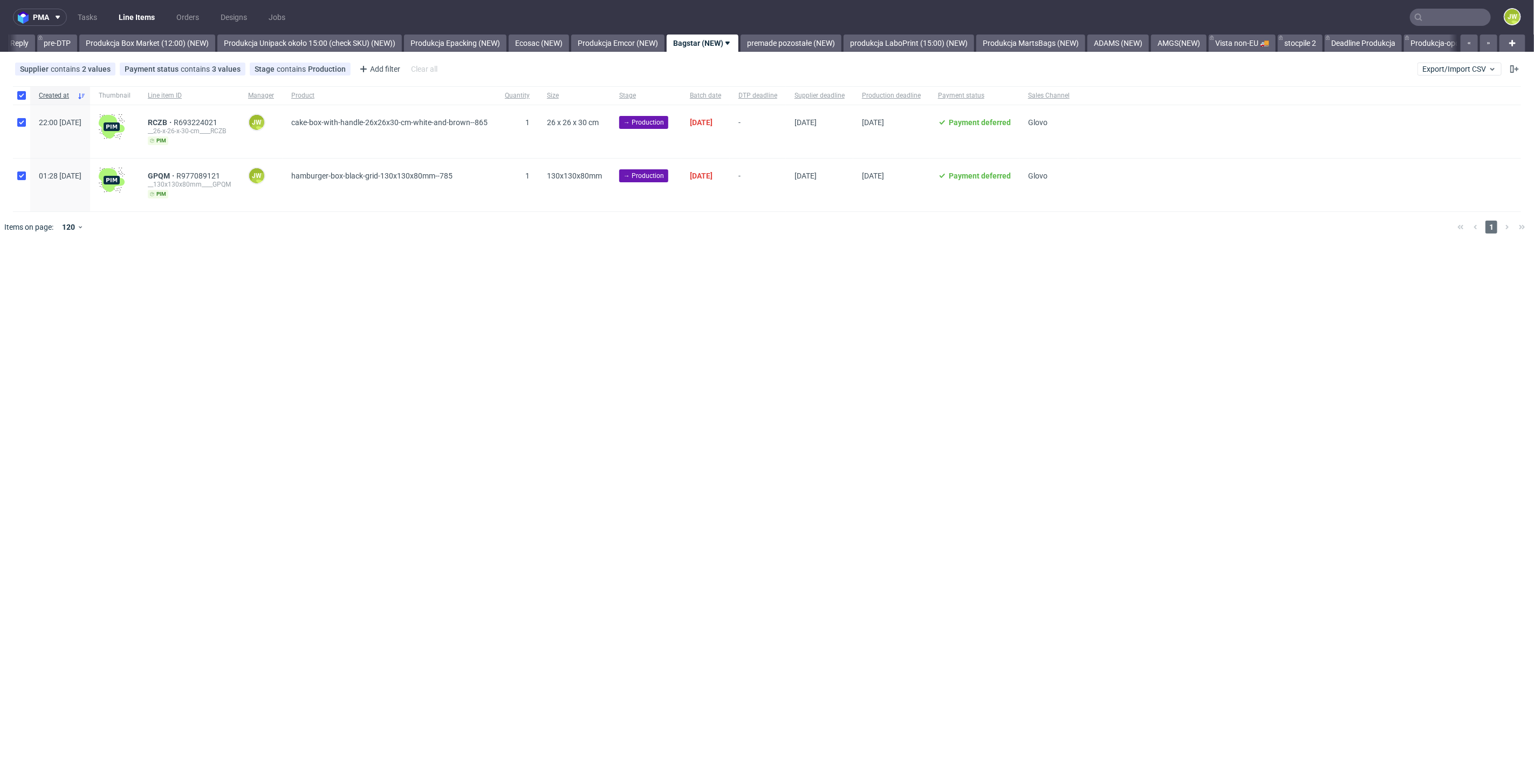
checkbox input "true"
click at [43, 278] on span "Change status" at bounding box center [38, 275] width 50 height 11
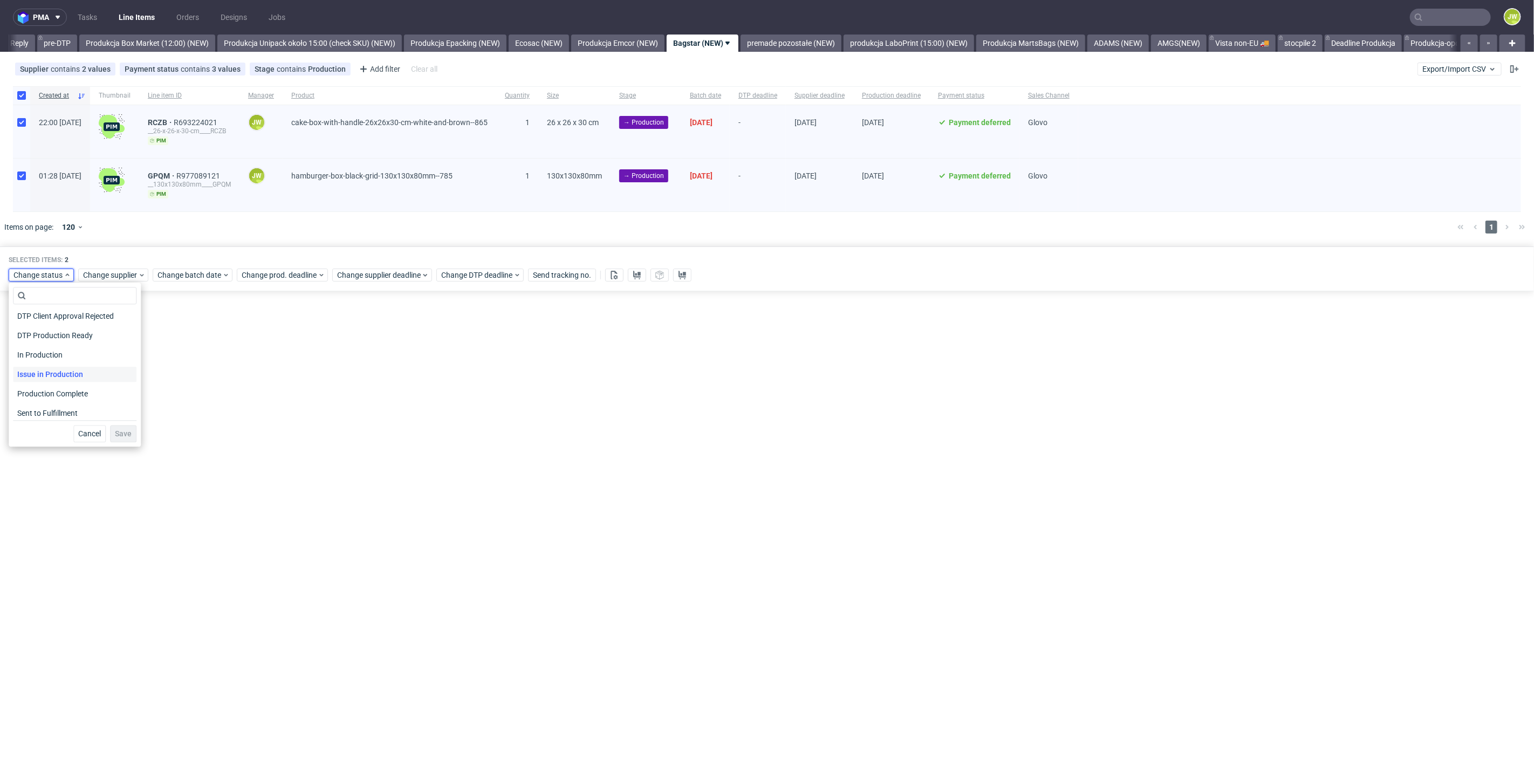
scroll to position [120, 0]
click at [26, 359] on span "In Production" at bounding box center [40, 353] width 54 height 15
click at [117, 432] on span "Save" at bounding box center [123, 434] width 17 height 8
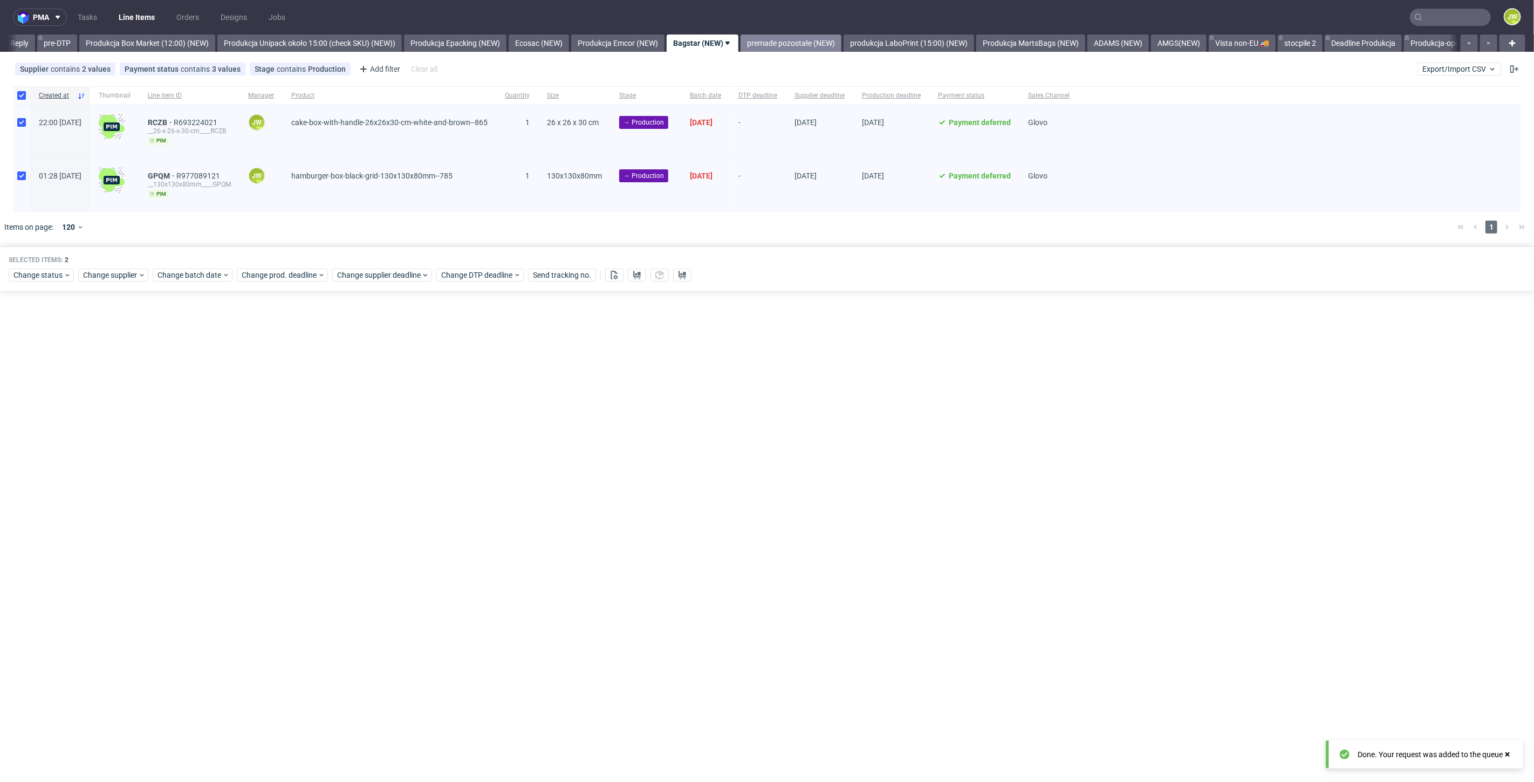
click at [803, 47] on link "premade pozostałe (NEW)" at bounding box center [791, 43] width 101 height 17
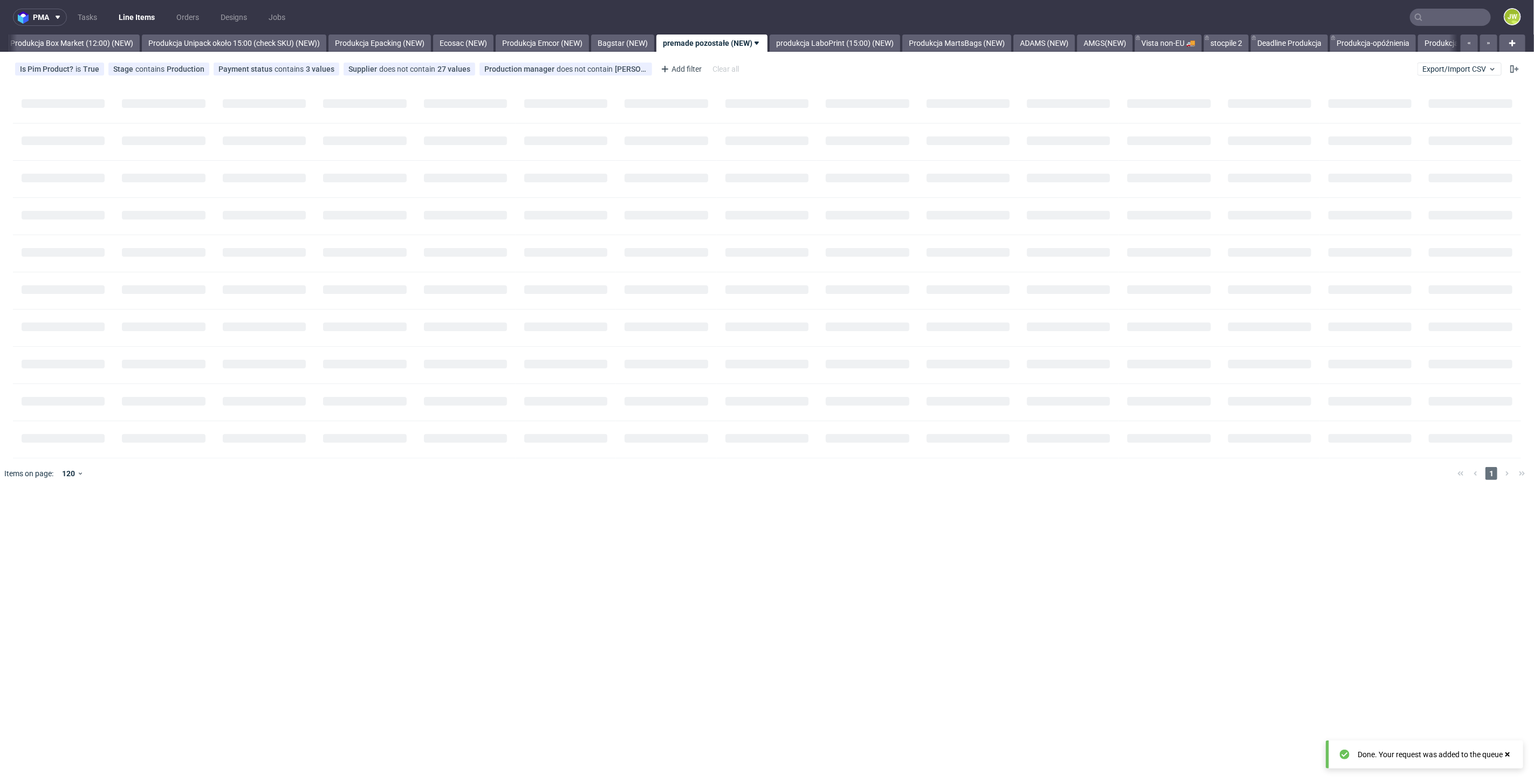
scroll to position [0, 1861]
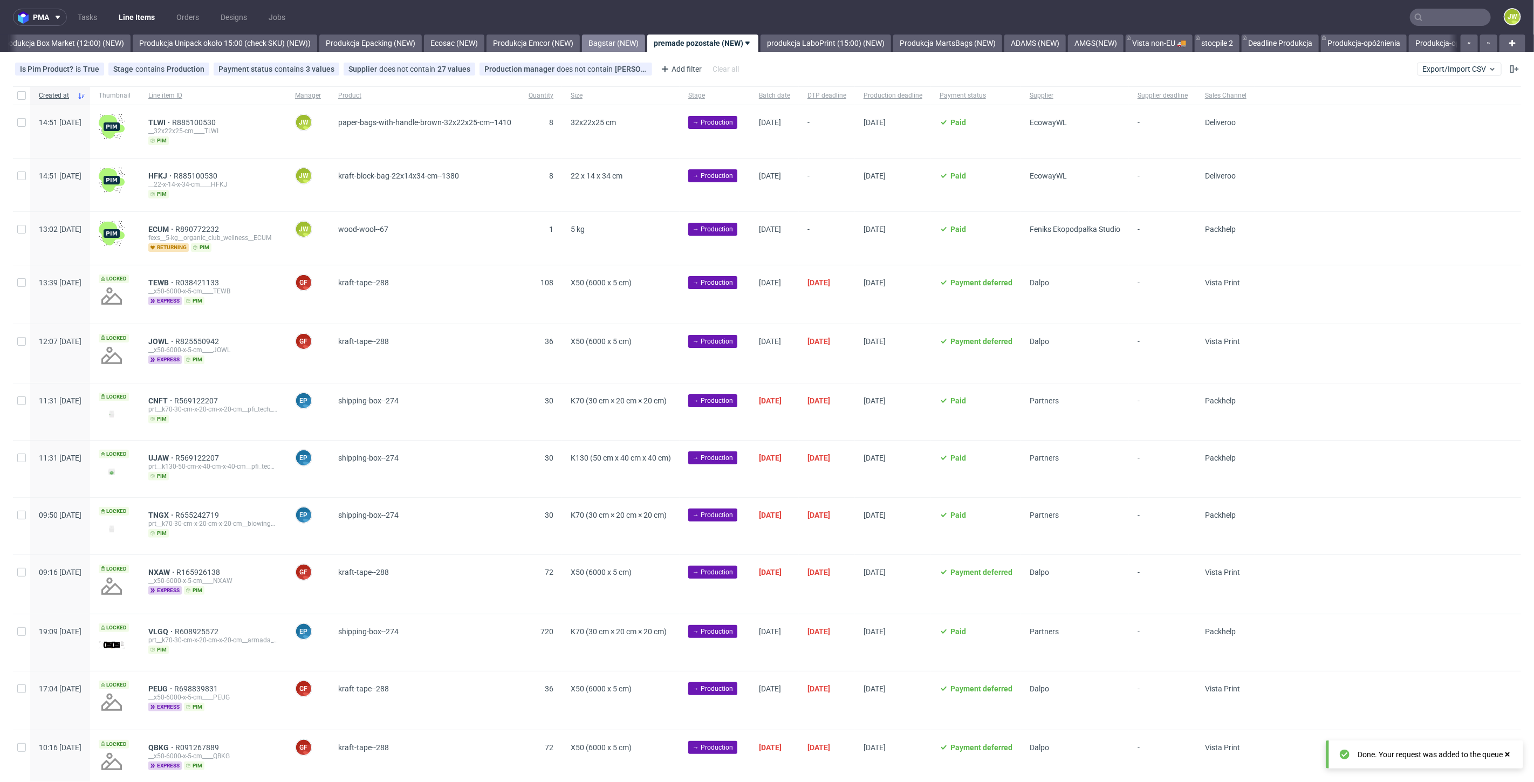
click at [645, 38] on link "Bagstar (NEW)" at bounding box center [613, 43] width 63 height 17
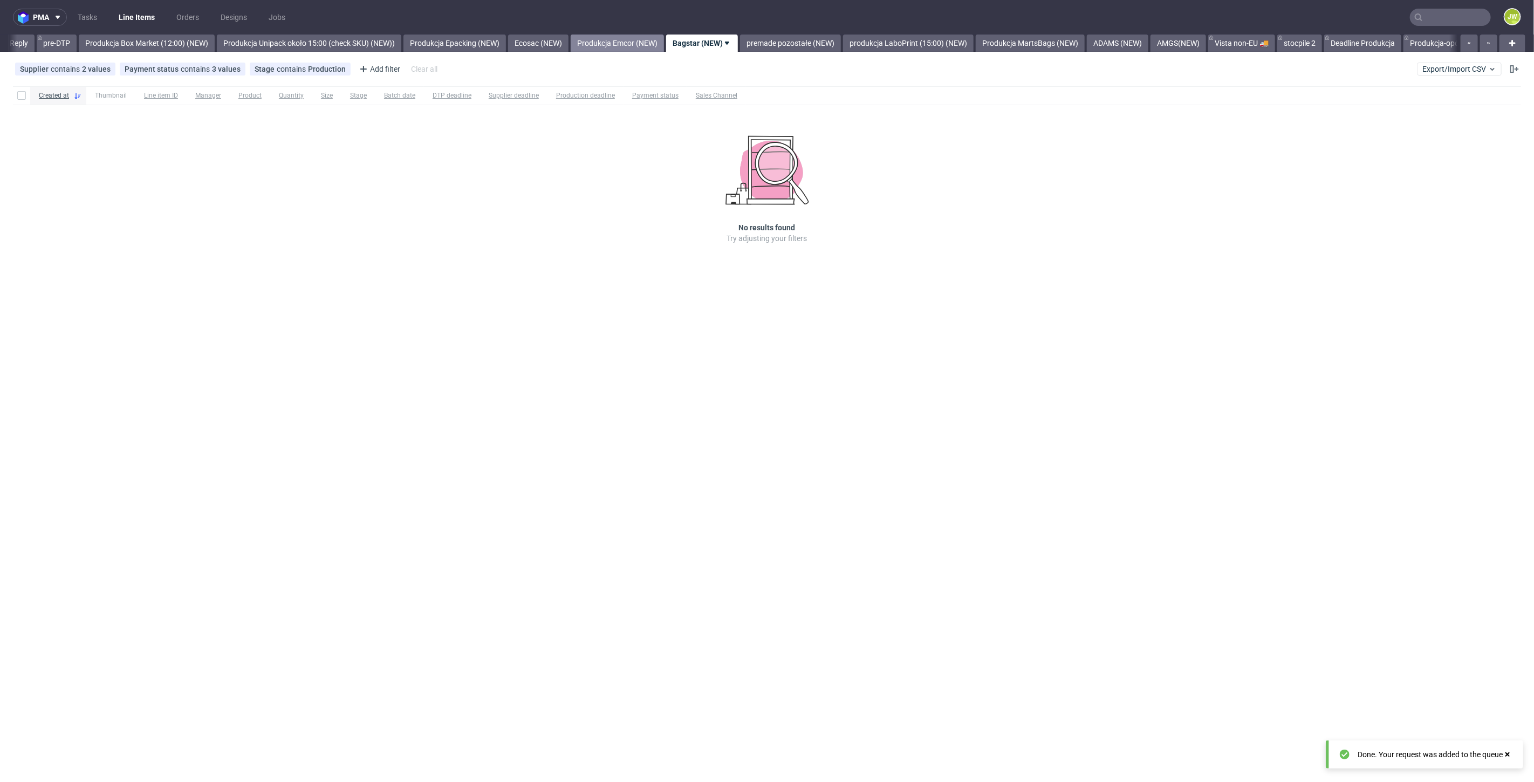
scroll to position [0, 1777]
click at [821, 41] on link "premade pozostałe (NEW)" at bounding box center [791, 43] width 101 height 17
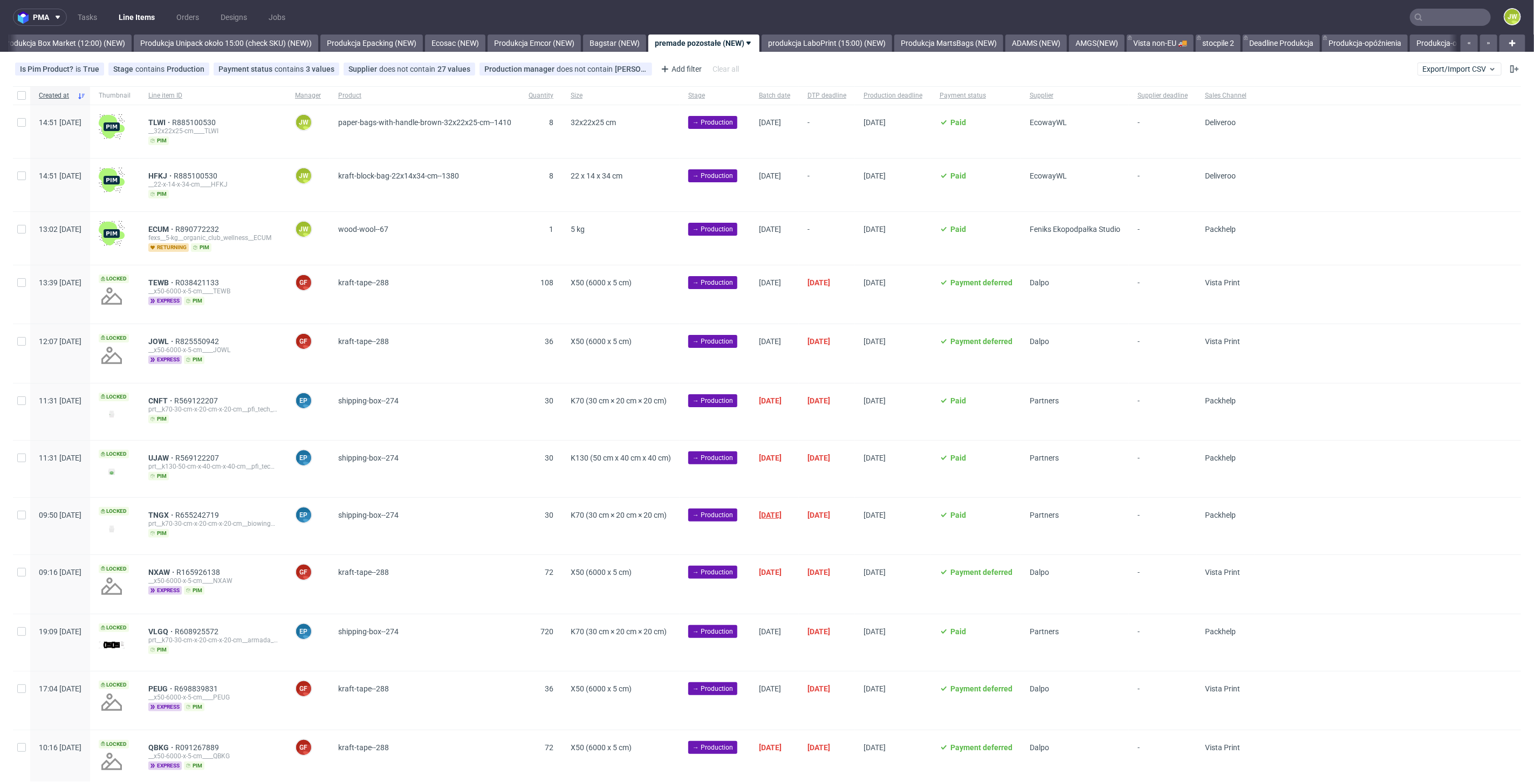
scroll to position [0, 1866]
click at [1108, 89] on div "Supplier" at bounding box center [1075, 95] width 108 height 18
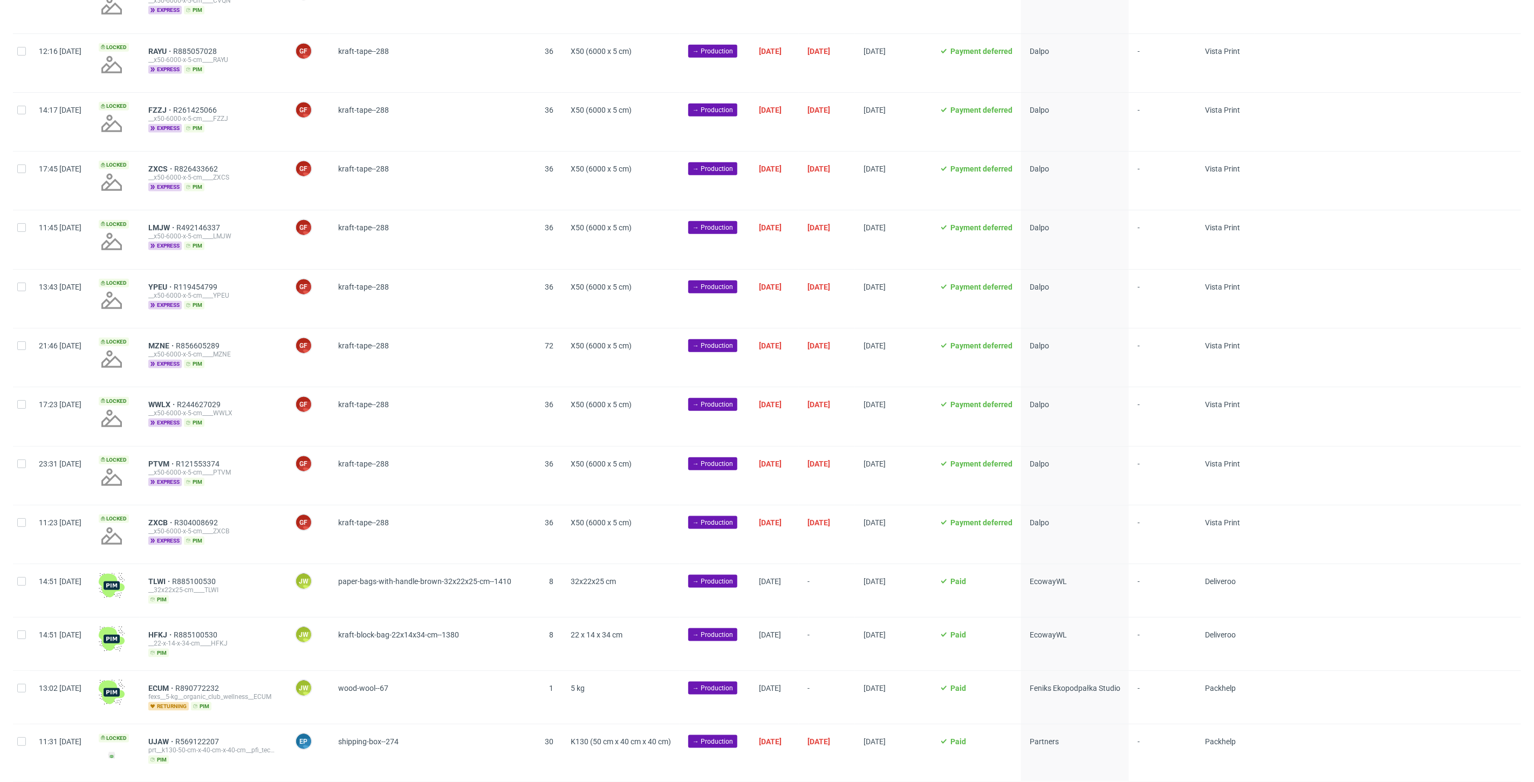
scroll to position [1010, 0]
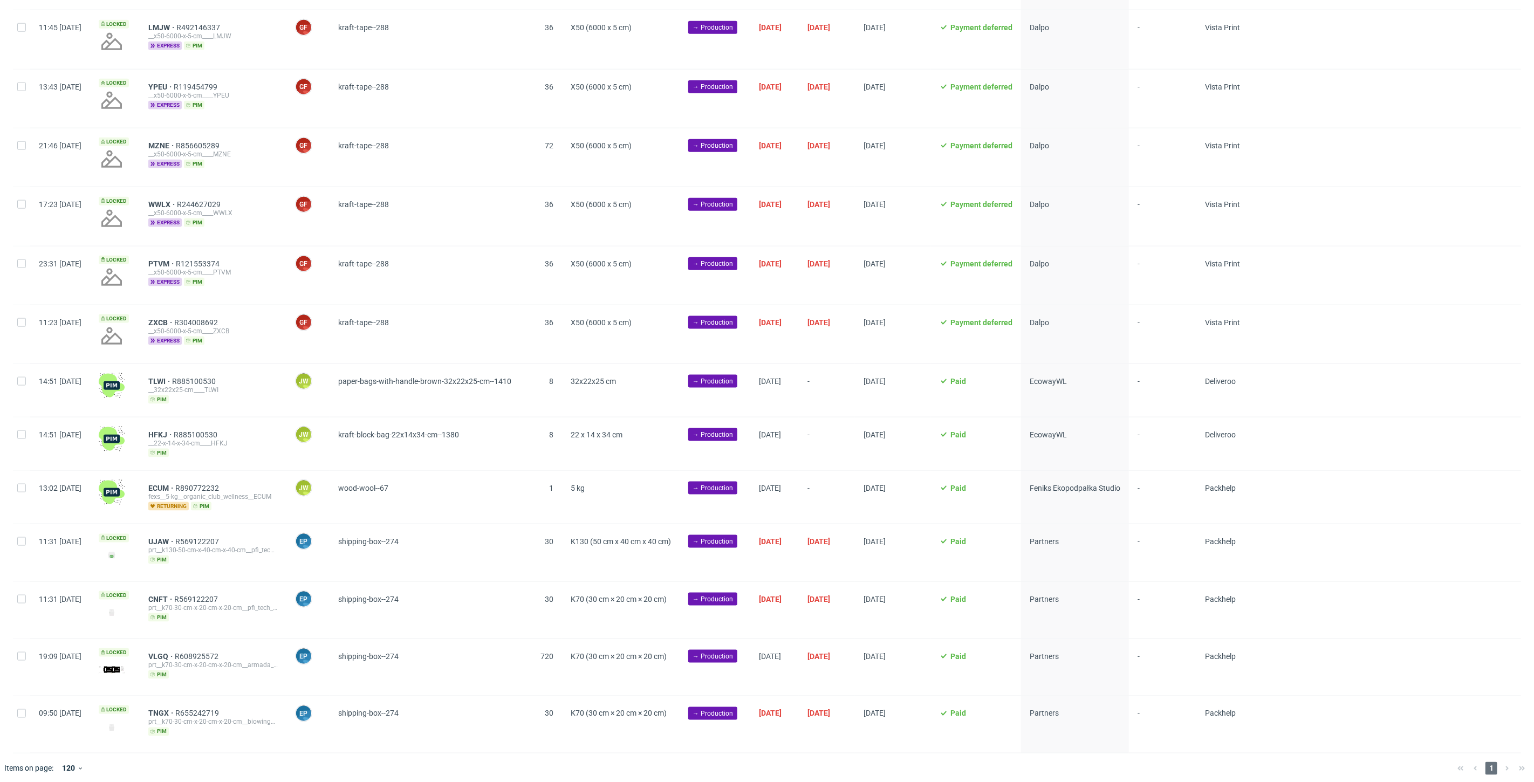
drag, startPoint x: 23, startPoint y: 382, endPoint x: 22, endPoint y: 400, distance: 17.8
click at [23, 382] on div at bounding box center [21, 390] width 17 height 53
checkbox input "true"
click at [23, 430] on input "checkbox" at bounding box center [21, 434] width 9 height 9
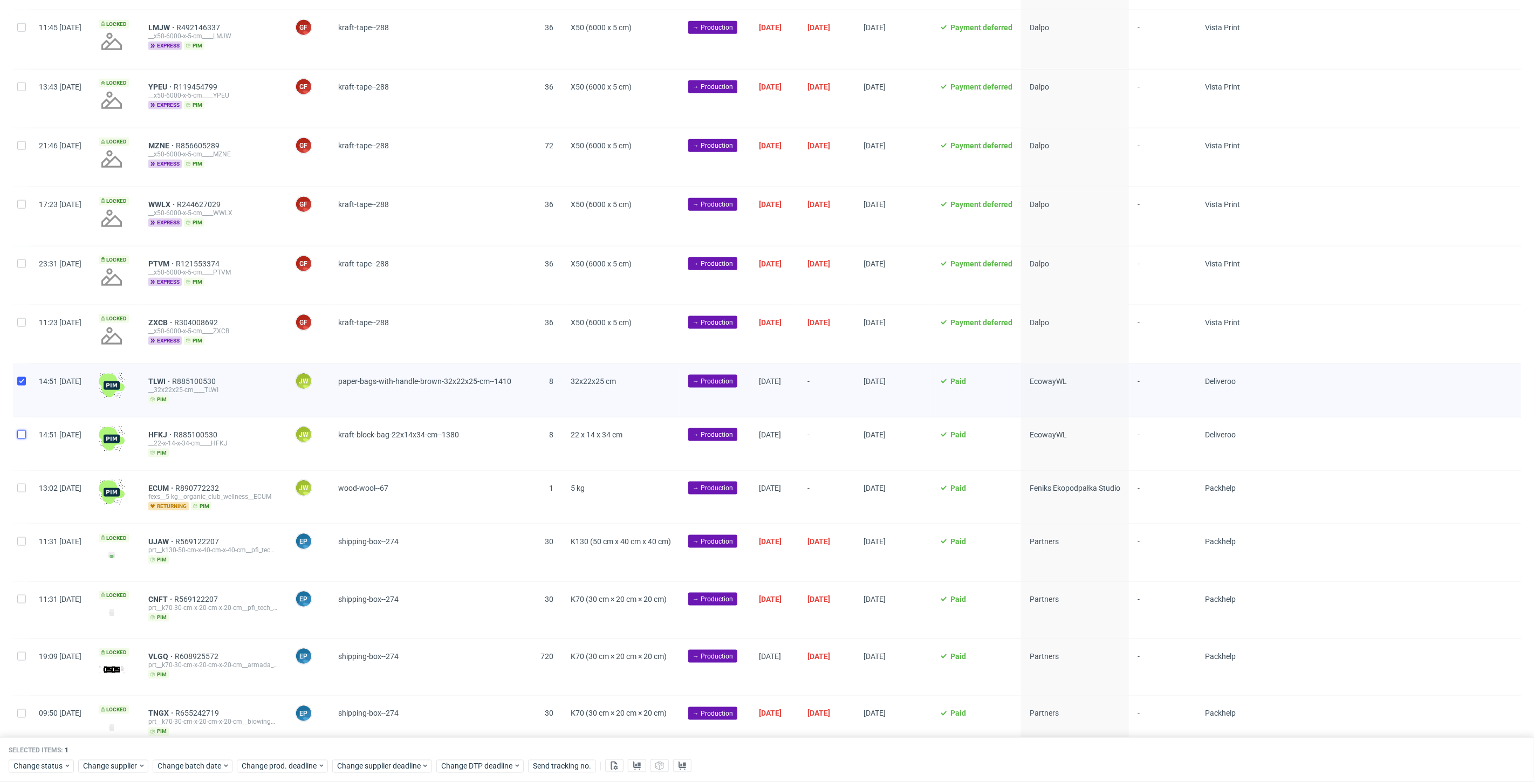
checkbox input "true"
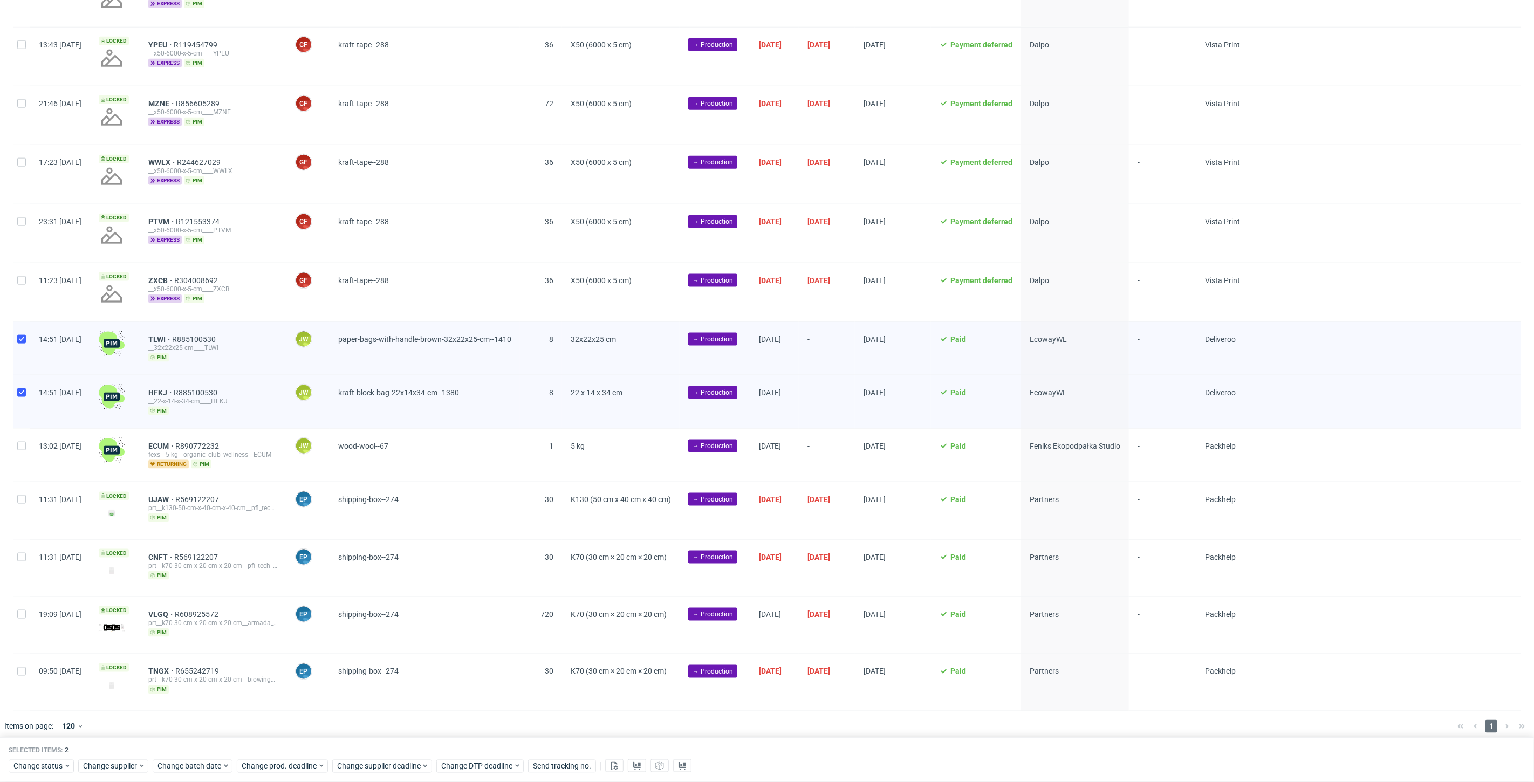
scroll to position [1054, 0]
click at [171, 769] on span "Change batch date" at bounding box center [189, 766] width 65 height 11
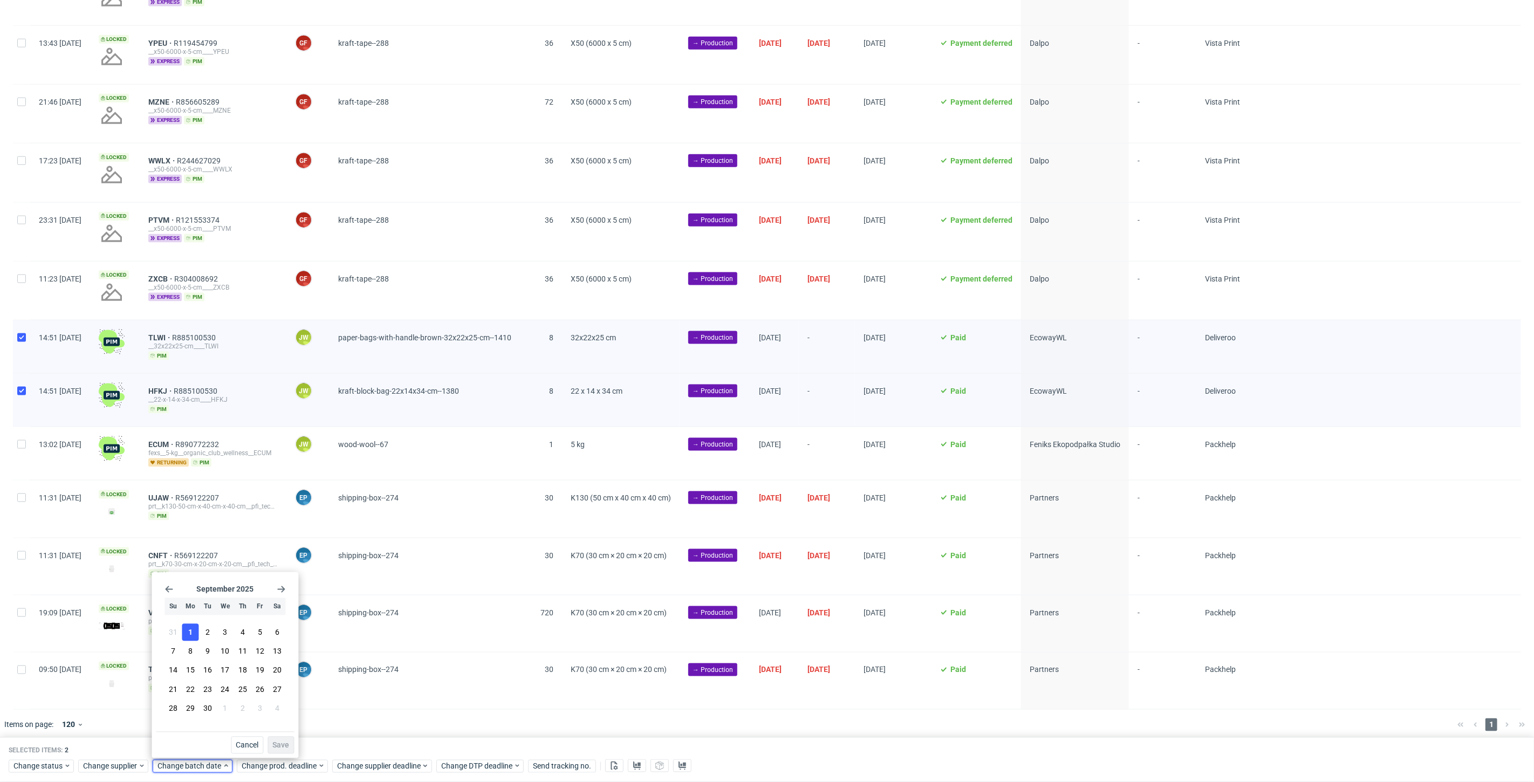
click at [193, 633] on span "1" at bounding box center [190, 632] width 4 height 11
click at [282, 744] on span "Save" at bounding box center [280, 746] width 17 height 8
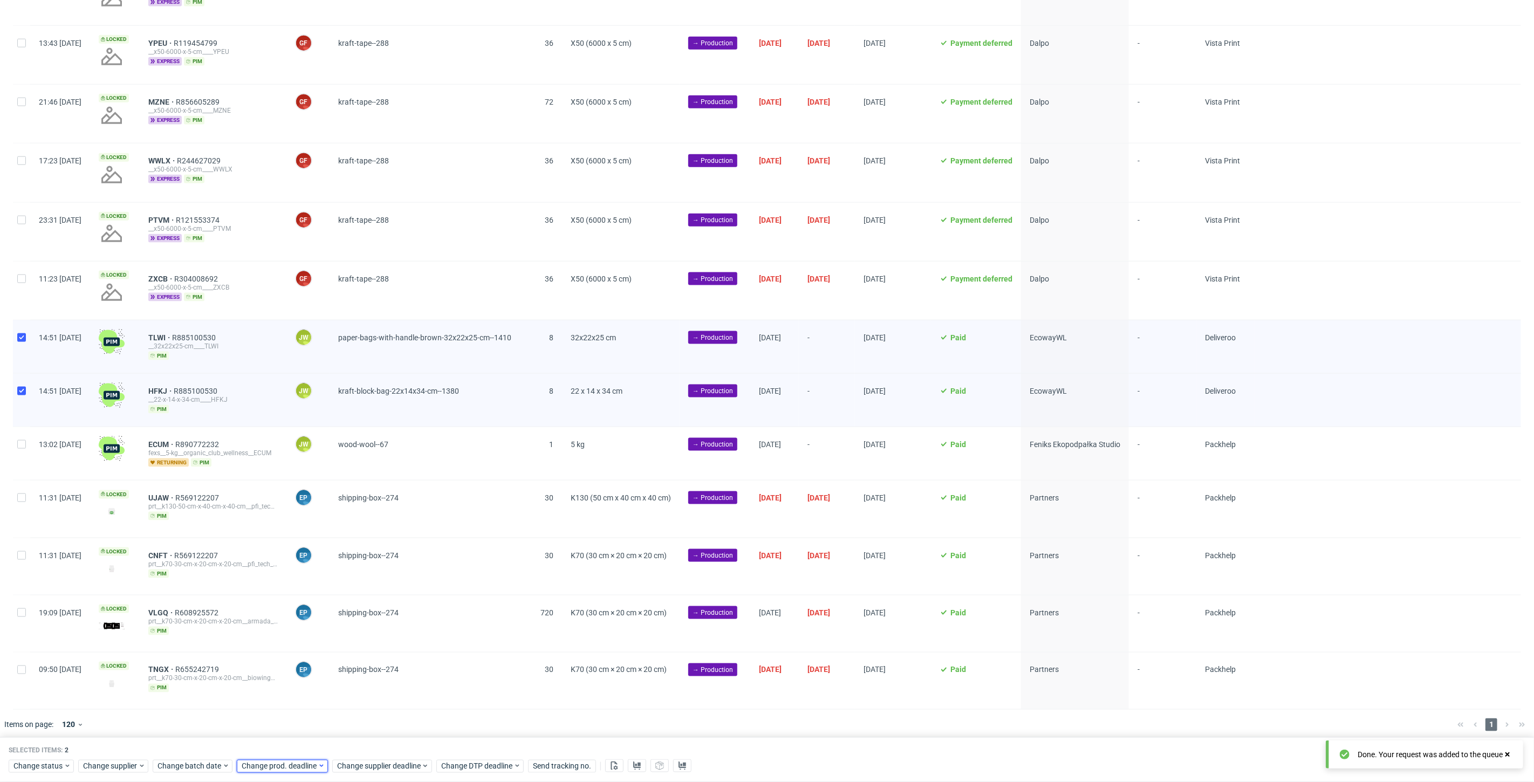
scroll to position [0, 1866]
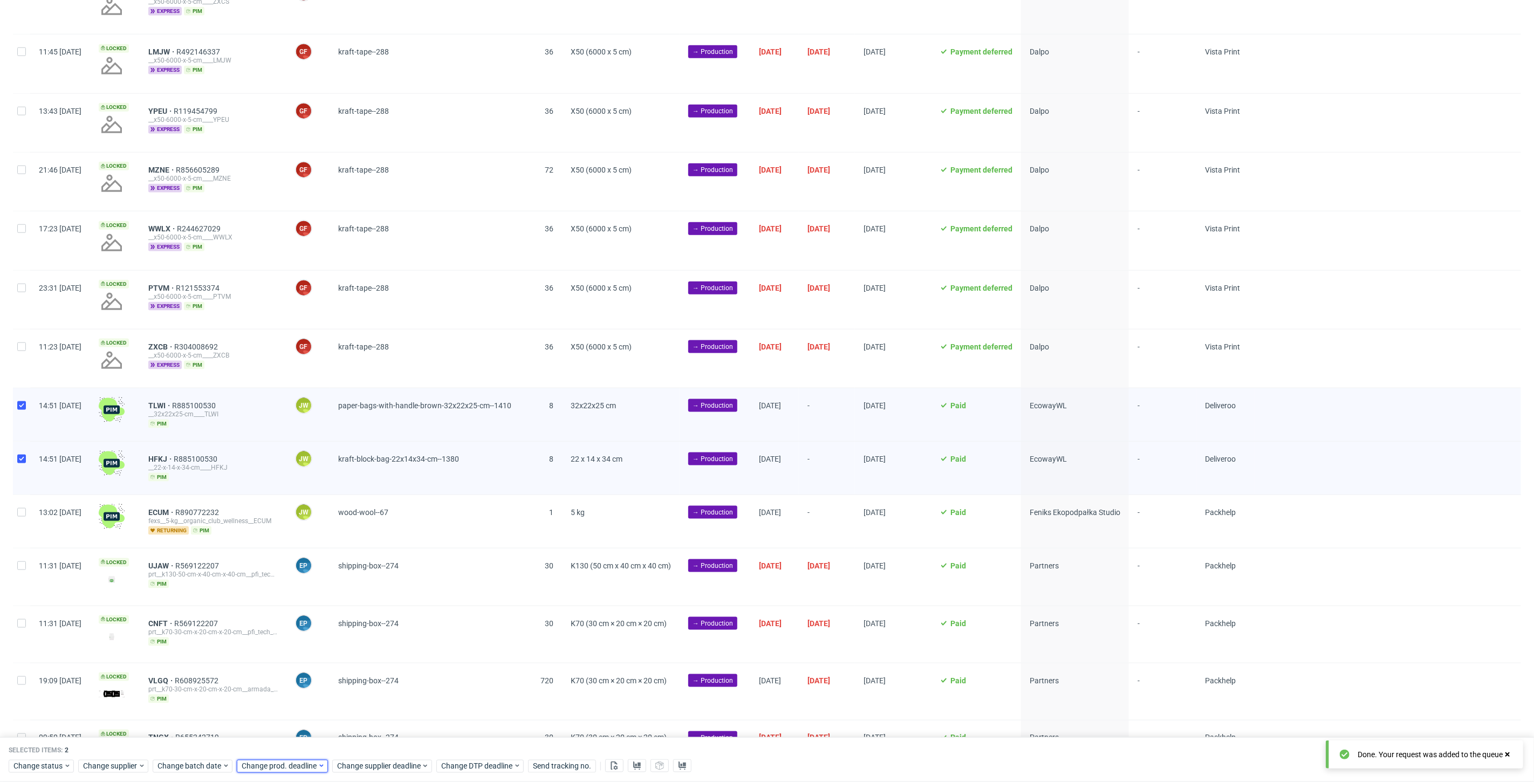
click at [277, 768] on span "Change prod. deadline" at bounding box center [280, 766] width 76 height 11
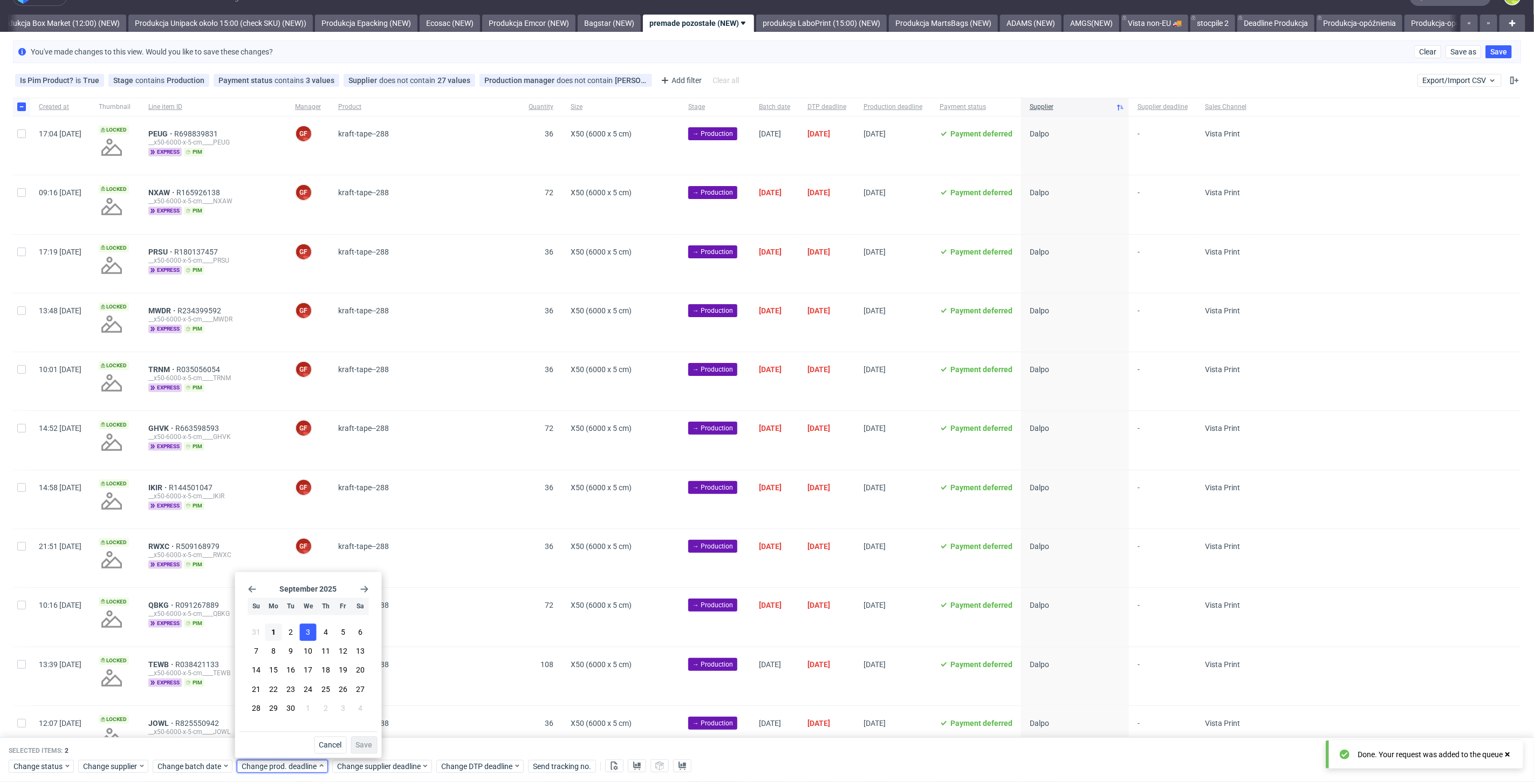
scroll to position [0, 0]
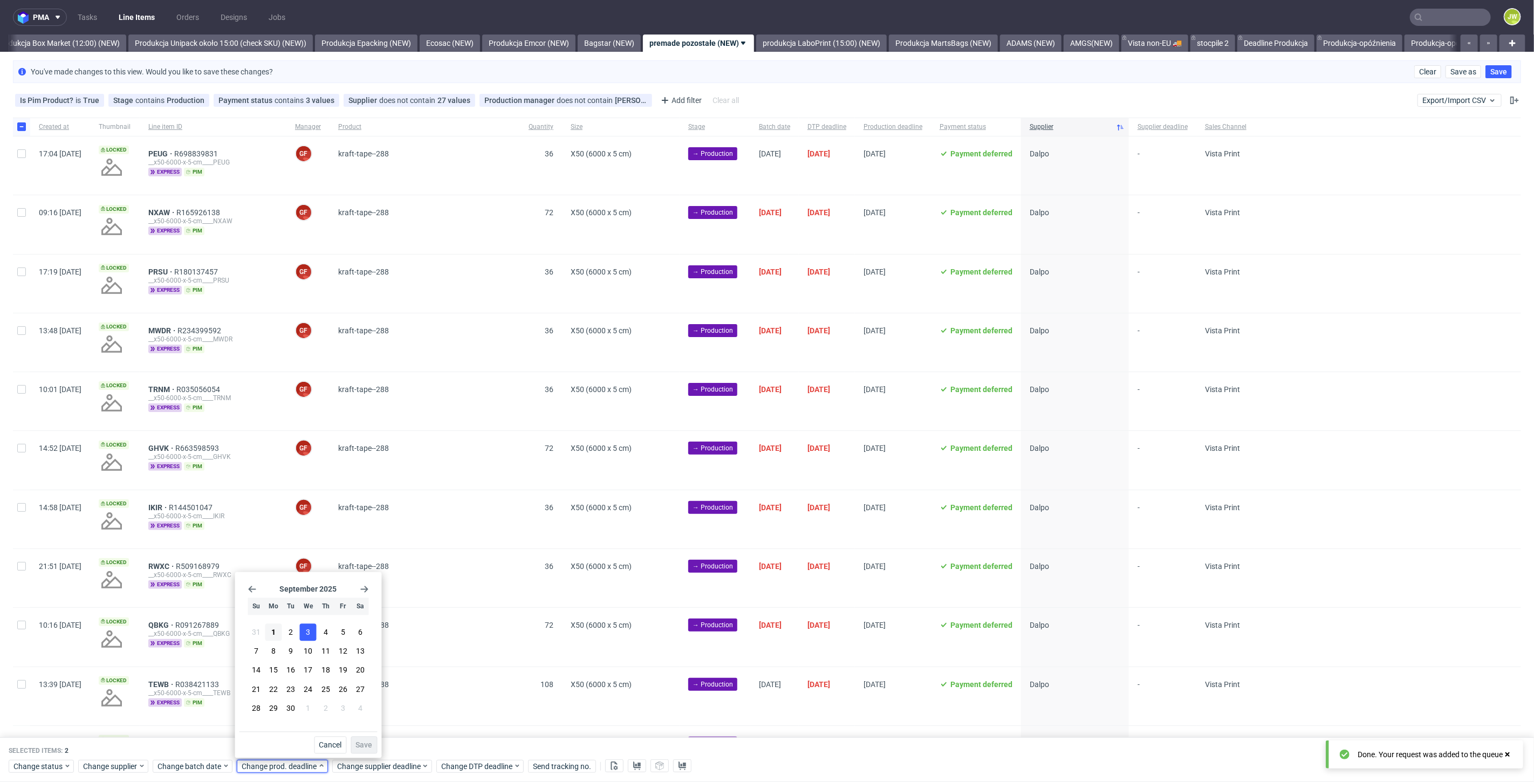
click at [304, 631] on button "3" at bounding box center [308, 632] width 17 height 17
click at [358, 742] on span "Save" at bounding box center [364, 746] width 17 height 8
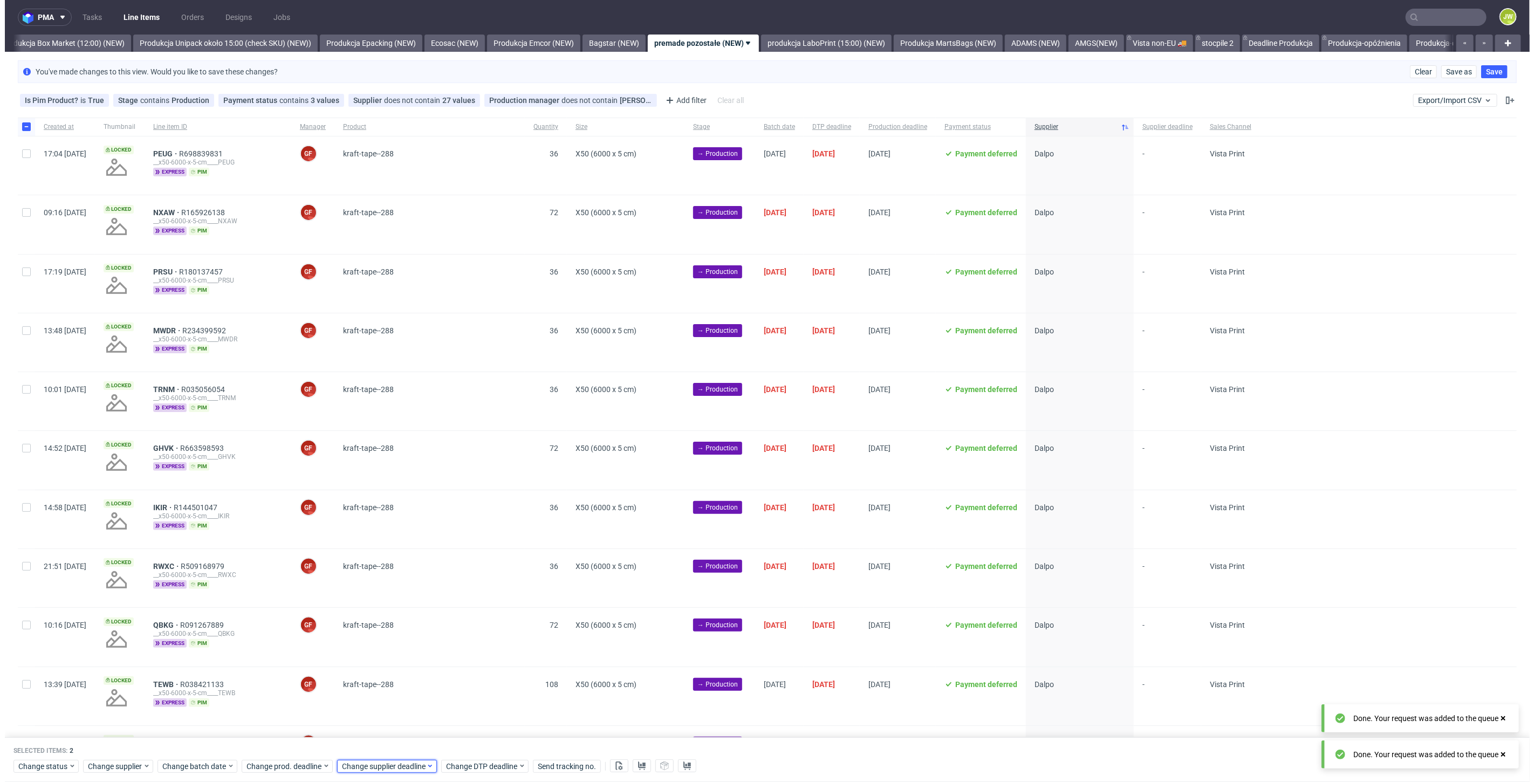
scroll to position [0, 1866]
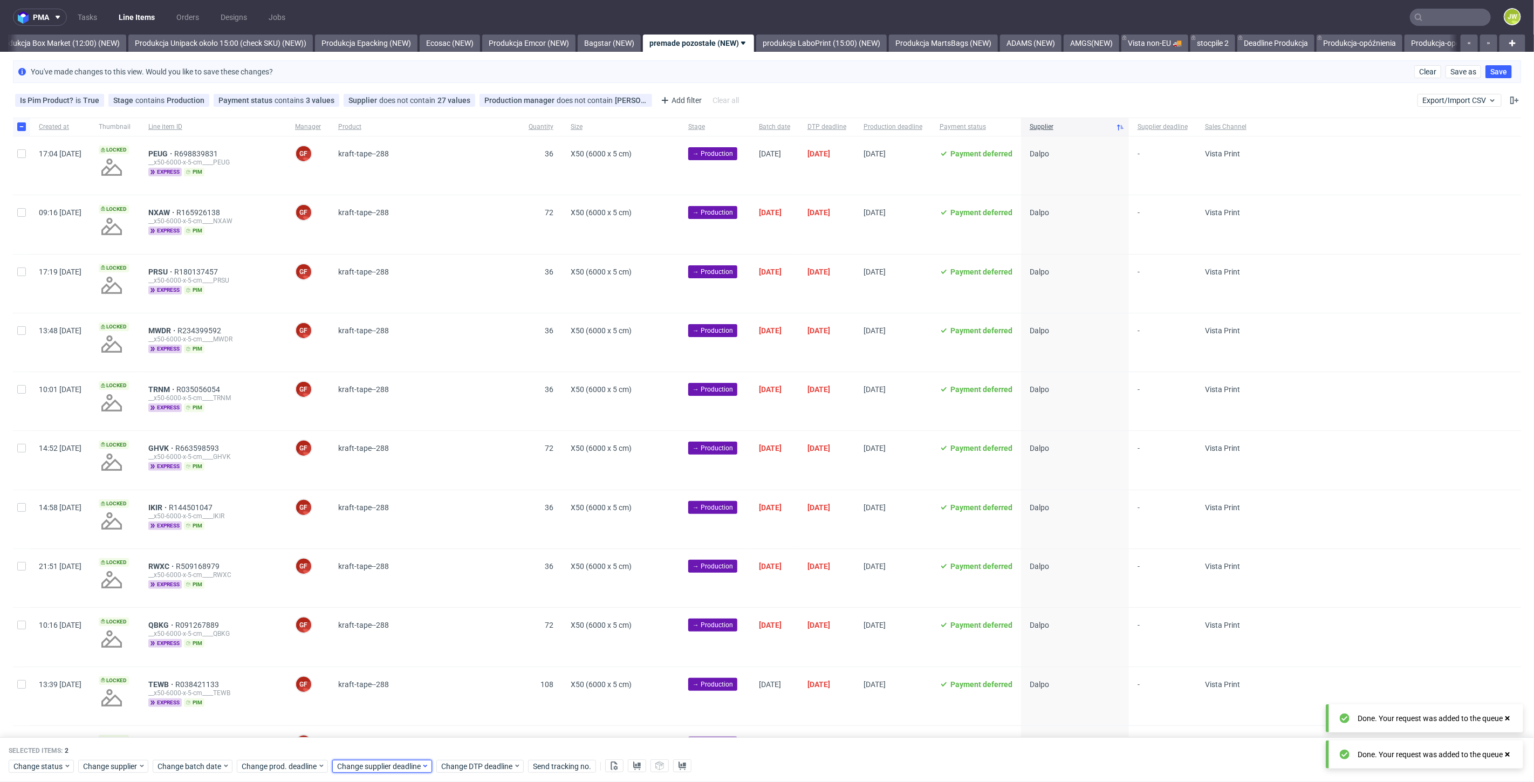
click at [362, 766] on span "Change supplier deadline" at bounding box center [379, 766] width 84 height 11
click at [400, 635] on button "3" at bounding box center [403, 632] width 17 height 17
click at [458, 743] on span "Save" at bounding box center [459, 746] width 17 height 8
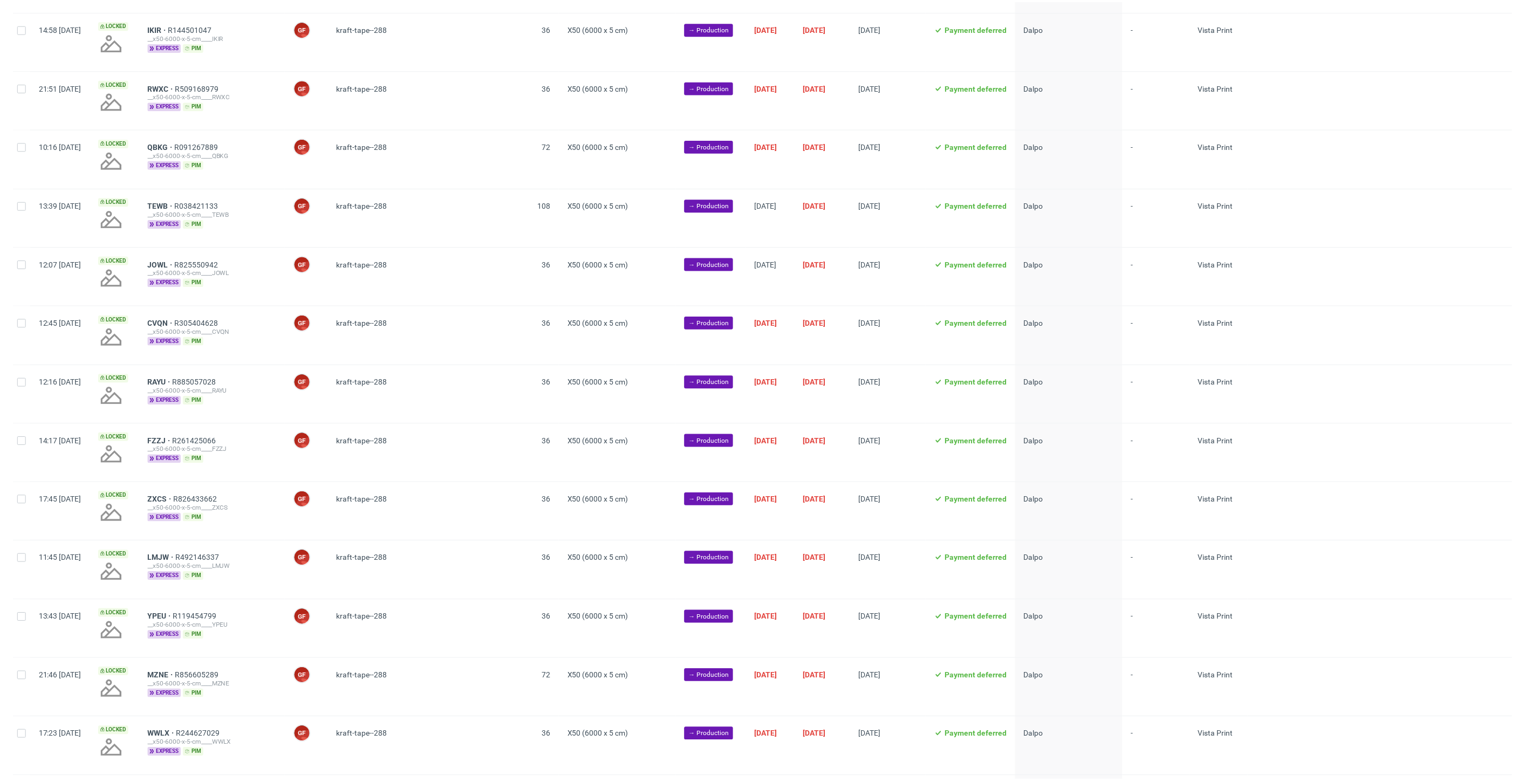
scroll to position [1010, 0]
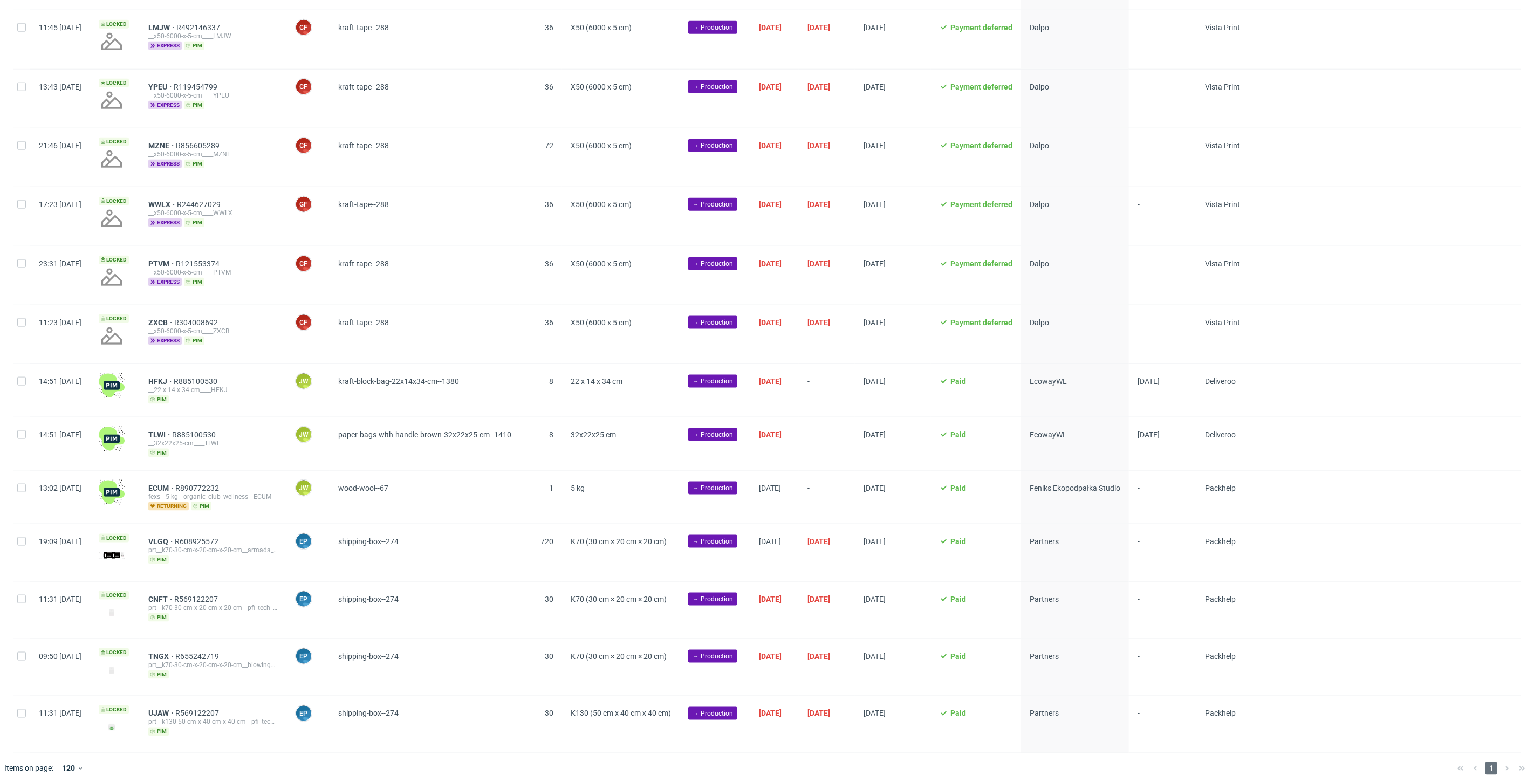
click at [17, 381] on div at bounding box center [21, 390] width 17 height 53
checkbox input "true"
click at [20, 432] on input "checkbox" at bounding box center [21, 434] width 9 height 9
checkbox input "true"
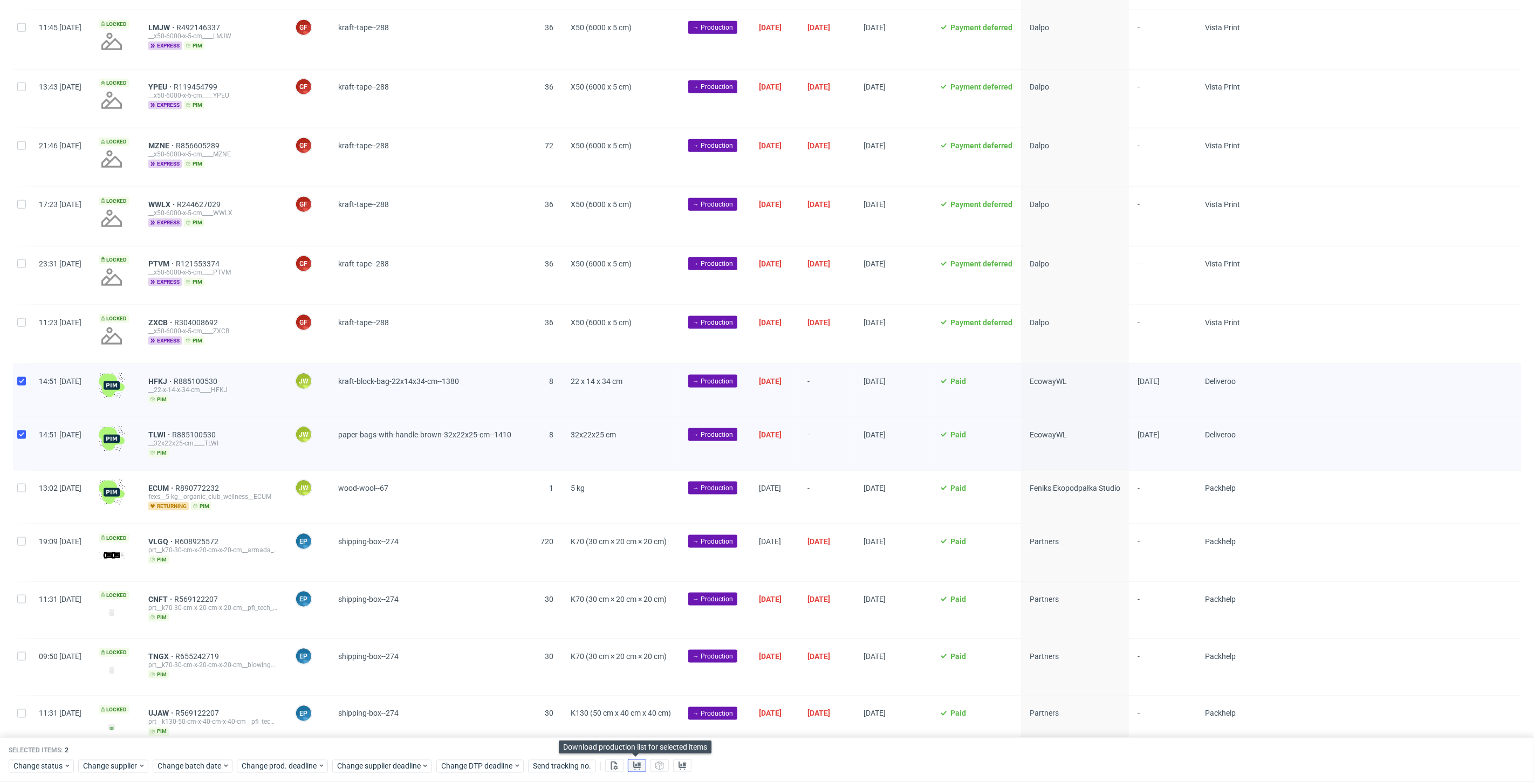
click at [633, 766] on icon at bounding box center [637, 766] width 9 height 9
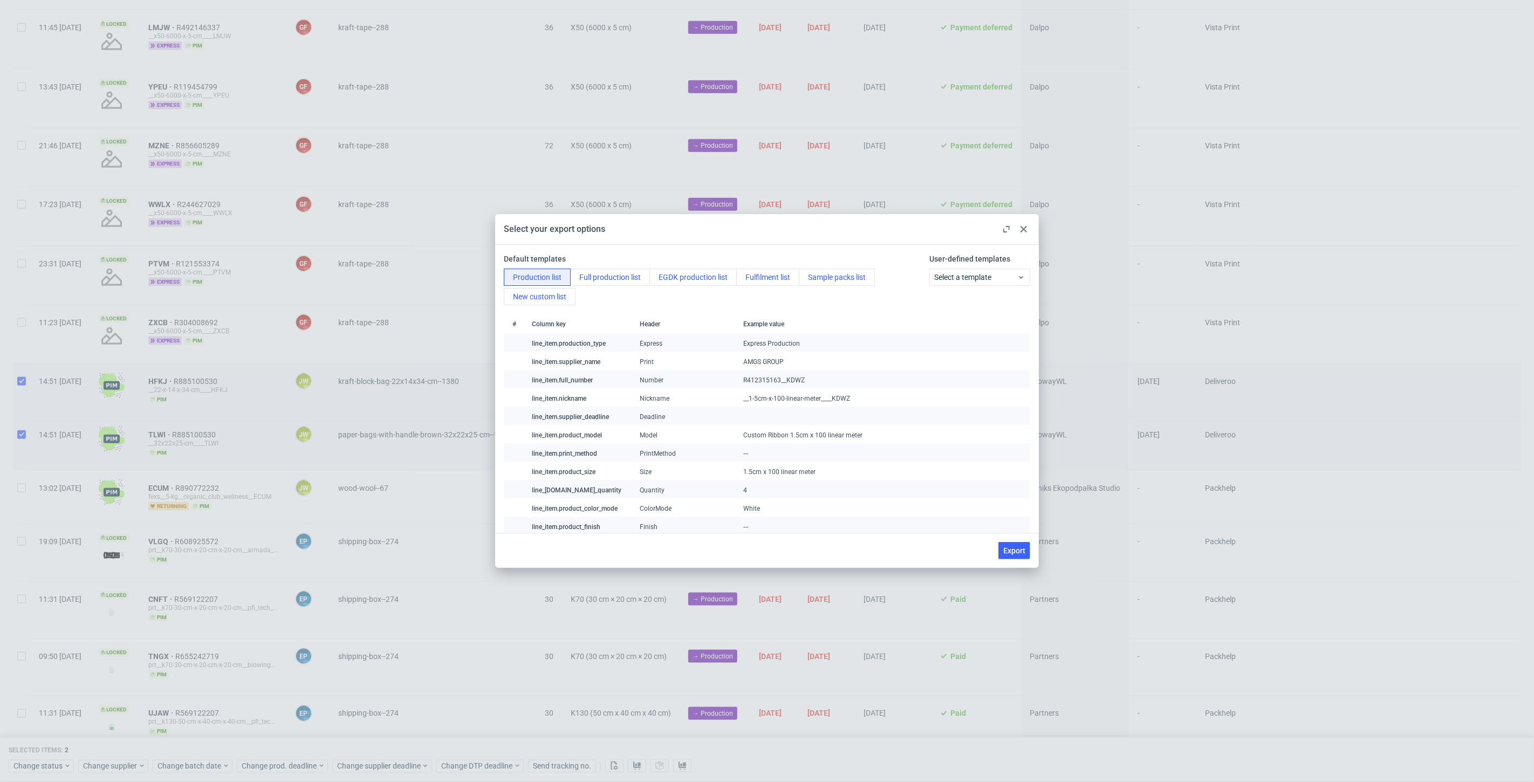
click at [1018, 547] on span "Export" at bounding box center [1014, 551] width 22 height 8
checkbox input "false"
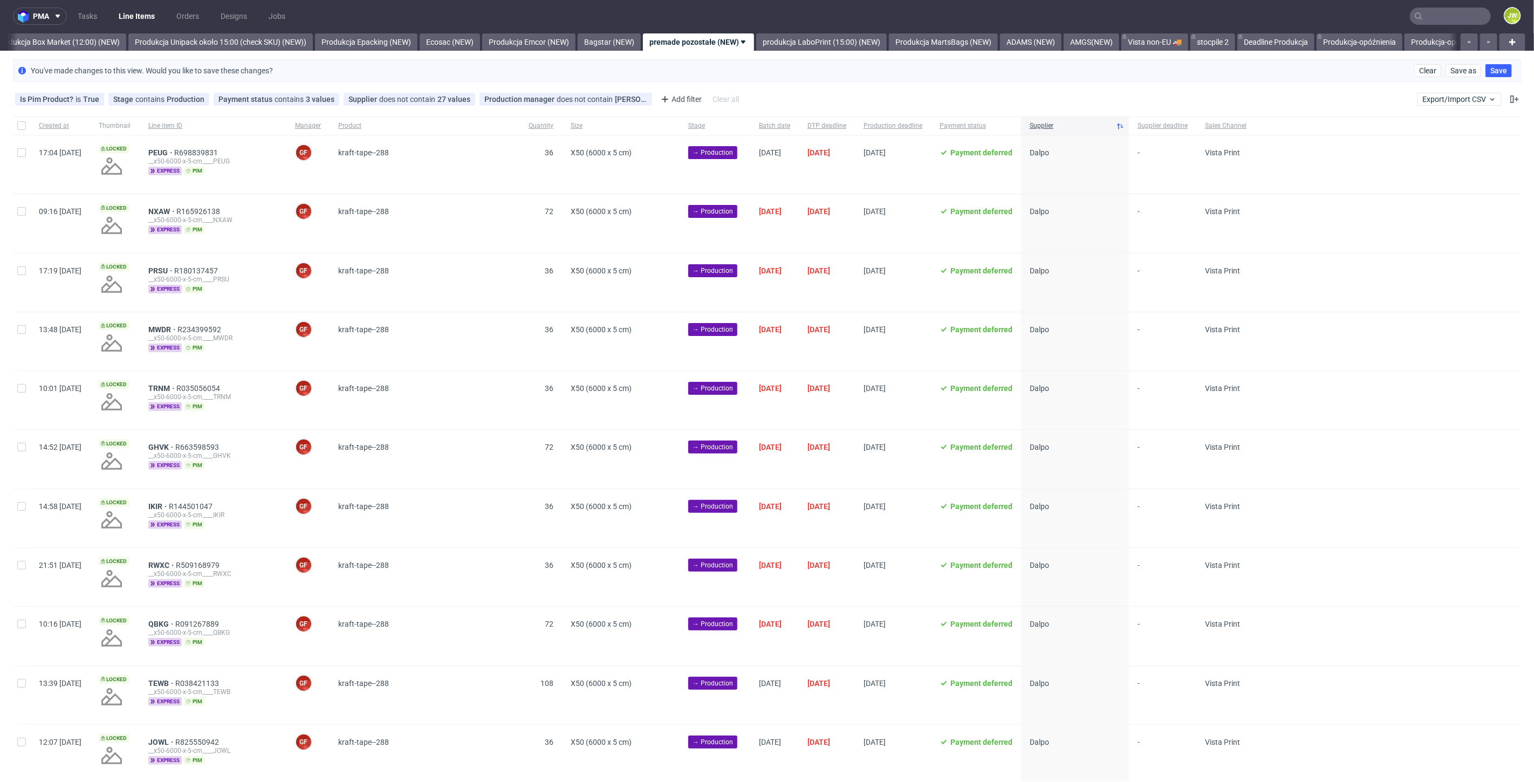
scroll to position [0, 0]
click at [1434, 385] on div at bounding box center [1388, 401] width 266 height 58
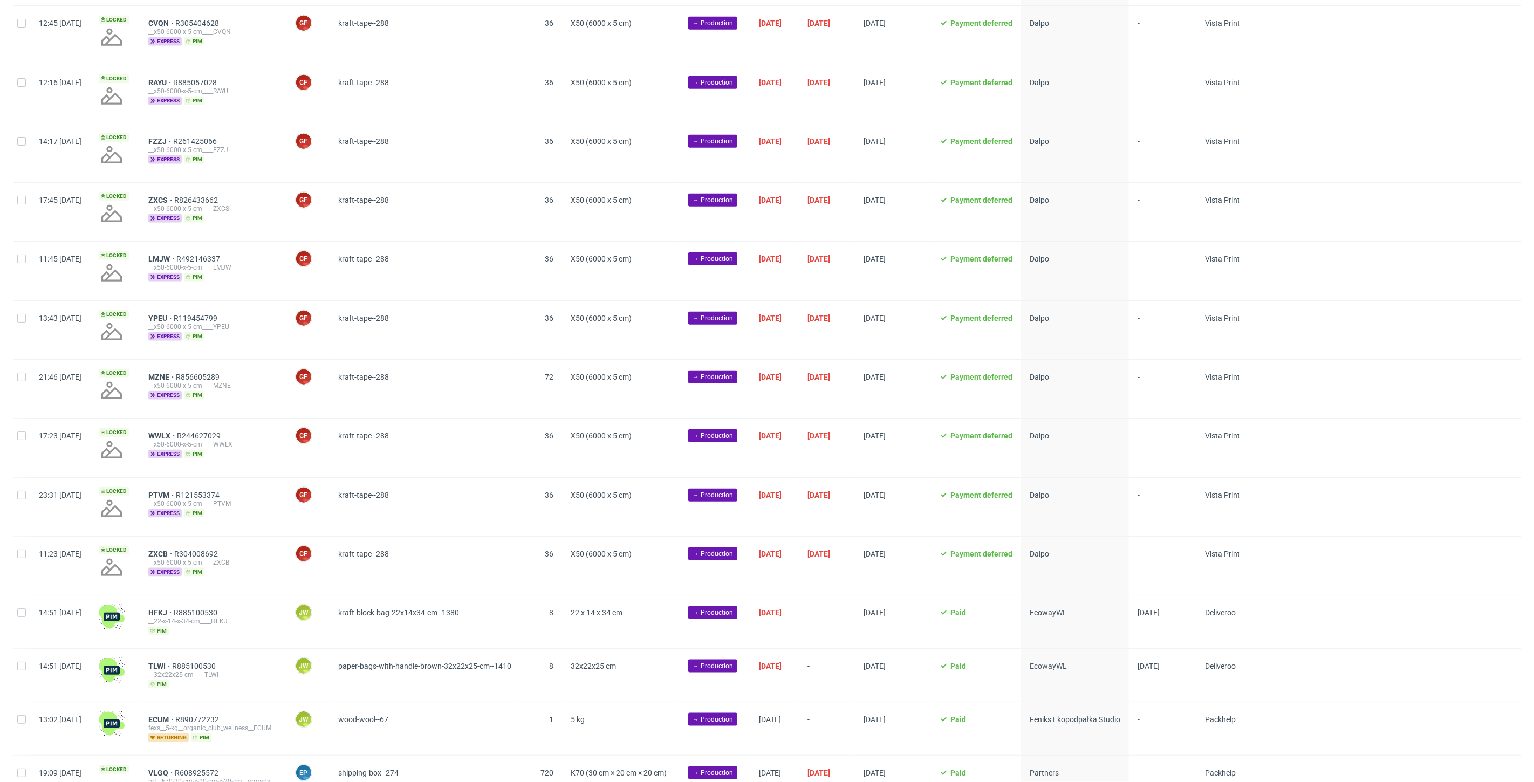
scroll to position [1010, 0]
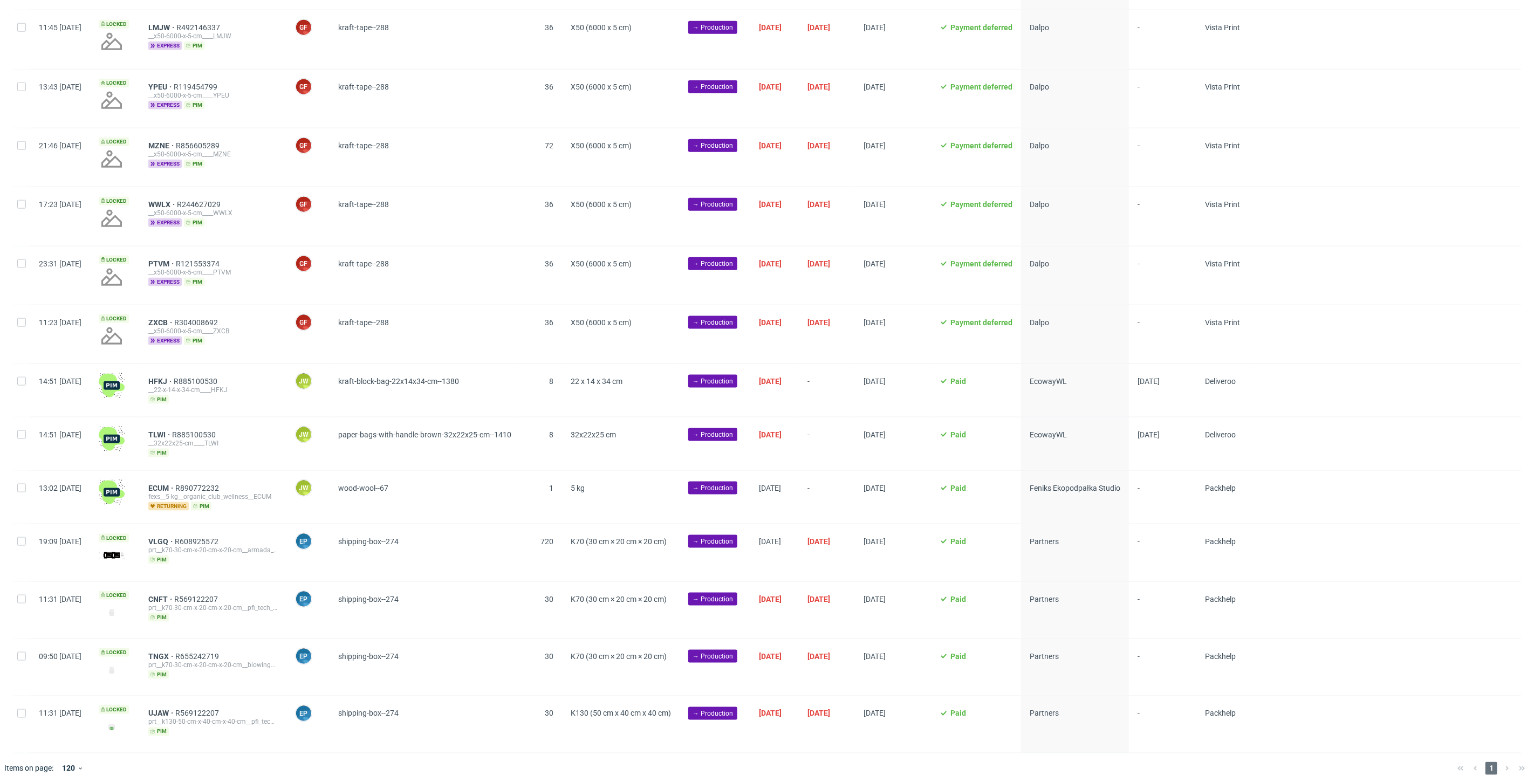
click at [16, 381] on div at bounding box center [21, 390] width 17 height 53
checkbox input "true"
drag, startPoint x: 23, startPoint y: 437, endPoint x: 30, endPoint y: 443, distance: 9.5
click at [23, 437] on div at bounding box center [21, 443] width 17 height 53
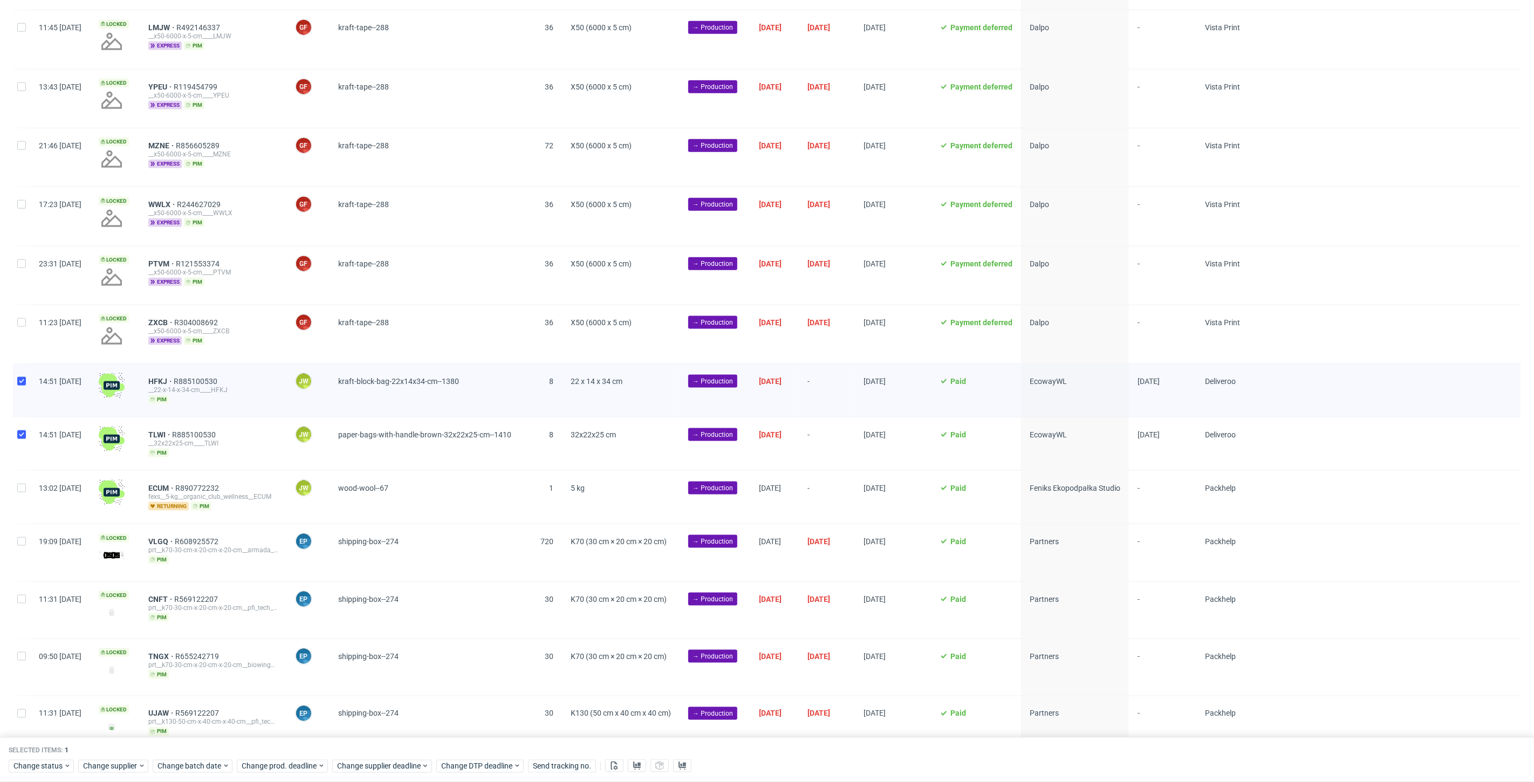
checkbox input "true"
click at [194, 762] on span "Change batch date" at bounding box center [189, 766] width 65 height 11
click at [17, 763] on span "Change status" at bounding box center [38, 766] width 50 height 11
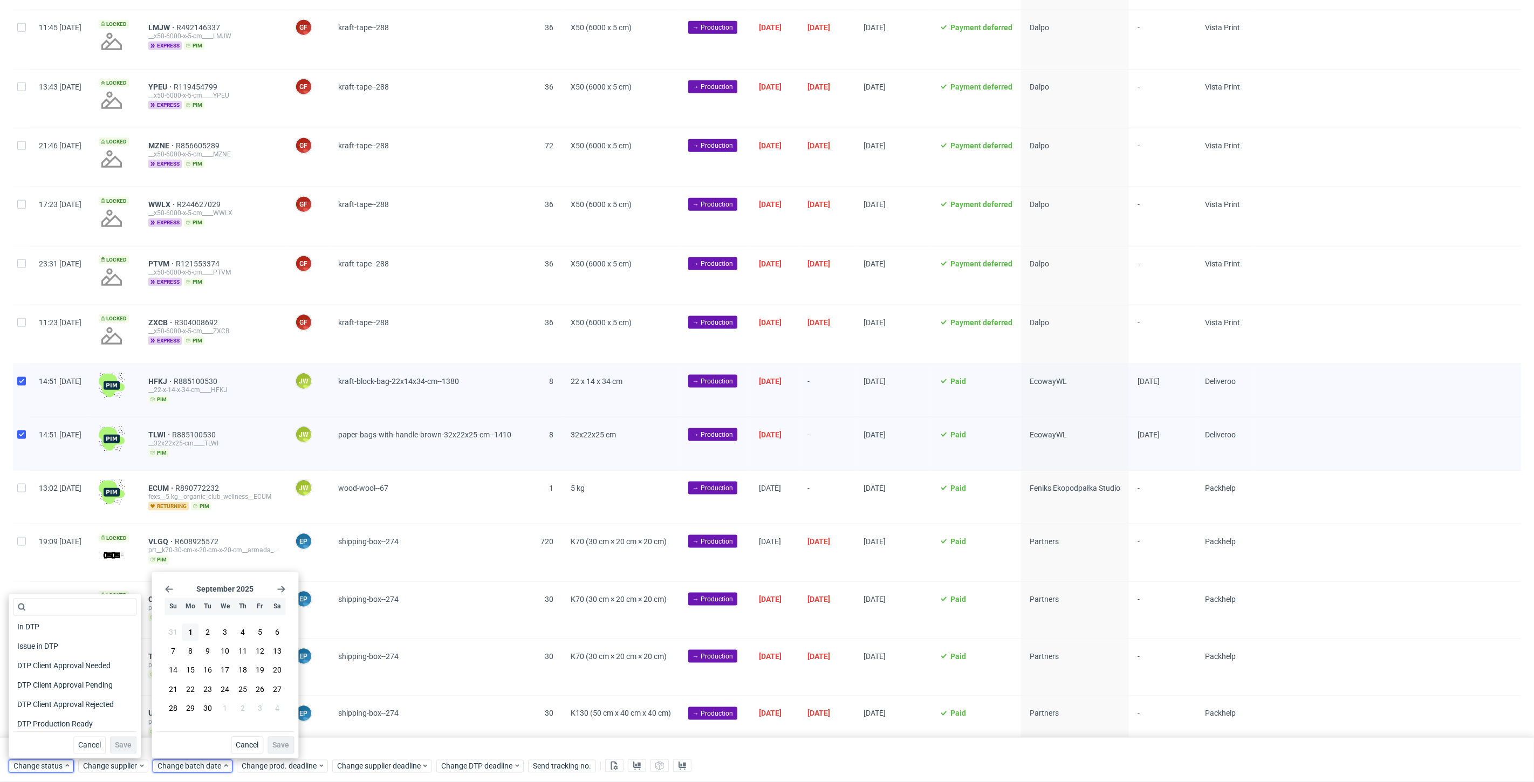
scroll to position [60, 0]
click at [35, 722] on span "In Production" at bounding box center [40, 725] width 54 height 15
click at [115, 744] on span "Save" at bounding box center [123, 746] width 17 height 8
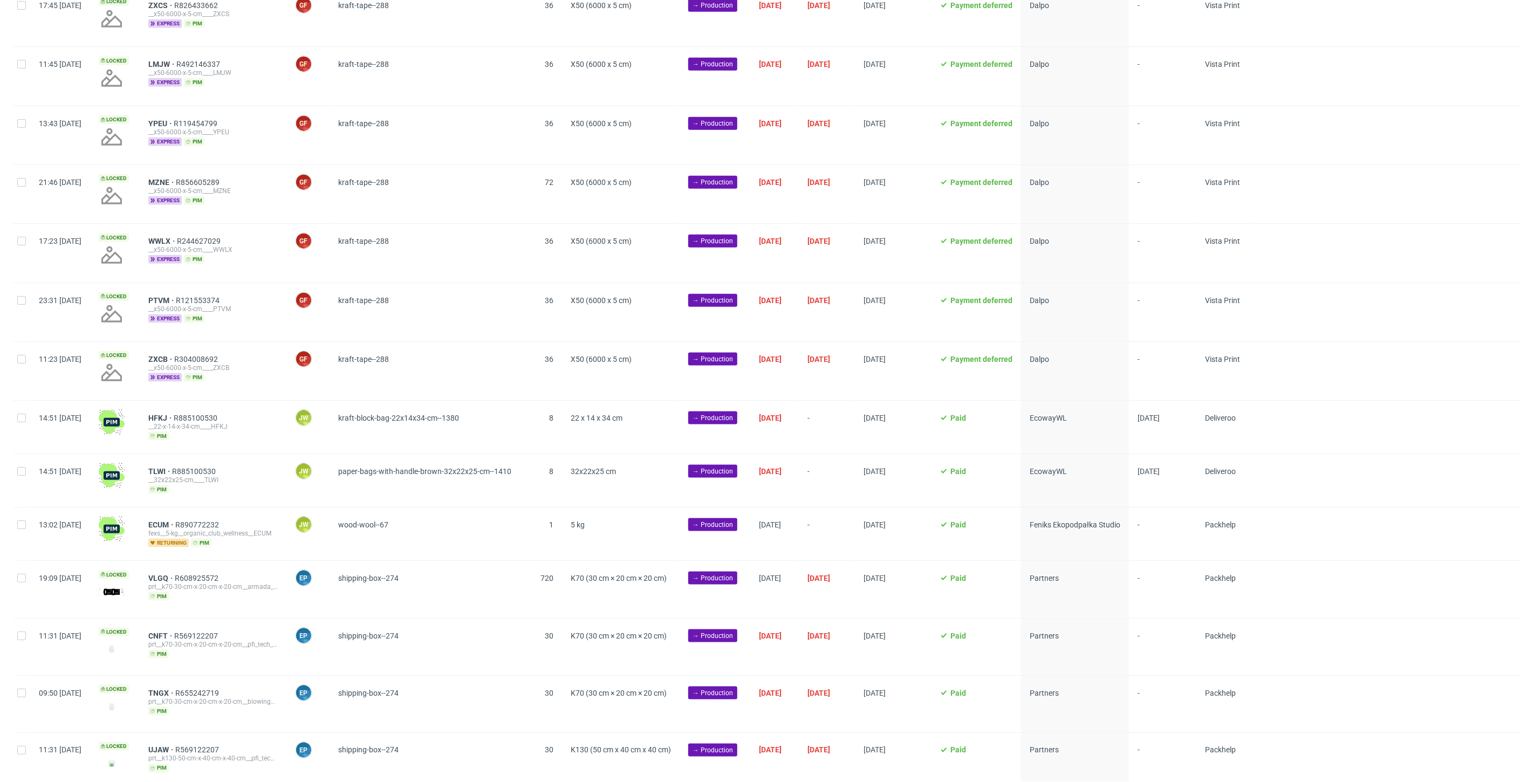
scroll to position [1010, 0]
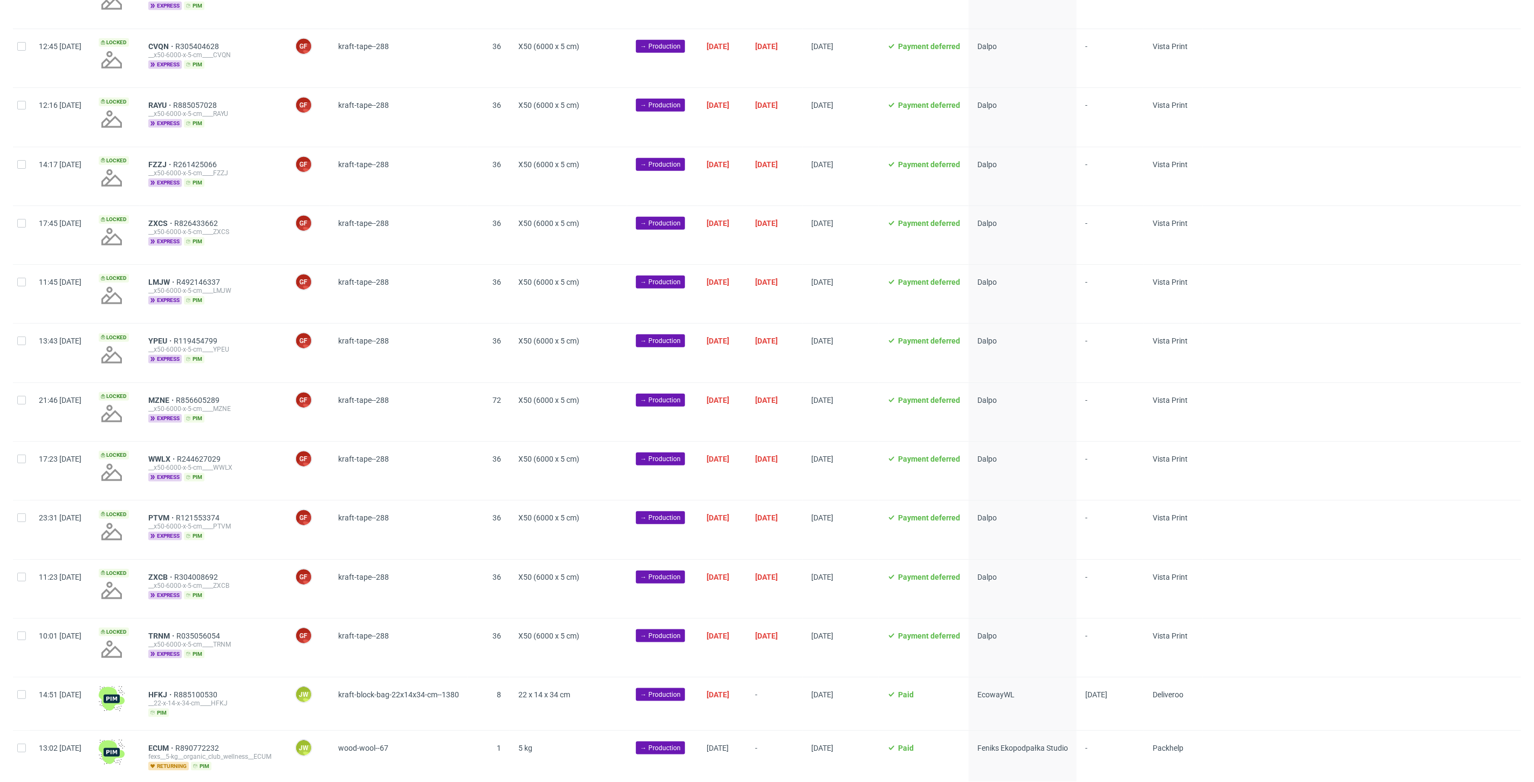
scroll to position [957, 0]
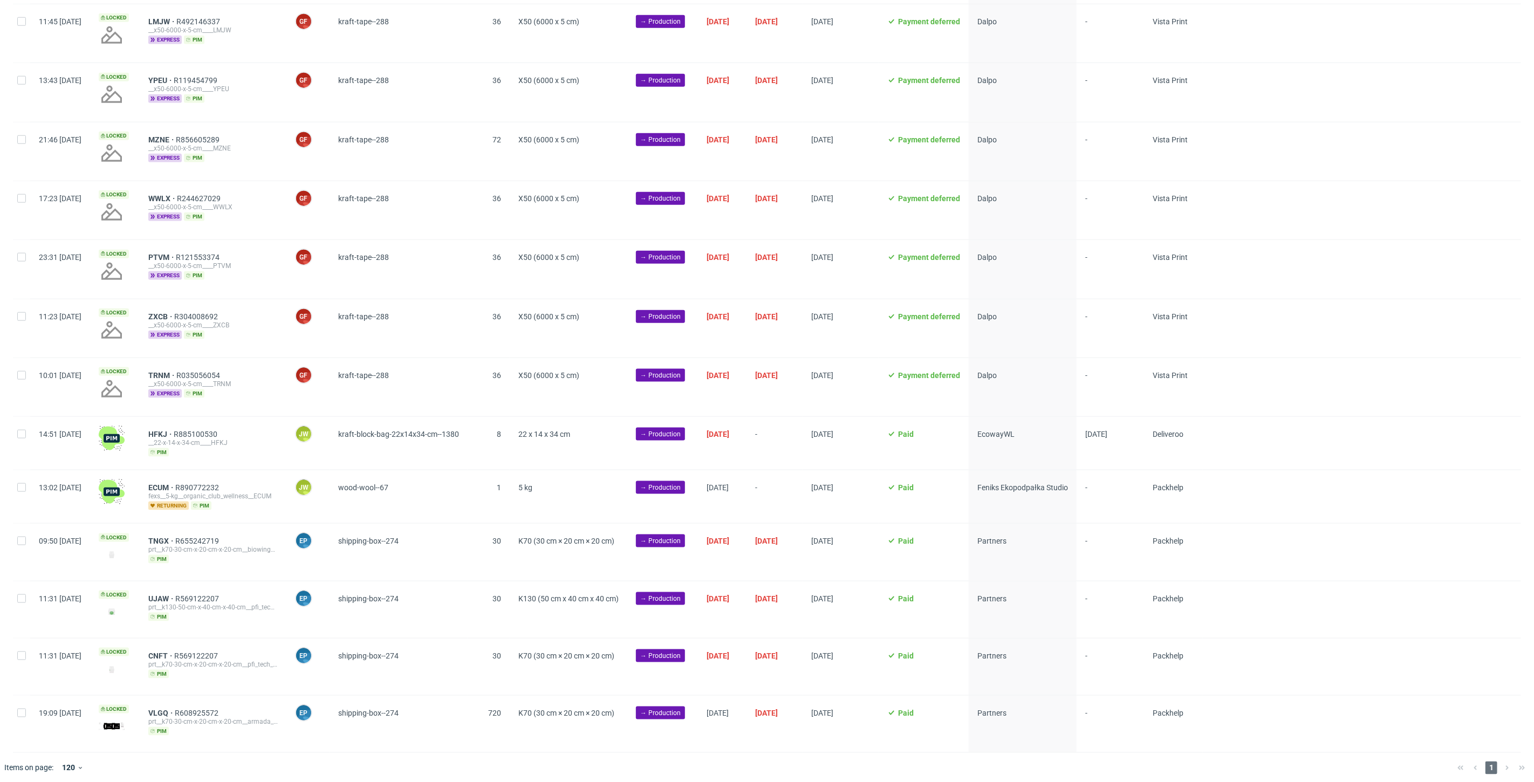
scroll to position [0, 1866]
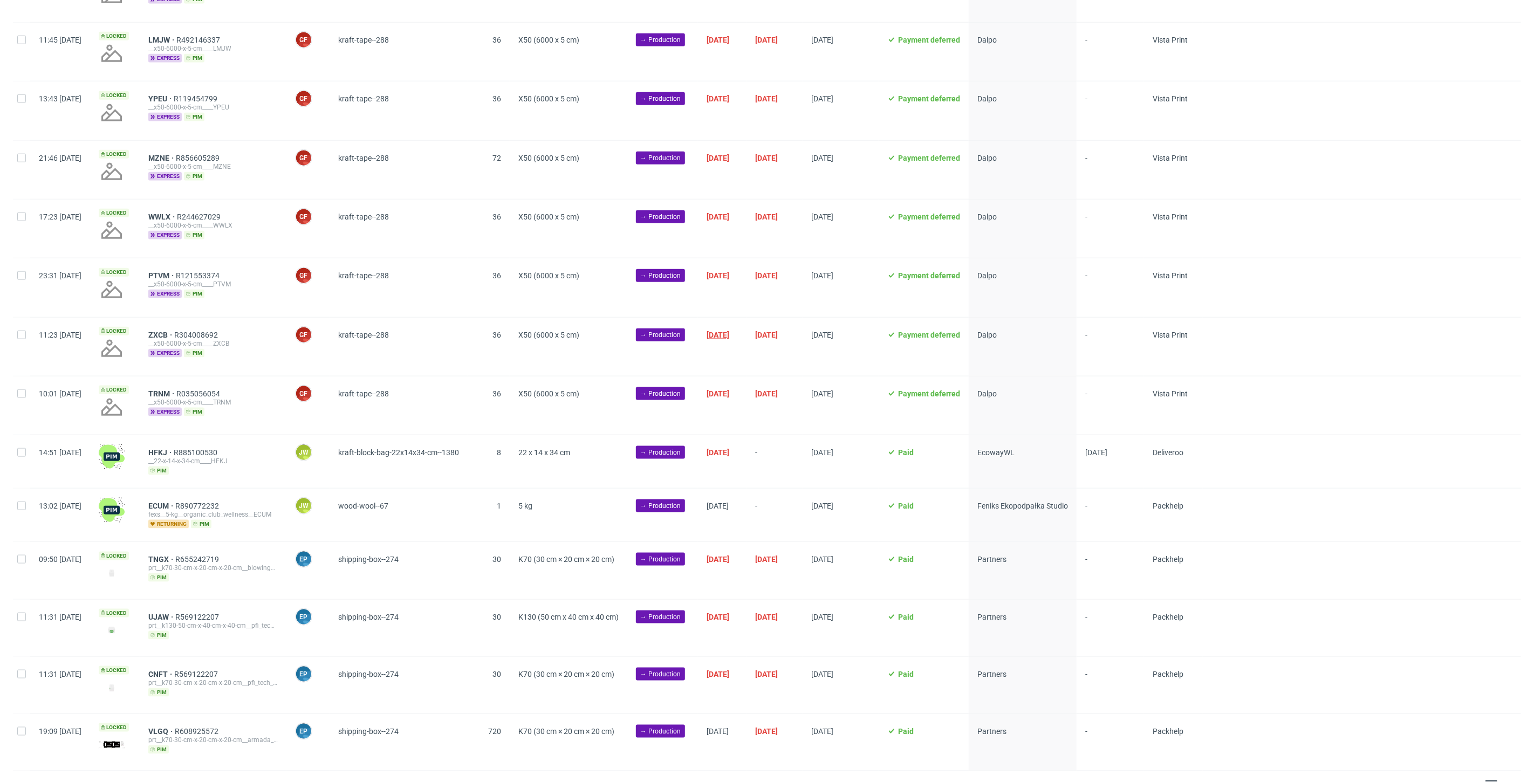
scroll to position [957, 0]
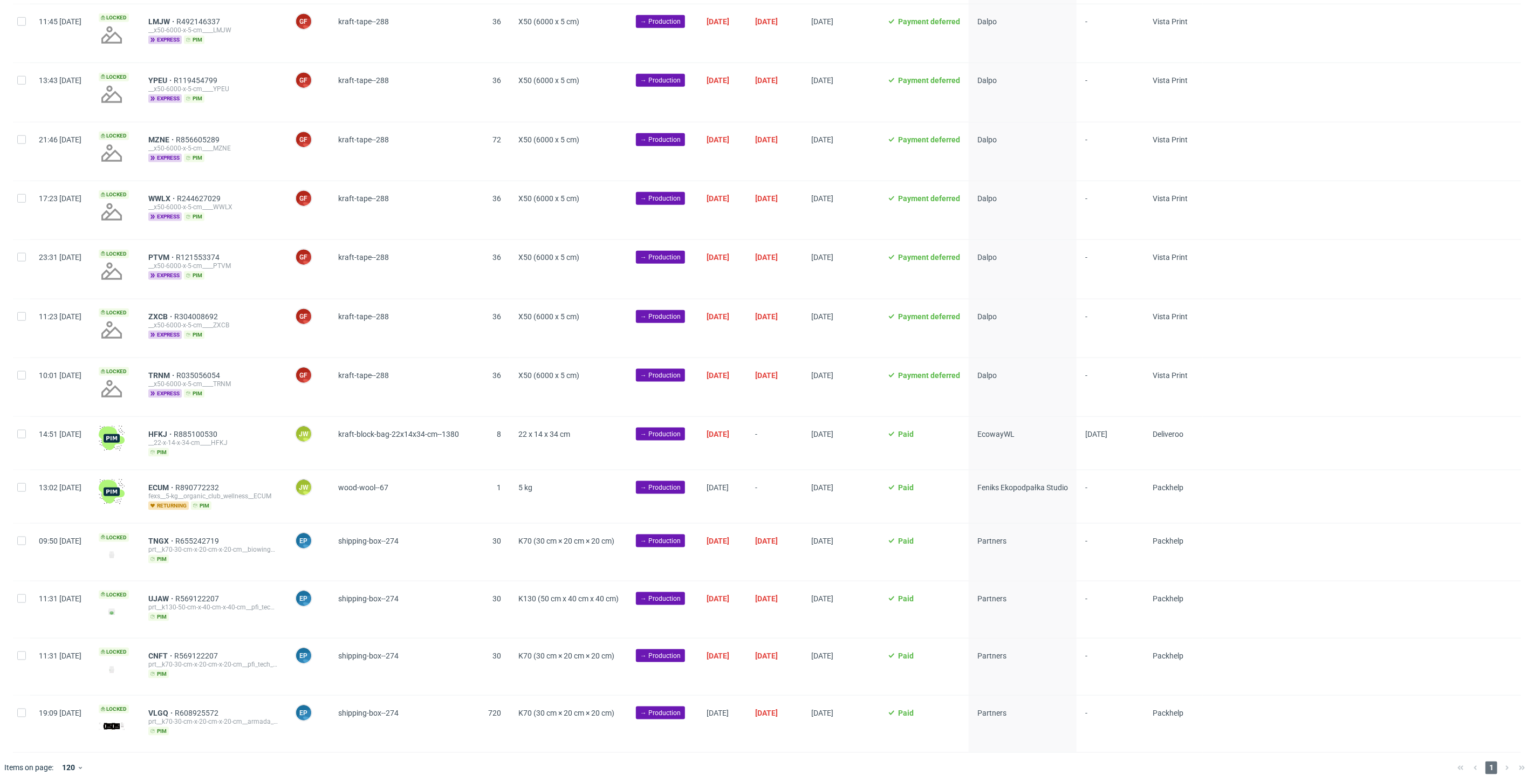
click at [16, 433] on div at bounding box center [21, 443] width 17 height 53
checkbox input "true"
click at [38, 763] on span "Change status" at bounding box center [38, 766] width 50 height 11
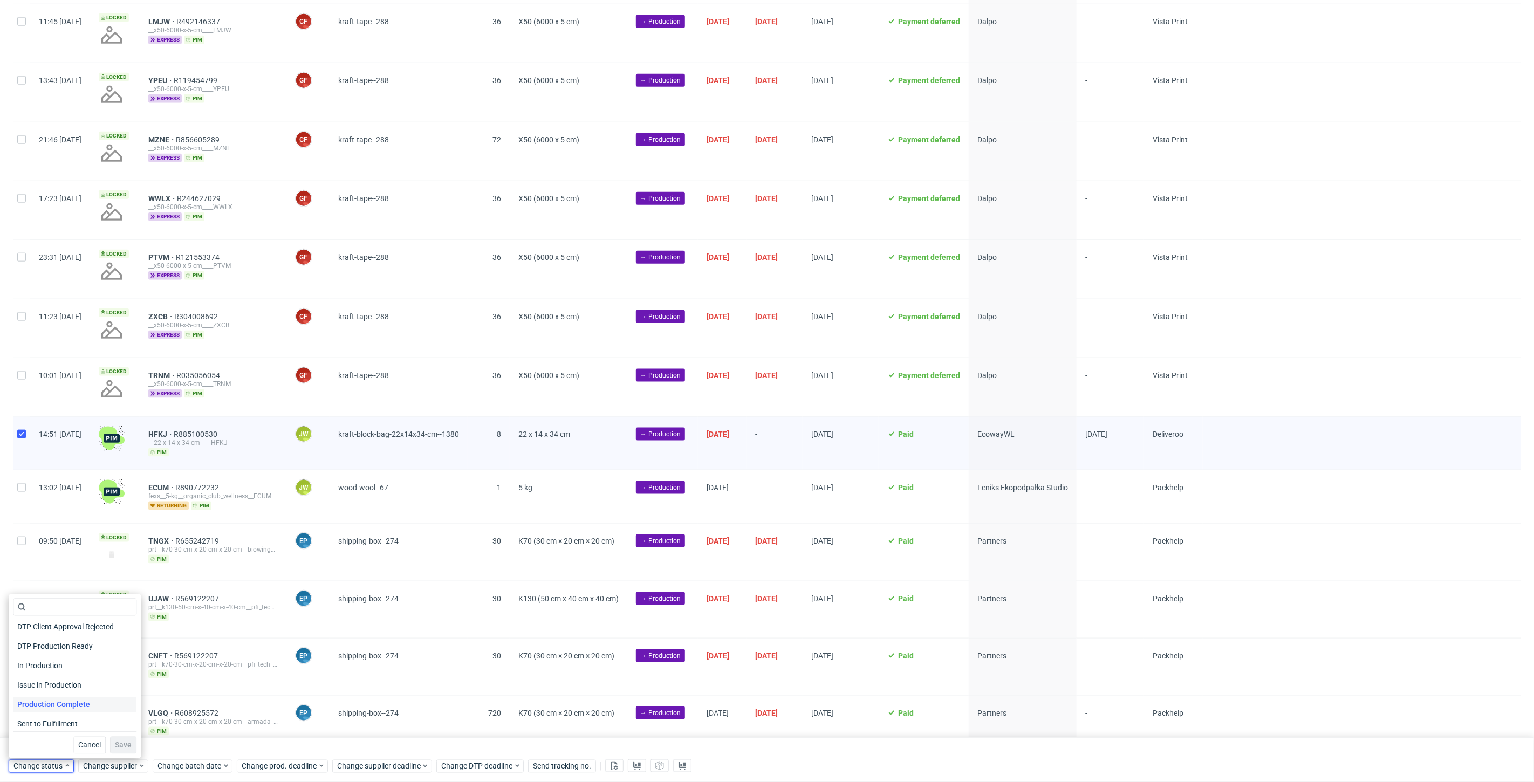
scroll to position [120, 0]
click at [28, 671] on span "In Production" at bounding box center [40, 665] width 54 height 15
click at [125, 746] on span "Save" at bounding box center [123, 746] width 17 height 8
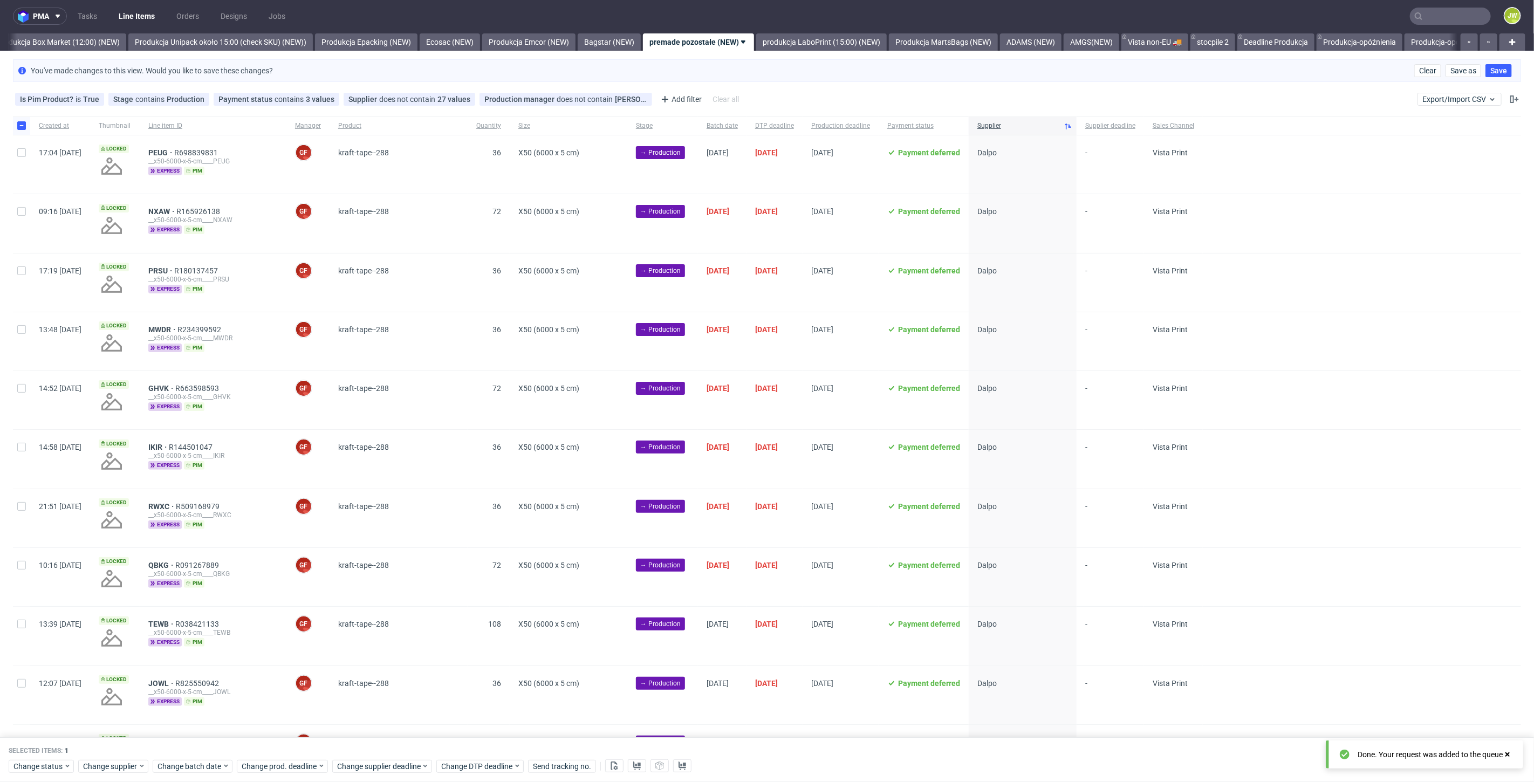
scroll to position [0, 0]
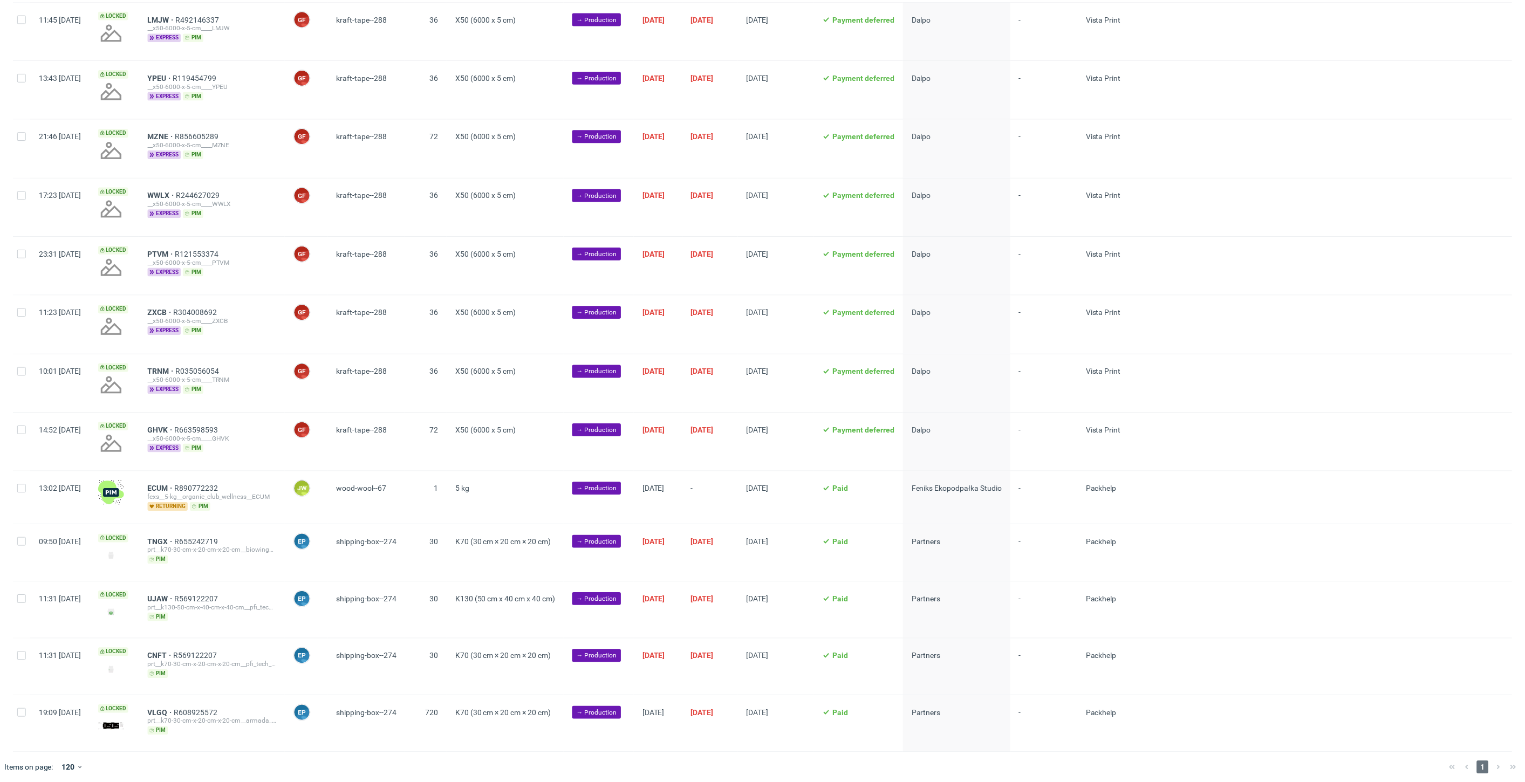
scroll to position [905, 0]
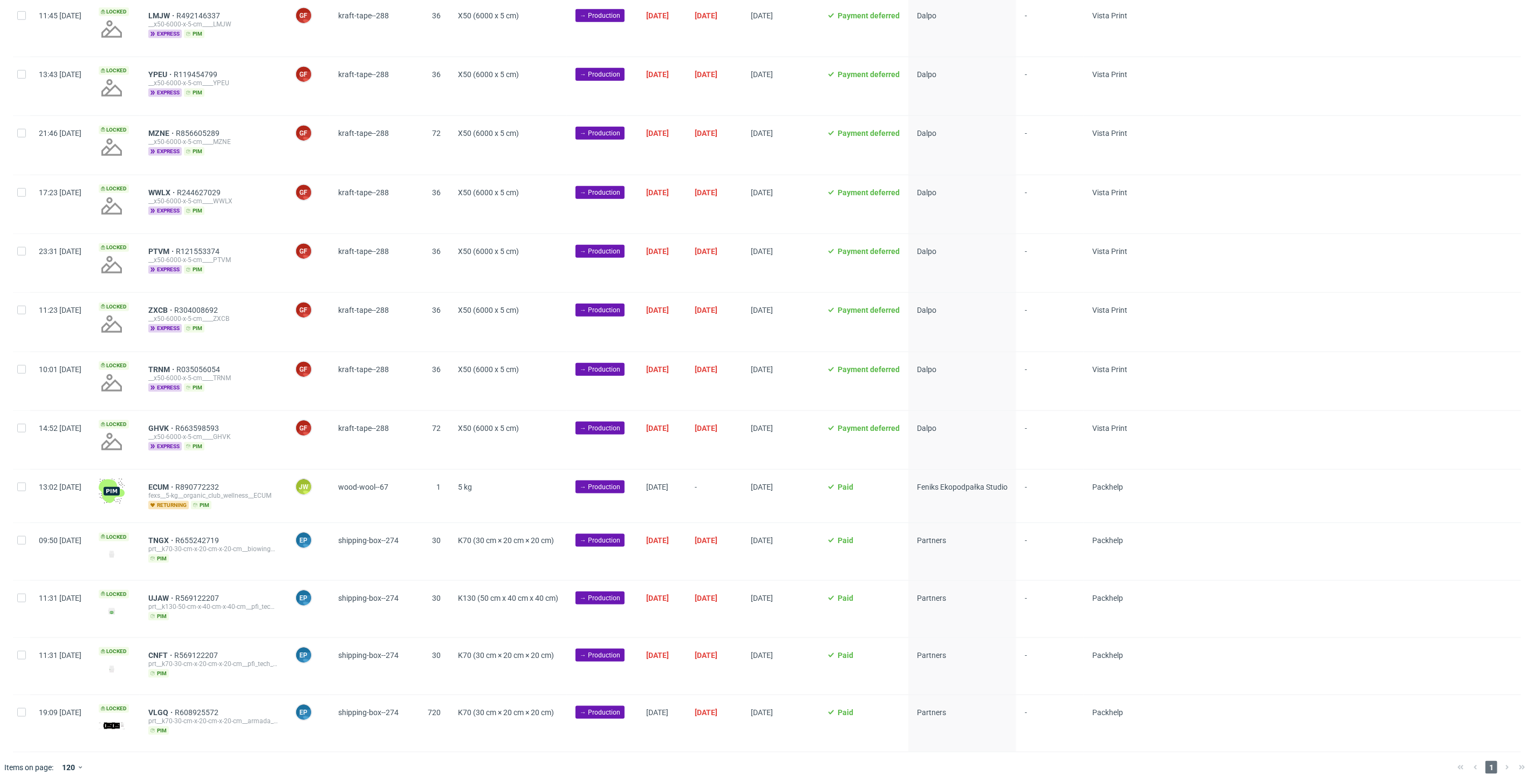
click at [21, 490] on div at bounding box center [21, 496] width 17 height 53
checkbox input "true"
click at [178, 770] on span "Change batch date" at bounding box center [189, 766] width 65 height 11
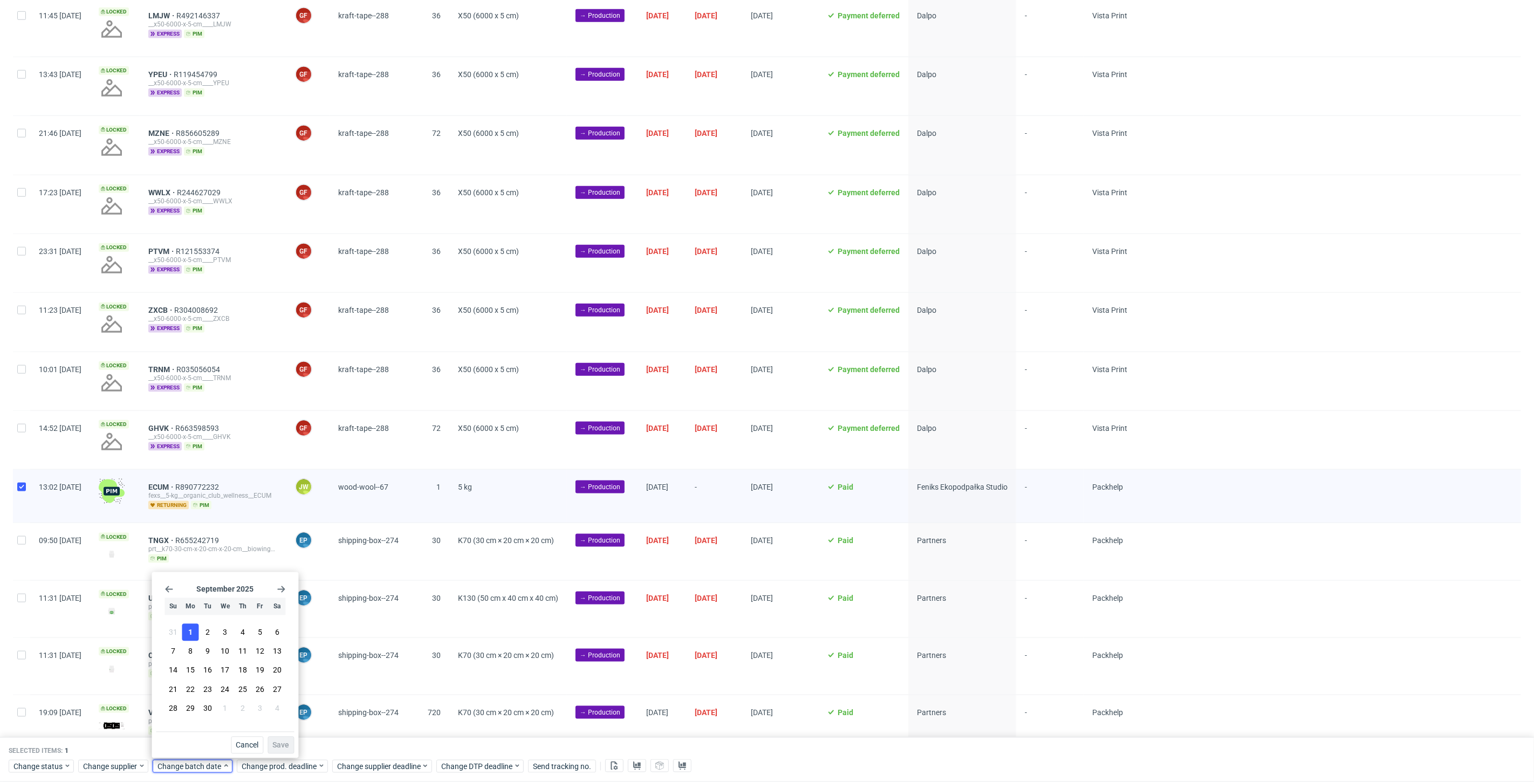
click at [188, 635] on span "1" at bounding box center [190, 632] width 4 height 11
click at [277, 745] on span "Save" at bounding box center [280, 746] width 17 height 8
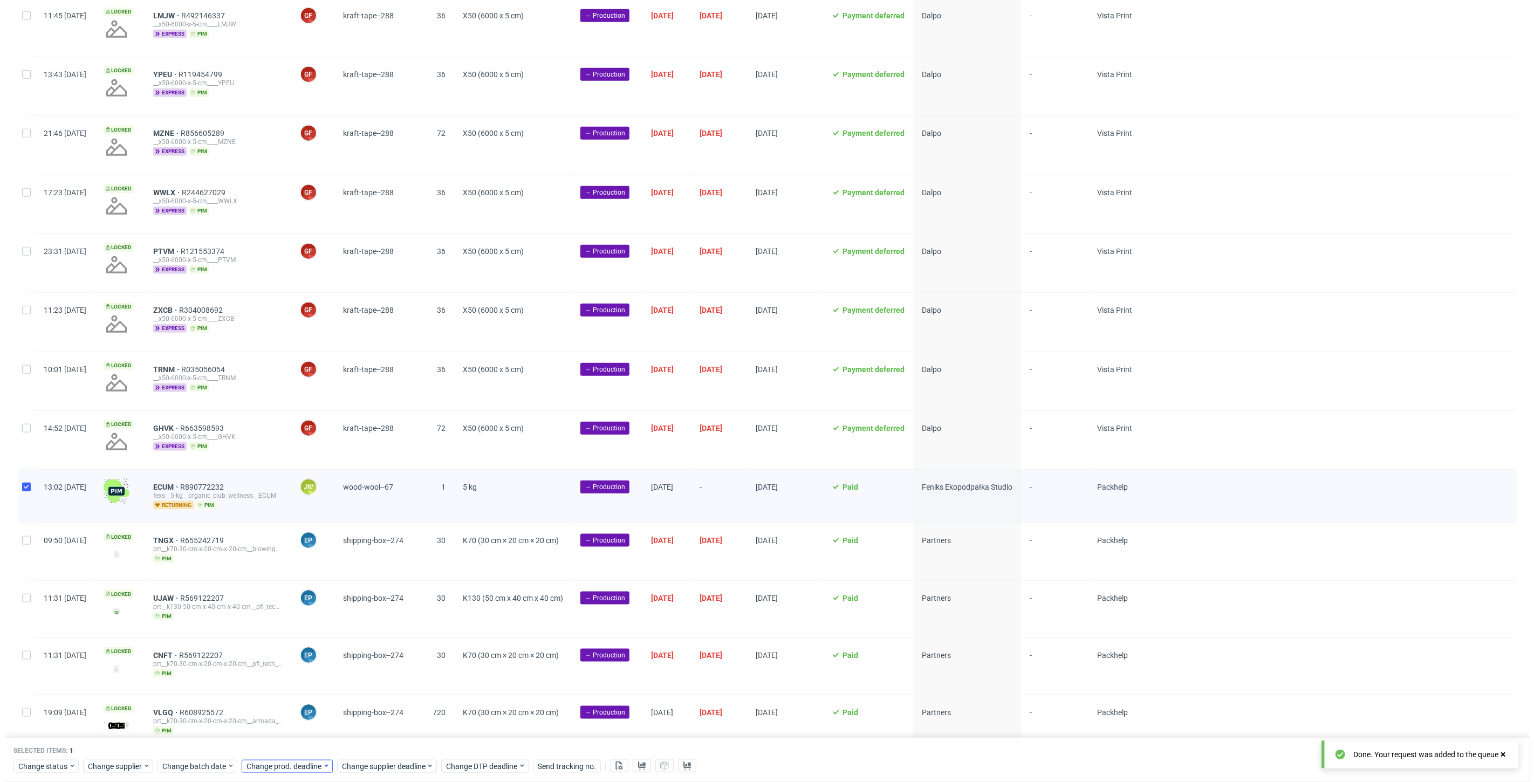
scroll to position [0, 1866]
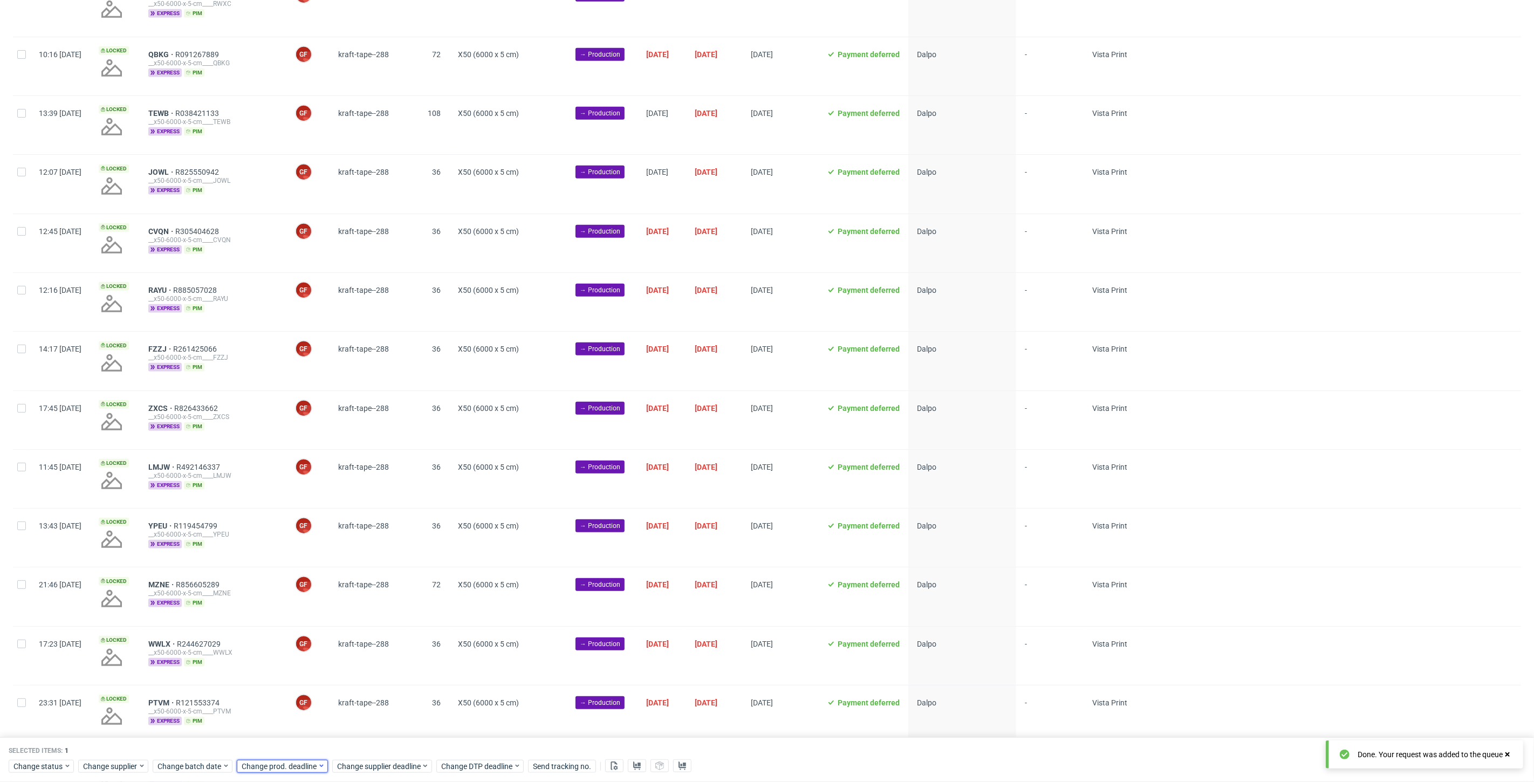
click at [272, 766] on span "Change prod. deadline" at bounding box center [280, 766] width 76 height 11
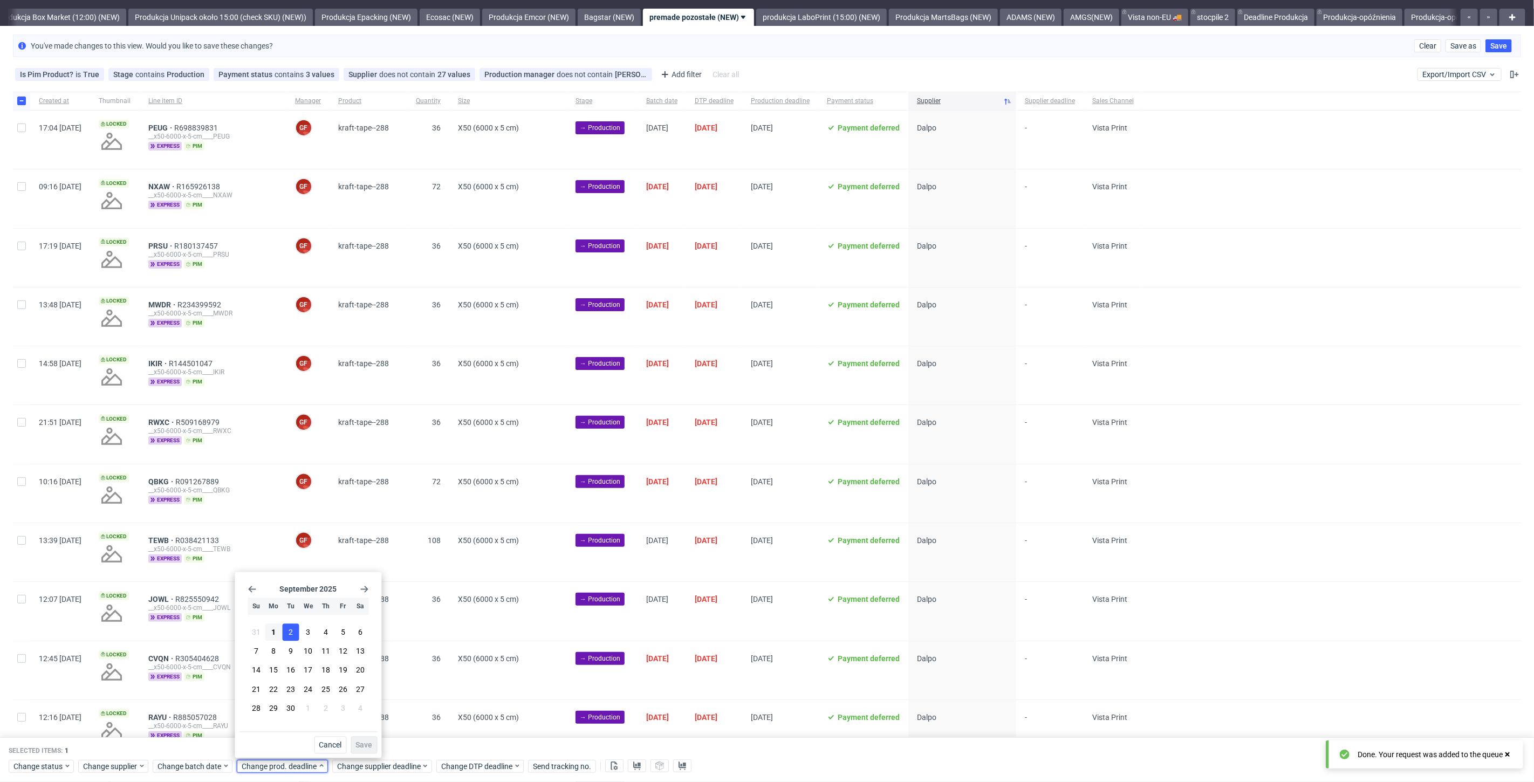
scroll to position [0, 0]
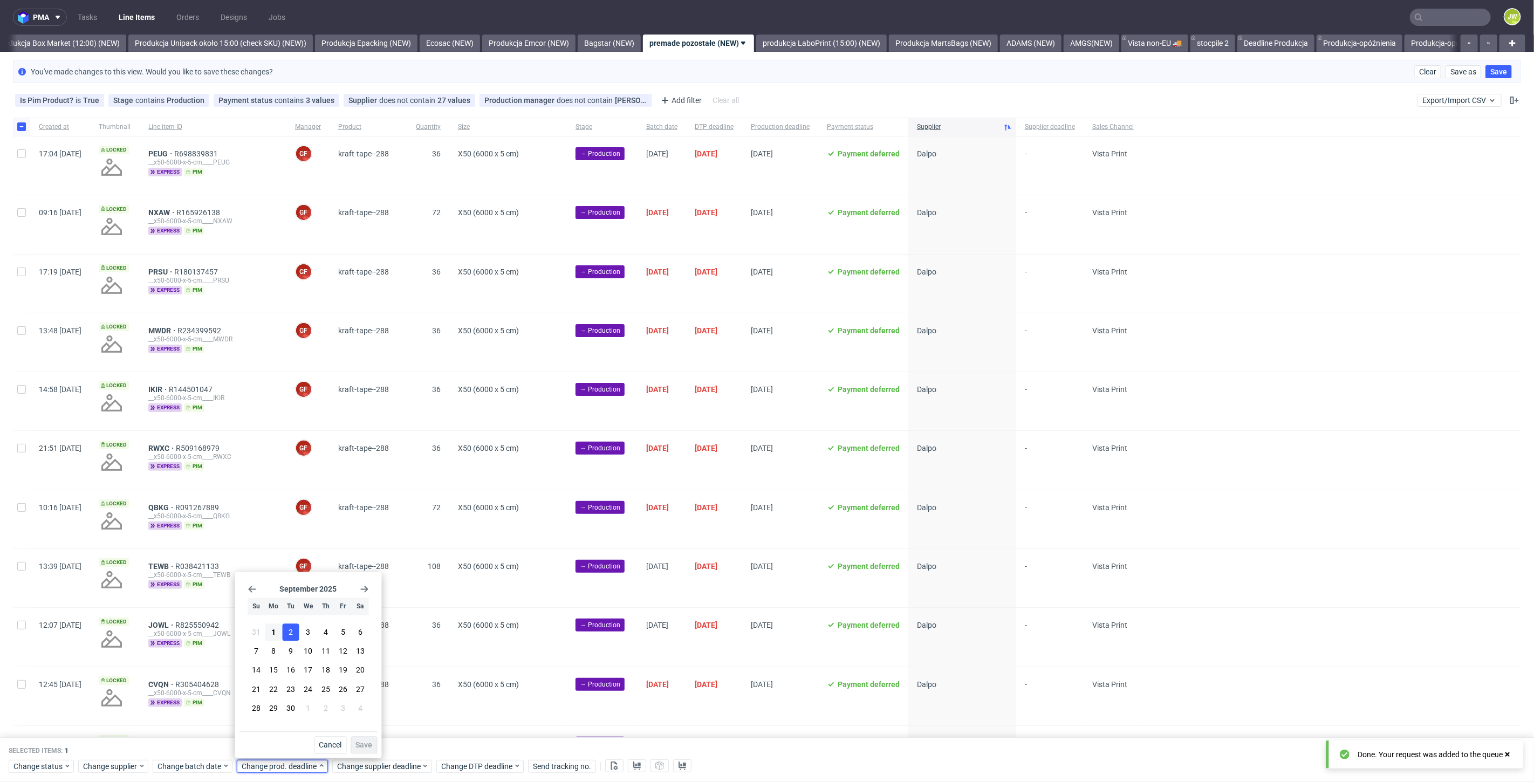
click at [286, 630] on button "2" at bounding box center [291, 632] width 17 height 17
click at [360, 743] on span "Save" at bounding box center [364, 746] width 17 height 8
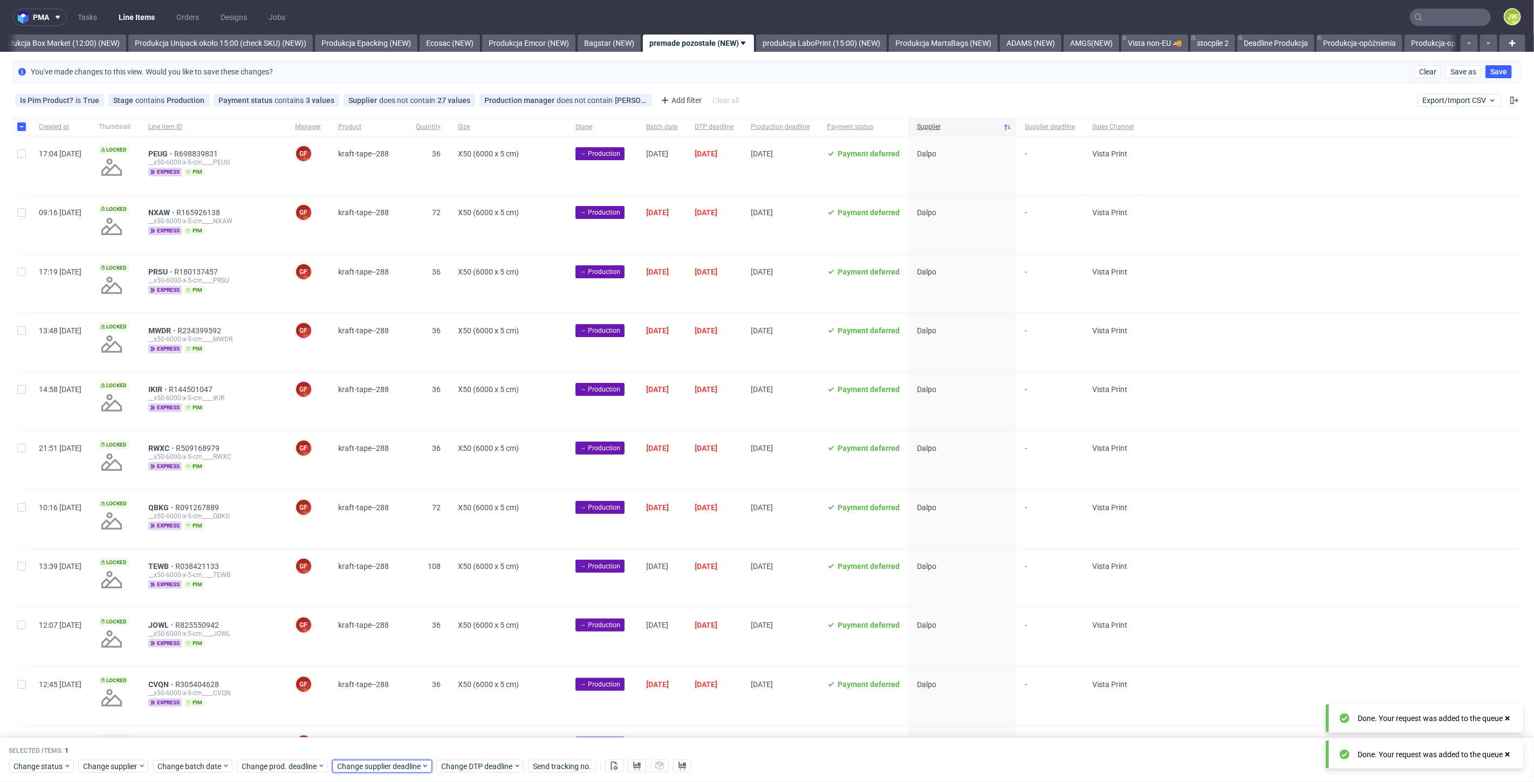
scroll to position [0, 1866]
click at [357, 762] on span "Change supplier deadline" at bounding box center [379, 766] width 84 height 11
click at [391, 626] on button "2" at bounding box center [386, 632] width 17 height 17
click at [468, 744] on button "Save" at bounding box center [460, 745] width 26 height 17
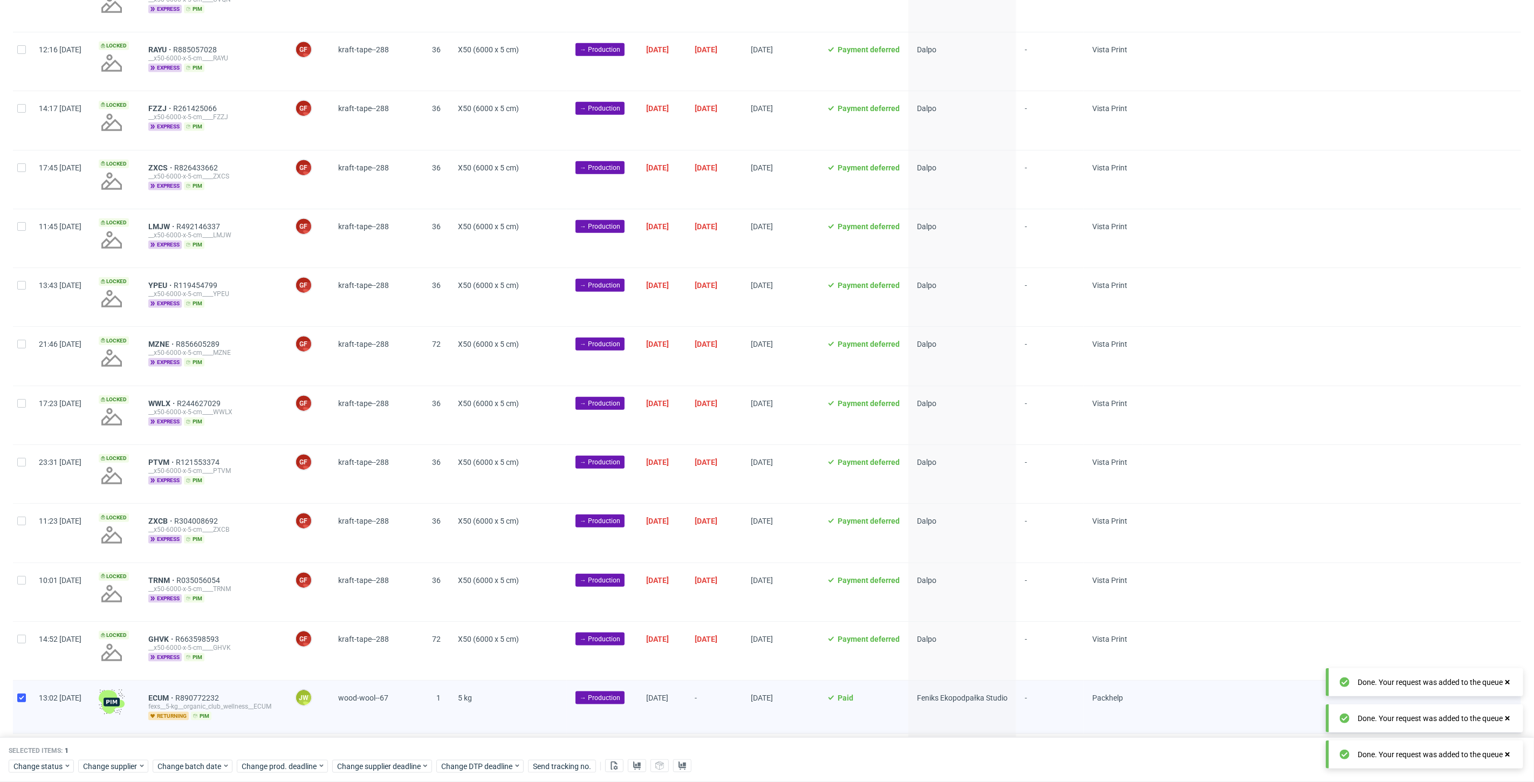
scroll to position [899, 0]
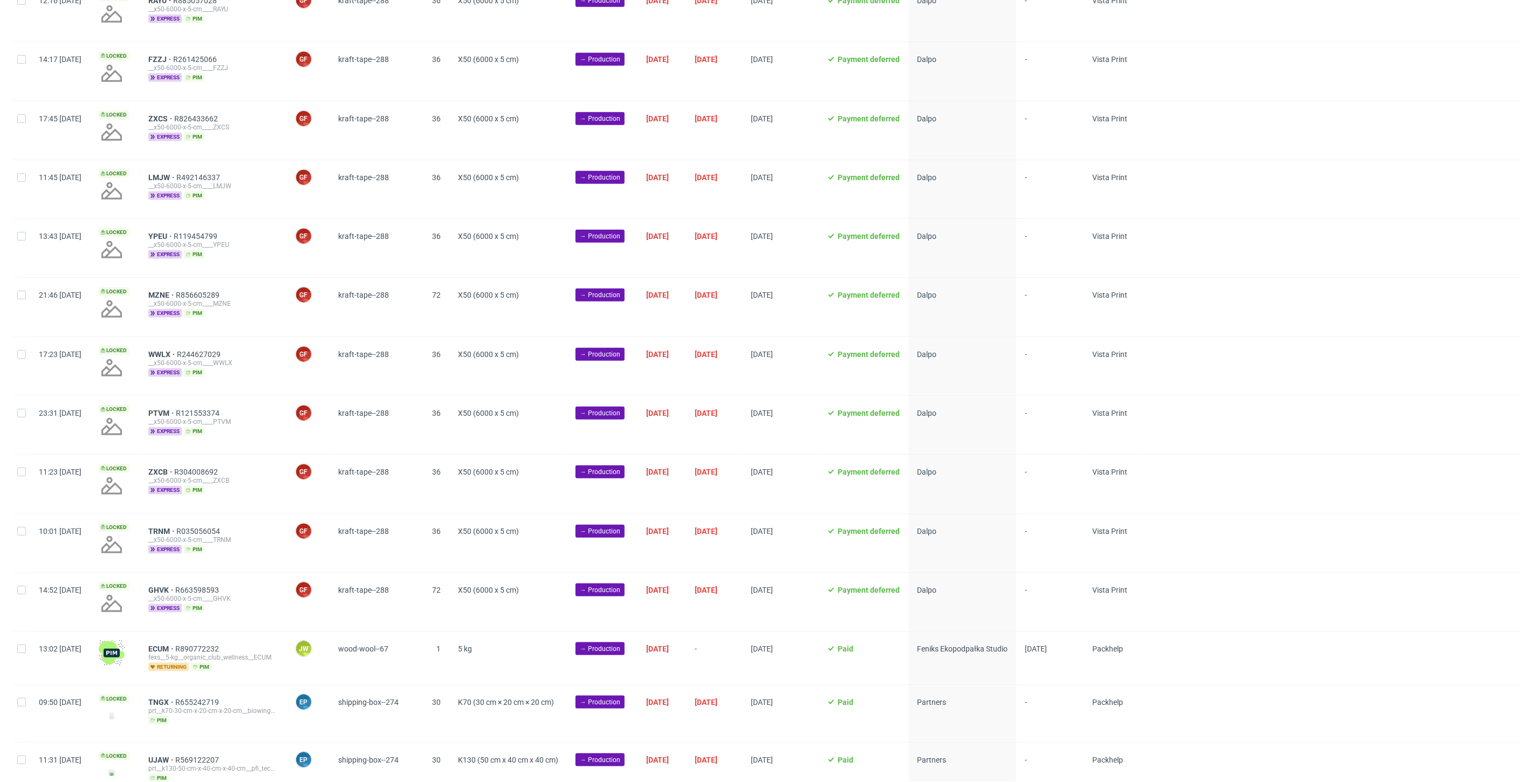
scroll to position [0, 1866]
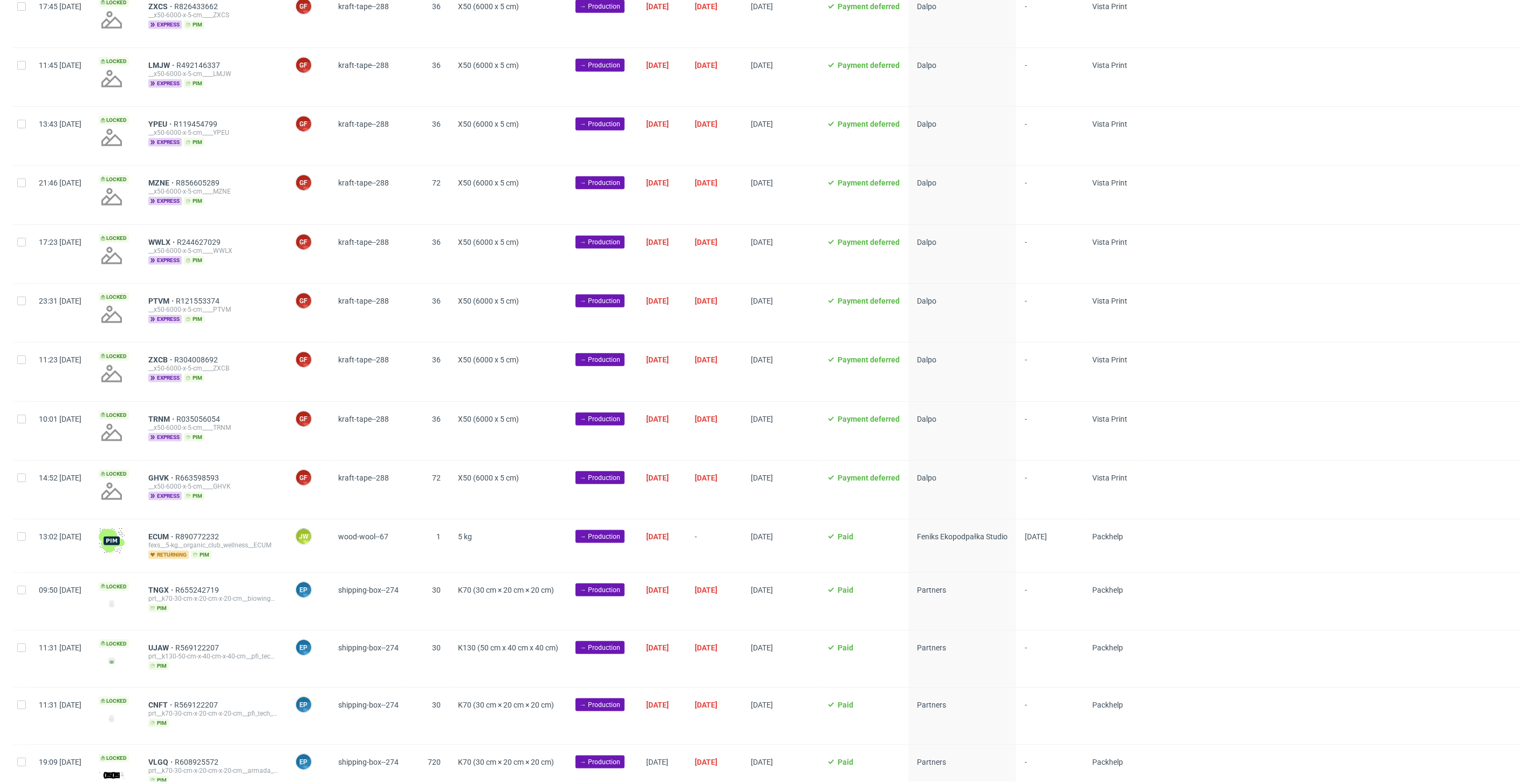
scroll to position [905, 0]
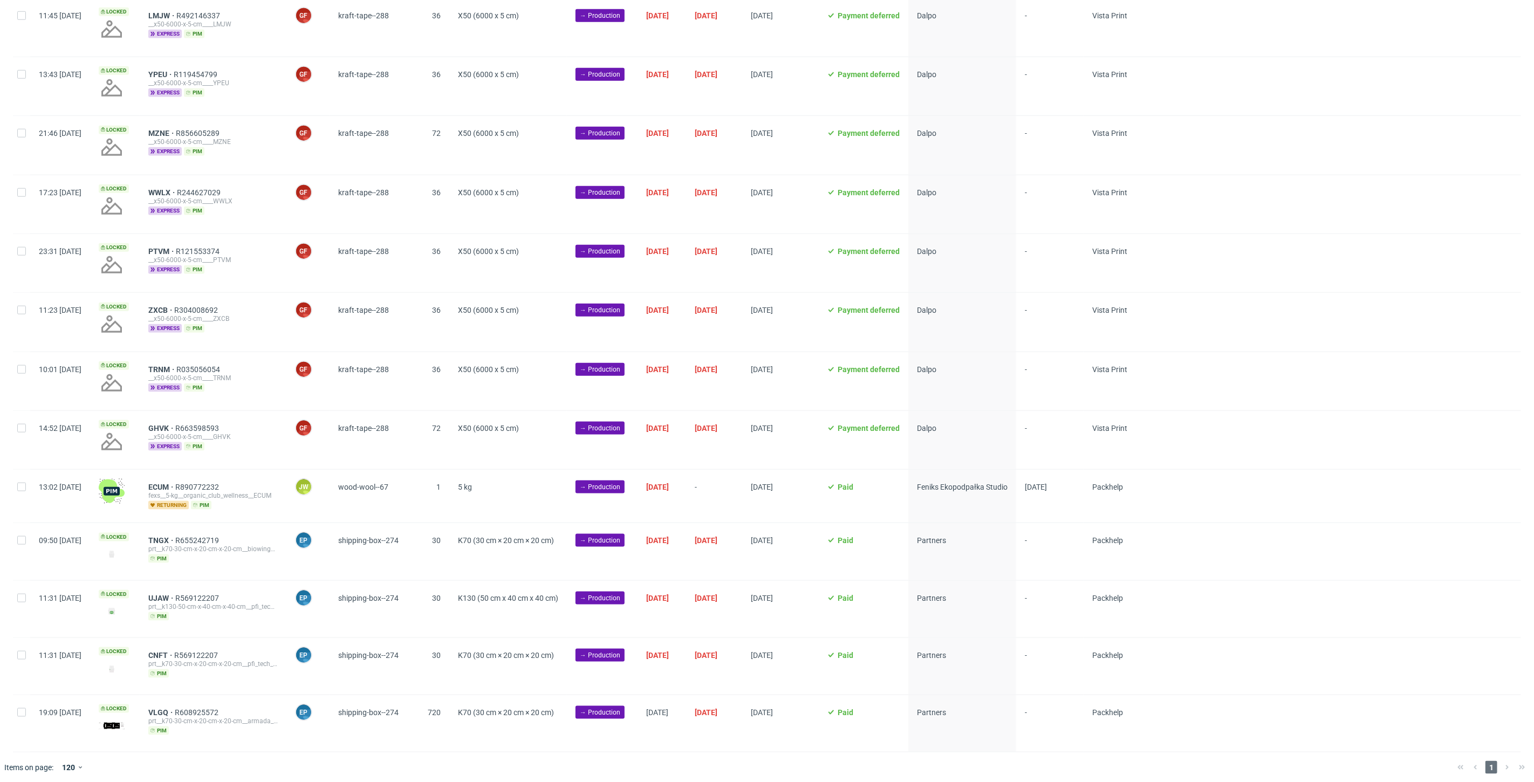
click at [24, 490] on div at bounding box center [21, 496] width 17 height 53
checkbox input "true"
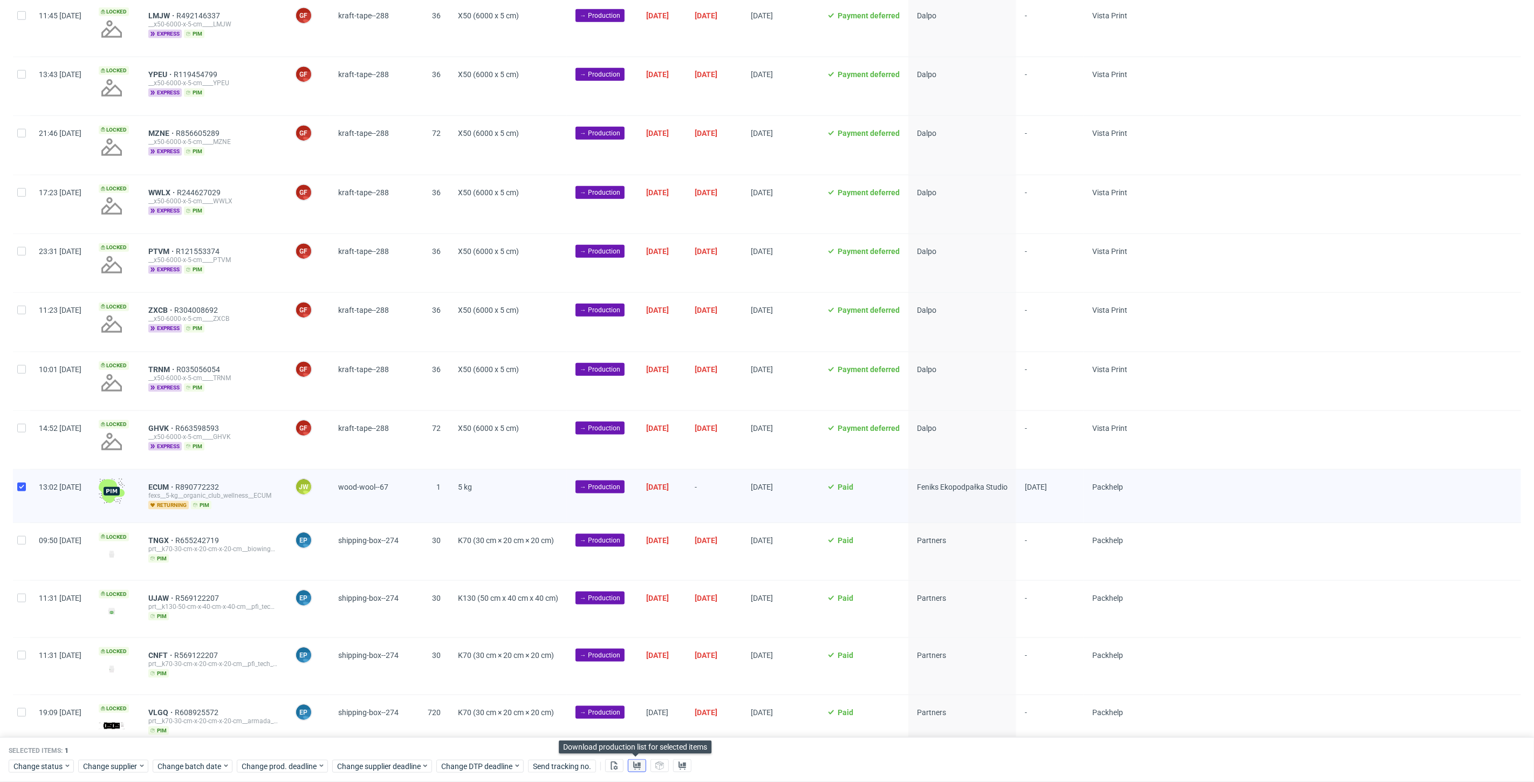
click at [628, 764] on button at bounding box center [637, 766] width 18 height 13
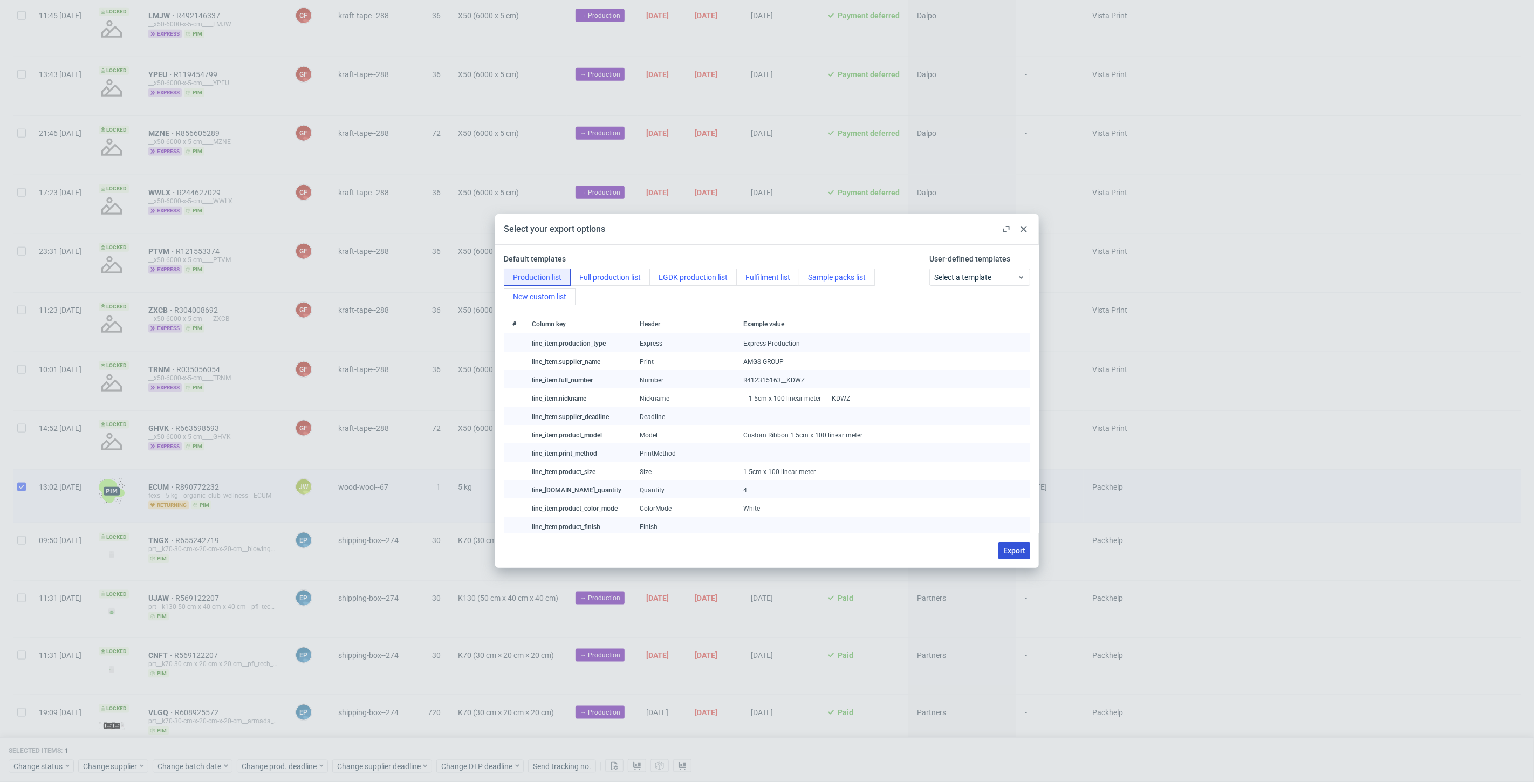
click at [1004, 553] on span "Export" at bounding box center [1014, 551] width 22 height 8
checkbox input "false"
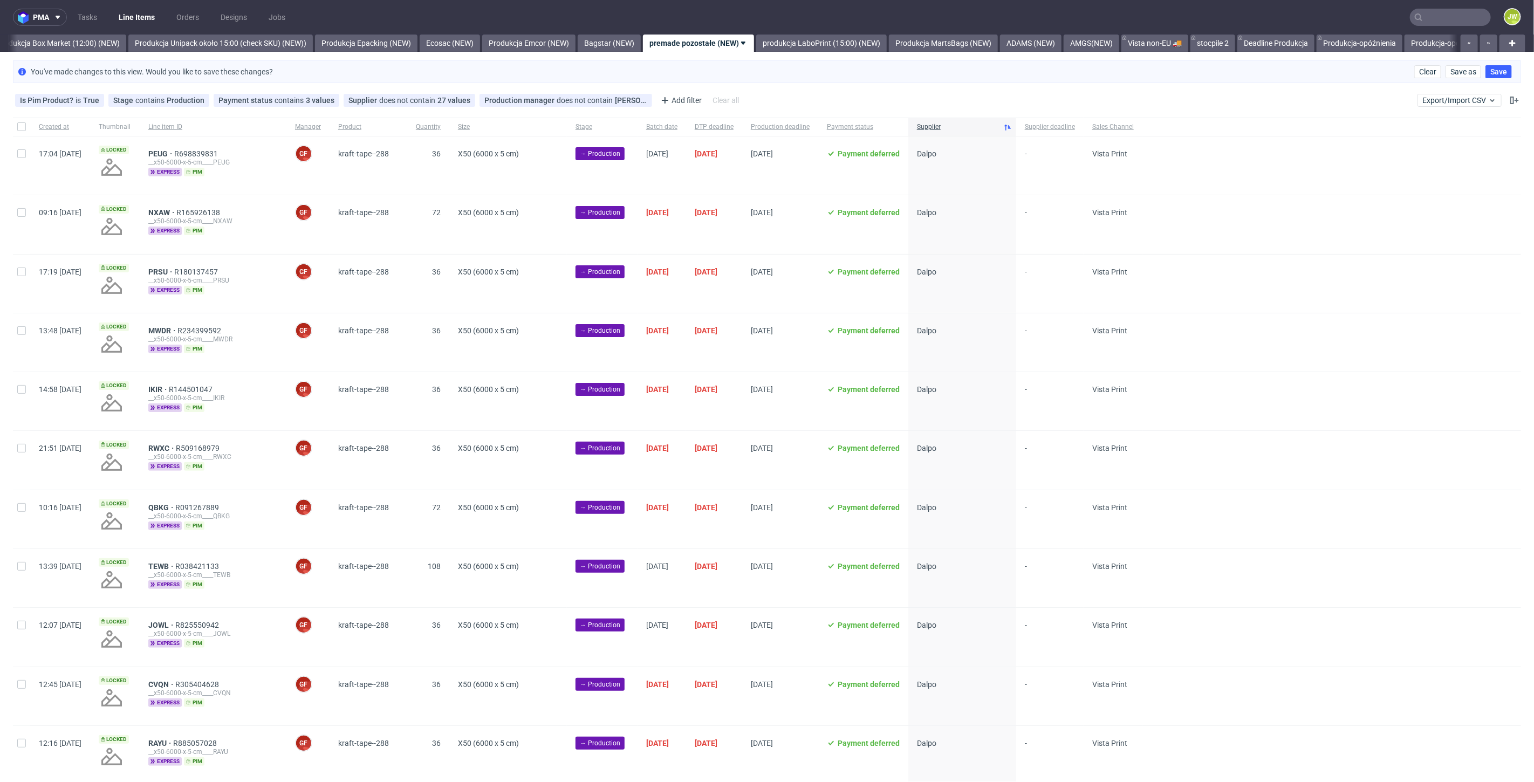
click at [1366, 310] on div at bounding box center [1331, 284] width 379 height 58
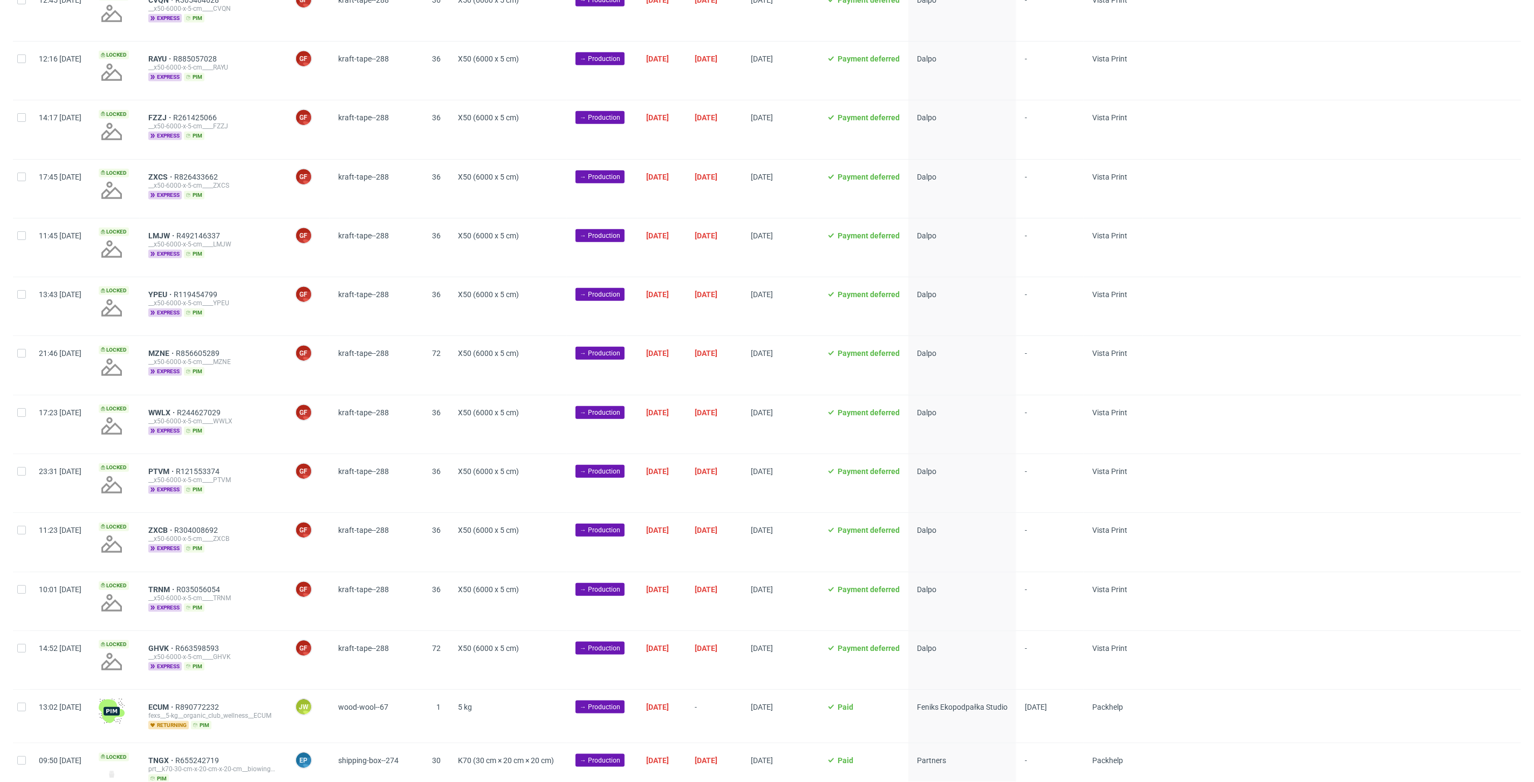
scroll to position [905, 0]
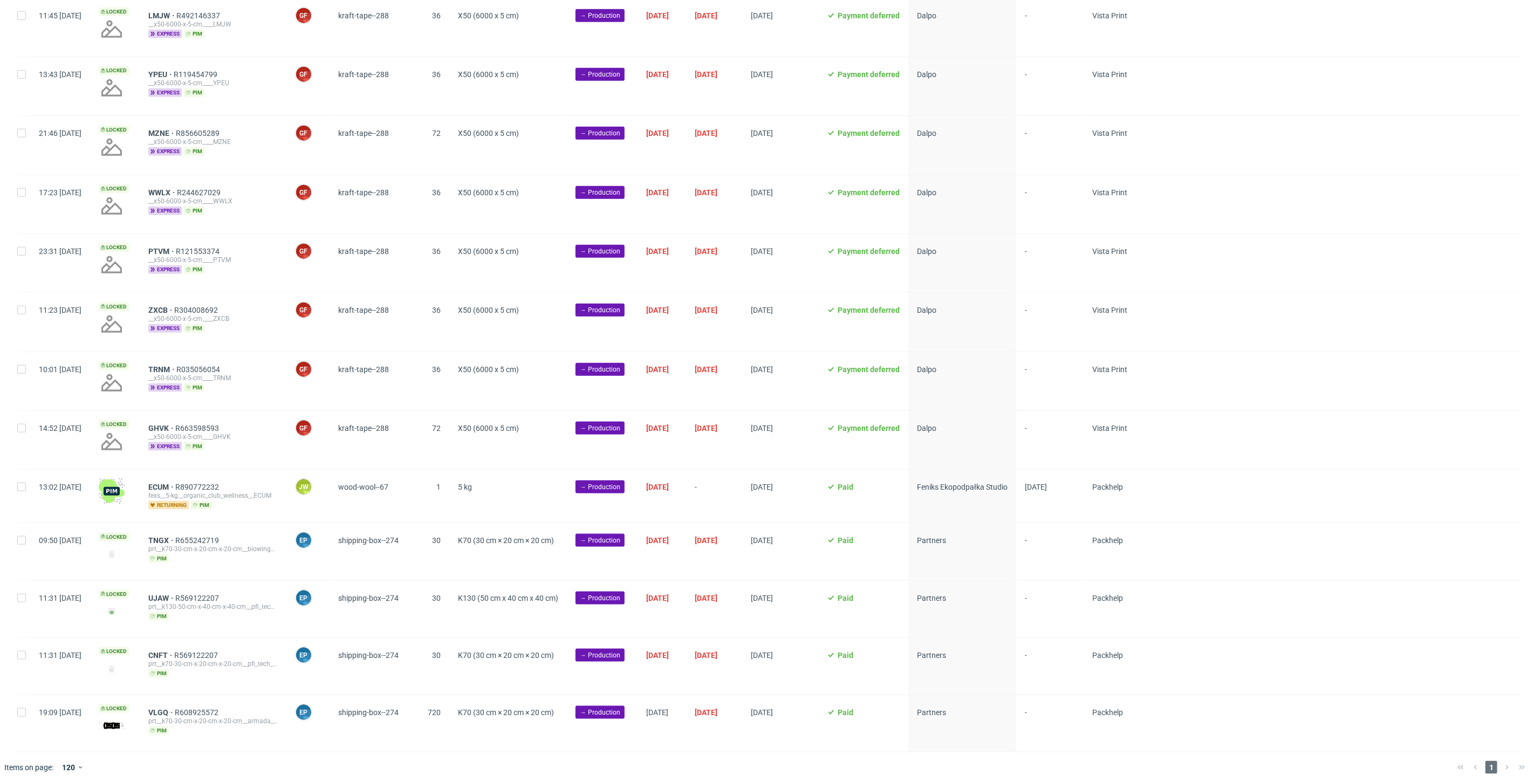
click at [15, 486] on div at bounding box center [21, 496] width 17 height 53
checkbox input "true"
click at [35, 768] on span "Change status" at bounding box center [38, 766] width 50 height 11
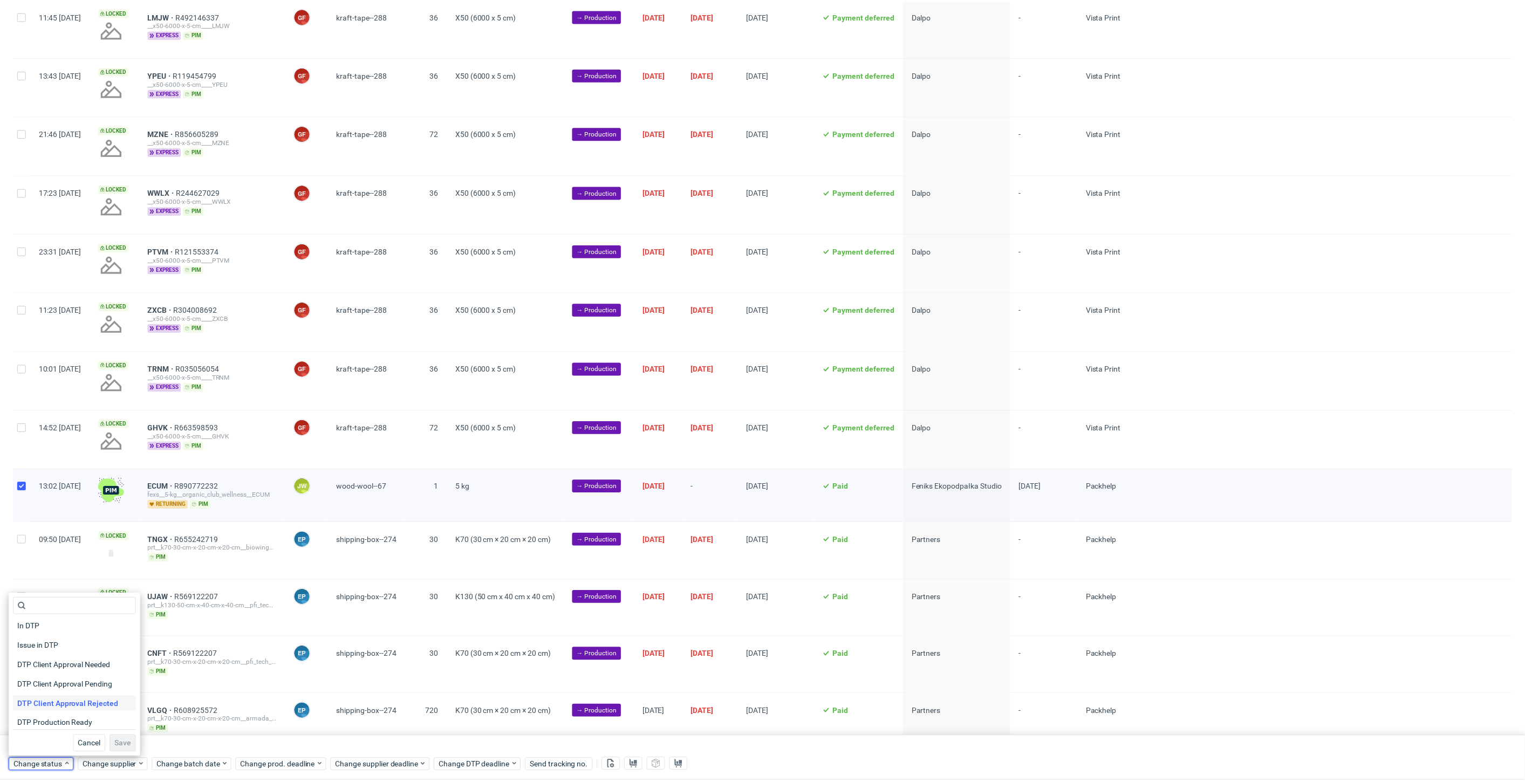
scroll to position [60, 0]
click at [35, 724] on span "In Production" at bounding box center [40, 725] width 54 height 15
click at [115, 742] on span "Save" at bounding box center [123, 746] width 17 height 8
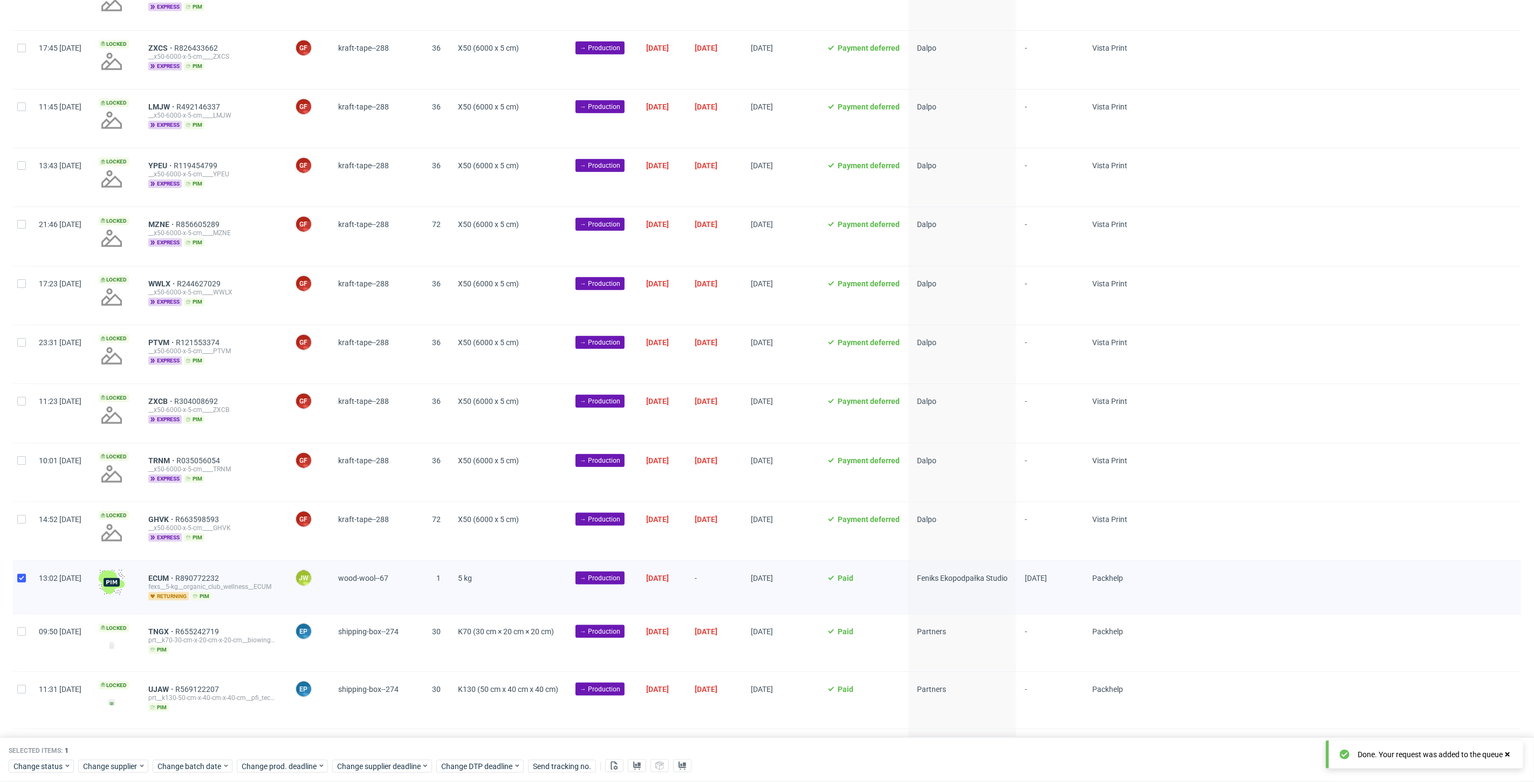
scroll to position [948, 0]
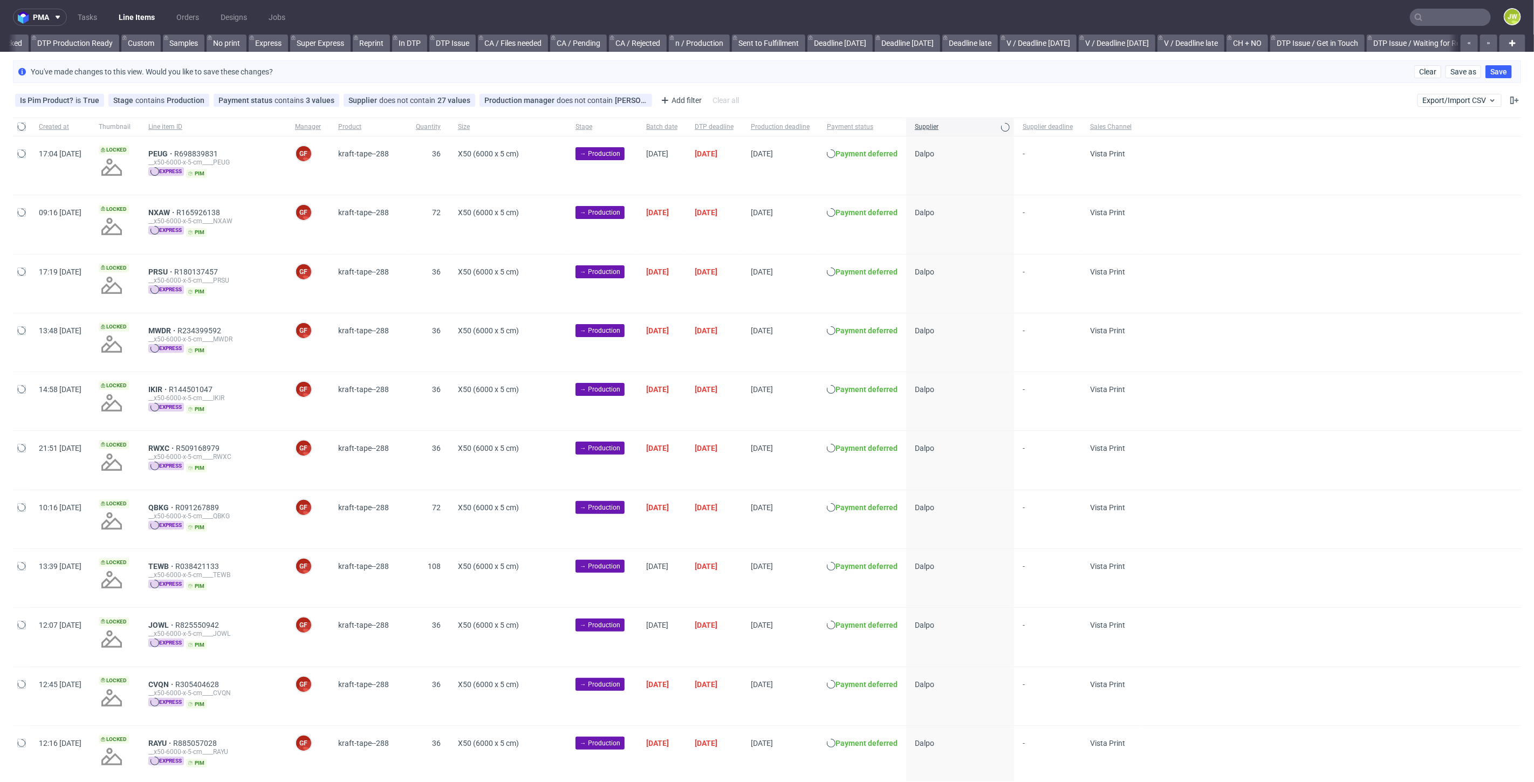
scroll to position [0, 816]
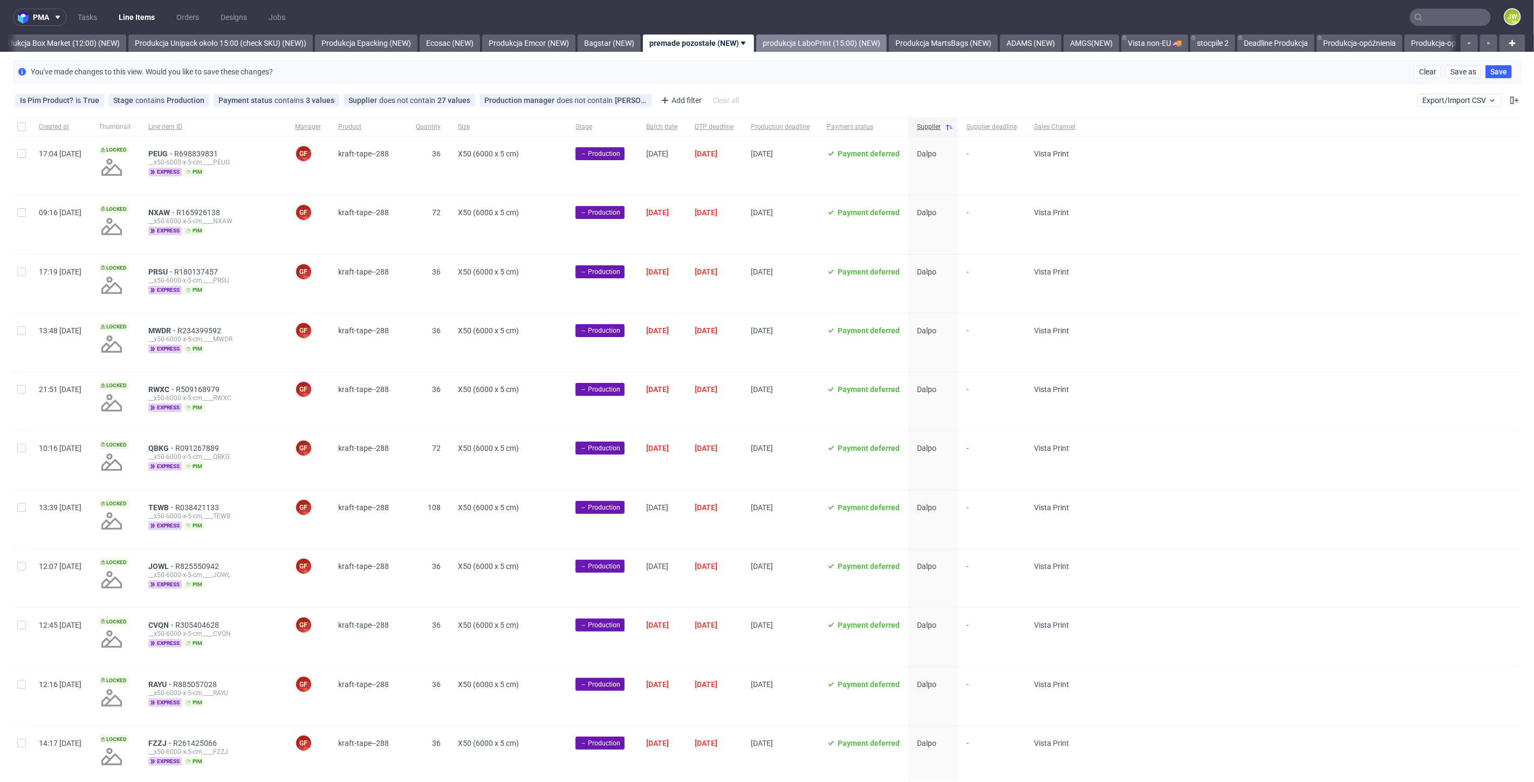
click at [859, 35] on link "produkcja LaboPrint (15:00) (NEW)" at bounding box center [821, 43] width 131 height 17
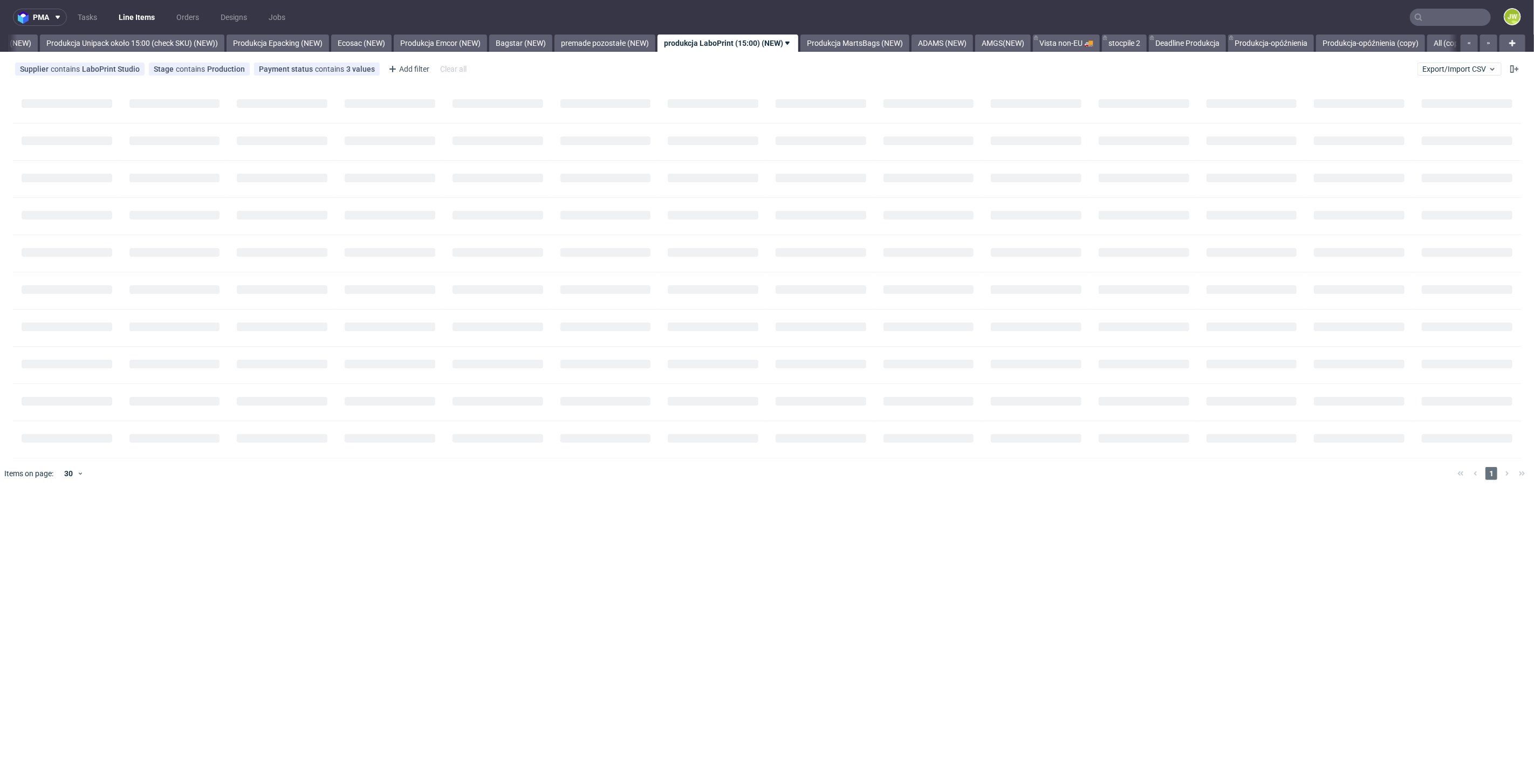
scroll to position [0, 1979]
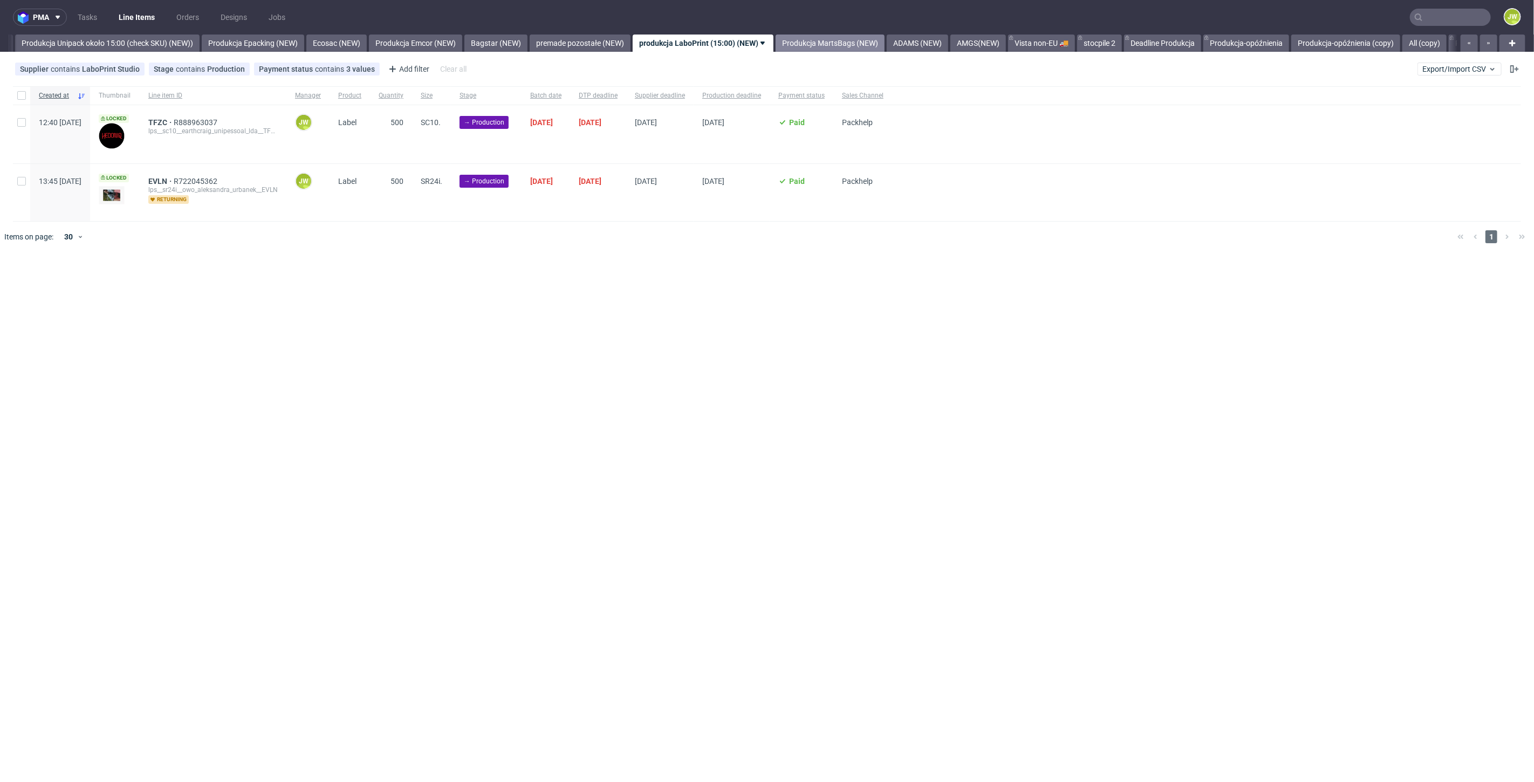
click at [859, 35] on link "Produkcja MartsBags (NEW)" at bounding box center [830, 43] width 109 height 17
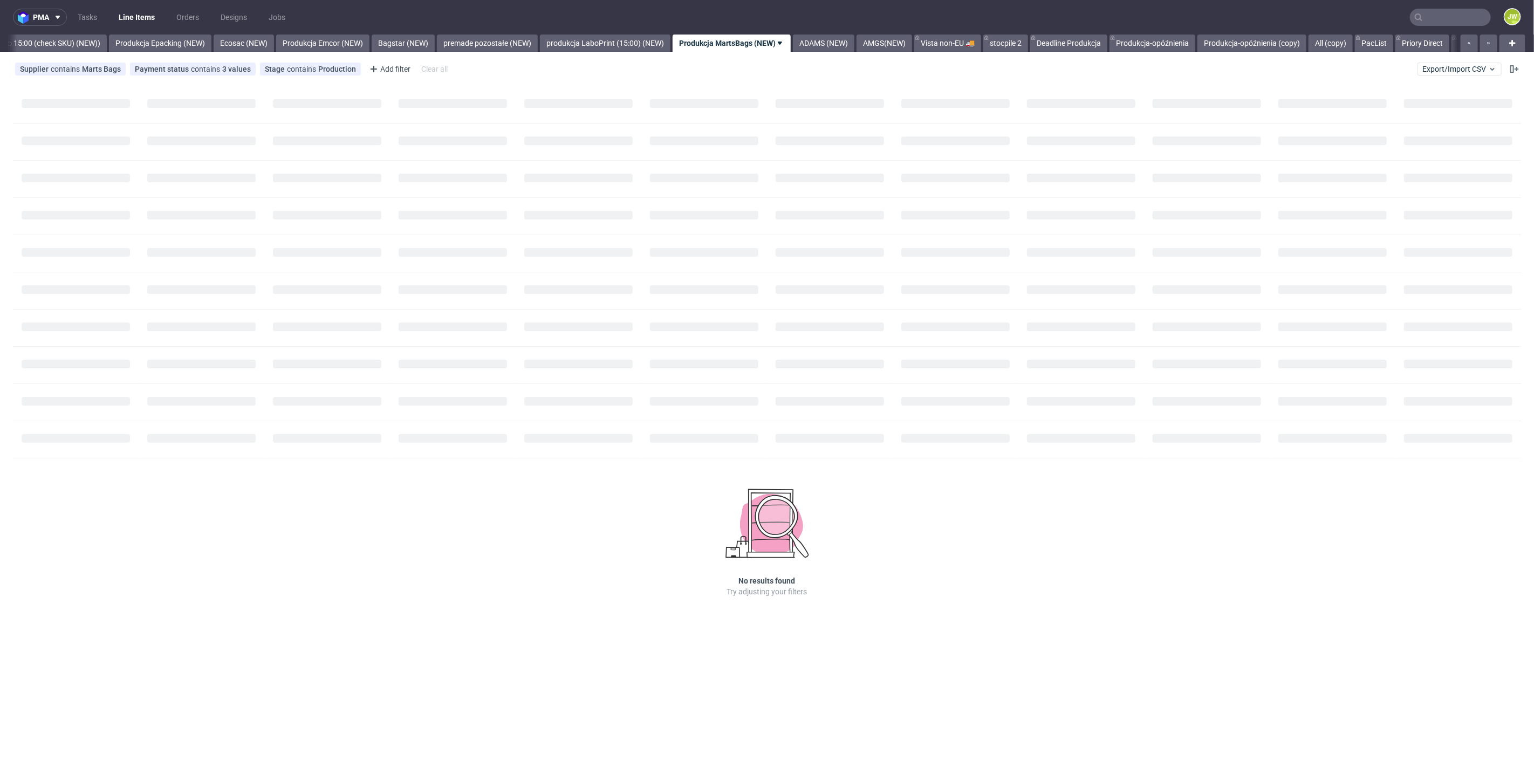
scroll to position [0, 2100]
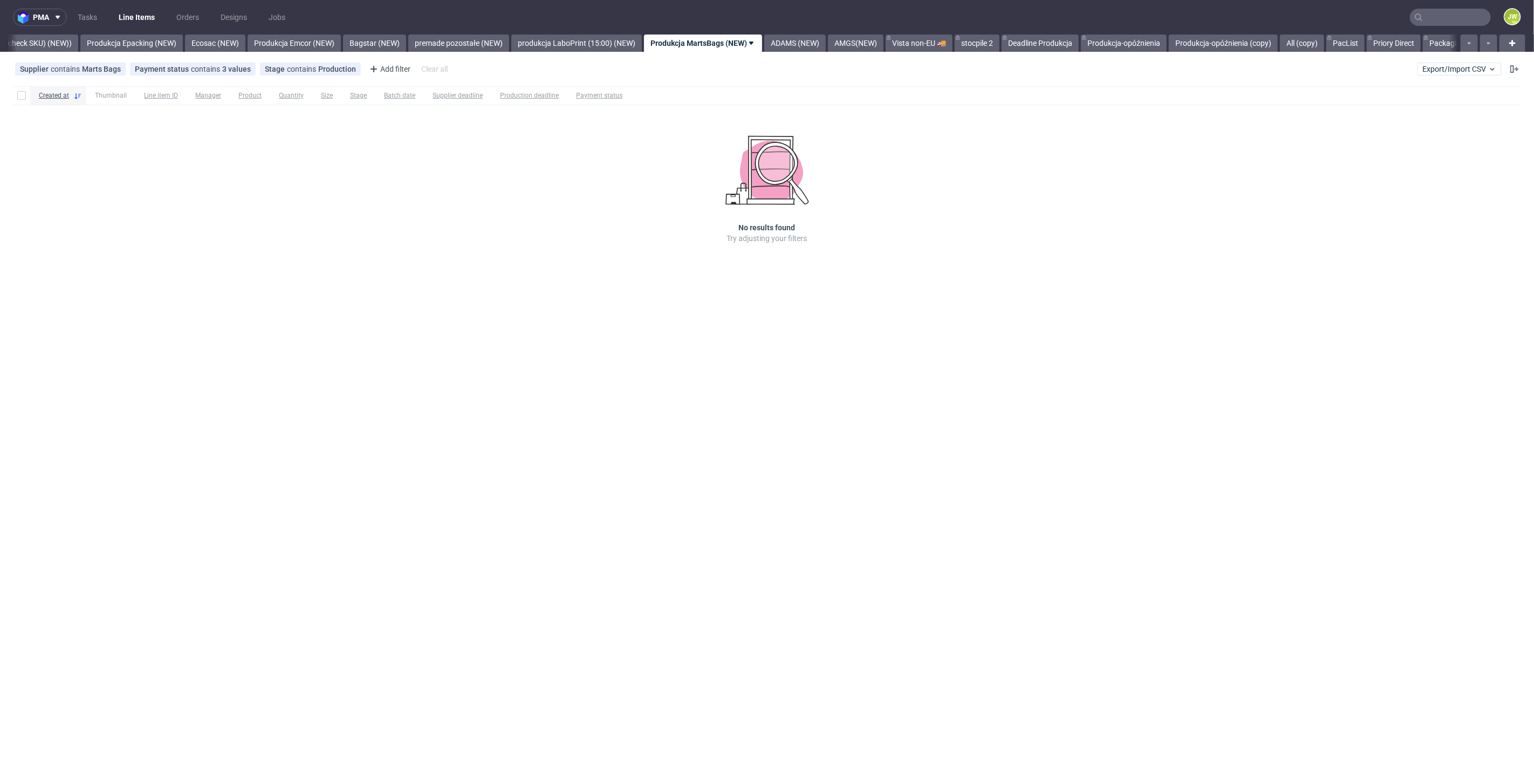
click at [828, 52] on div "pma Tasks Line Items Orders Designs Jobs JW All DTP Late Shipped Shipments DTP …" at bounding box center [767, 391] width 1534 height 782
click at [815, 44] on link "ADAMS (NEW)" at bounding box center [794, 43] width 61 height 17
click at [796, 39] on link "AMGS(NEW)" at bounding box center [769, 43] width 56 height 17
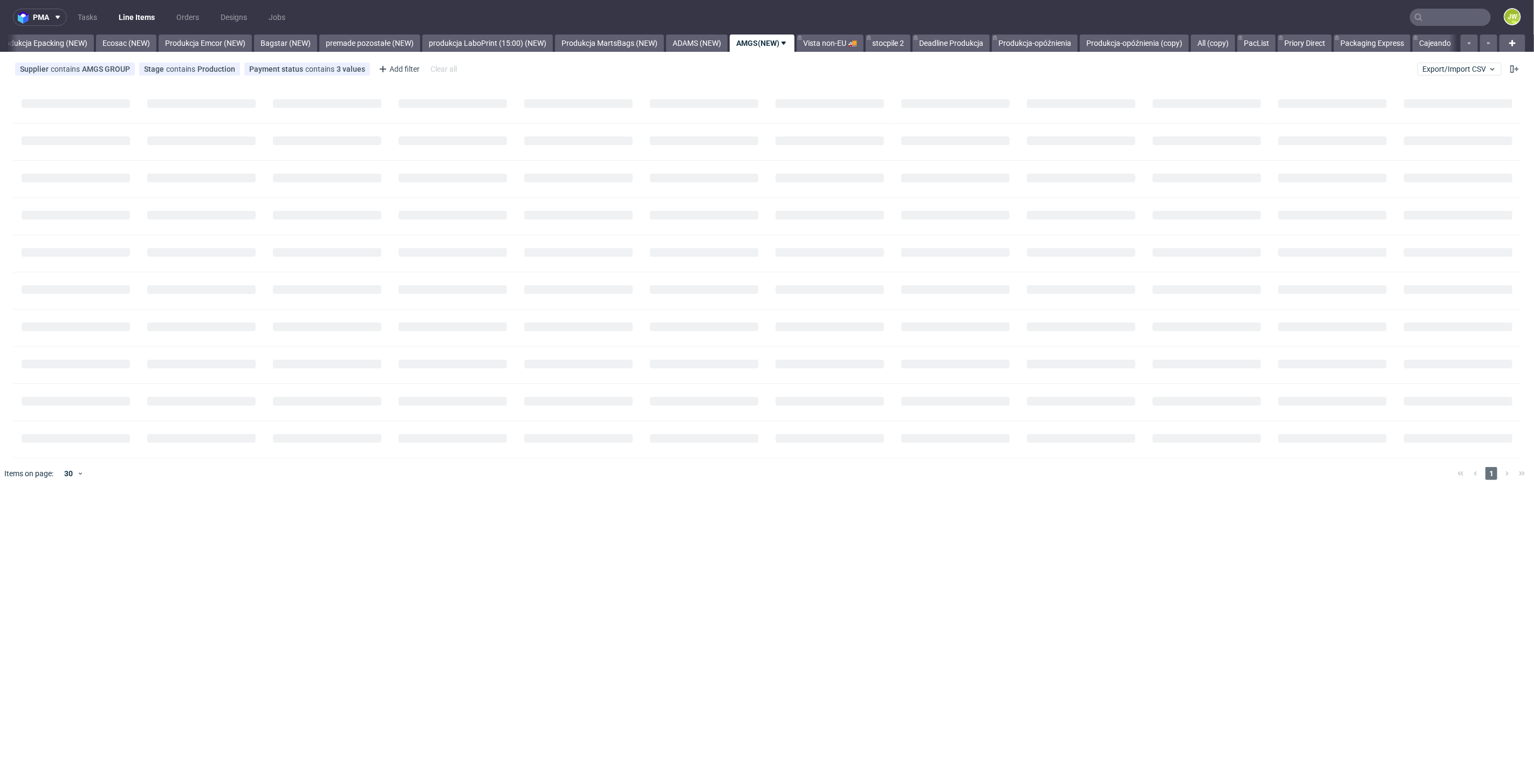
scroll to position [0, 2221]
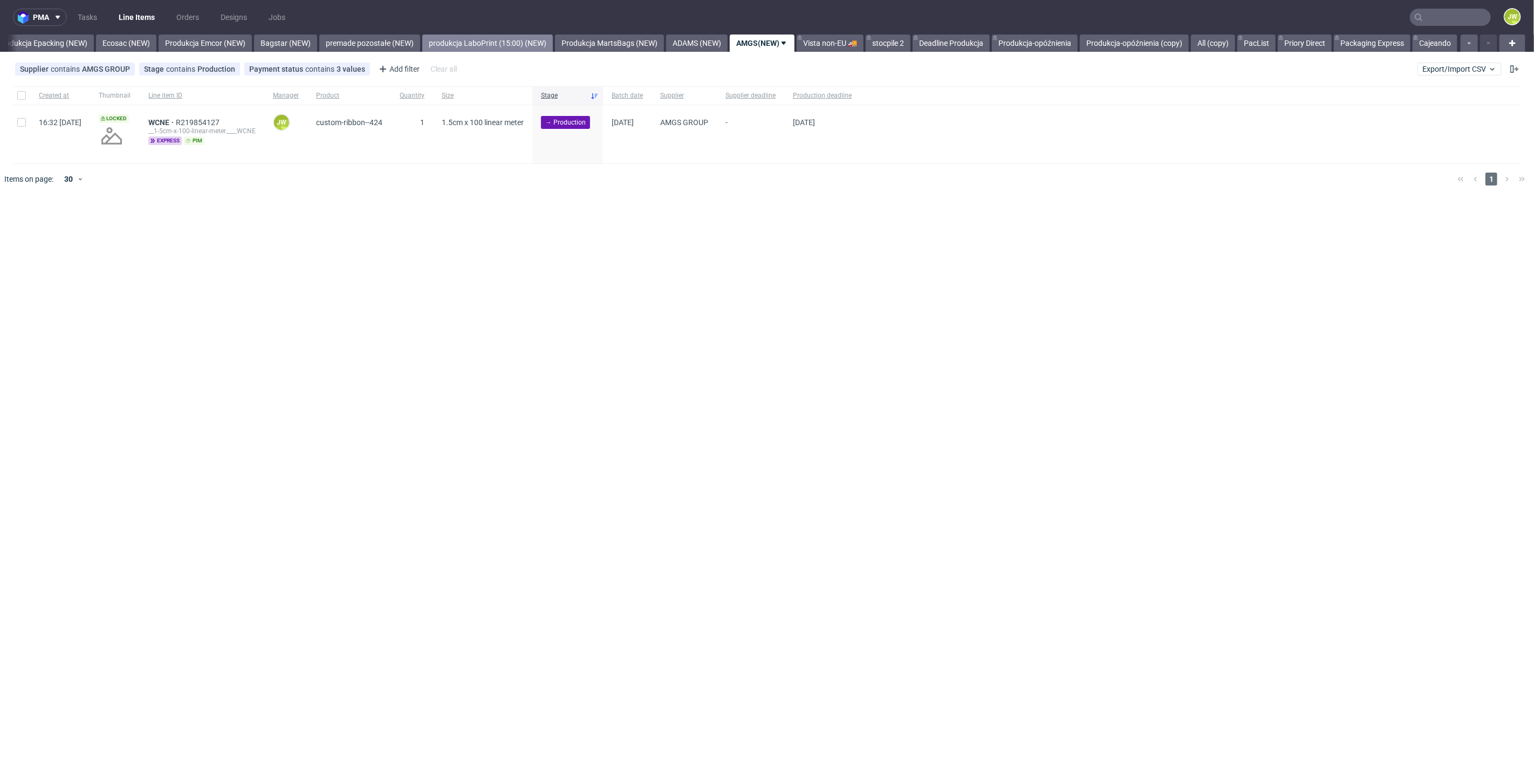
click at [482, 41] on link "produkcja LaboPrint (15:00) (NEW)" at bounding box center [487, 43] width 131 height 17
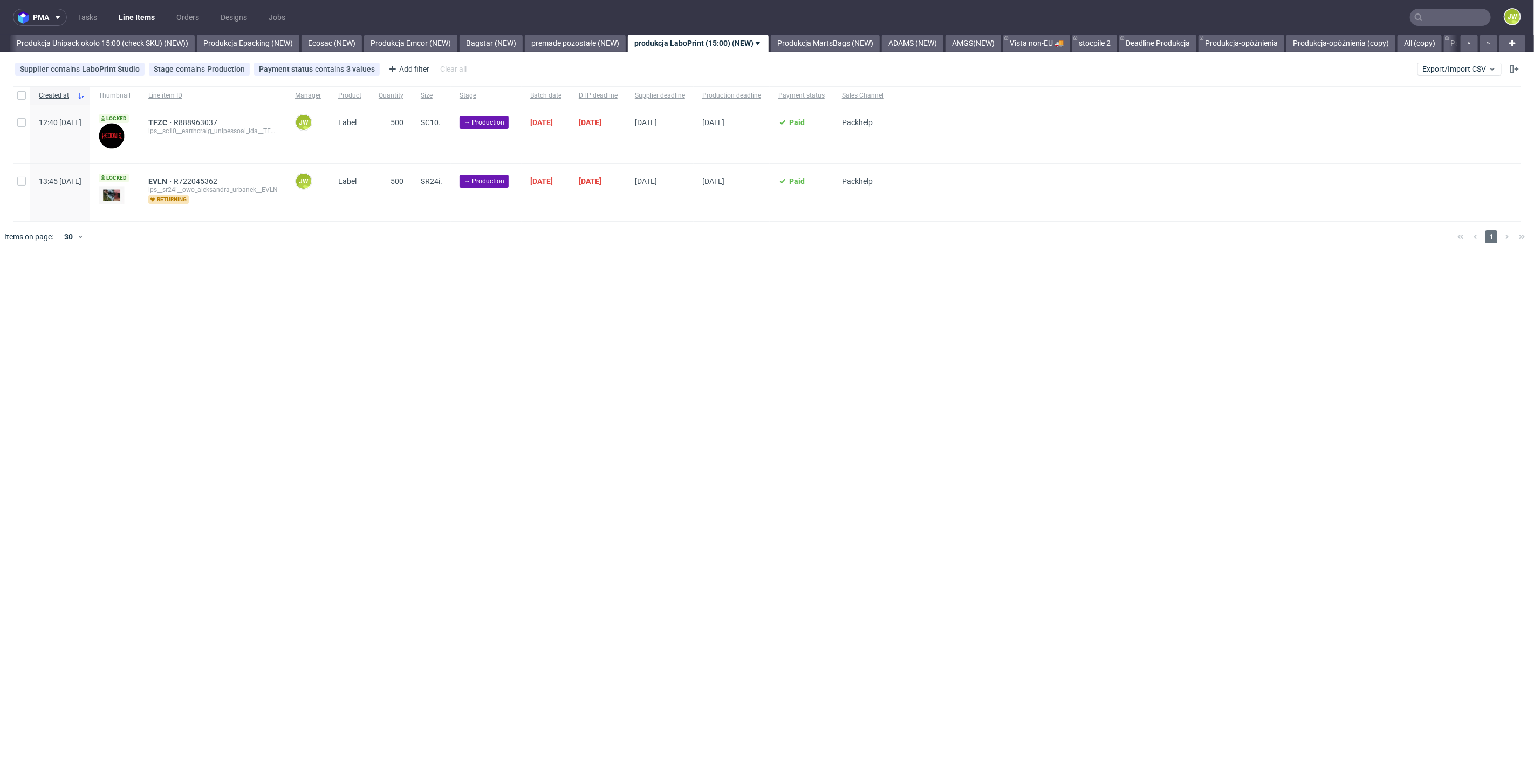
scroll to position [0, 1979]
click at [366, 352] on div "pma Tasks Line Items Orders Designs Jobs JW All DTP Late Shipped Shipments DTP …" at bounding box center [767, 391] width 1534 height 782
click at [20, 132] on div at bounding box center [21, 134] width 17 height 58
checkbox input "true"
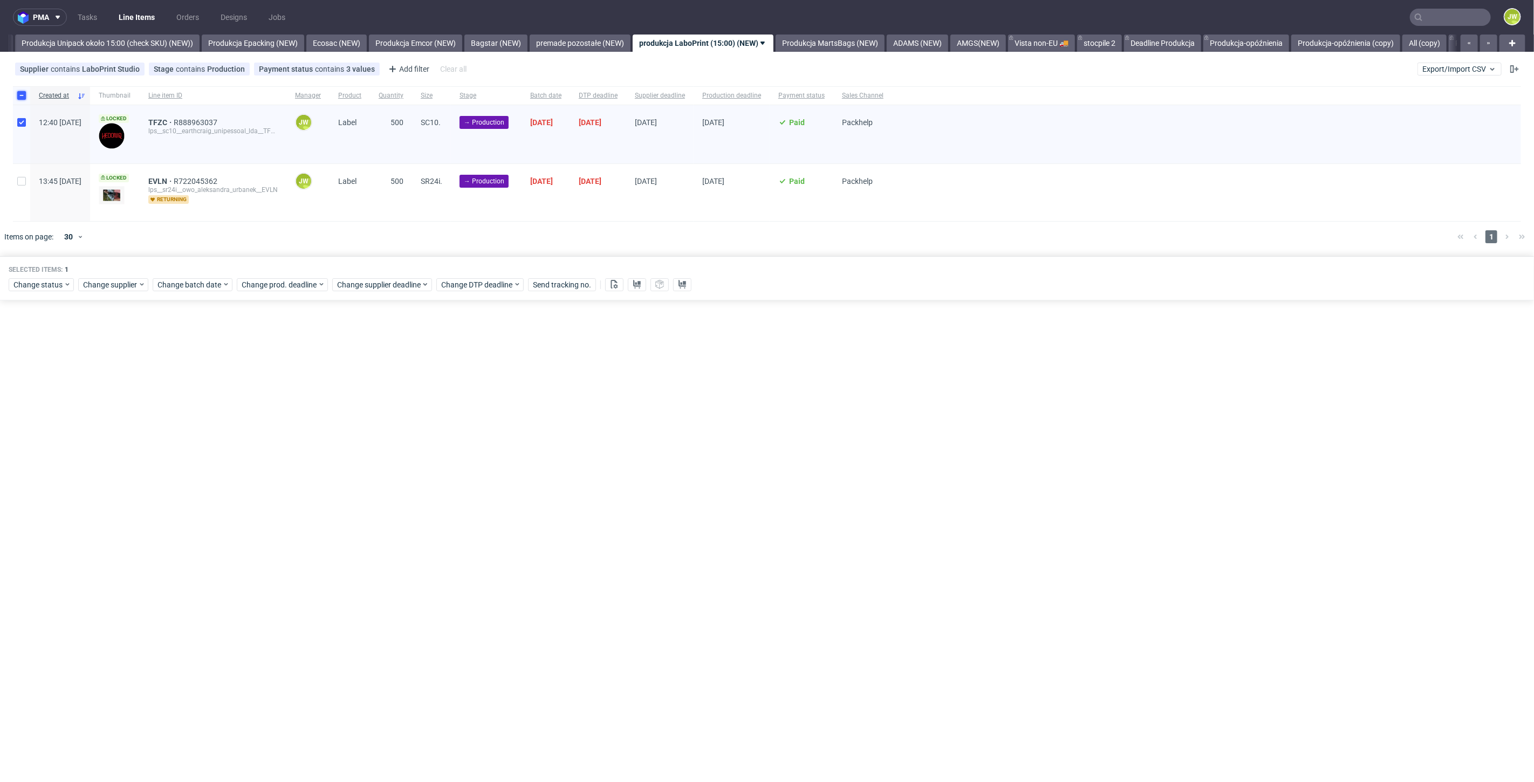
click at [23, 98] on input "checkbox" at bounding box center [21, 95] width 9 height 9
checkbox input "false"
click at [23, 97] on input "checkbox" at bounding box center [21, 95] width 9 height 9
checkbox input "true"
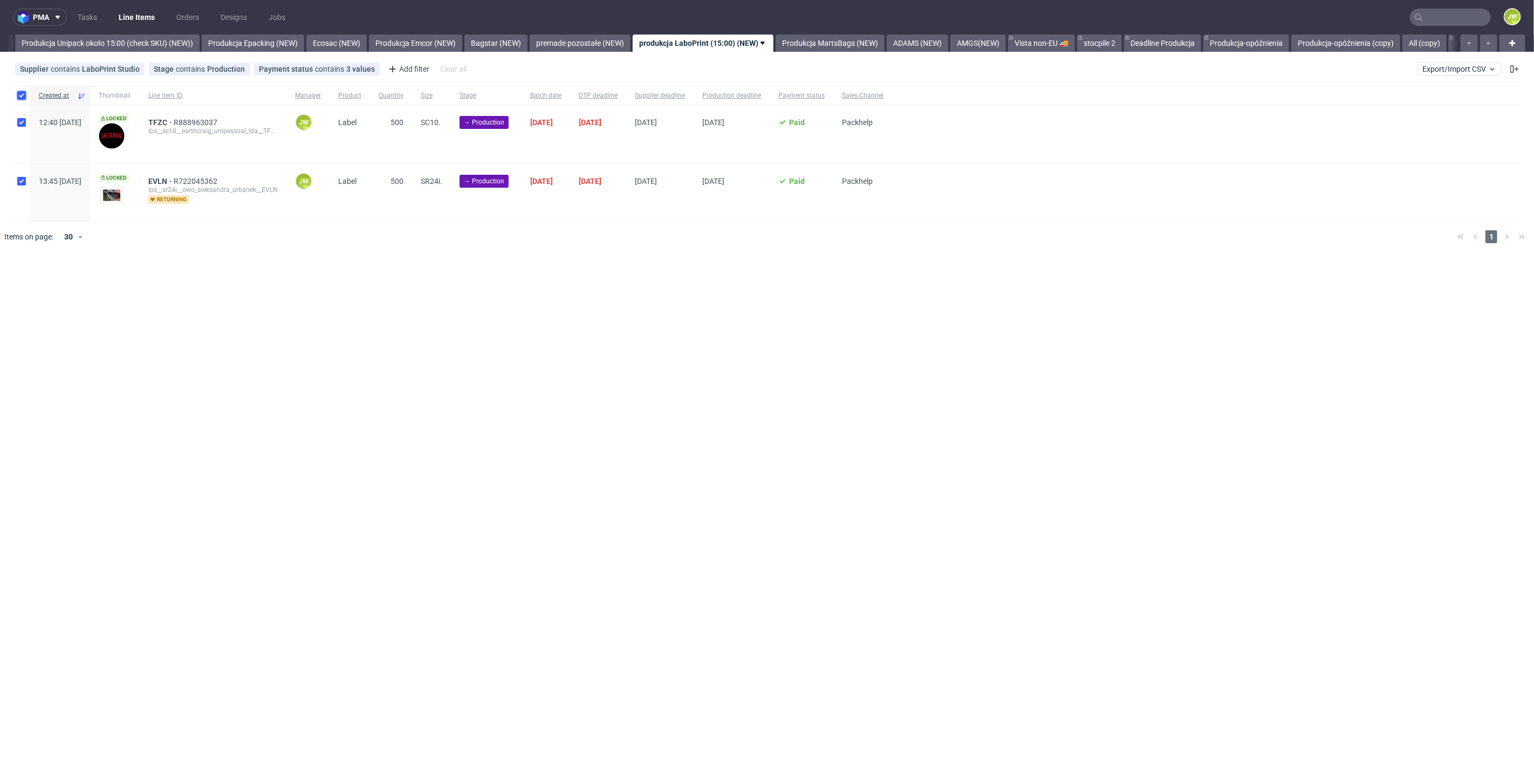
checkbox input "true"
click at [169, 286] on span "Change batch date" at bounding box center [189, 284] width 65 height 11
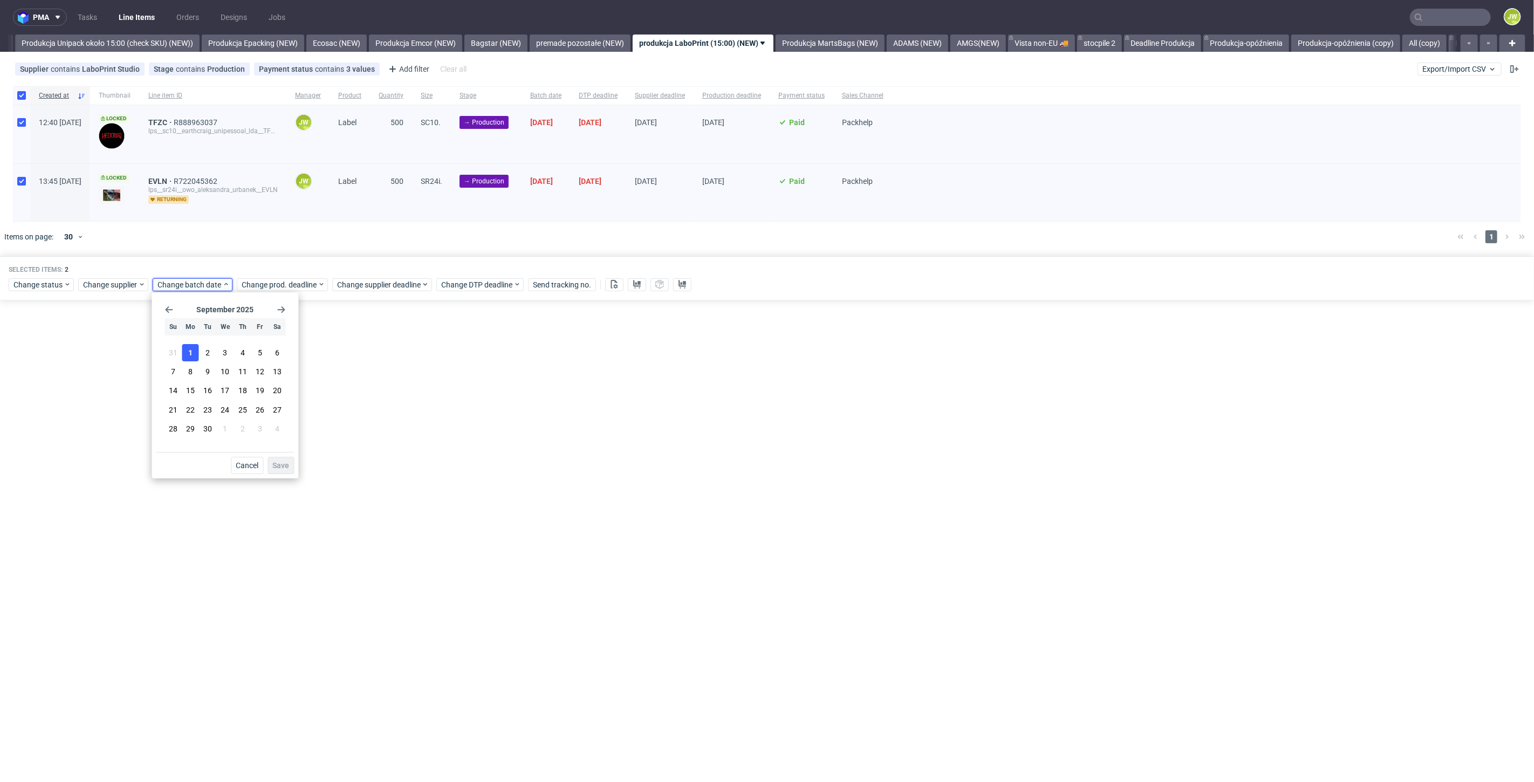
click at [190, 350] on span "1" at bounding box center [190, 352] width 4 height 11
click at [286, 463] on span "Save" at bounding box center [280, 466] width 17 height 8
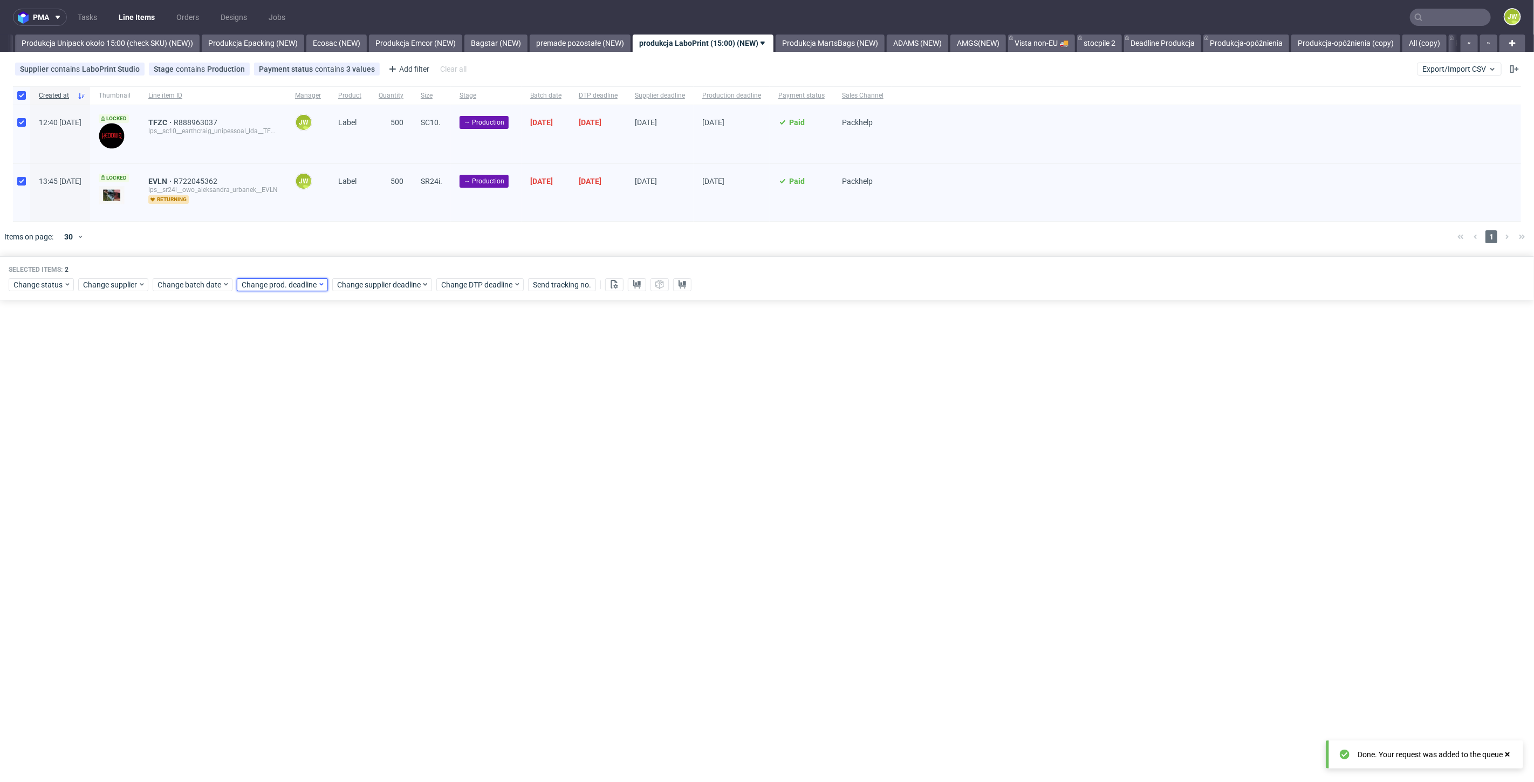
click at [264, 290] on div "Change prod. deadline" at bounding box center [282, 284] width 91 height 13
click at [275, 373] on span "8" at bounding box center [273, 371] width 4 height 11
click at [364, 462] on span "Save" at bounding box center [364, 466] width 17 height 8
click at [299, 291] on div "Selected items: 2 Change status Change supplier Change batch date Change prod. …" at bounding box center [767, 278] width 1534 height 45
click at [284, 284] on span "Change prod. deadline" at bounding box center [280, 284] width 76 height 11
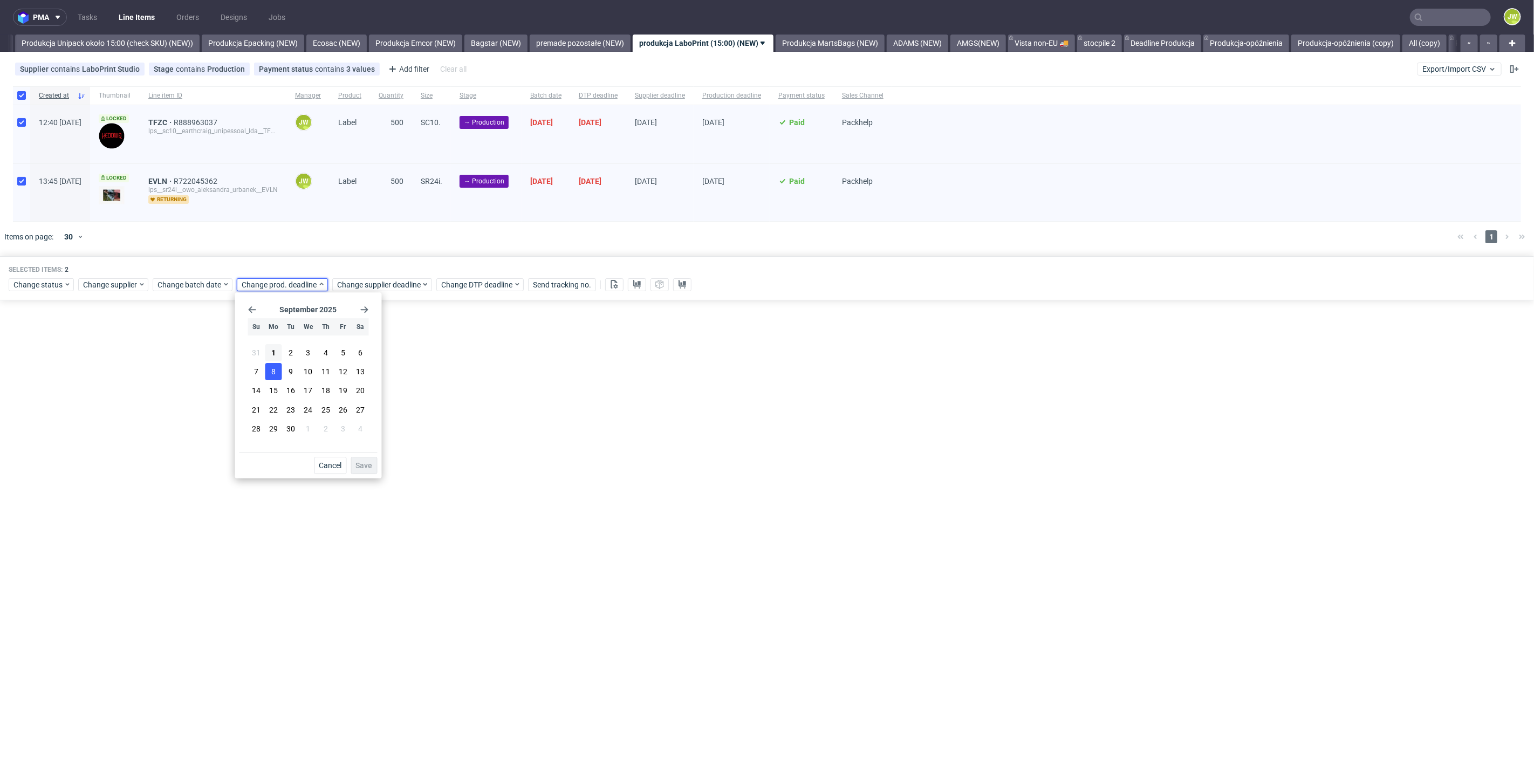
click at [274, 374] on span "8" at bounding box center [273, 371] width 4 height 11
click at [362, 466] on span "Save" at bounding box center [364, 466] width 17 height 8
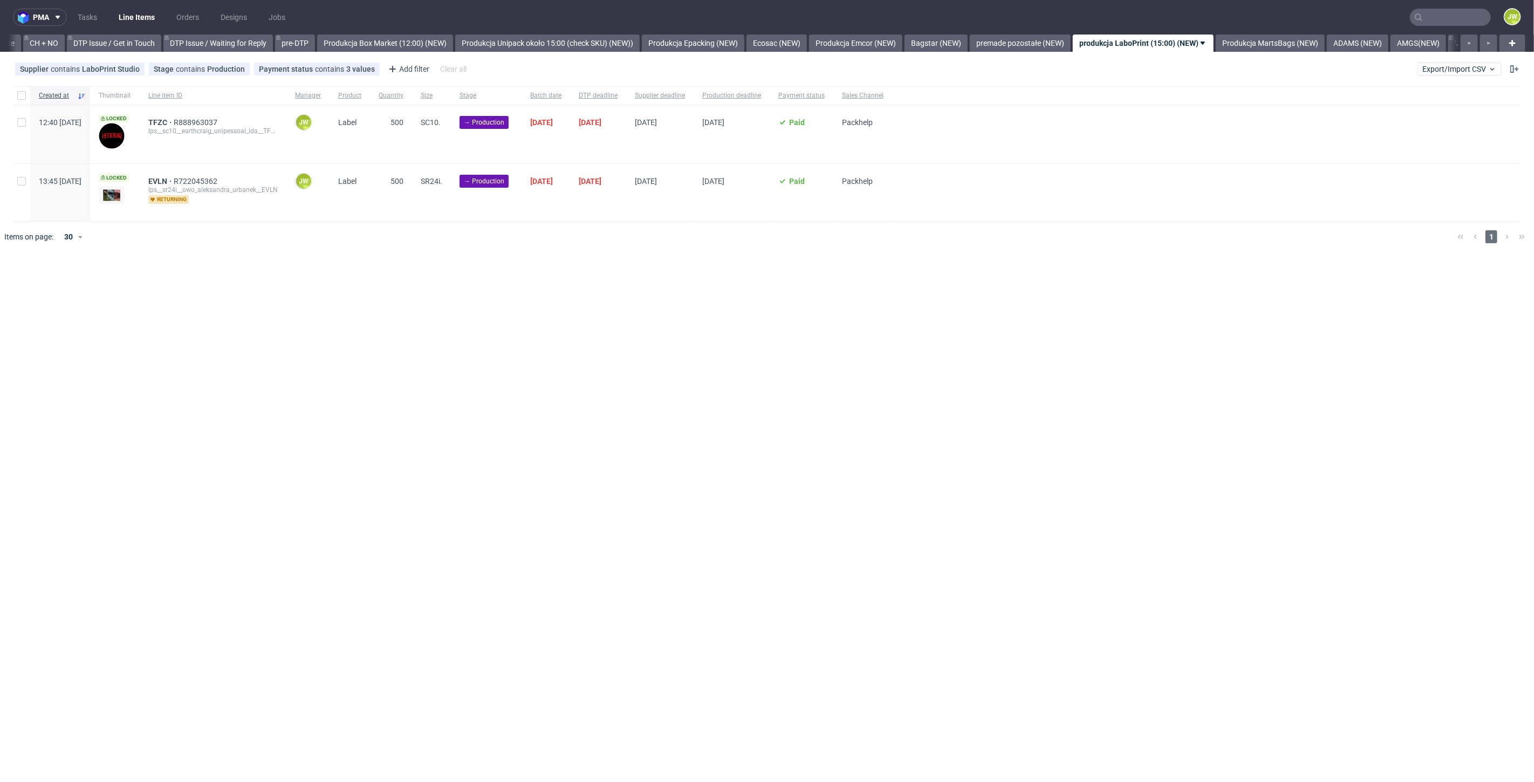
scroll to position [0, 1724]
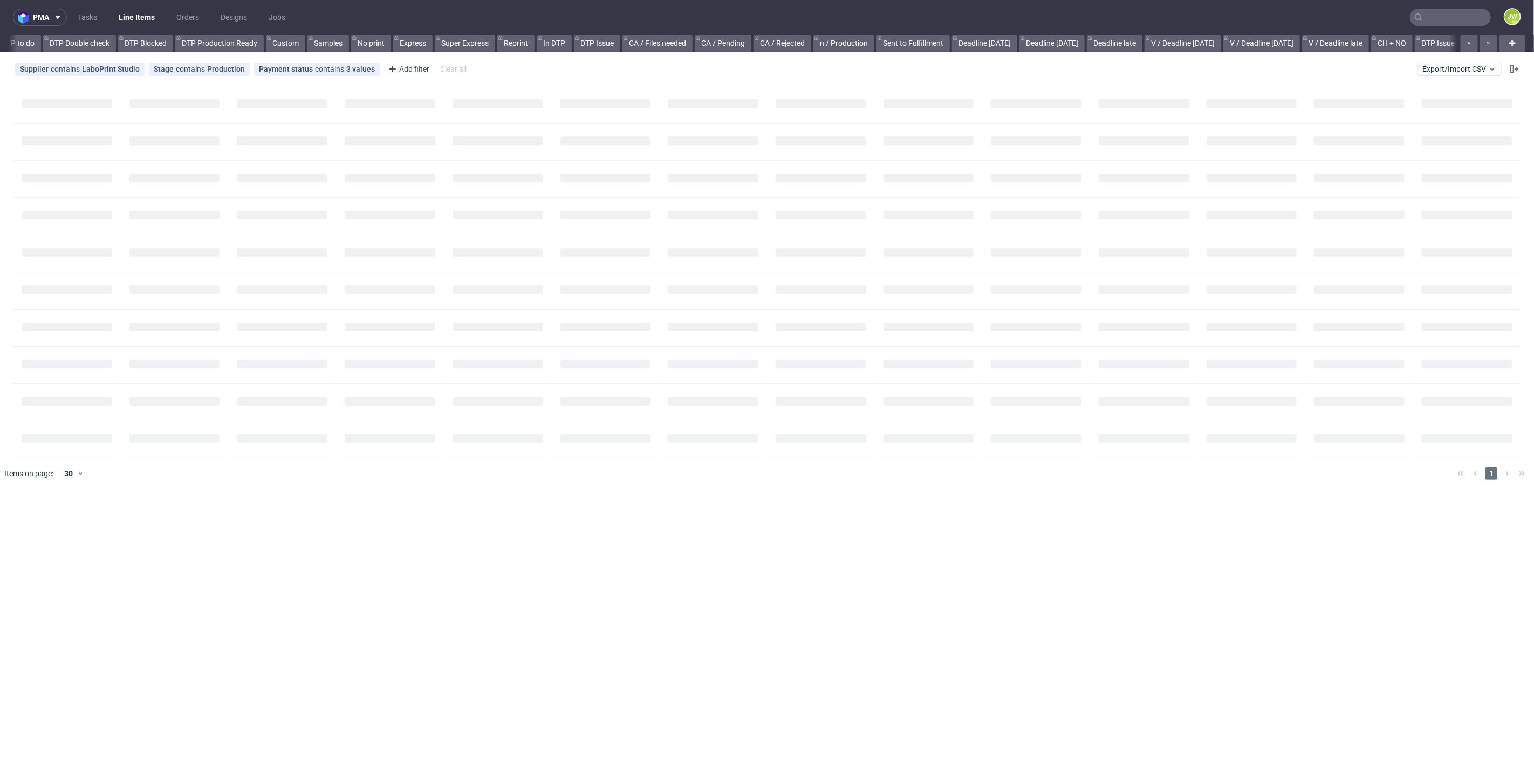
drag, startPoint x: 636, startPoint y: 277, endPoint x: 584, endPoint y: 276, distance: 52.9
click at [584, 276] on div "pma Tasks Line Items Orders Designs Jobs JW All DTP Late Shipped Shipments DTP …" at bounding box center [767, 391] width 1534 height 782
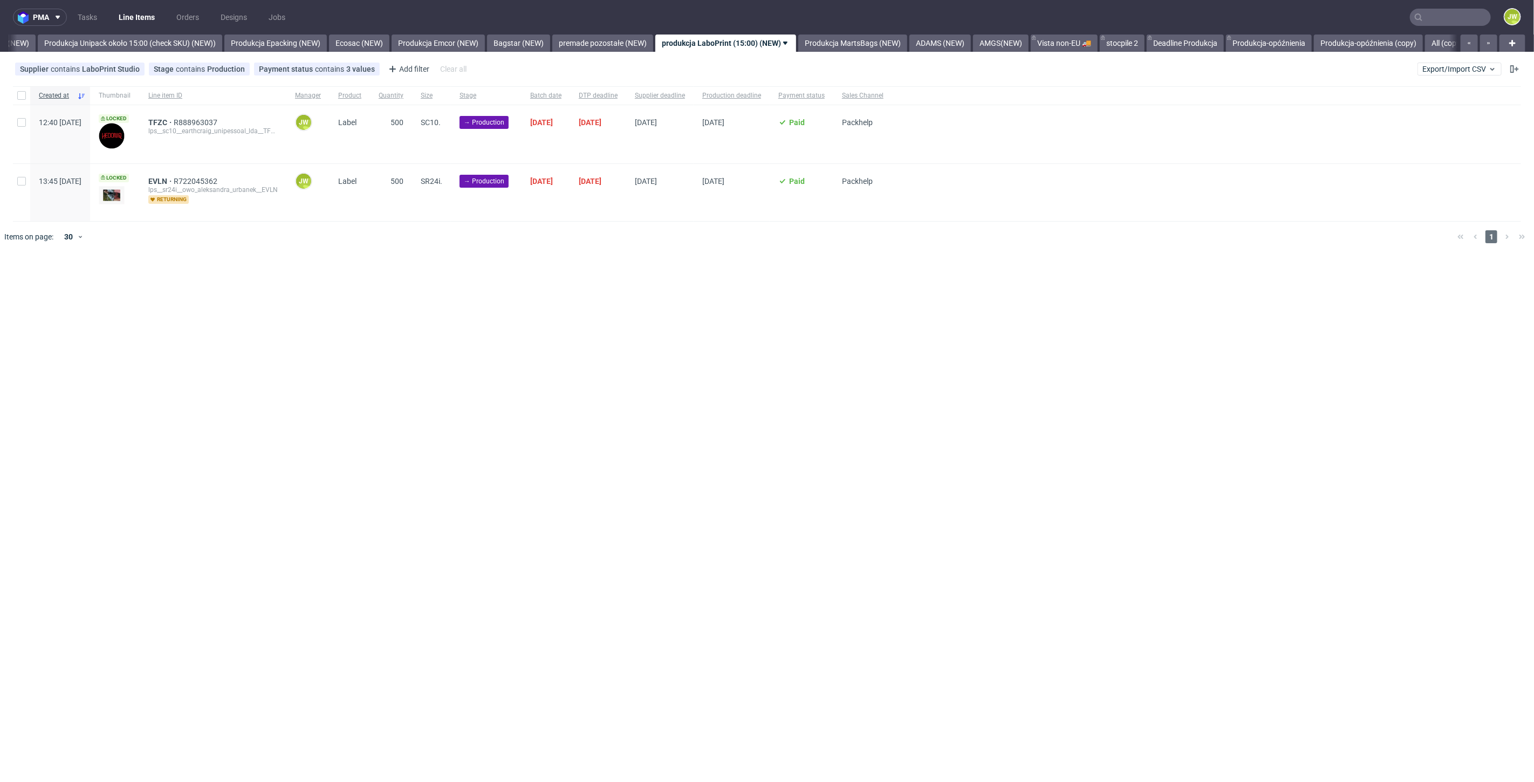
scroll to position [0, 1979]
click at [21, 98] on input "checkbox" at bounding box center [21, 95] width 9 height 9
checkbox input "true"
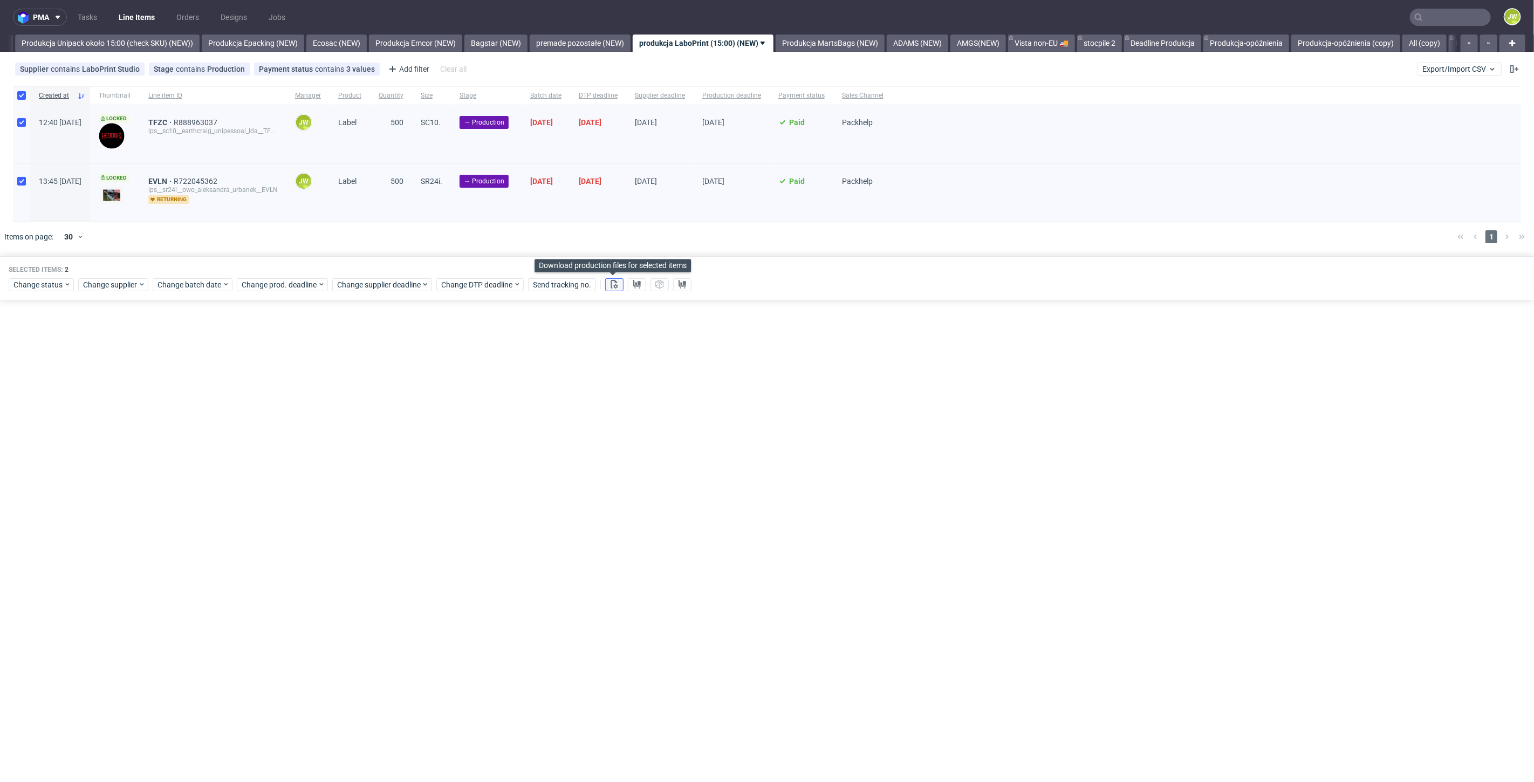
click at [611, 286] on icon at bounding box center [614, 284] width 9 height 9
click at [636, 284] on icon at bounding box center [637, 284] width 9 height 9
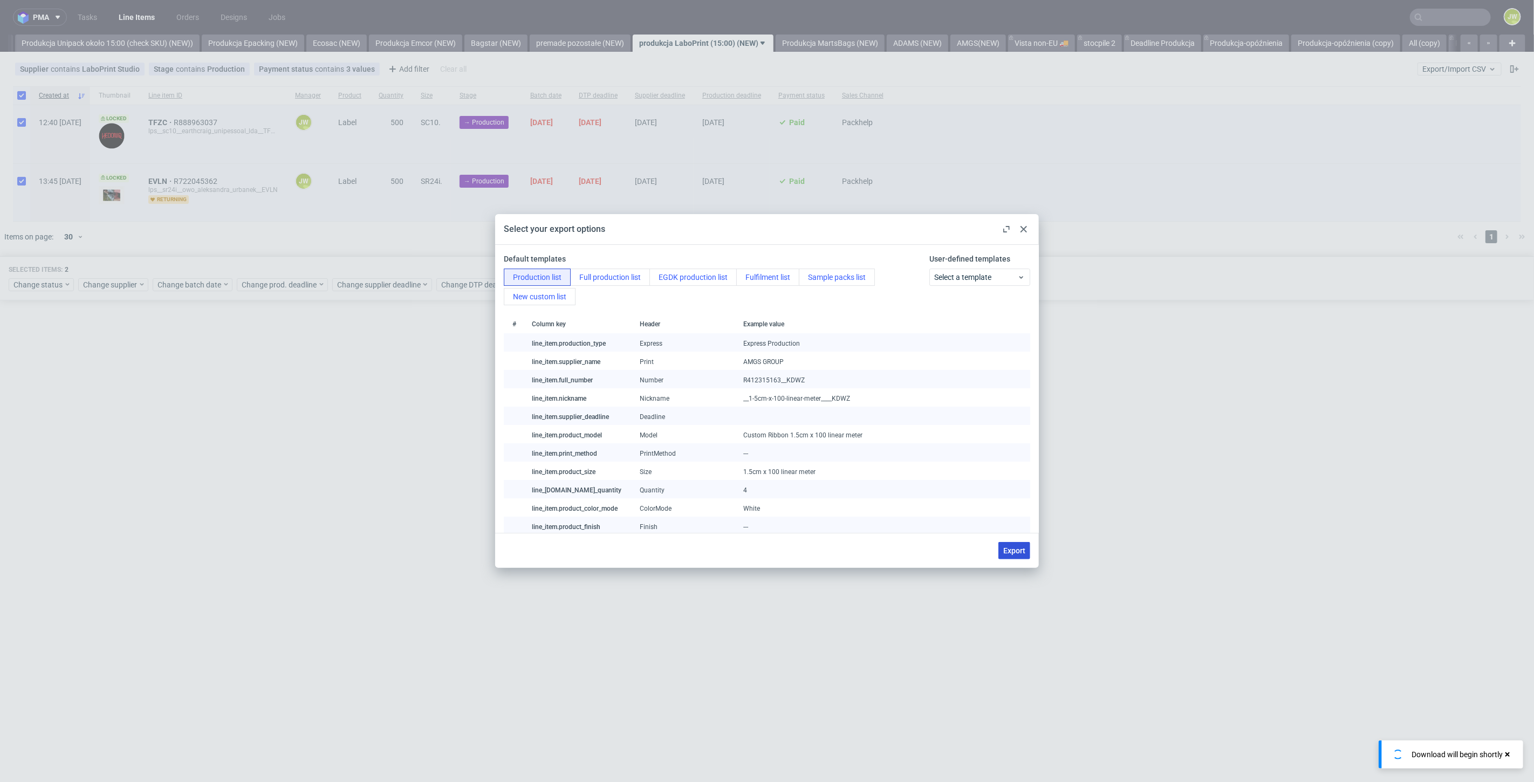
click at [1010, 550] on span "Export" at bounding box center [1014, 551] width 22 height 8
checkbox input "false"
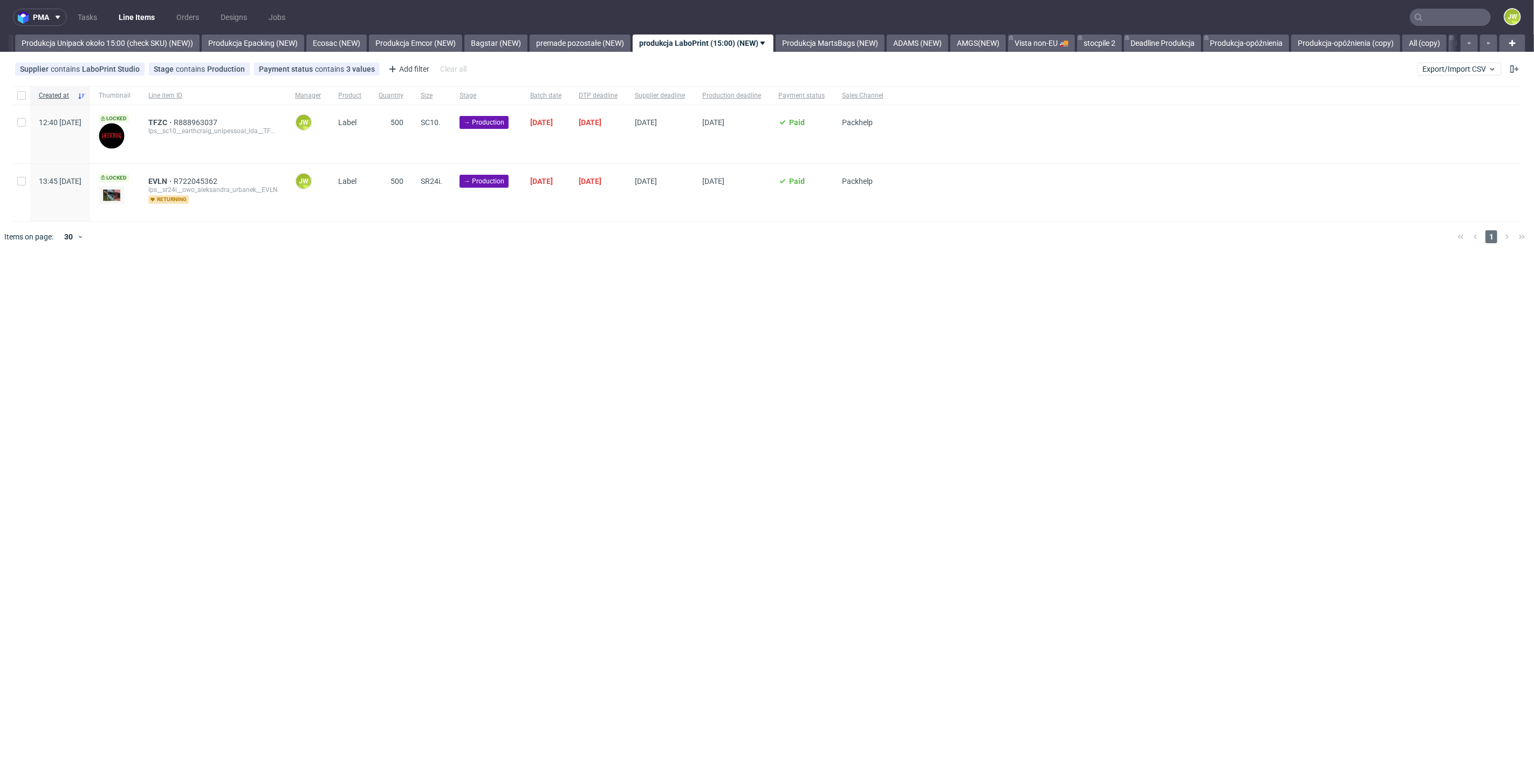
drag, startPoint x: 220, startPoint y: 299, endPoint x: 196, endPoint y: 270, distance: 37.9
click at [220, 300] on div "pma Tasks Line Items Orders Designs Jobs JW All DTP Late Shipped Shipments DTP …" at bounding box center [767, 391] width 1534 height 782
click at [22, 92] on input "checkbox" at bounding box center [21, 95] width 9 height 9
checkbox input "true"
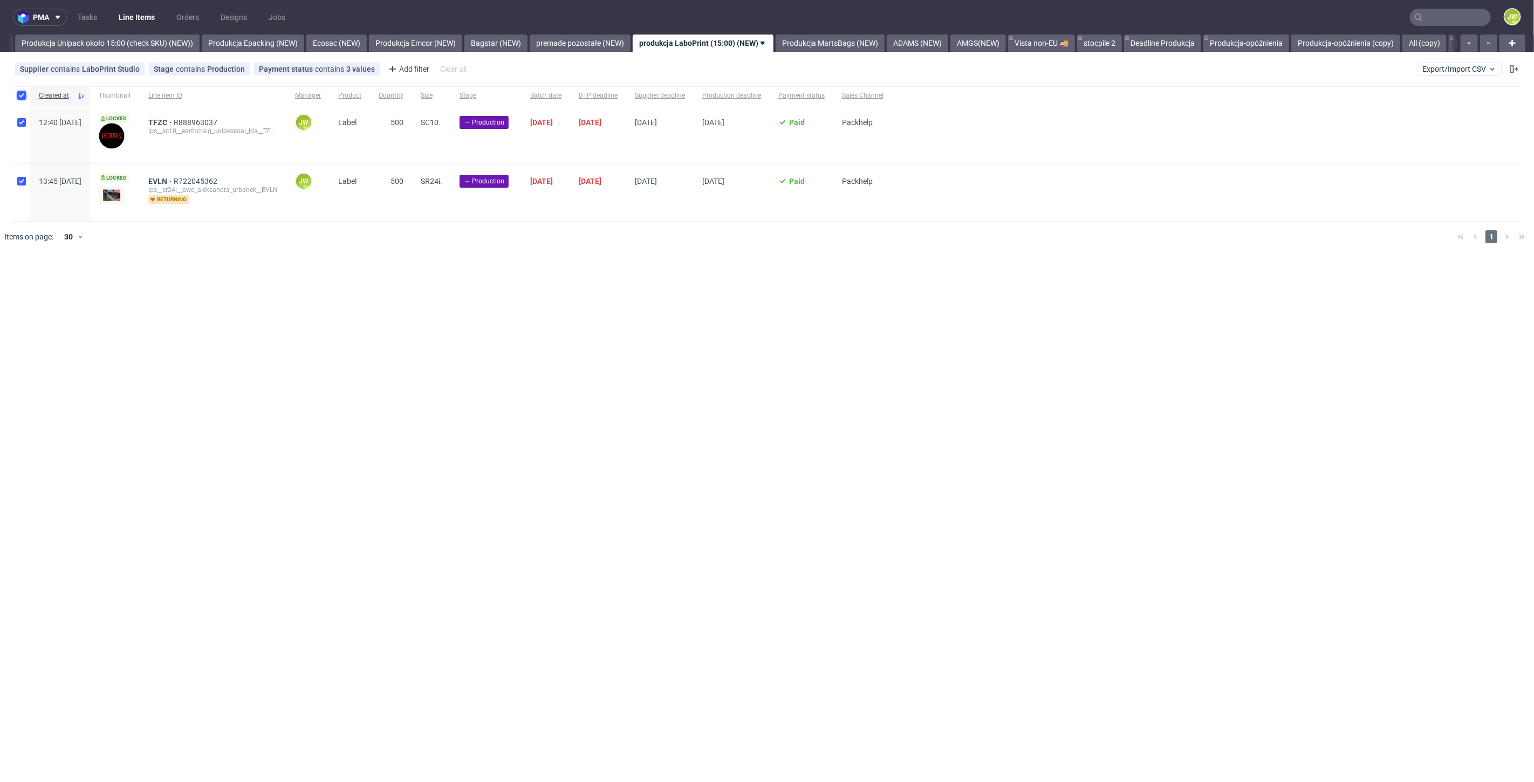
checkbox input "true"
click at [17, 282] on span "Change status" at bounding box center [38, 284] width 50 height 11
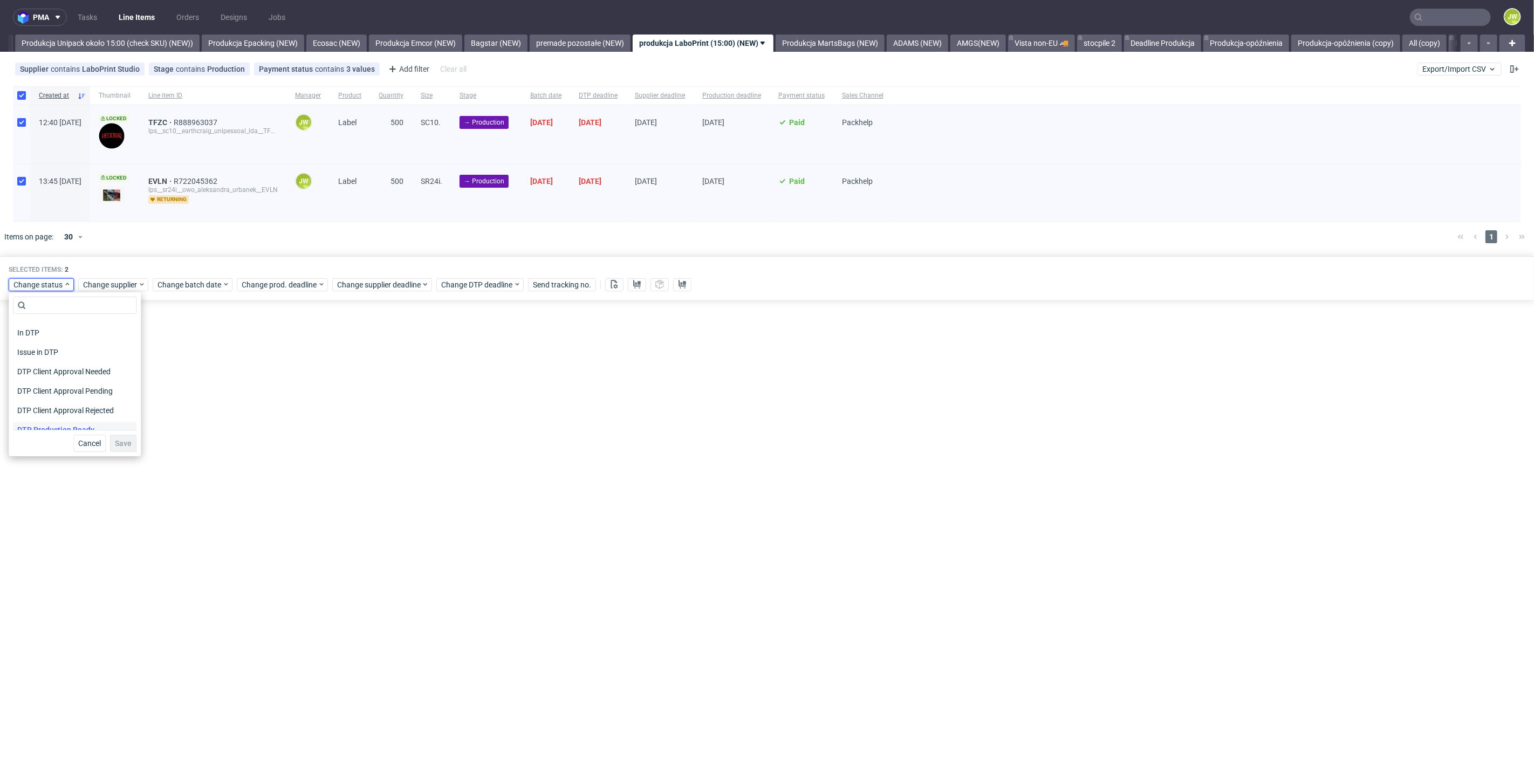
scroll to position [60, 0]
click at [38, 426] on span "In Production" at bounding box center [40, 423] width 54 height 15
click at [115, 443] on span "Save" at bounding box center [123, 444] width 17 height 8
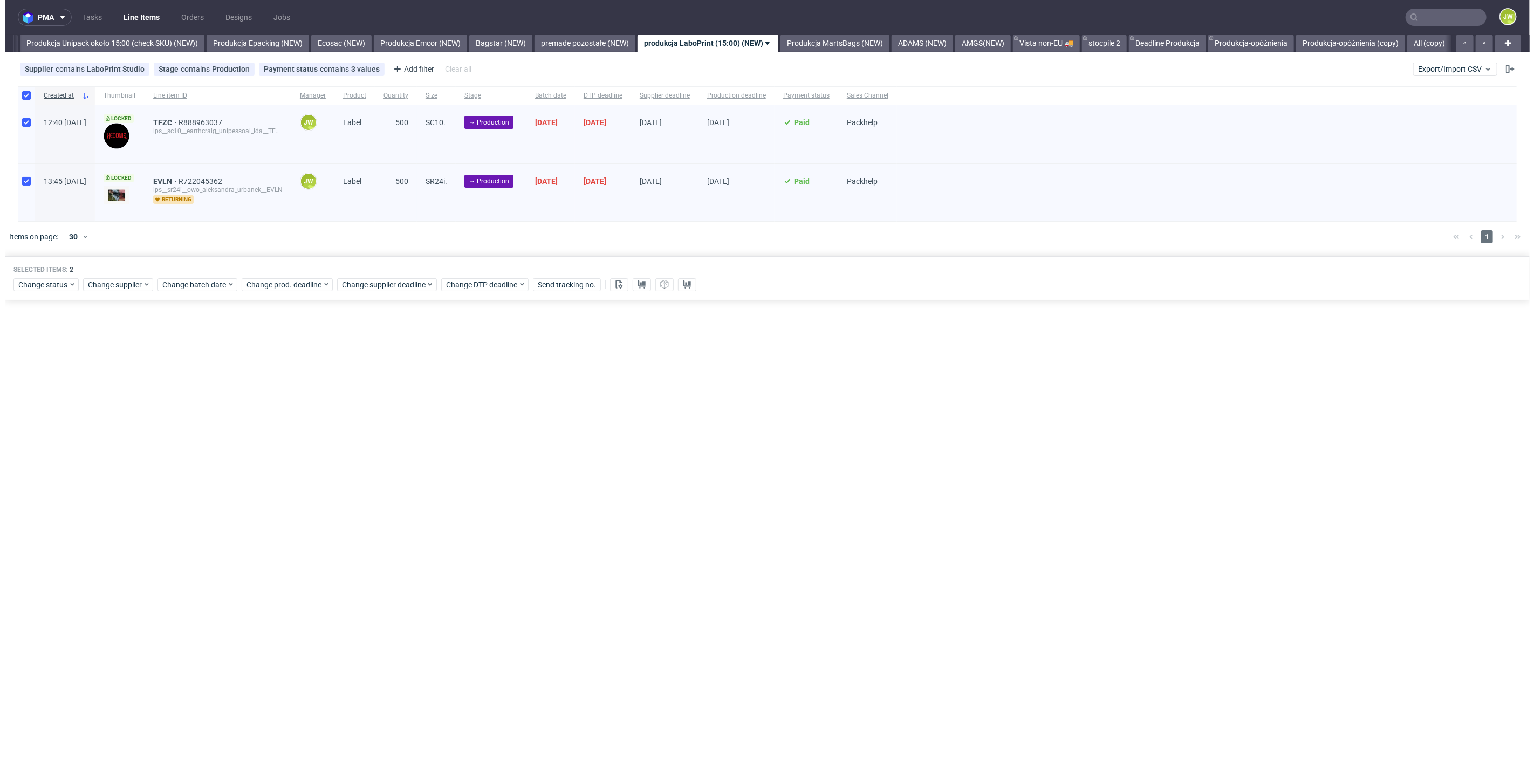
scroll to position [0, 1979]
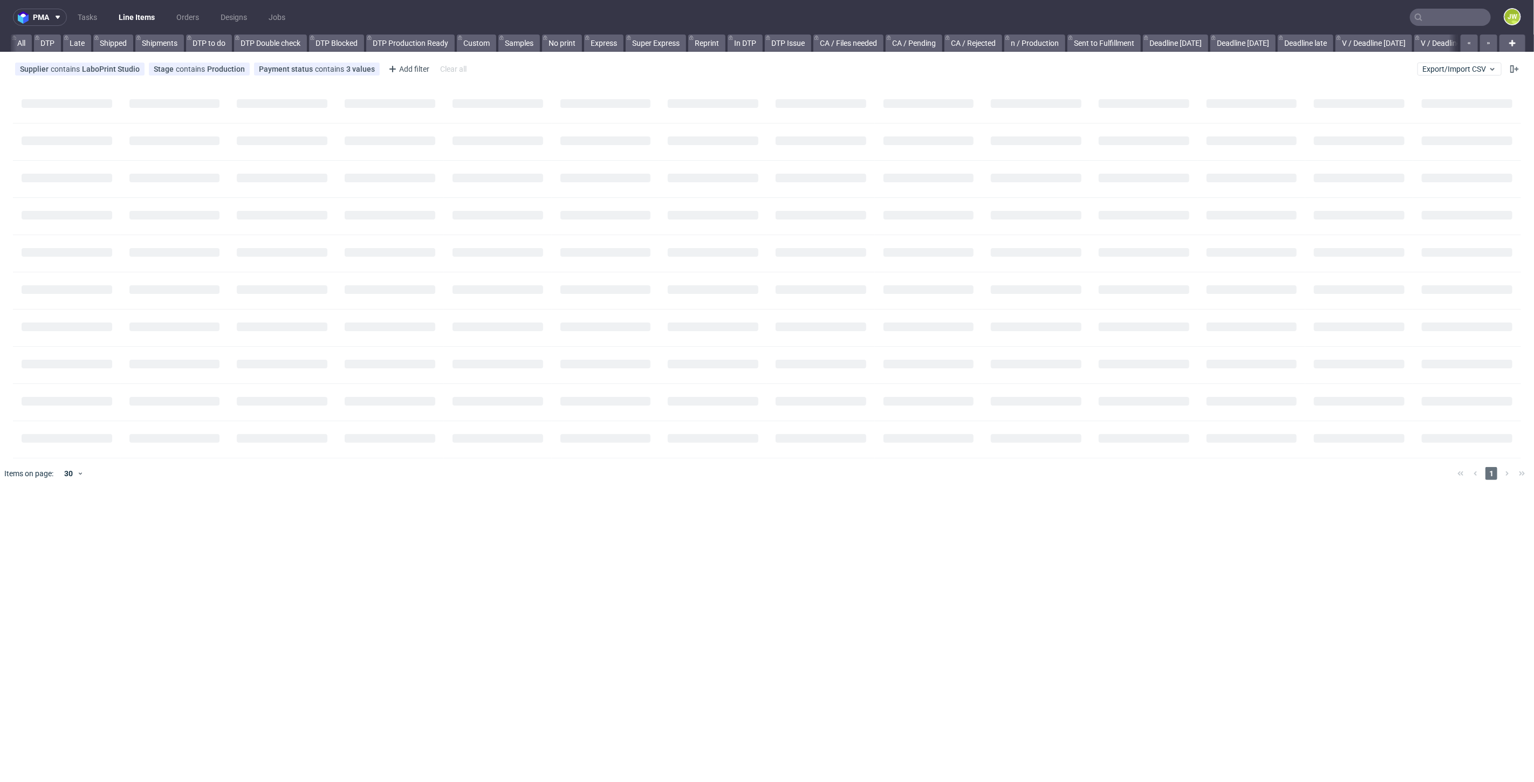
scroll to position [0, 80]
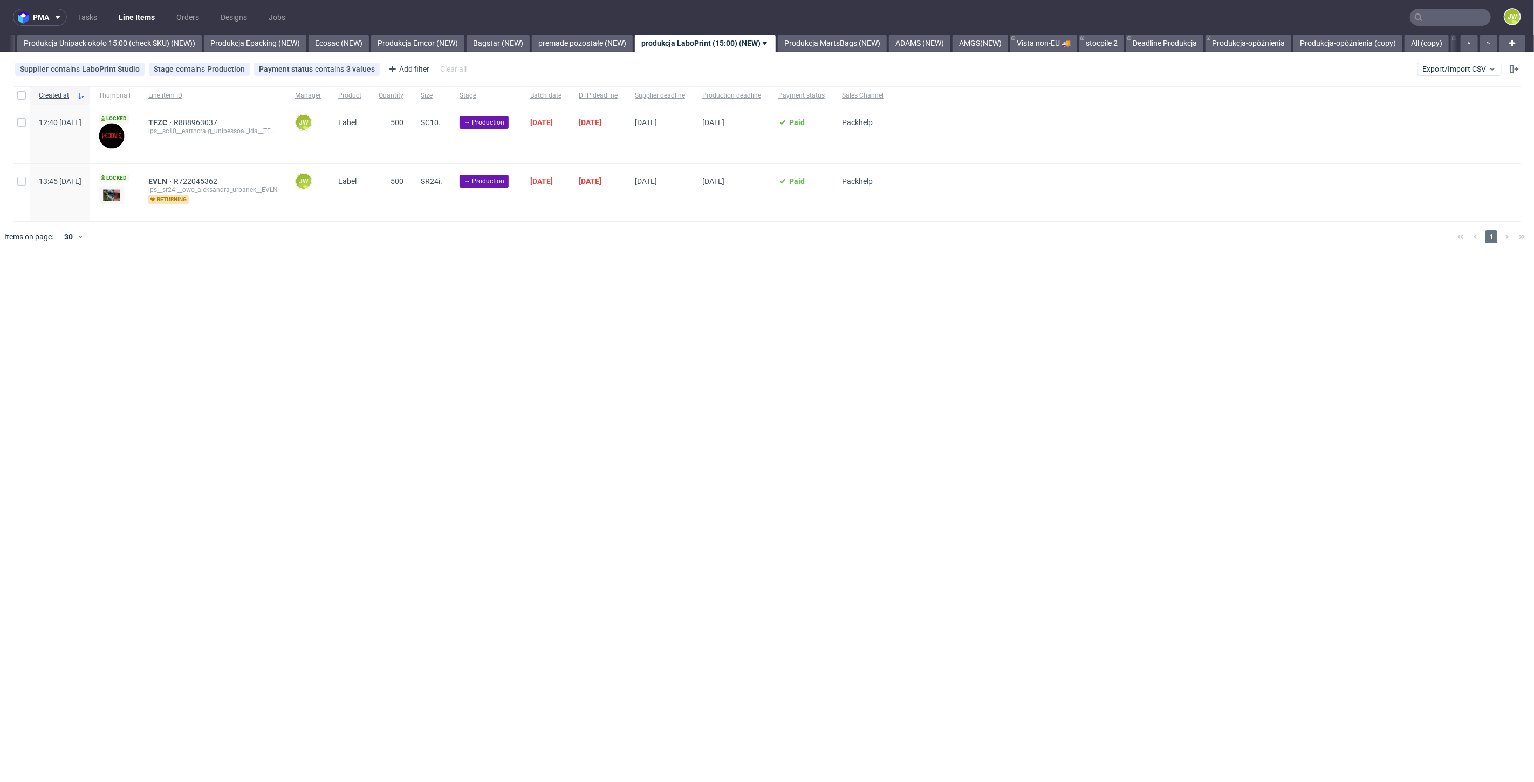
scroll to position [0, 1979]
click at [22, 98] on input "checkbox" at bounding box center [21, 95] width 9 height 9
checkbox input "true"
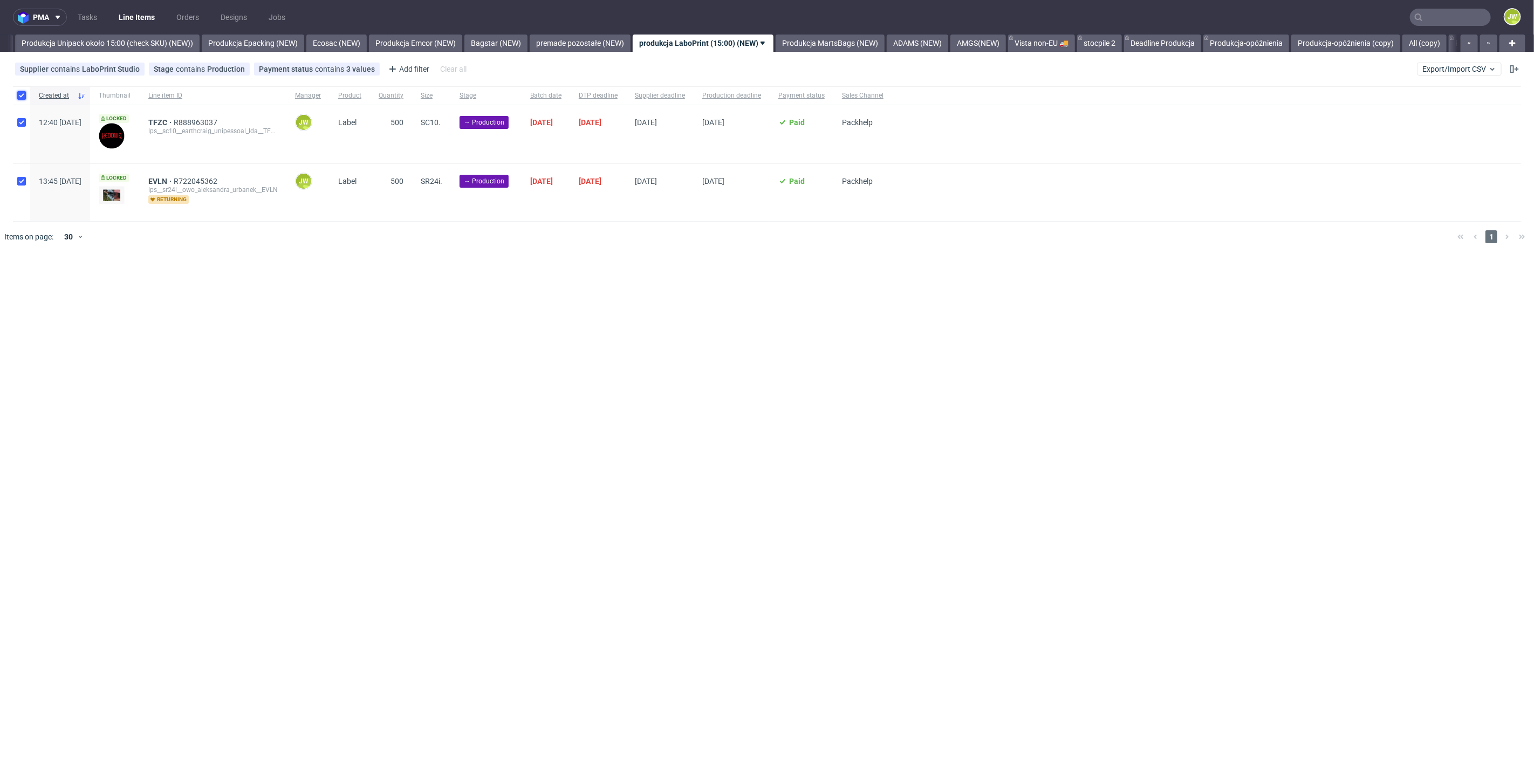
checkbox input "true"
click at [54, 290] on div "Change status" at bounding box center [41, 284] width 65 height 13
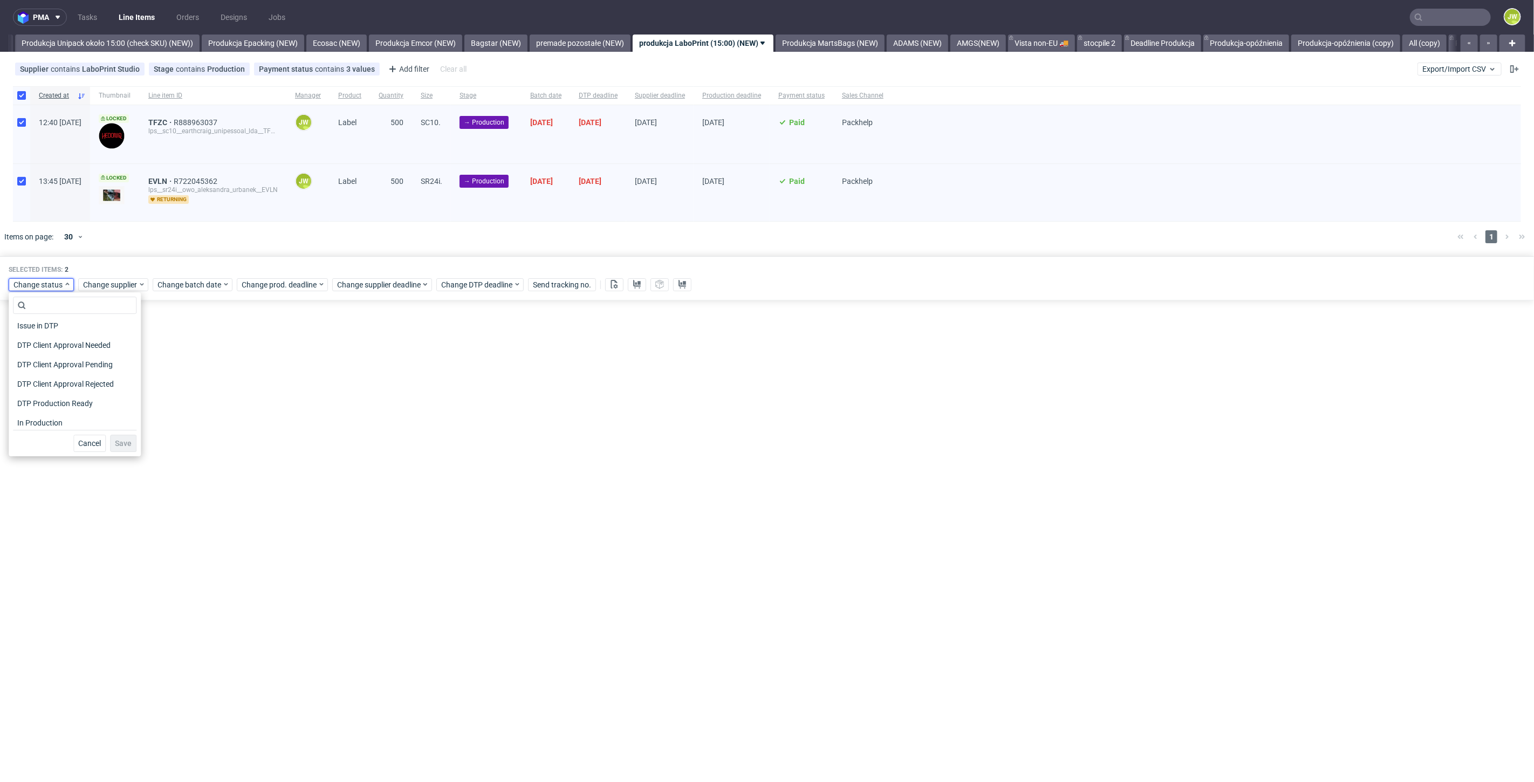
scroll to position [120, 0]
click at [35, 372] on div "In Production" at bounding box center [75, 363] width 124 height 19
click at [33, 366] on span "In Production" at bounding box center [40, 363] width 54 height 15
click at [115, 443] on span "Save" at bounding box center [123, 444] width 17 height 8
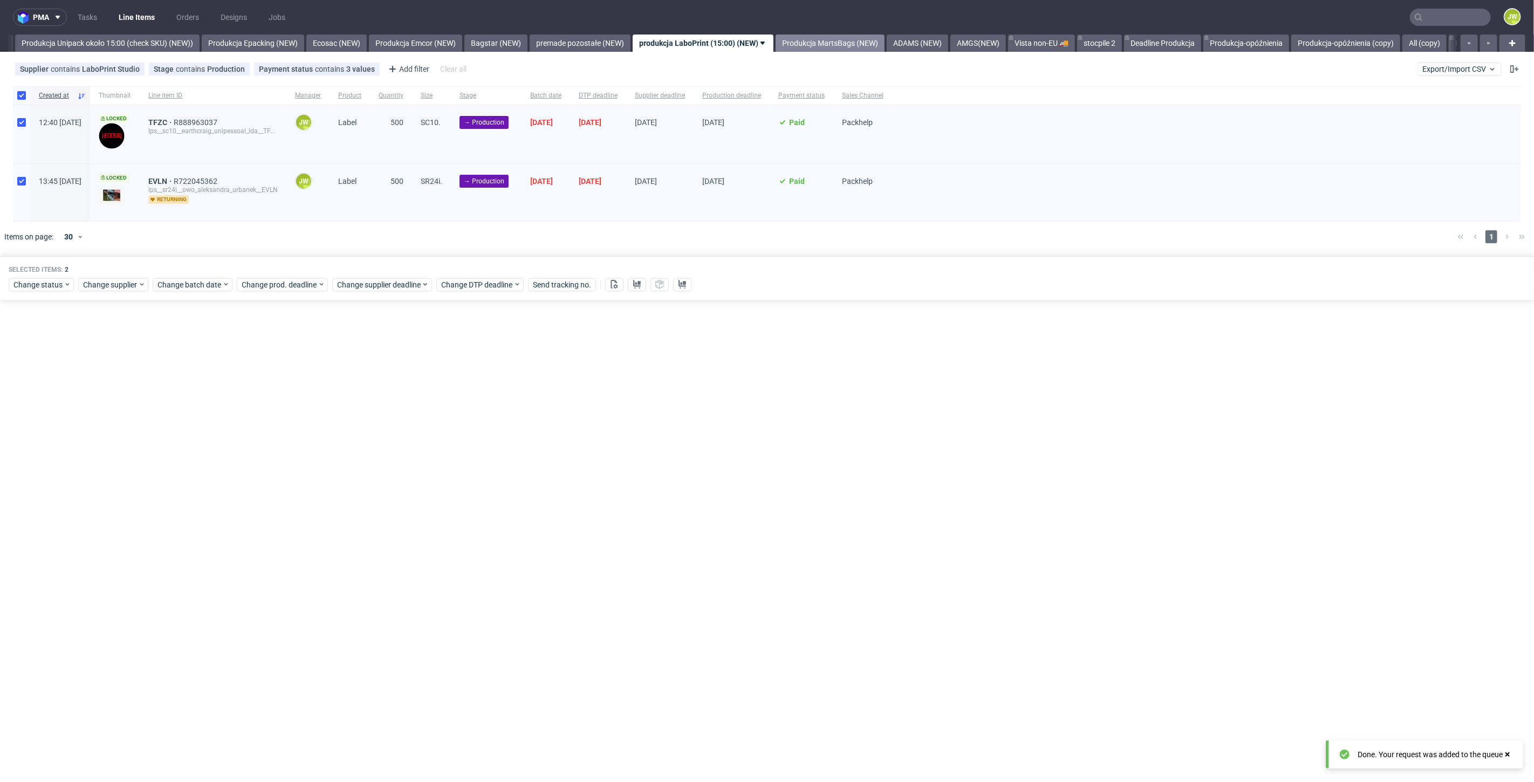
click at [857, 35] on link "Produkcja MartsBags (NEW)" at bounding box center [830, 43] width 109 height 17
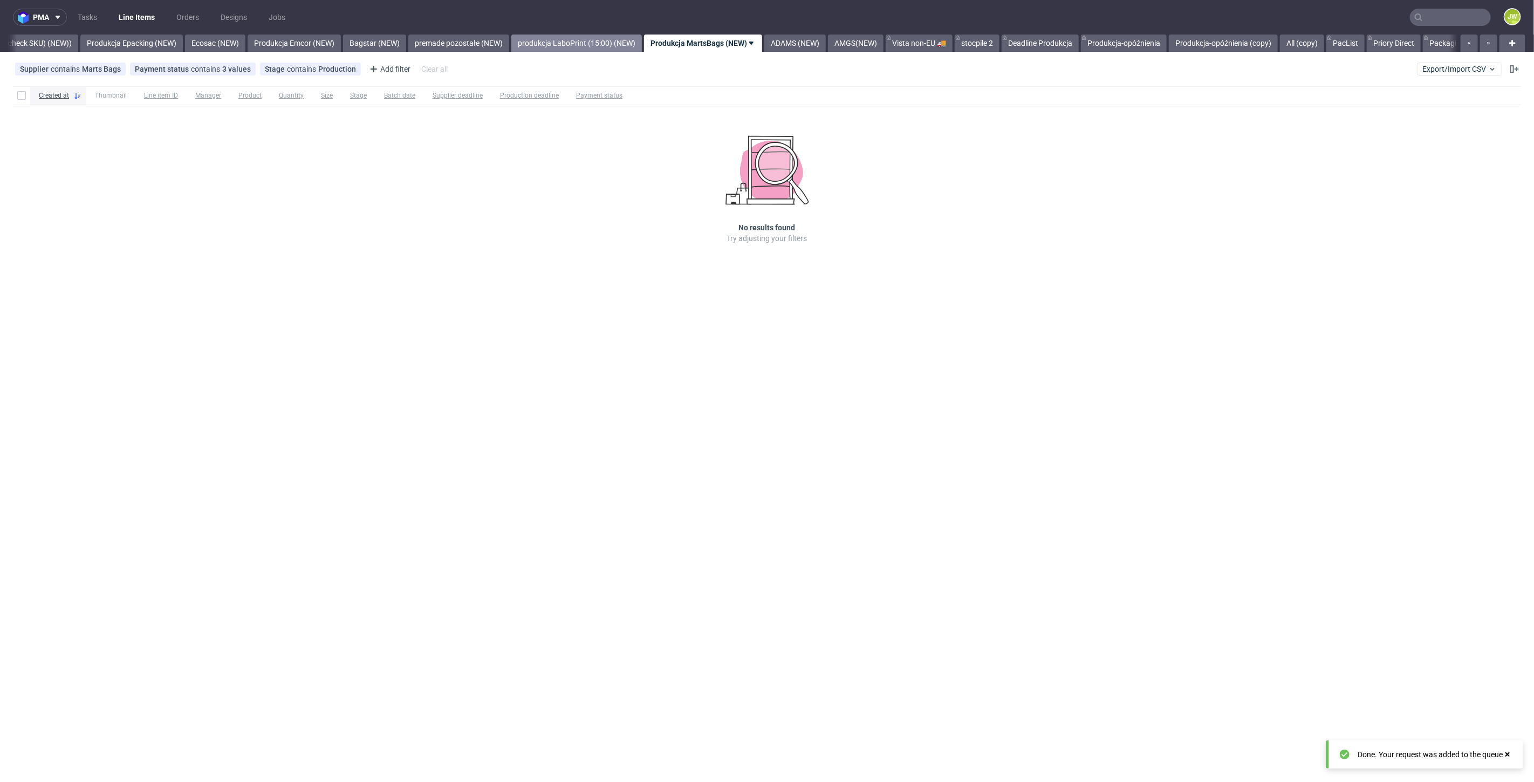
click at [550, 40] on link "produkcja LaboPrint (15:00) (NEW)" at bounding box center [576, 43] width 131 height 17
click at [860, 51] on link "Produkcja MartsBags (NEW)" at bounding box center [830, 43] width 109 height 17
click at [810, 44] on link "ADAMS (NEW)" at bounding box center [794, 43] width 61 height 17
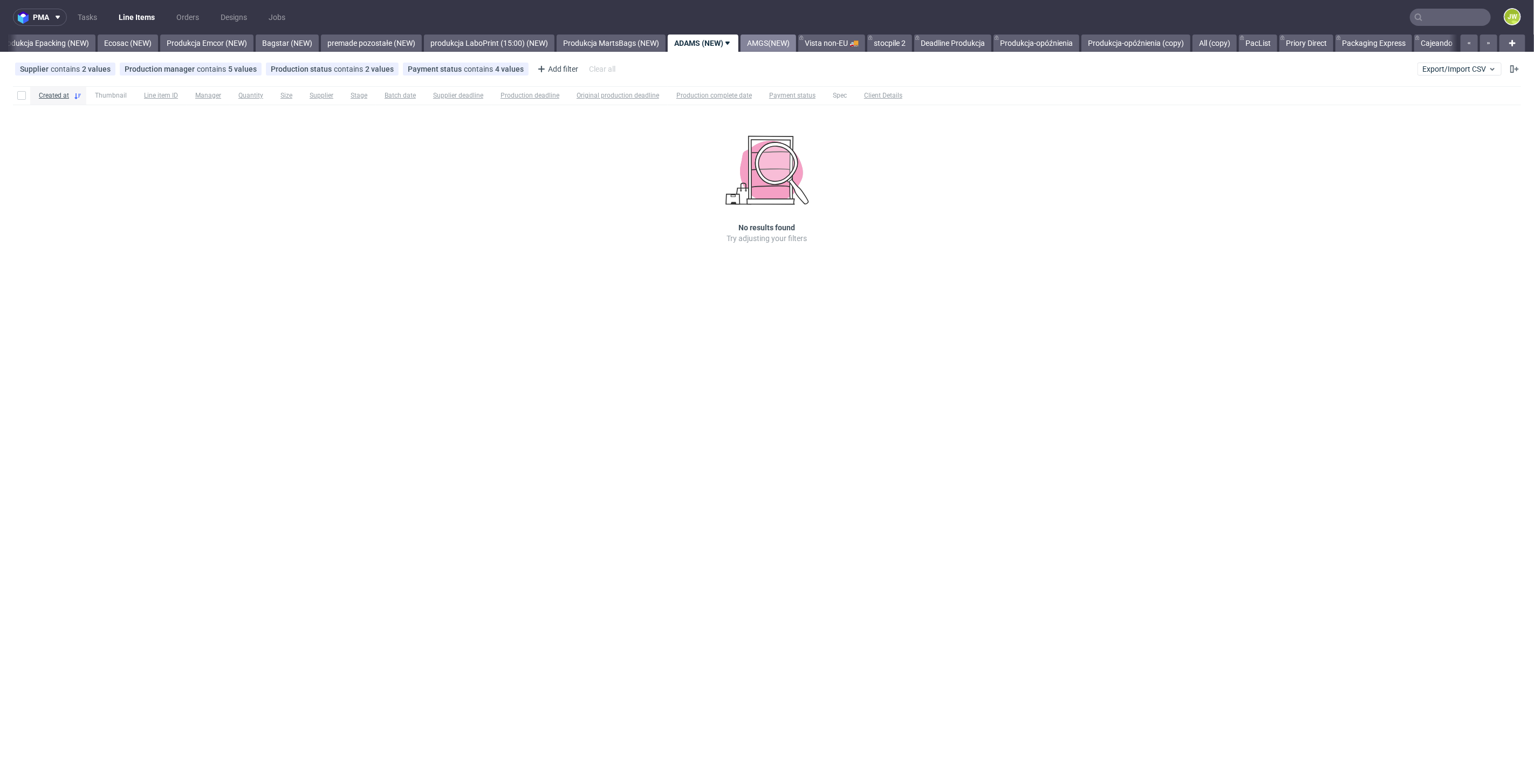
click at [796, 45] on link "AMGS(NEW)" at bounding box center [769, 43] width 56 height 17
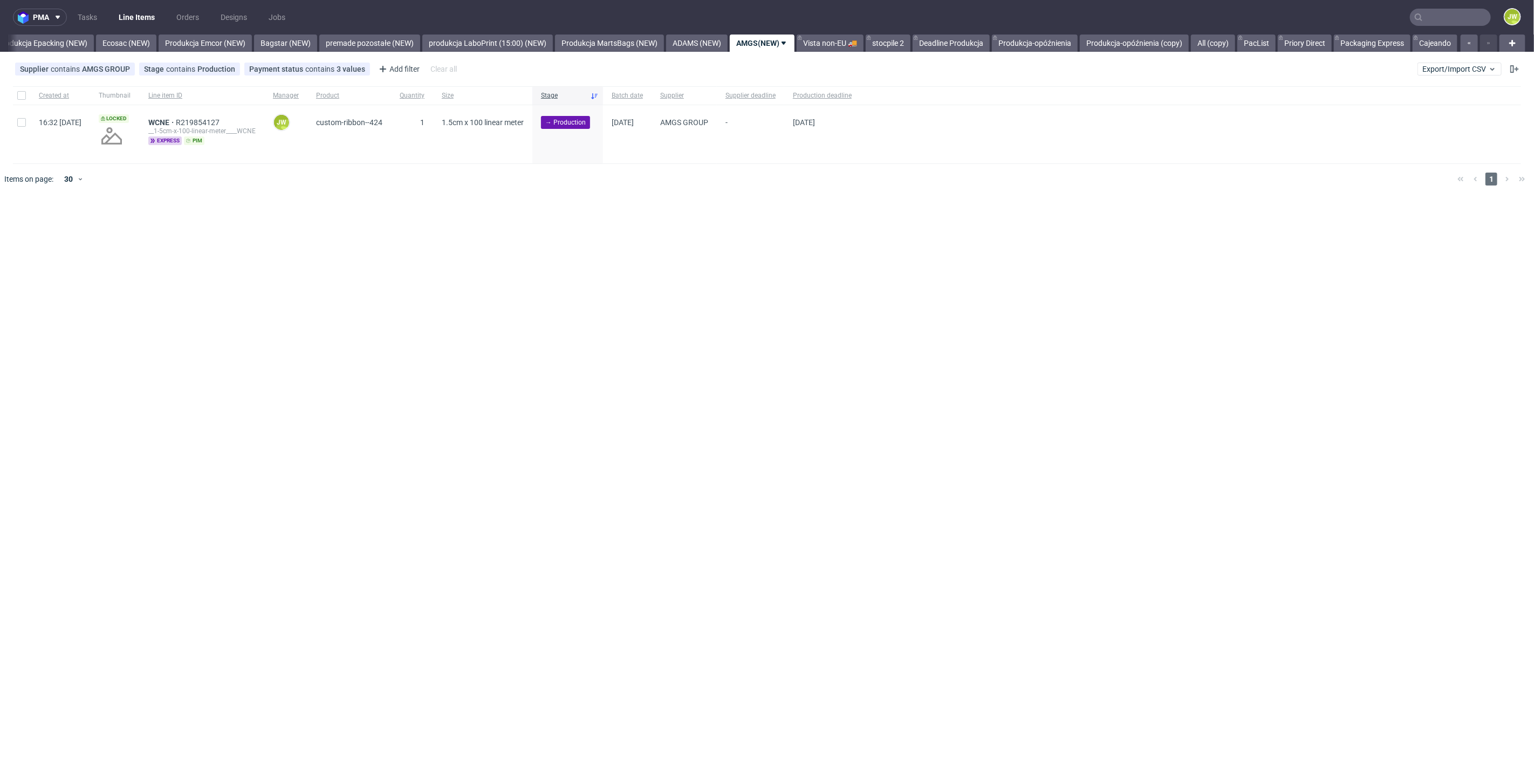
scroll to position [0, 2221]
click at [450, 312] on div "pma Tasks Line Items Orders Designs Jobs JW All DTP Late Shipped Shipments DTP …" at bounding box center [767, 391] width 1534 height 782
click at [20, 98] on input "checkbox" at bounding box center [21, 95] width 9 height 9
checkbox input "true"
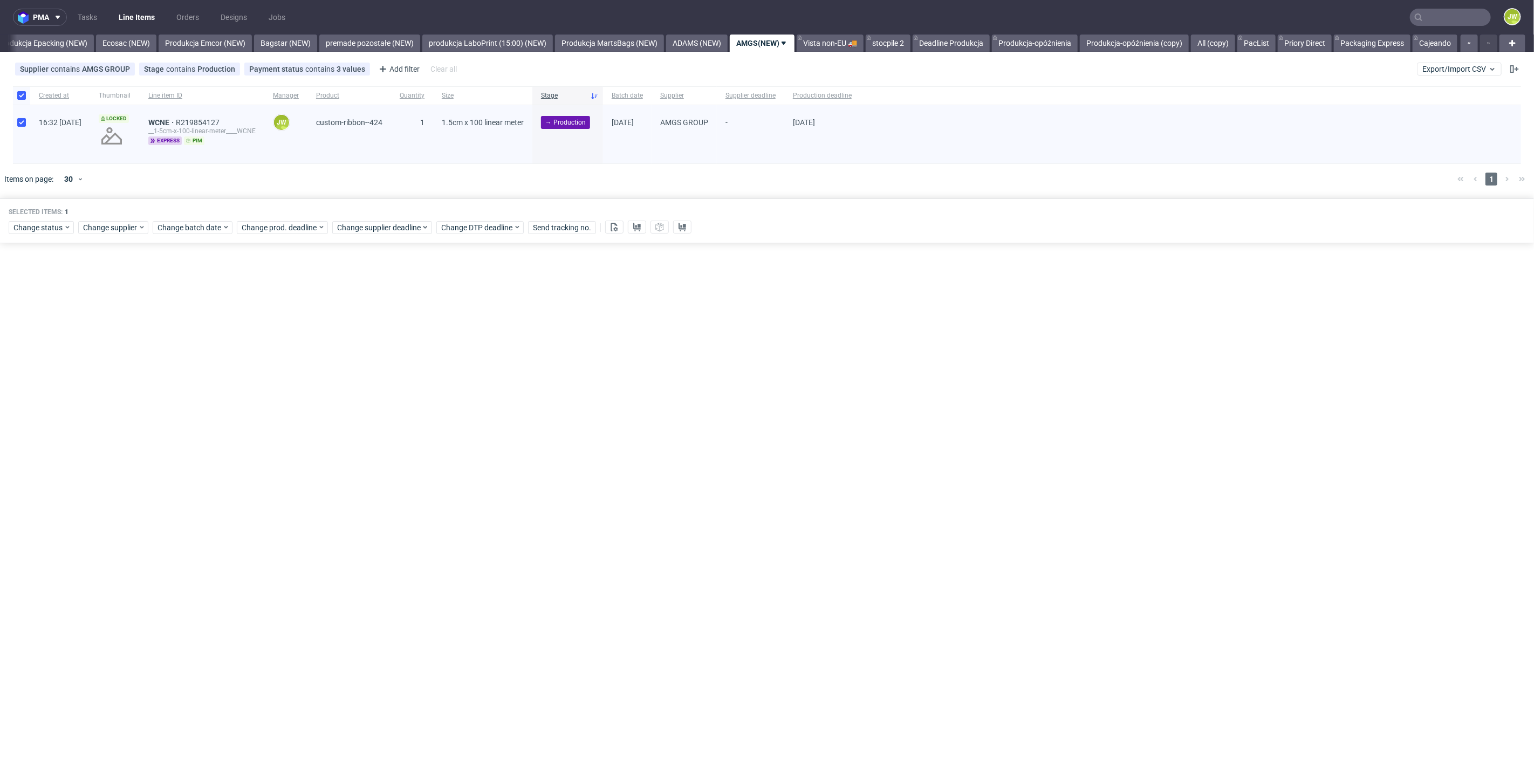
click at [196, 236] on div "Selected items: 1 Change status Change supplier Change batch date Change prod. …" at bounding box center [767, 220] width 1534 height 45
click at [193, 228] on span "Change batch date" at bounding box center [189, 227] width 65 height 11
click at [182, 297] on button "1" at bounding box center [190, 295] width 17 height 17
click at [272, 411] on span "Save" at bounding box center [280, 409] width 17 height 8
click at [248, 229] on span "Change prod. deadline" at bounding box center [280, 227] width 76 height 11
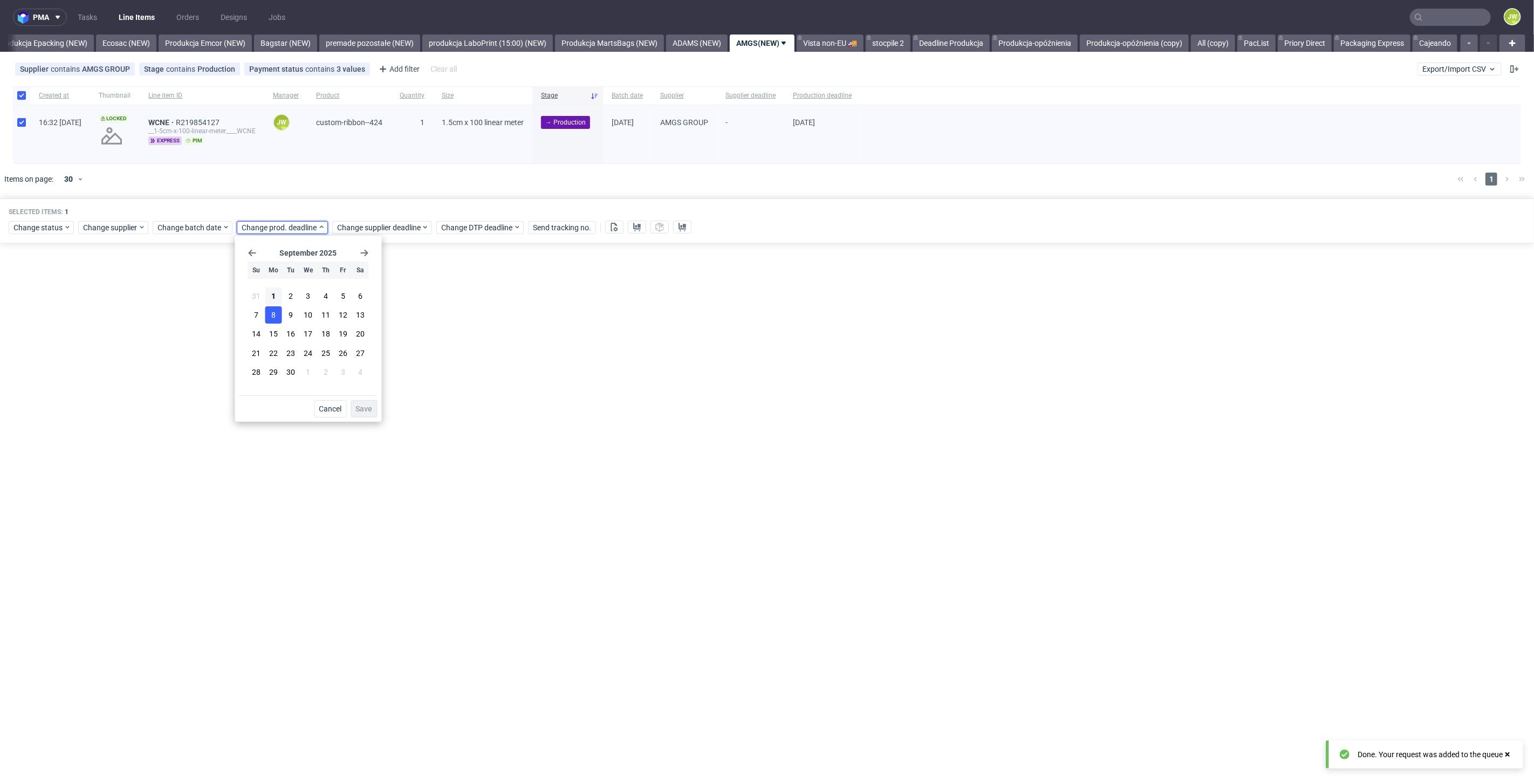
click at [272, 317] on span "8" at bounding box center [273, 315] width 4 height 11
click at [353, 408] on button "Save" at bounding box center [364, 408] width 26 height 17
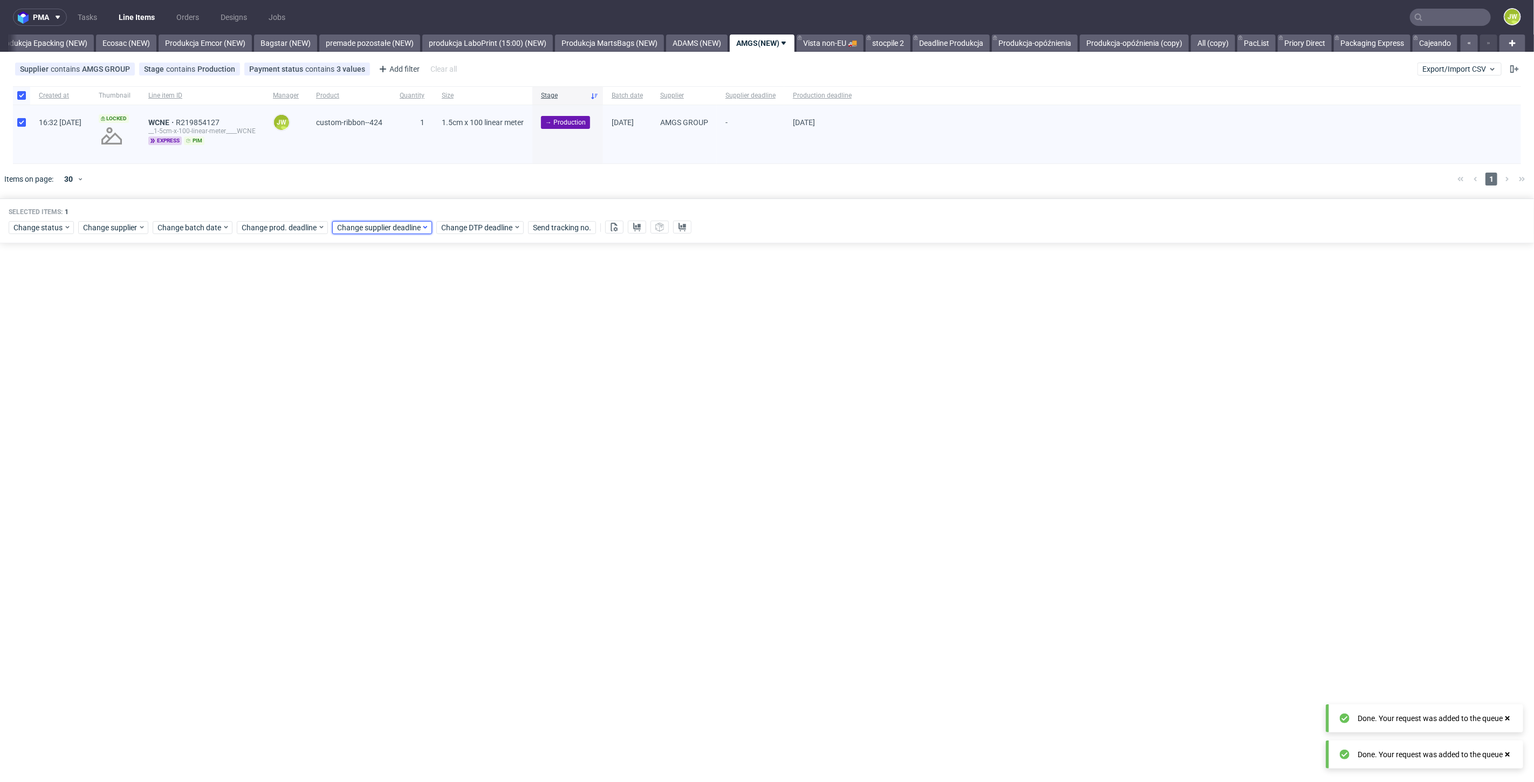
click at [379, 231] on span "Change supplier deadline" at bounding box center [379, 227] width 84 height 11
click at [368, 316] on span "8" at bounding box center [369, 315] width 4 height 11
click at [457, 413] on span "Save" at bounding box center [459, 409] width 17 height 8
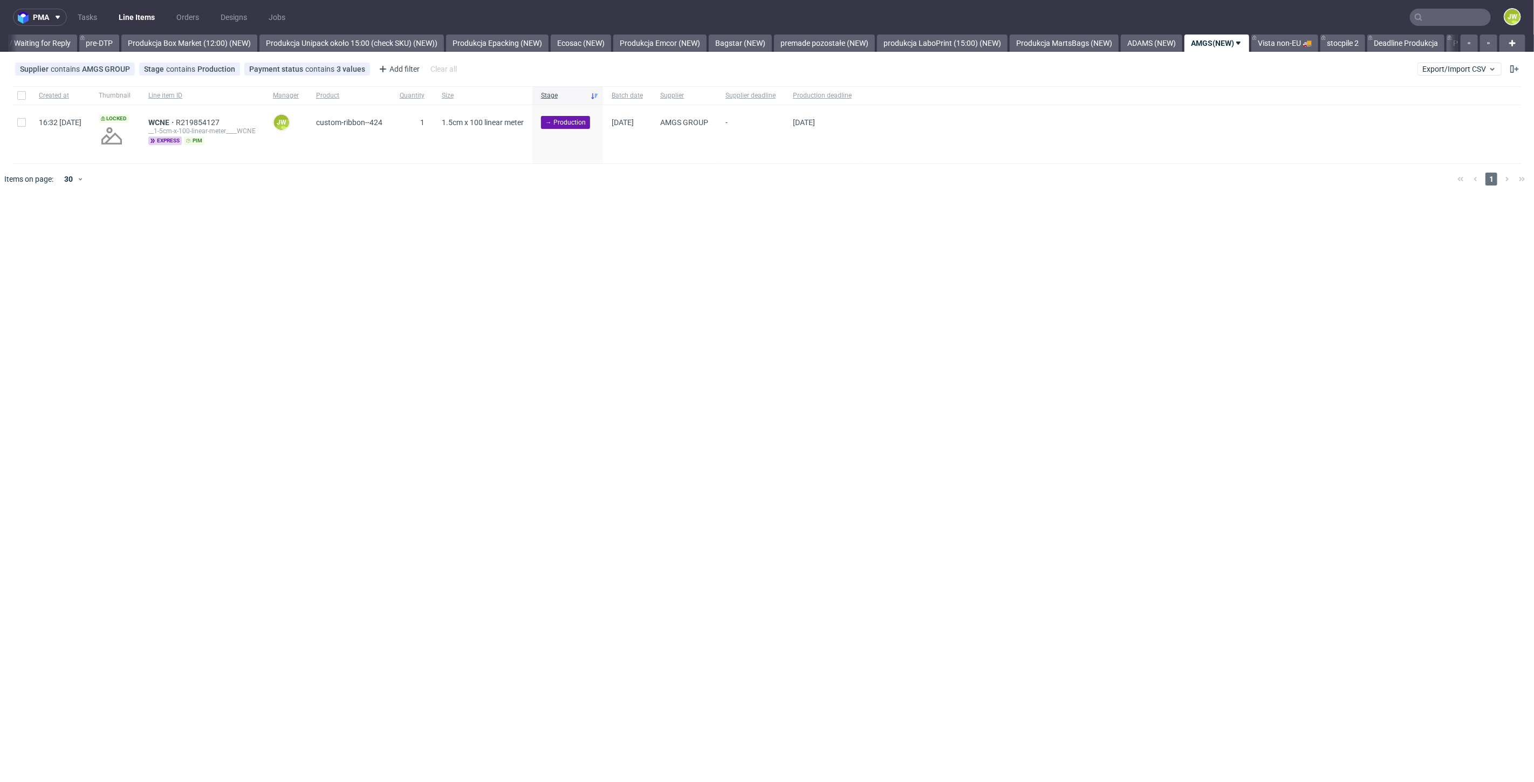
click at [567, 321] on div "pma Tasks Line Items Orders Designs Jobs JW All DTP Late Shipped Shipments DTP …" at bounding box center [767, 391] width 1534 height 782
click at [17, 99] on input "checkbox" at bounding box center [21, 95] width 9 height 9
checkbox input "true"
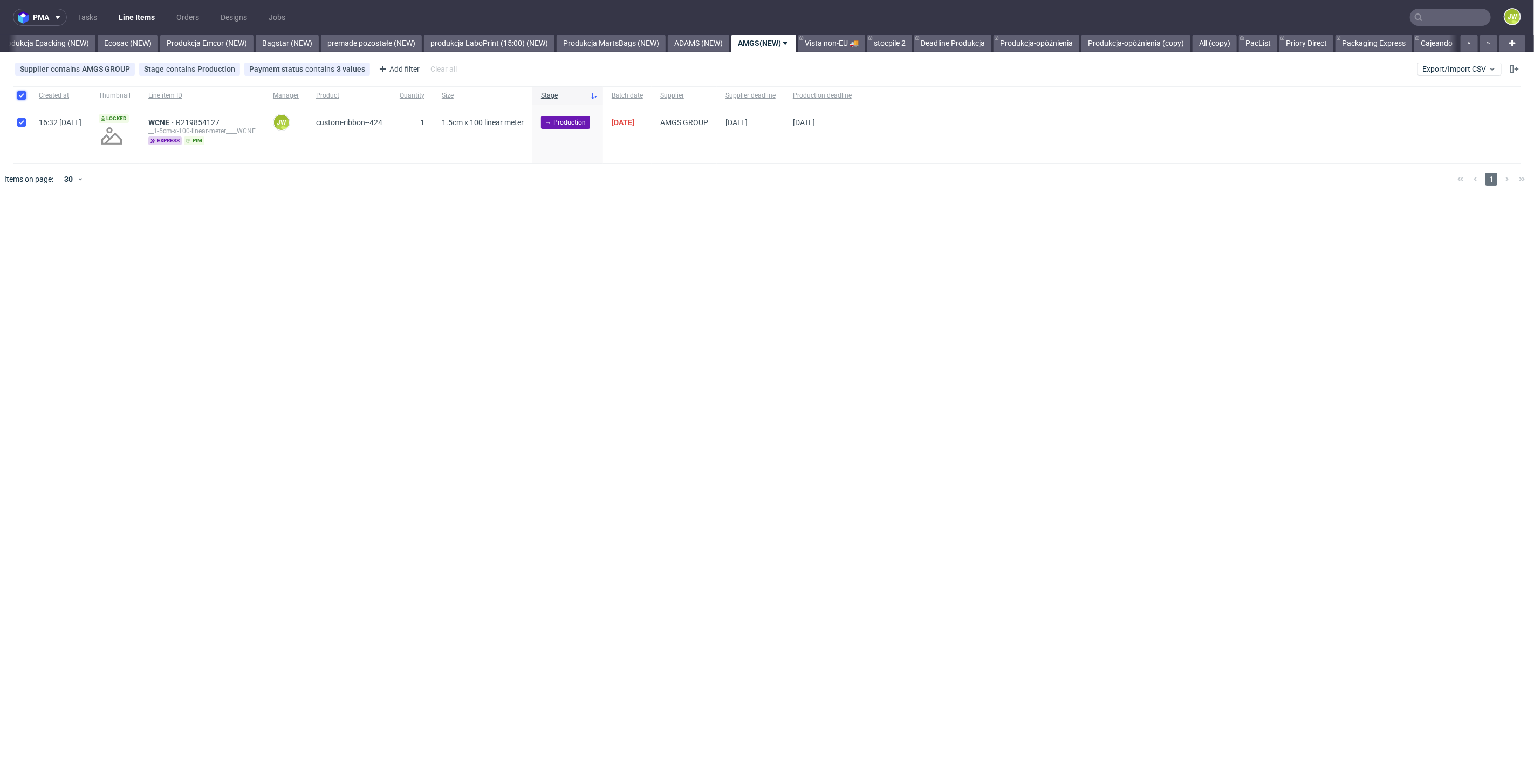
checkbox input "true"
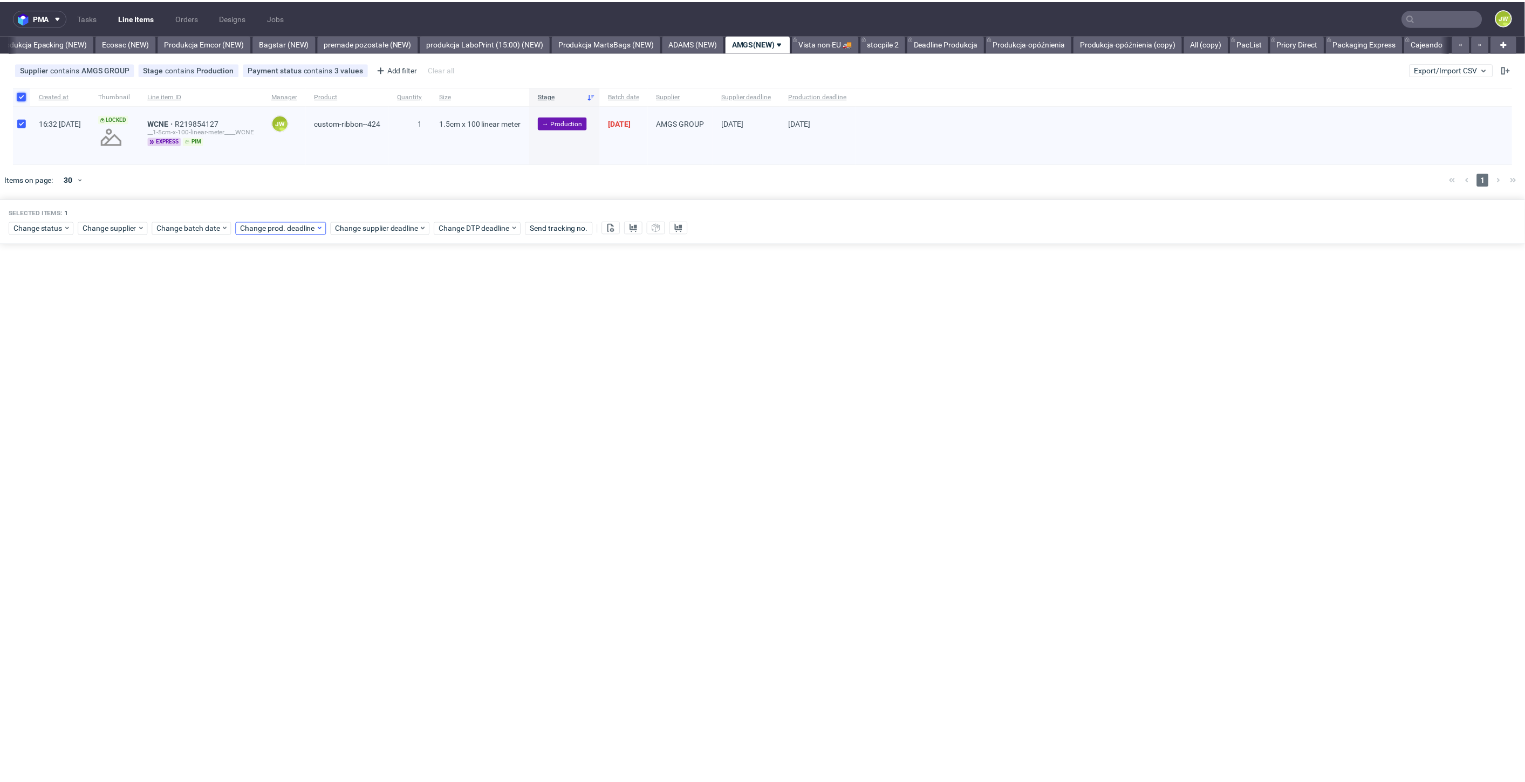
scroll to position [0, 2221]
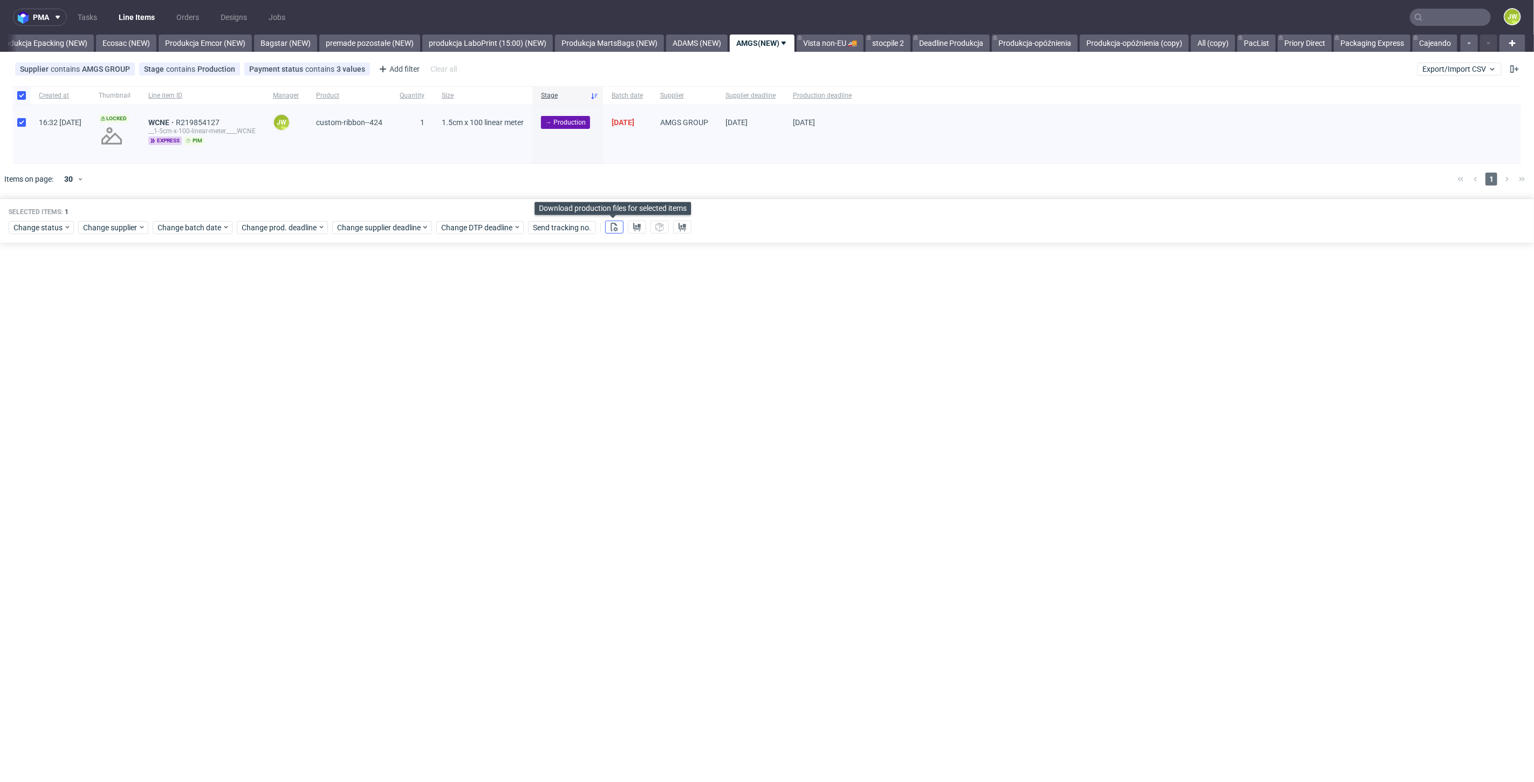
drag, startPoint x: 611, startPoint y: 225, endPoint x: 624, endPoint y: 224, distance: 12.5
click at [612, 225] on icon at bounding box center [614, 227] width 9 height 9
click at [636, 225] on use at bounding box center [637, 227] width 8 height 9
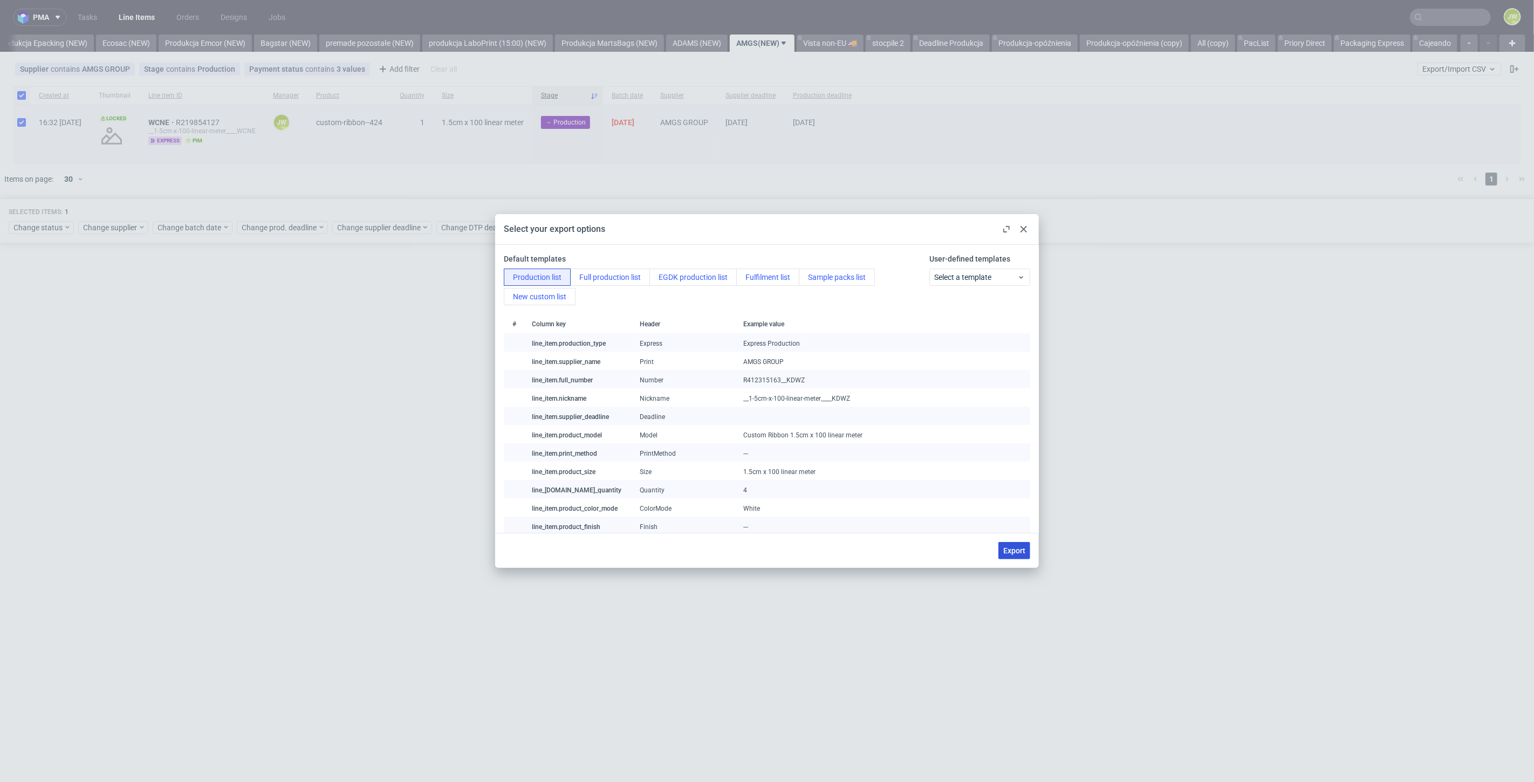
click at [1015, 549] on span "Export" at bounding box center [1014, 551] width 22 height 8
checkbox input "false"
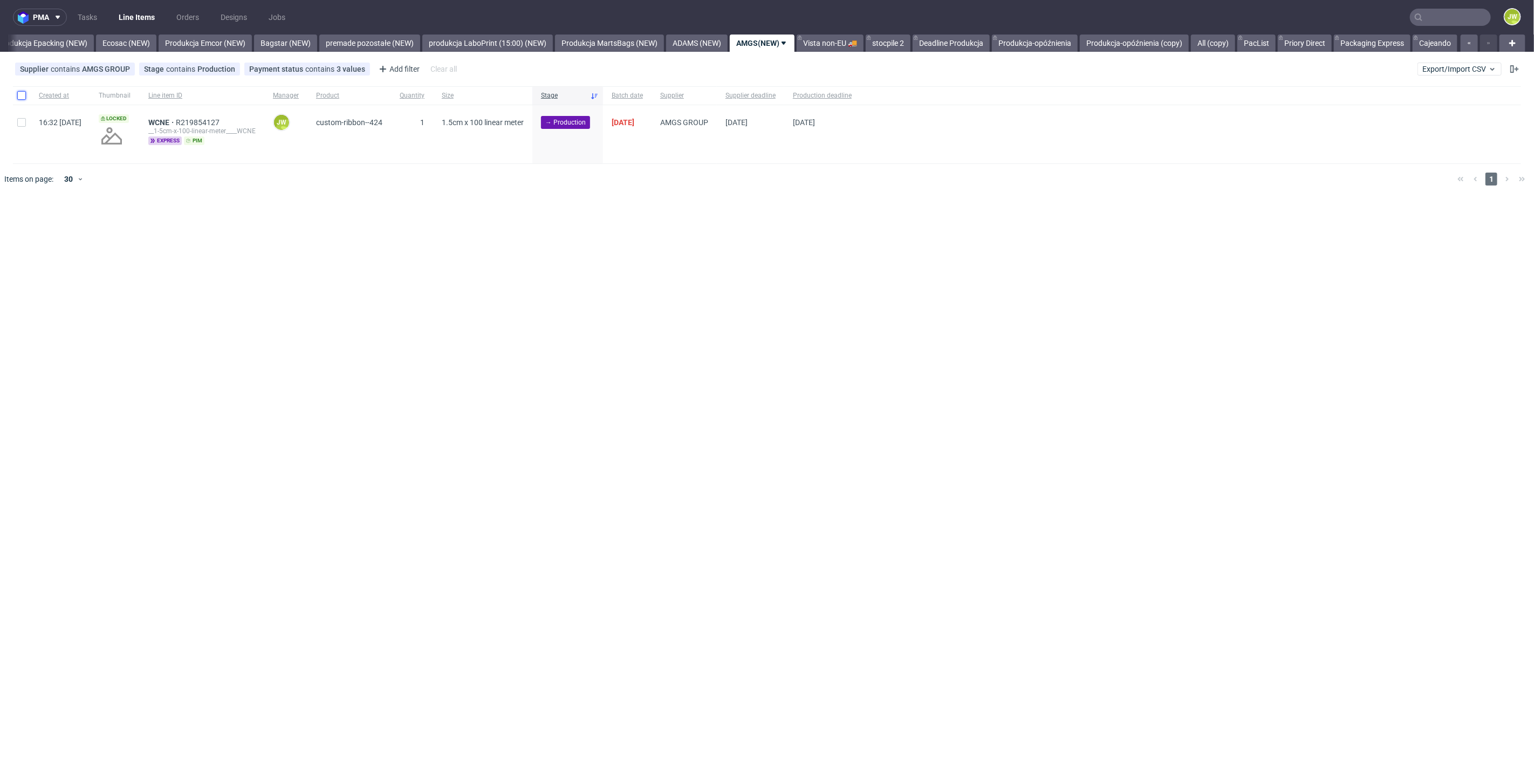
click at [22, 98] on input "checkbox" at bounding box center [21, 95] width 9 height 9
checkbox input "true"
click at [38, 235] on div "Selected items: 1 Change status Change supplier Change batch date Change prod. …" at bounding box center [767, 220] width 1534 height 45
click at [36, 228] on span "Change status" at bounding box center [38, 227] width 50 height 11
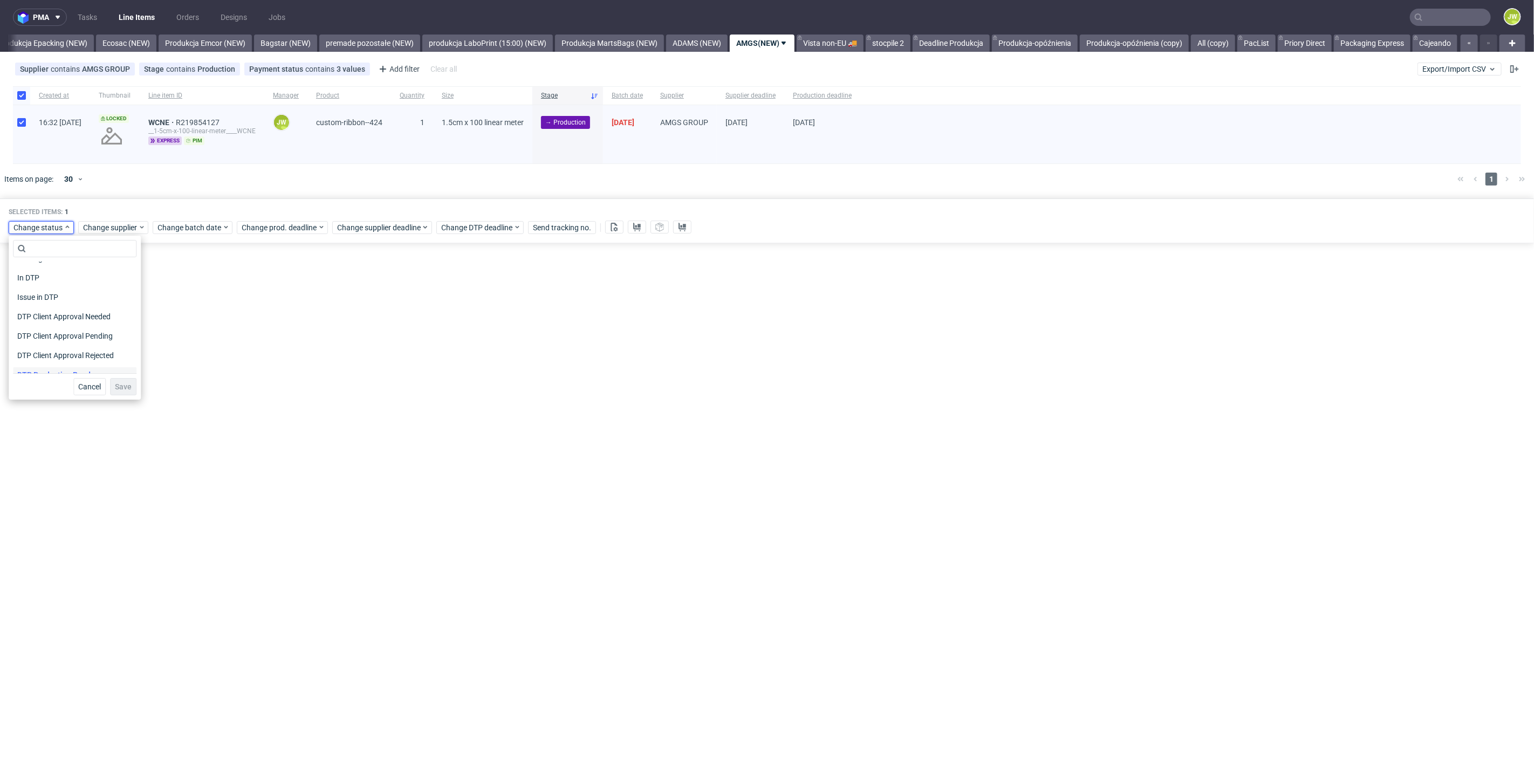
scroll to position [60, 0]
drag, startPoint x: 40, startPoint y: 365, endPoint x: 103, endPoint y: 373, distance: 63.7
click at [40, 365] on span "In Production" at bounding box center [40, 366] width 54 height 15
click at [119, 381] on button "Save" at bounding box center [123, 386] width 26 height 17
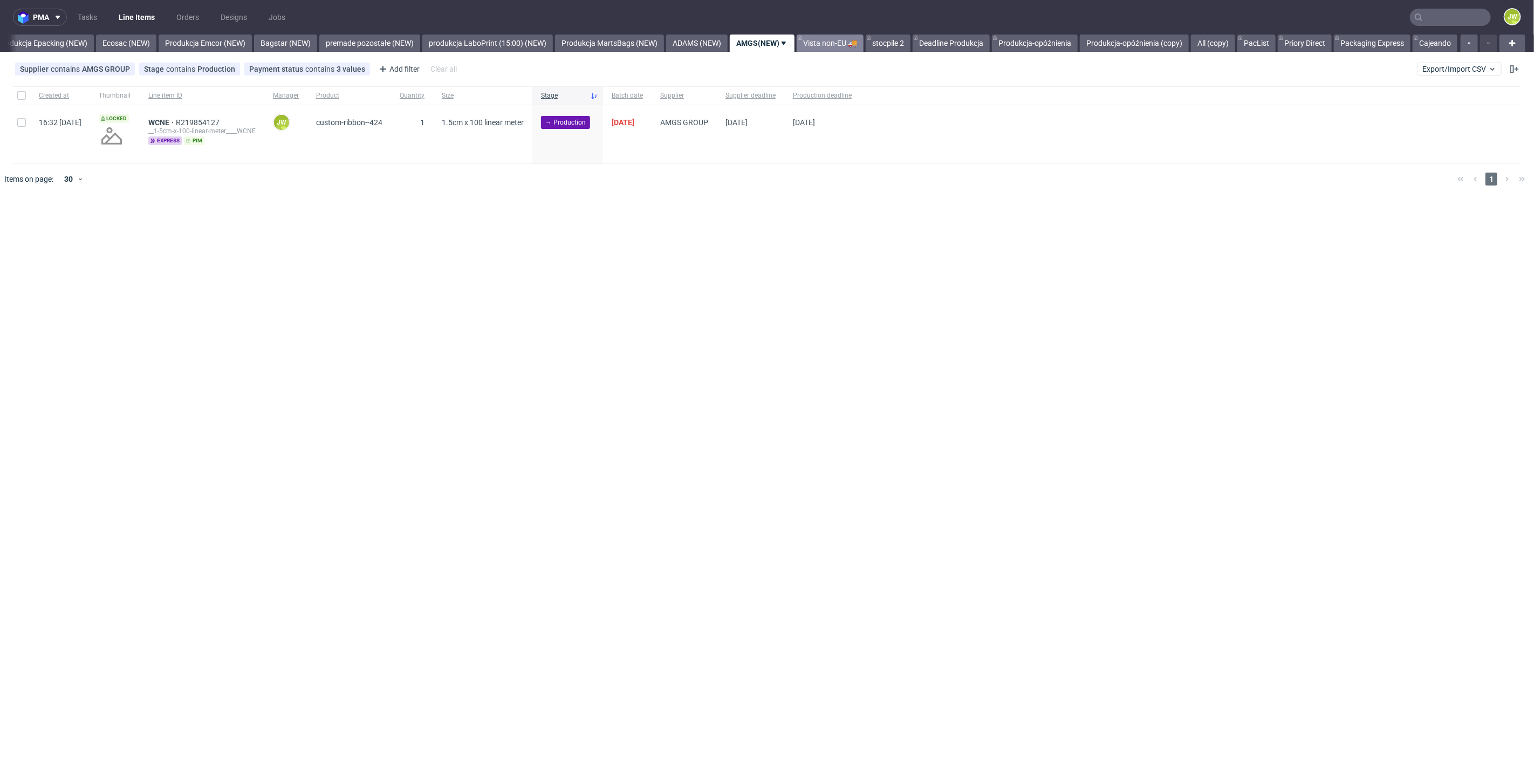
click at [803, 42] on link "Vista non-EU 🚚" at bounding box center [830, 43] width 67 height 17
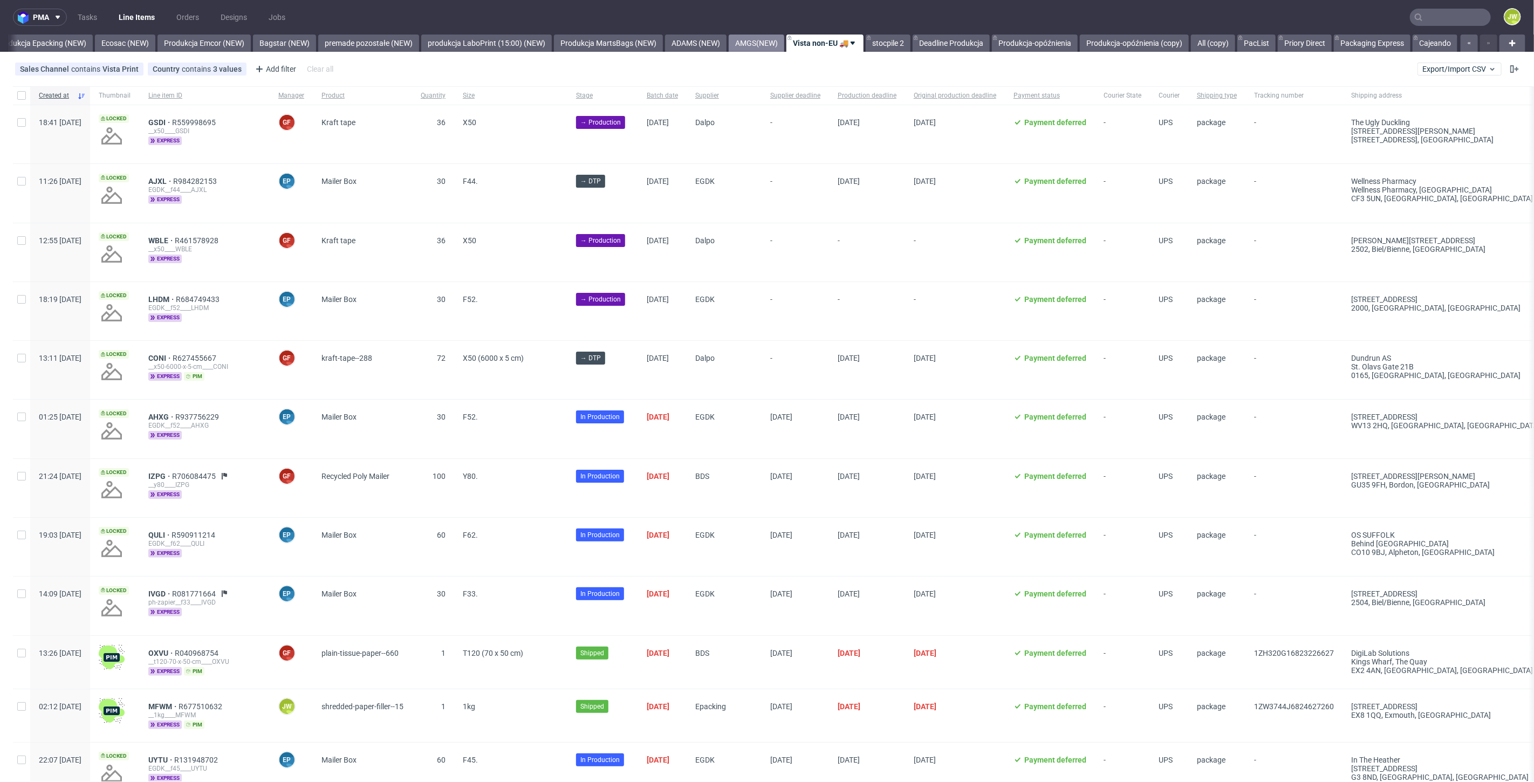
click at [739, 44] on link "AMGS(NEW)" at bounding box center [757, 43] width 56 height 17
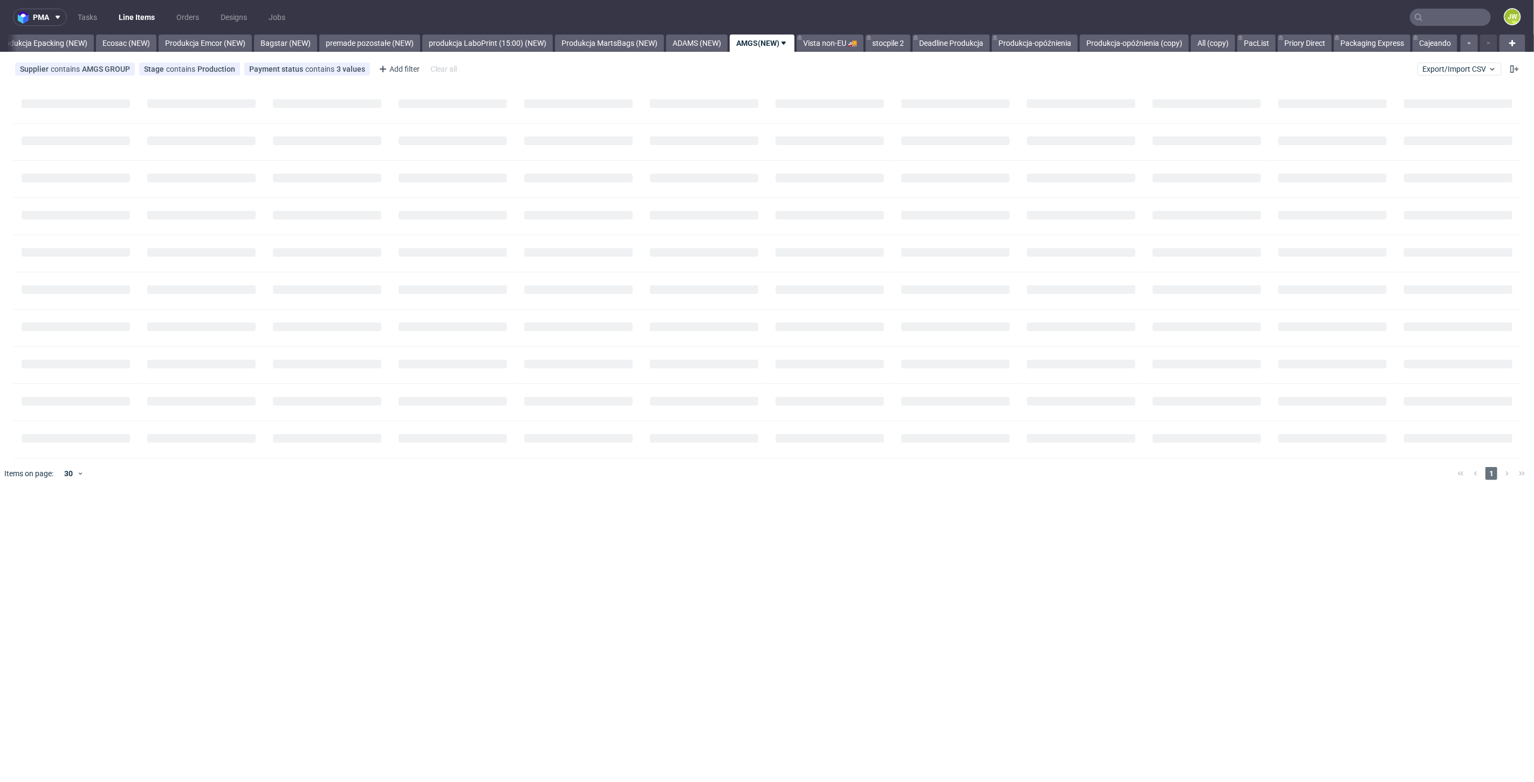
scroll to position [0, 2221]
click at [889, 45] on link "stocpile 2" at bounding box center [888, 43] width 45 height 17
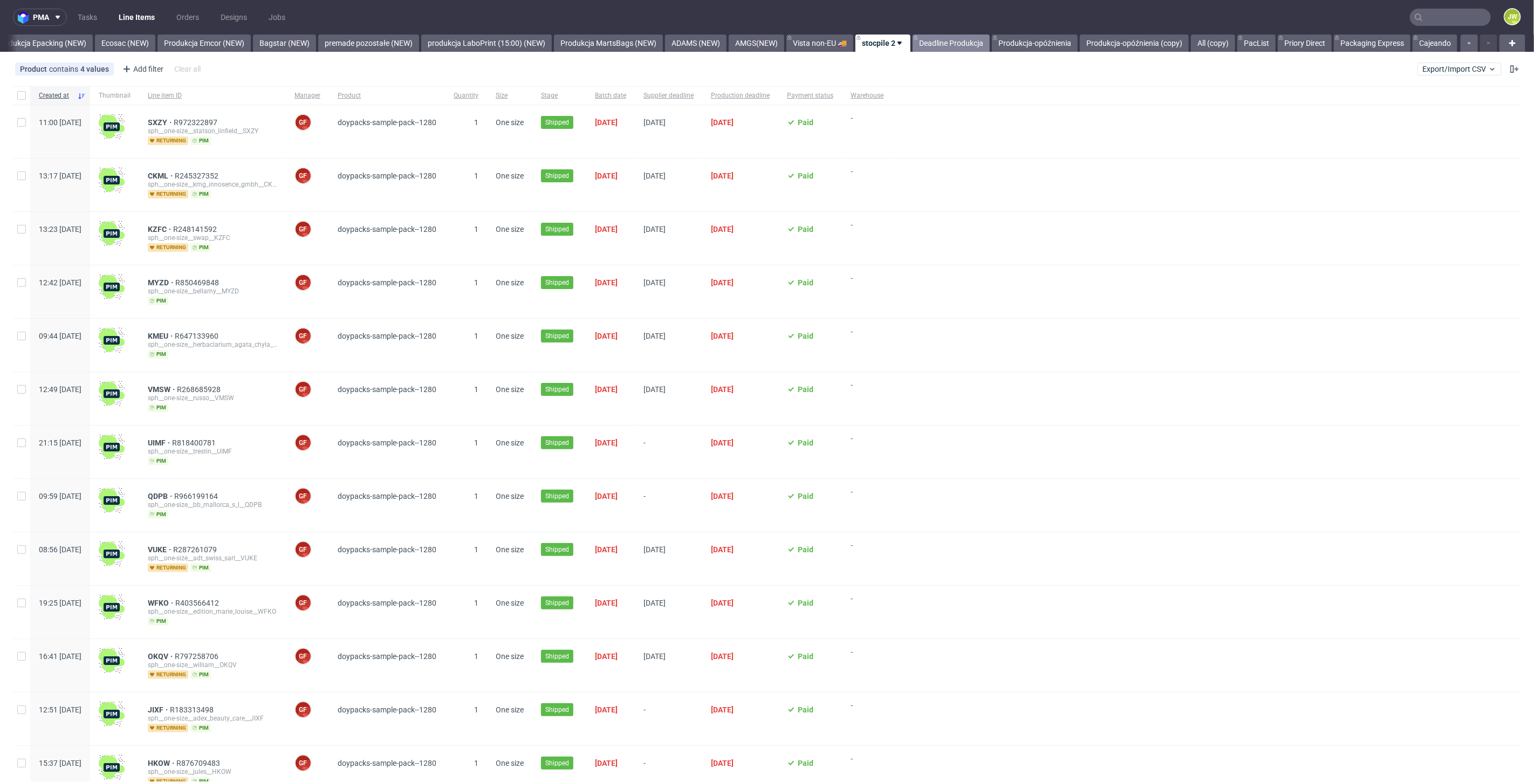
click at [937, 39] on link "Deadline Produkcja" at bounding box center [951, 43] width 77 height 17
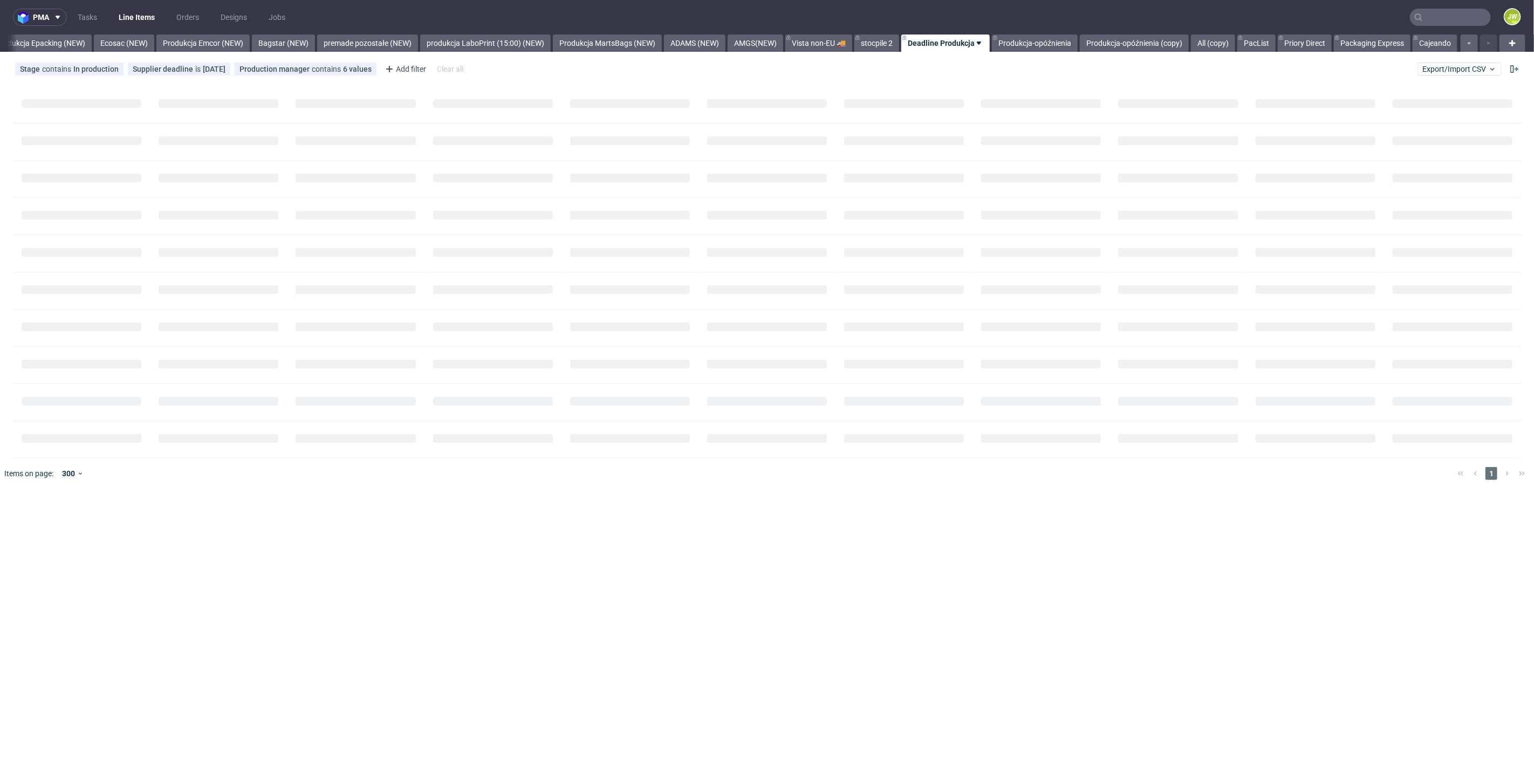
scroll to position [0, 2221]
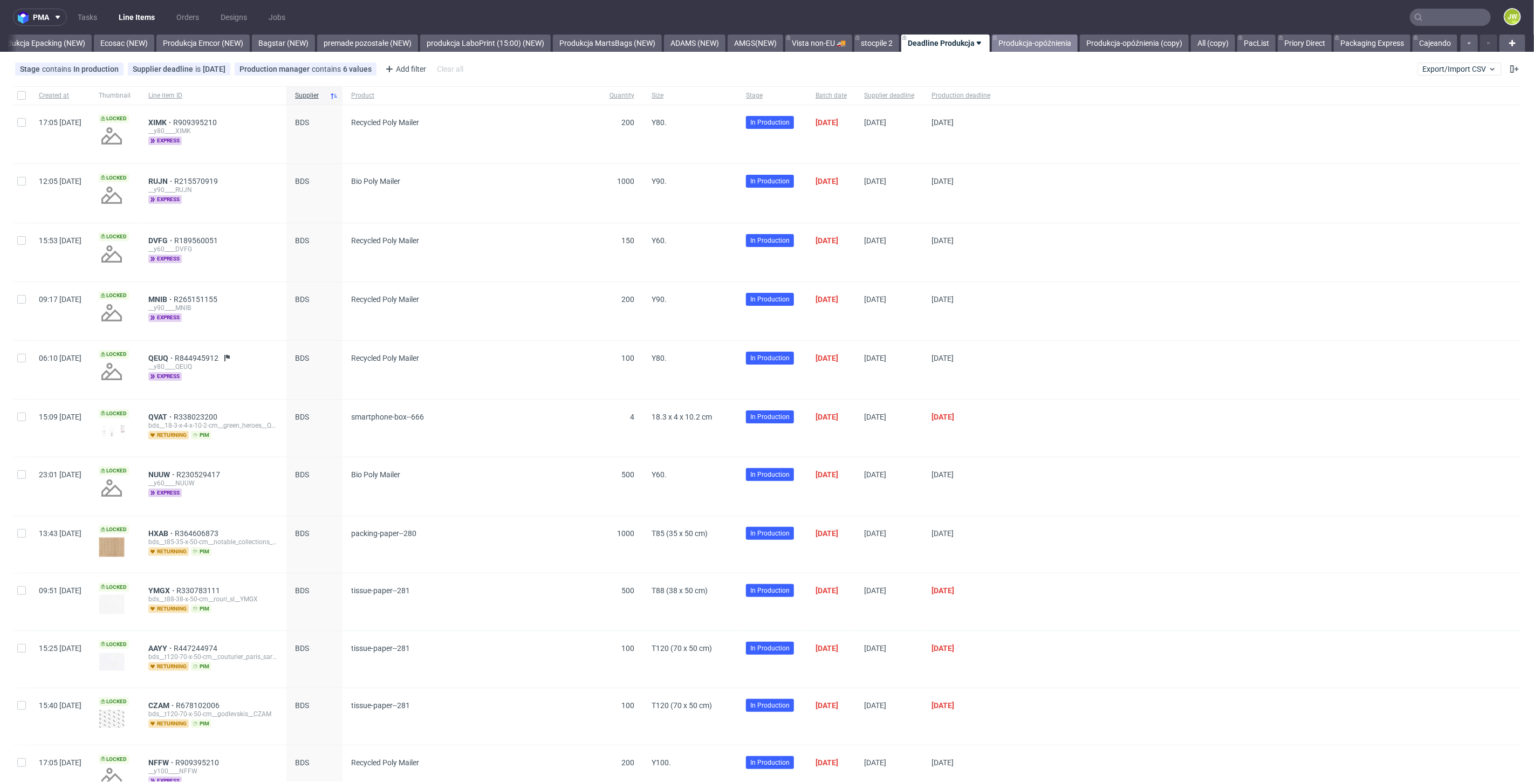
click at [1030, 44] on link "Produkcja-opóźnienia" at bounding box center [1035, 43] width 86 height 17
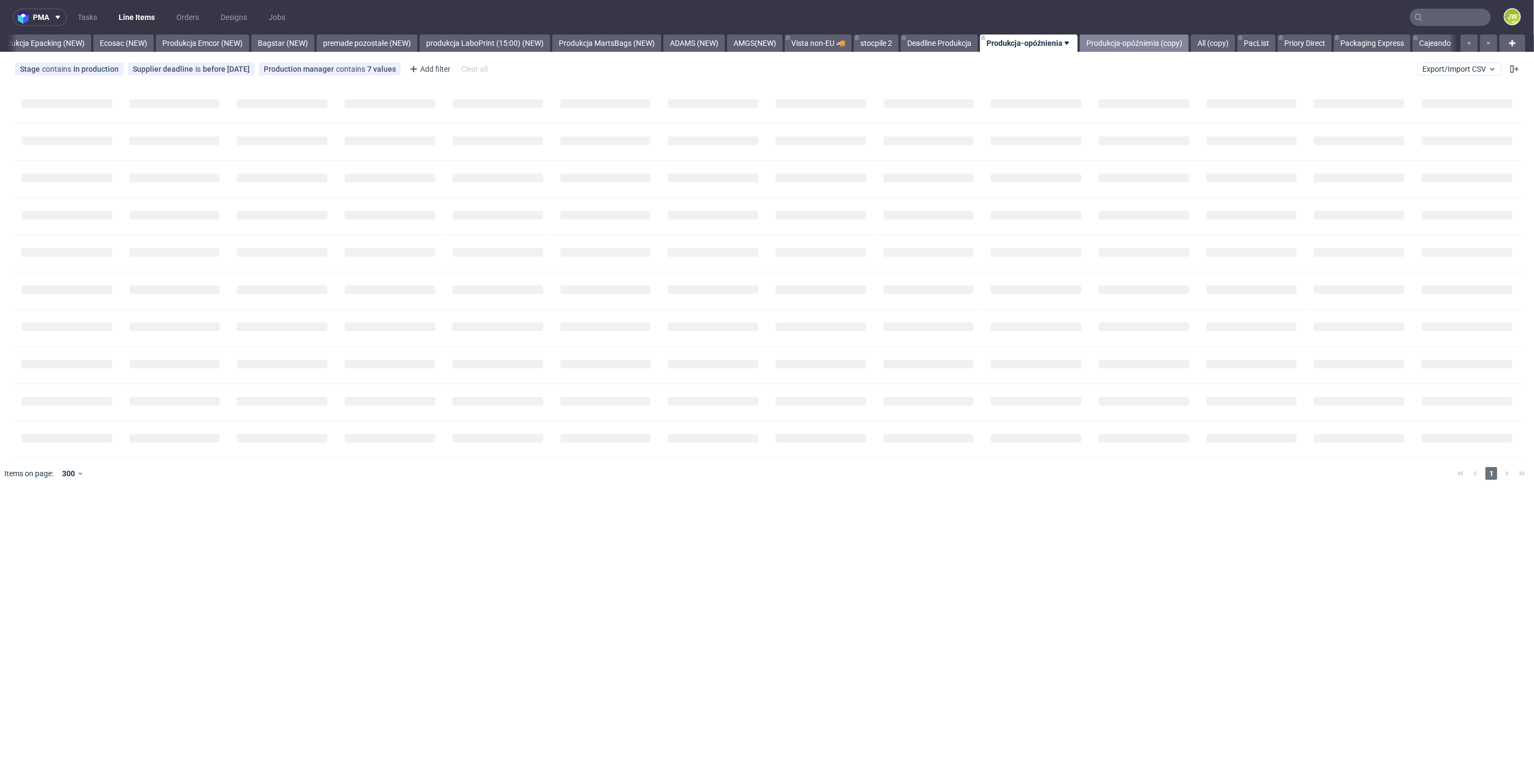
scroll to position [0, 2222]
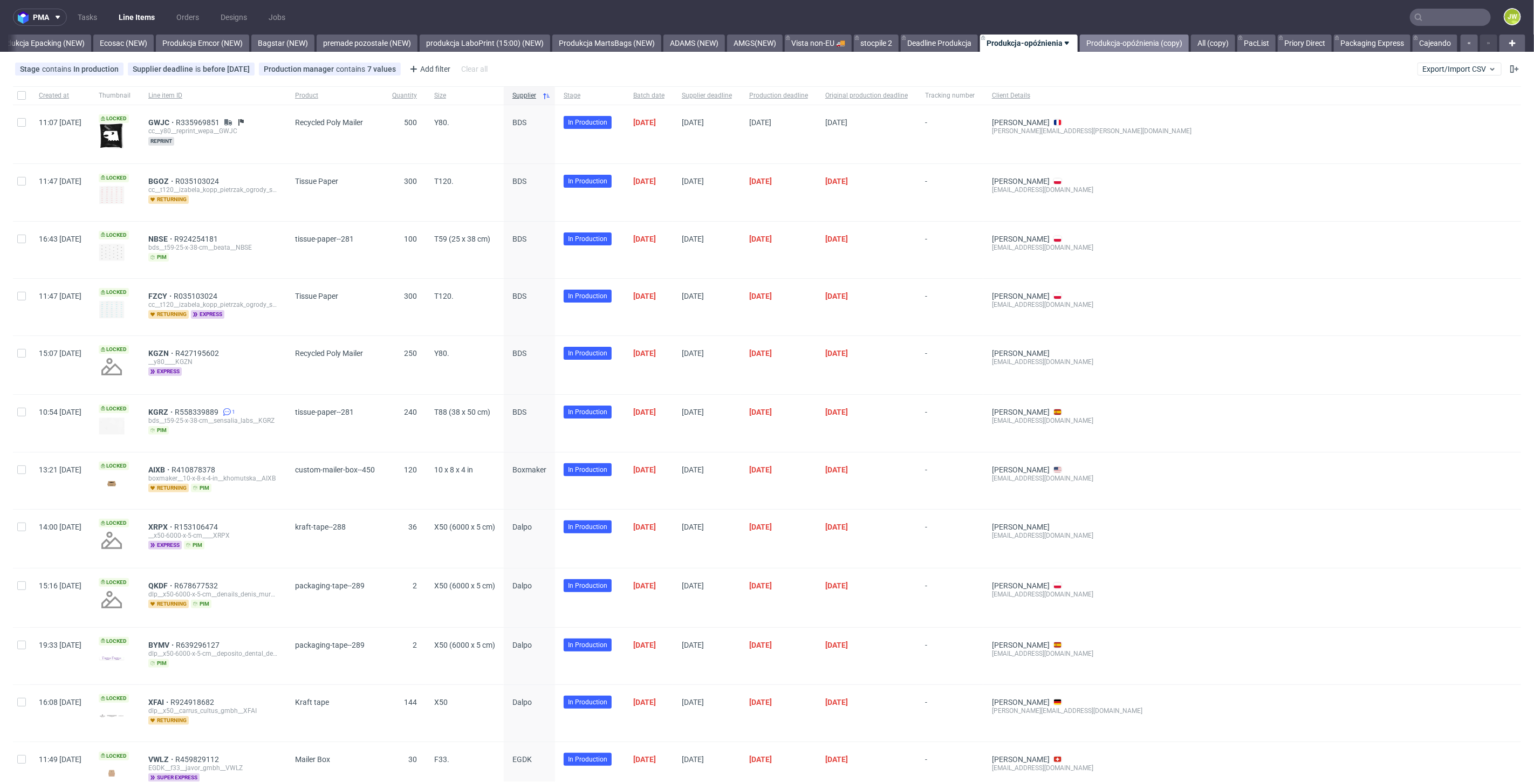
click at [1124, 45] on link "Produkcja-opóźnienia (copy)" at bounding box center [1134, 43] width 109 height 17
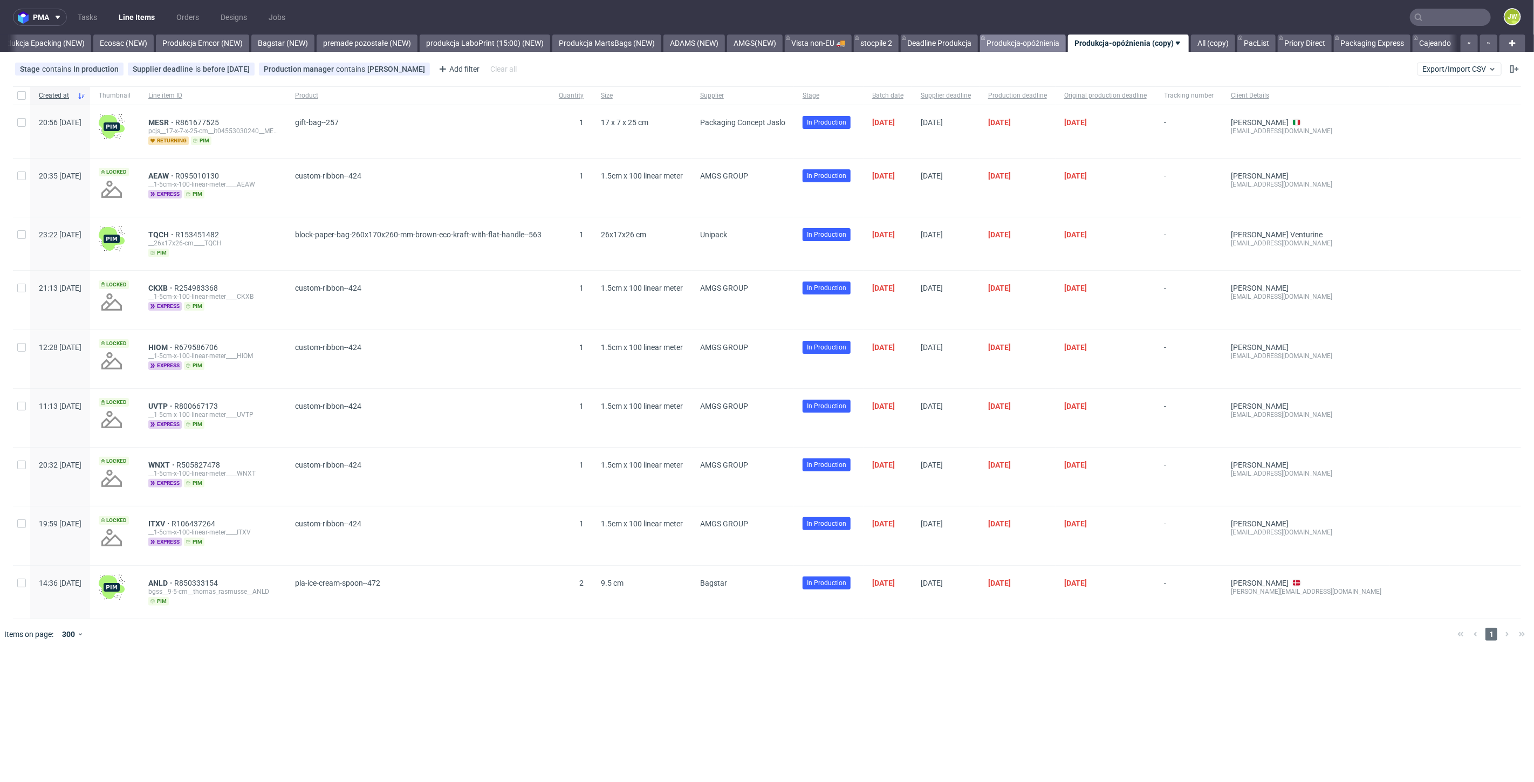
click at [1025, 43] on link "Produkcja-opóźnienia" at bounding box center [1023, 43] width 86 height 17
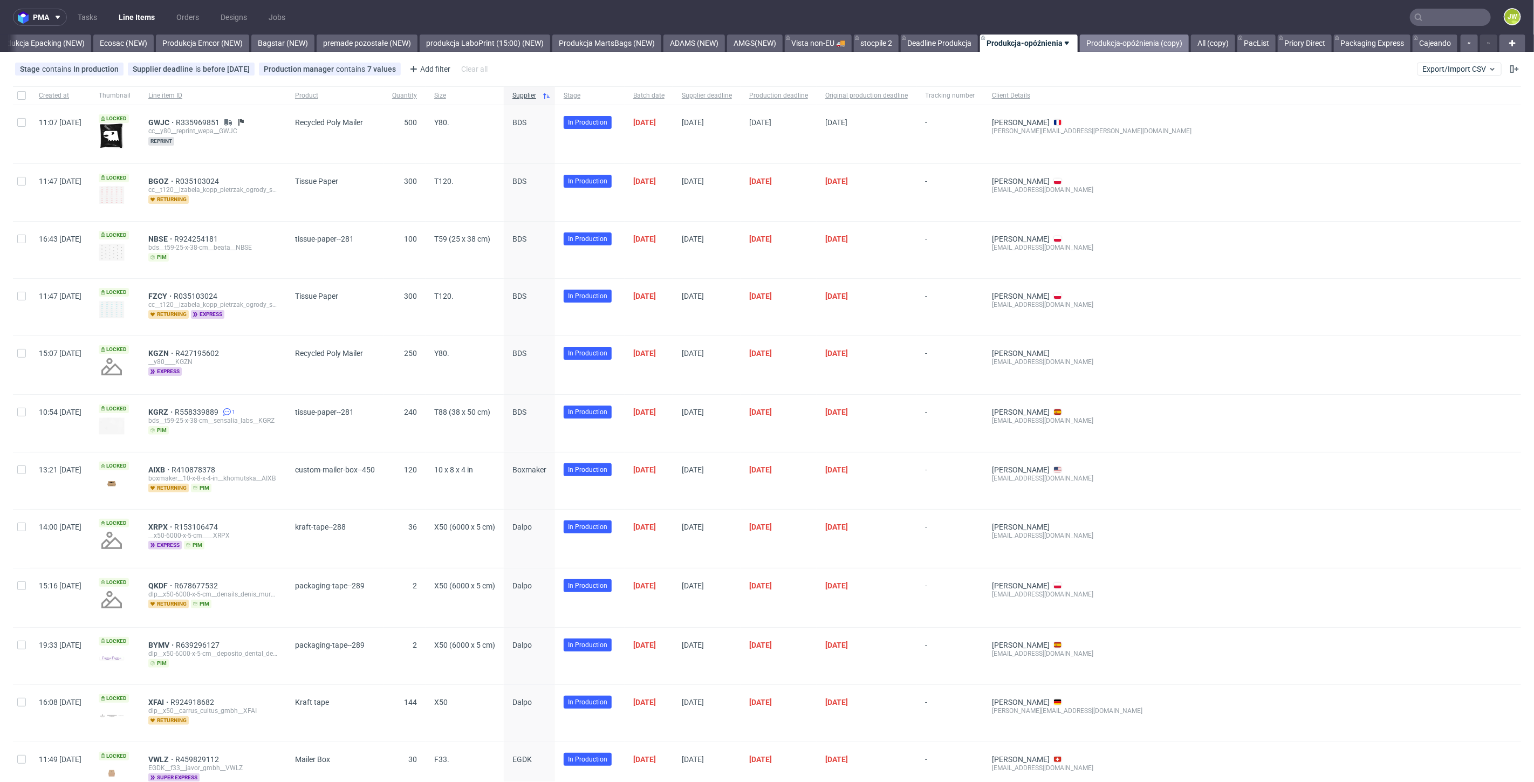
click at [1117, 44] on link "Produkcja-opóźnienia (copy)" at bounding box center [1134, 43] width 109 height 17
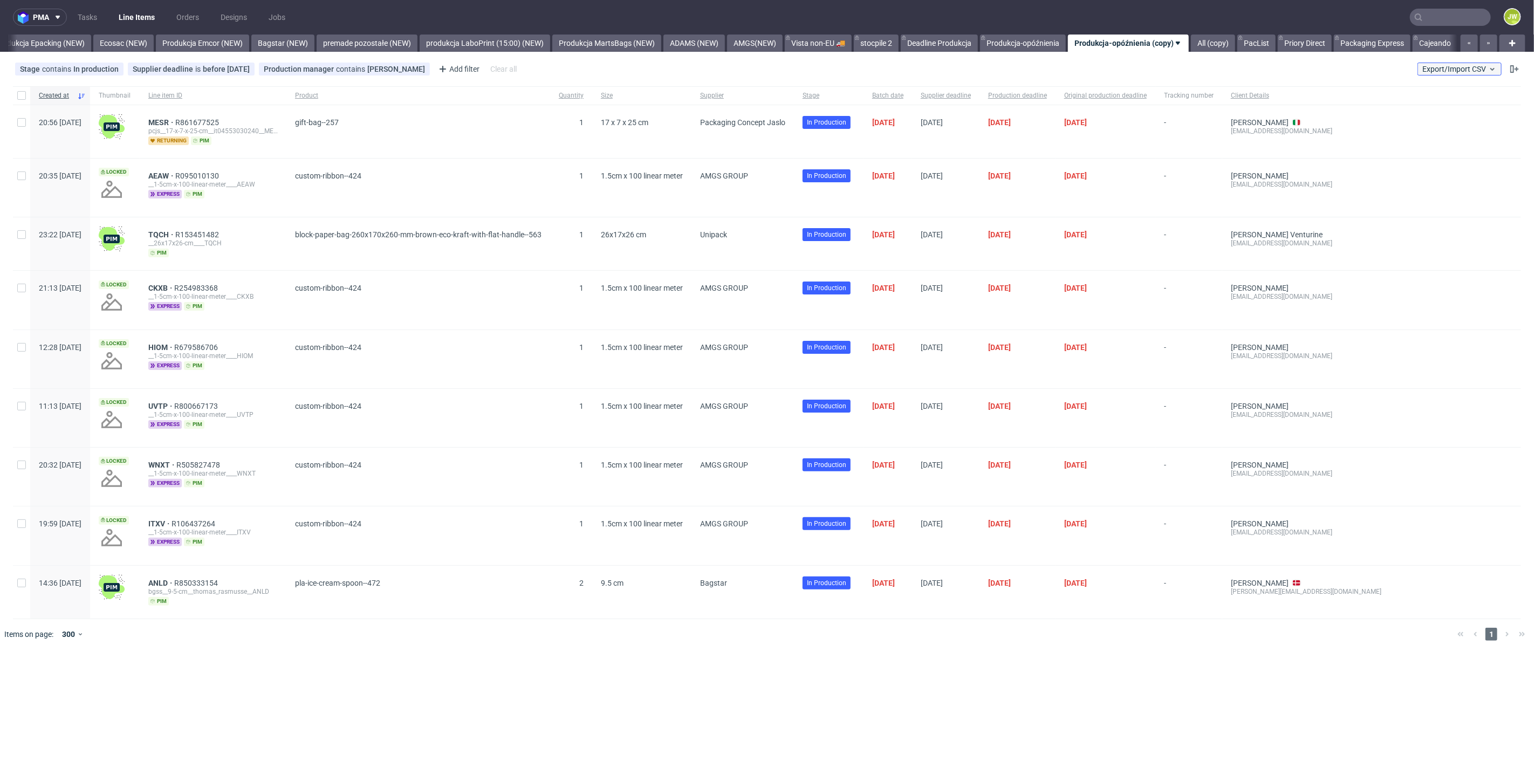
click at [1473, 73] on button "Export/Import CSV" at bounding box center [1459, 69] width 84 height 13
click at [1447, 106] on link "Import shipments CSV" at bounding box center [1435, 112] width 126 height 17
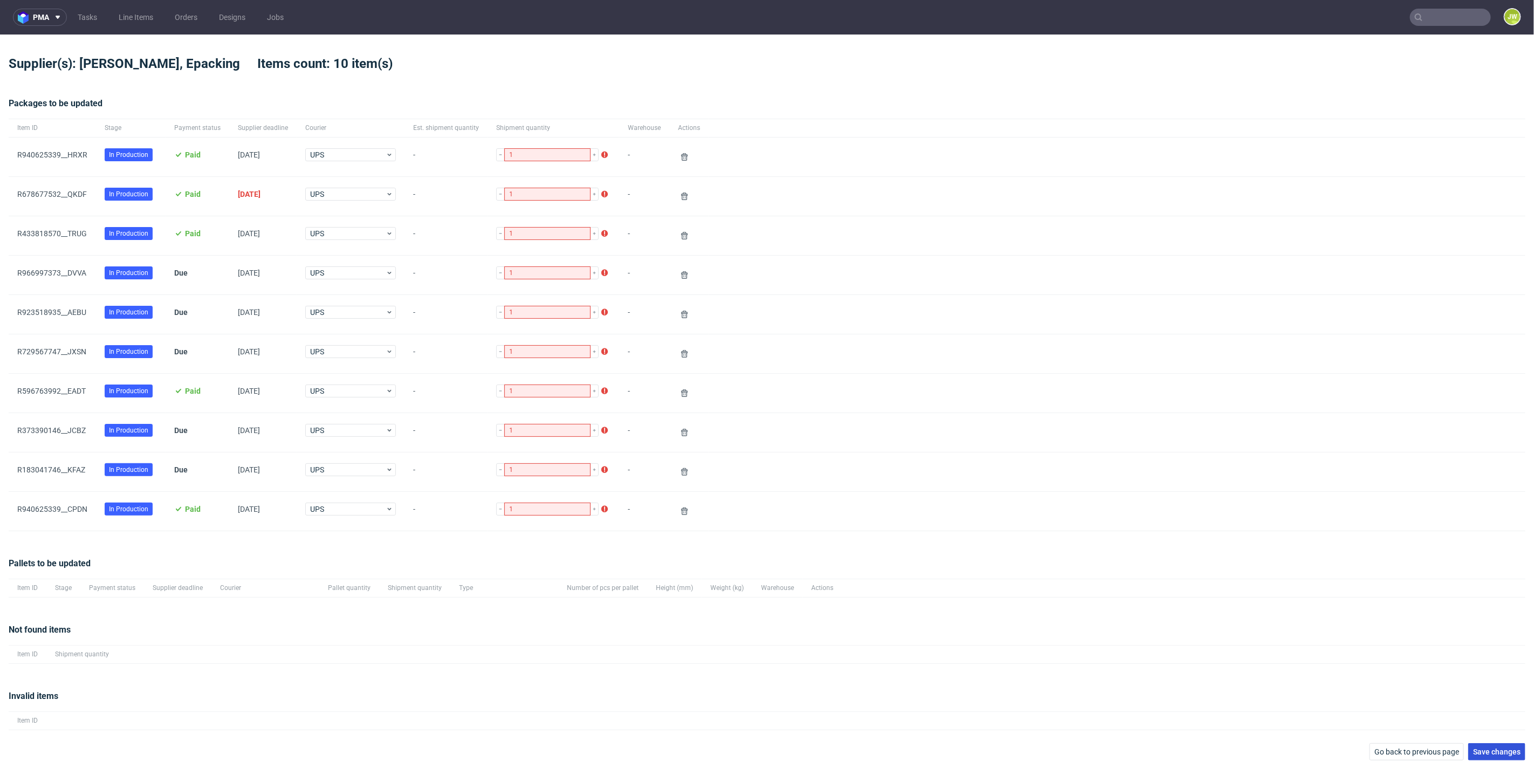
click at [1492, 758] on button "Save changes" at bounding box center [1496, 751] width 57 height 17
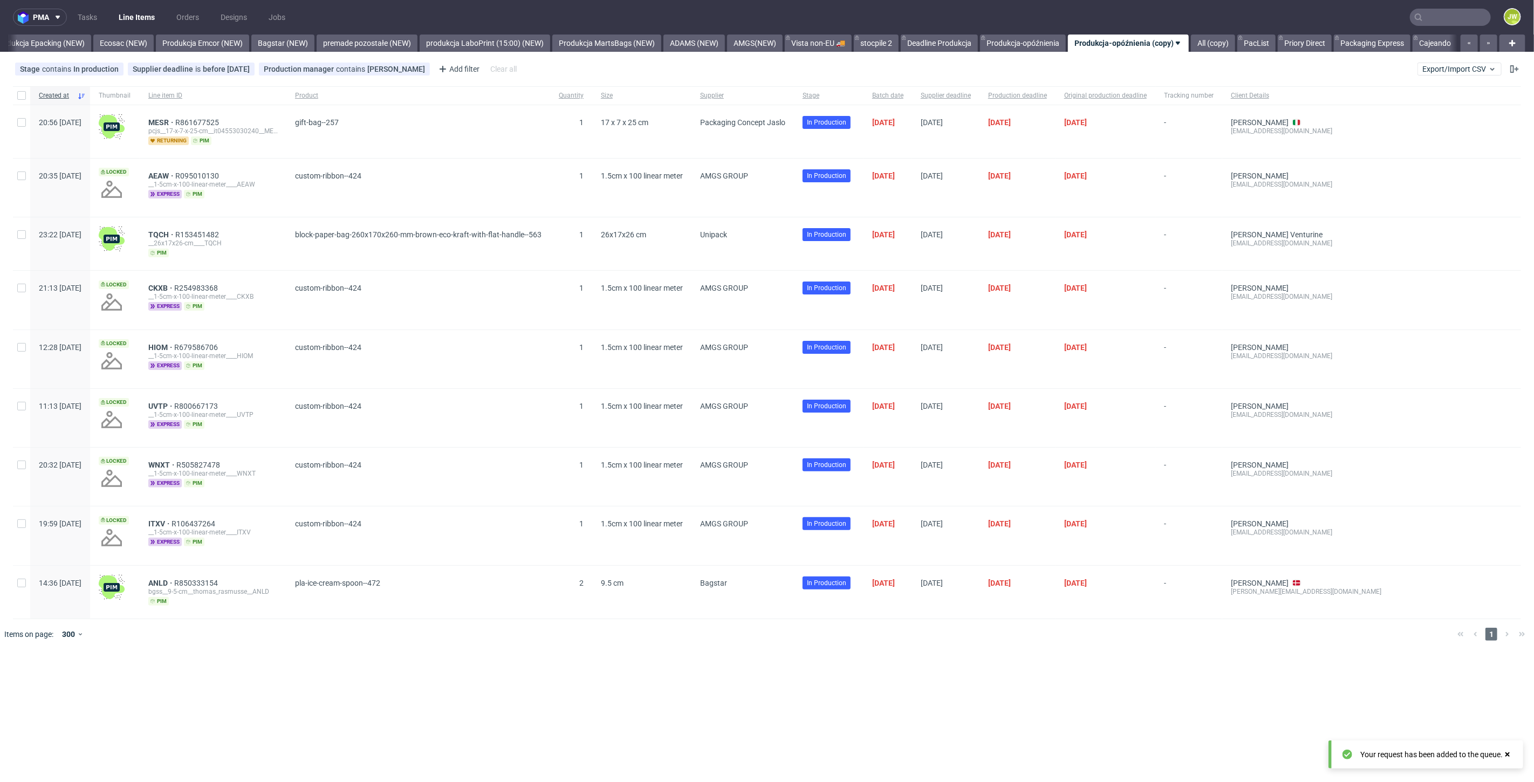
scroll to position [0, 2222]
click at [1205, 37] on link "All (copy)" at bounding box center [1213, 43] width 44 height 17
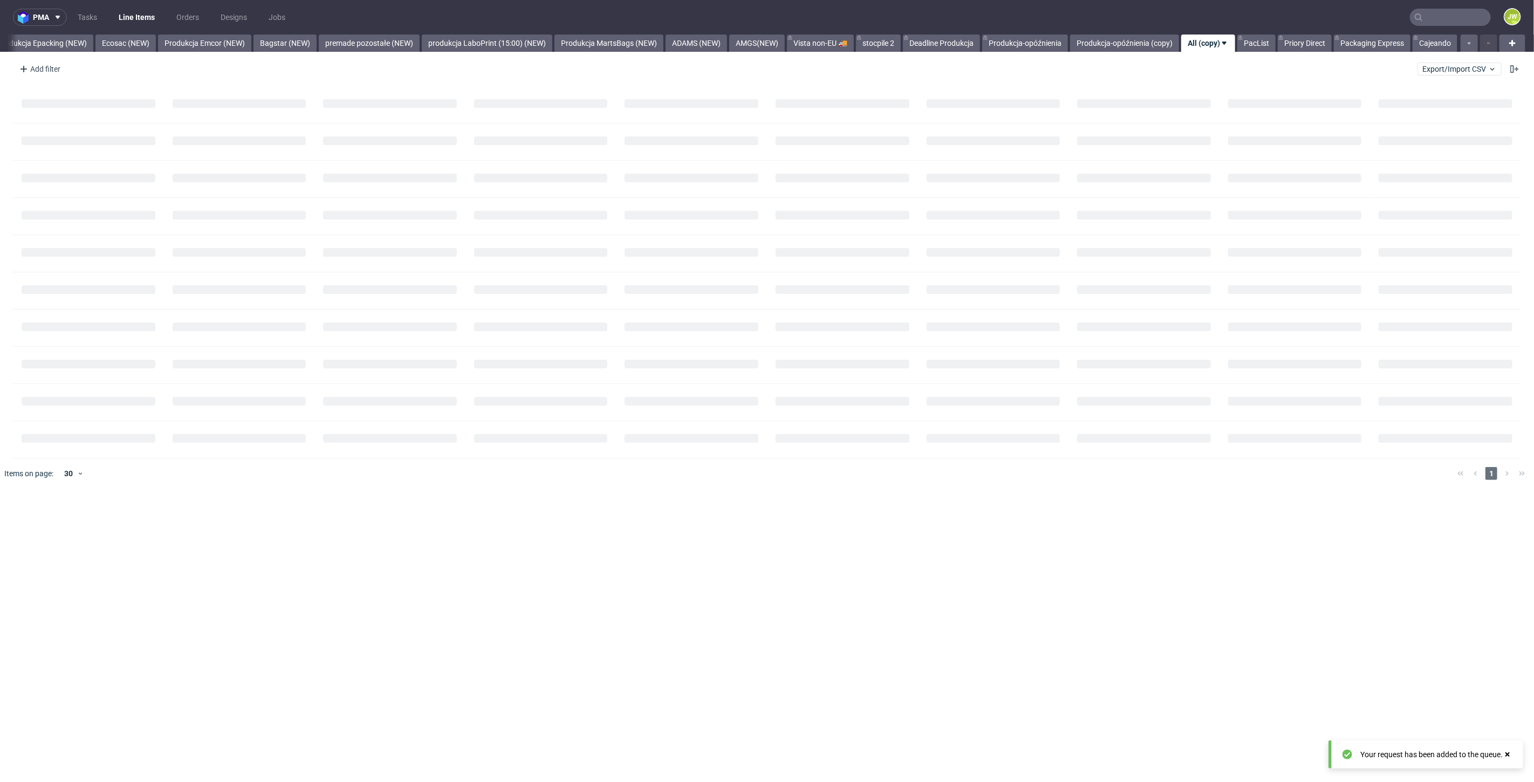
scroll to position [0, 2221]
click at [1079, 38] on link "Produkcja-opóźnienia (copy)" at bounding box center [1124, 43] width 109 height 17
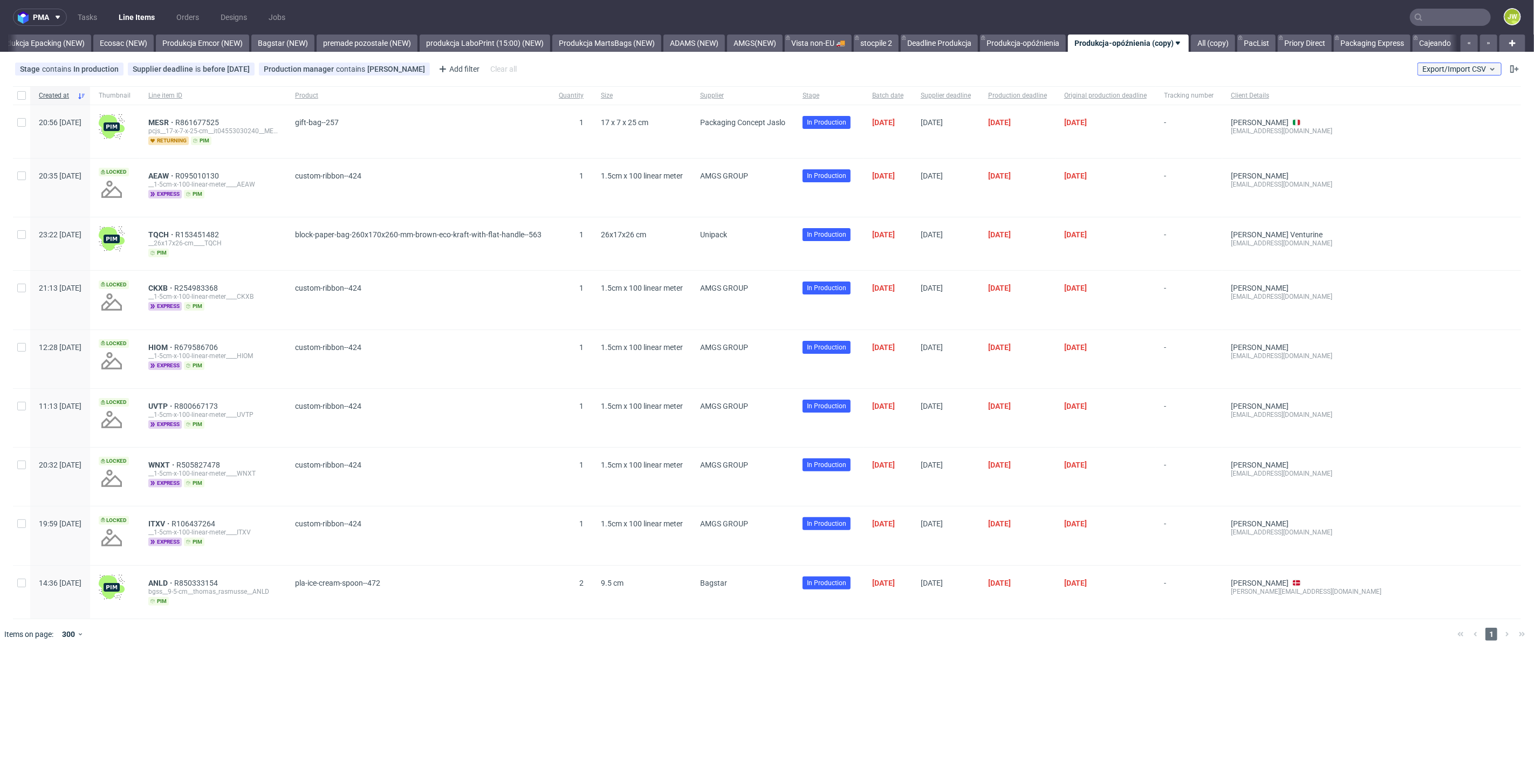
click at [1446, 68] on span "Export/Import CSV" at bounding box center [1459, 69] width 74 height 9
click at [1408, 107] on link "Import shipments CSV" at bounding box center [1435, 112] width 126 height 17
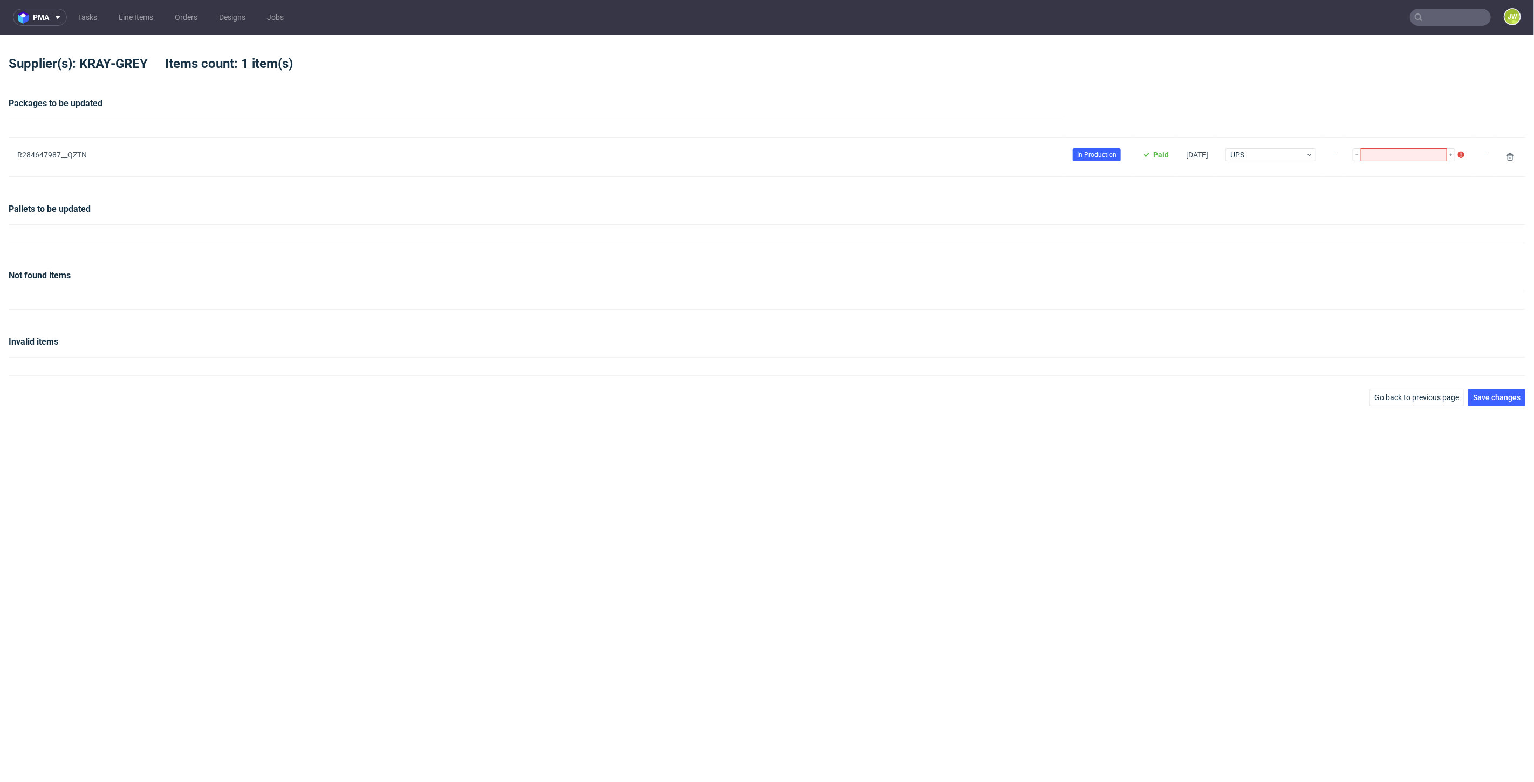
type input "1"
click at [409, 351] on div "Invalid items" at bounding box center [767, 346] width 1517 height 22
click at [1497, 389] on button "Save changes" at bounding box center [1496, 397] width 57 height 17
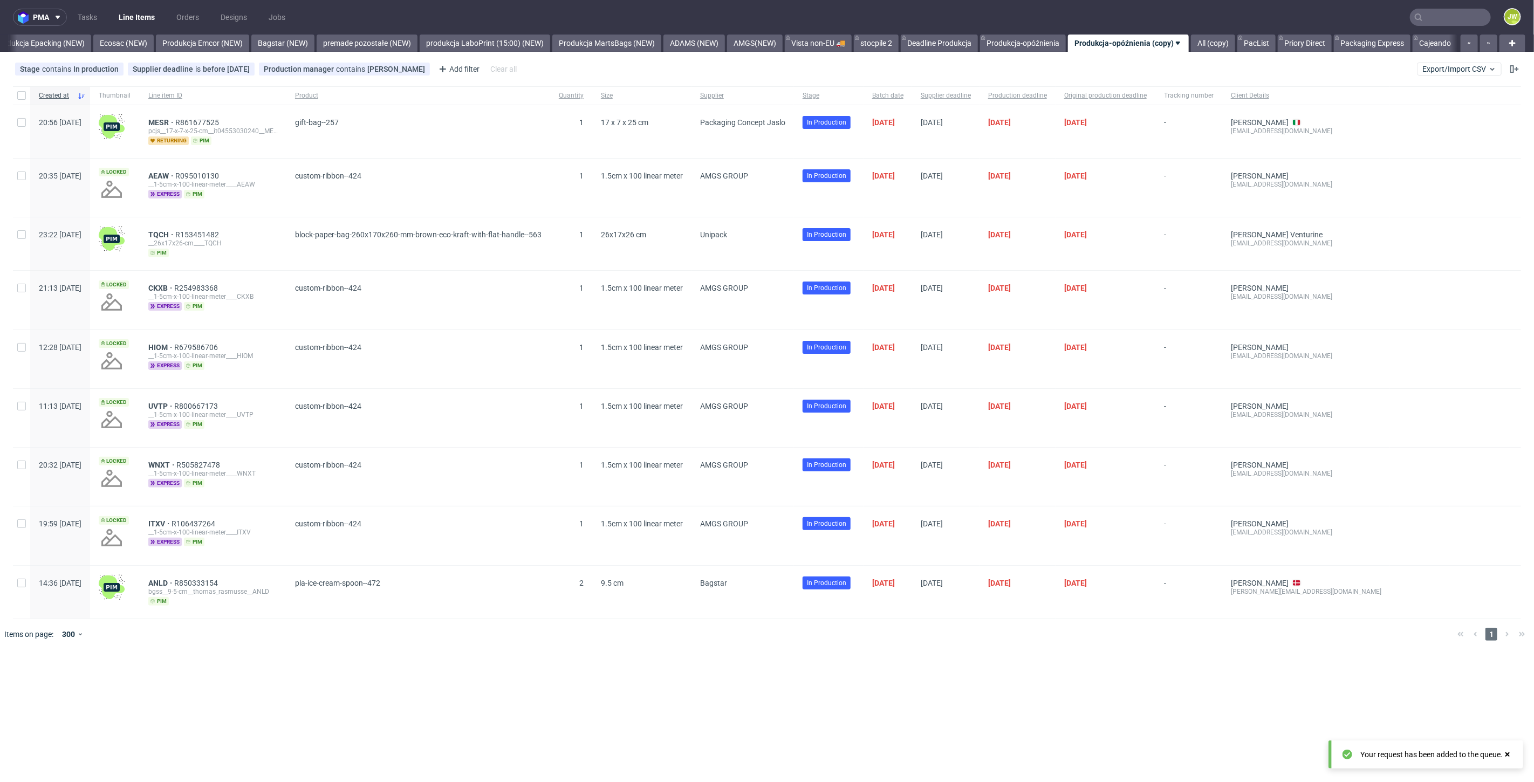
scroll to position [0, 2222]
click at [808, 686] on div "pma Tasks Line Items Orders Designs Jobs JW All DTP Late Shipped Shipments DTP …" at bounding box center [767, 391] width 1534 height 782
